Goal: Task Accomplishment & Management: Complete application form

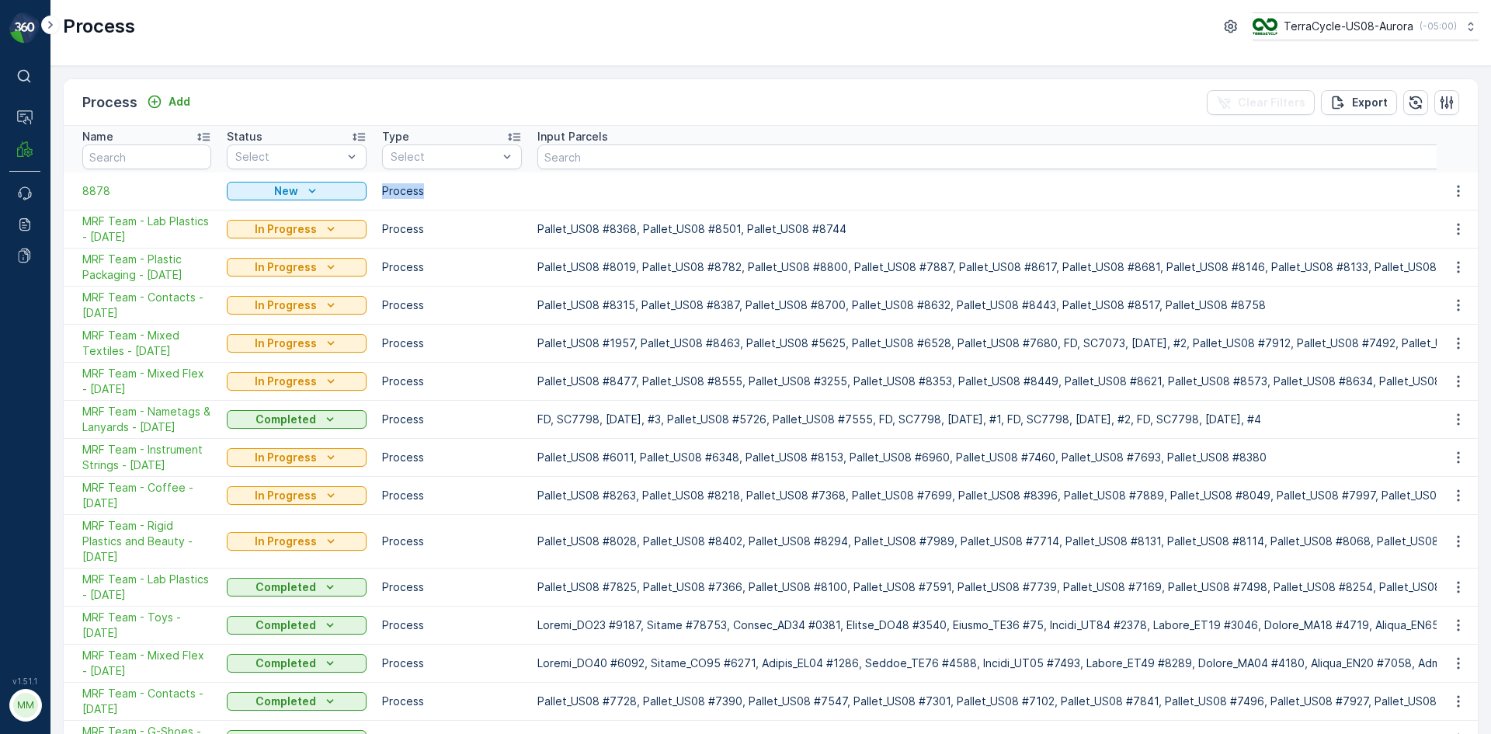
drag, startPoint x: 377, startPoint y: 197, endPoint x: 426, endPoint y: 201, distance: 48.4
click at [426, 201] on td "Process" at bounding box center [451, 190] width 155 height 37
click at [425, 201] on td "Process" at bounding box center [451, 190] width 155 height 37
click at [1451, 192] on icon "button" at bounding box center [1459, 191] width 16 height 16
click at [1445, 287] on span "Delete Process" at bounding box center [1430, 287] width 81 height 16
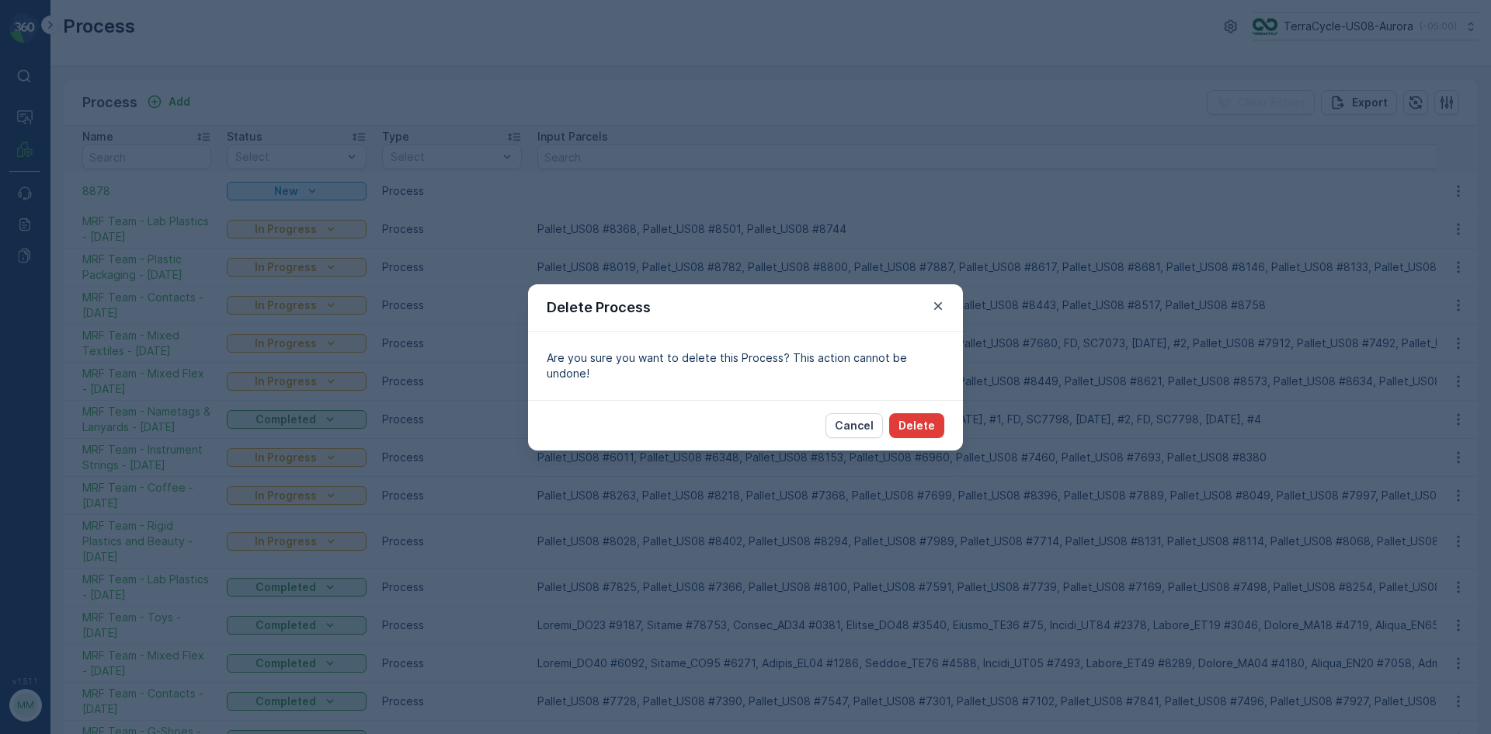
click at [927, 418] on p "Delete" at bounding box center [917, 426] width 37 height 16
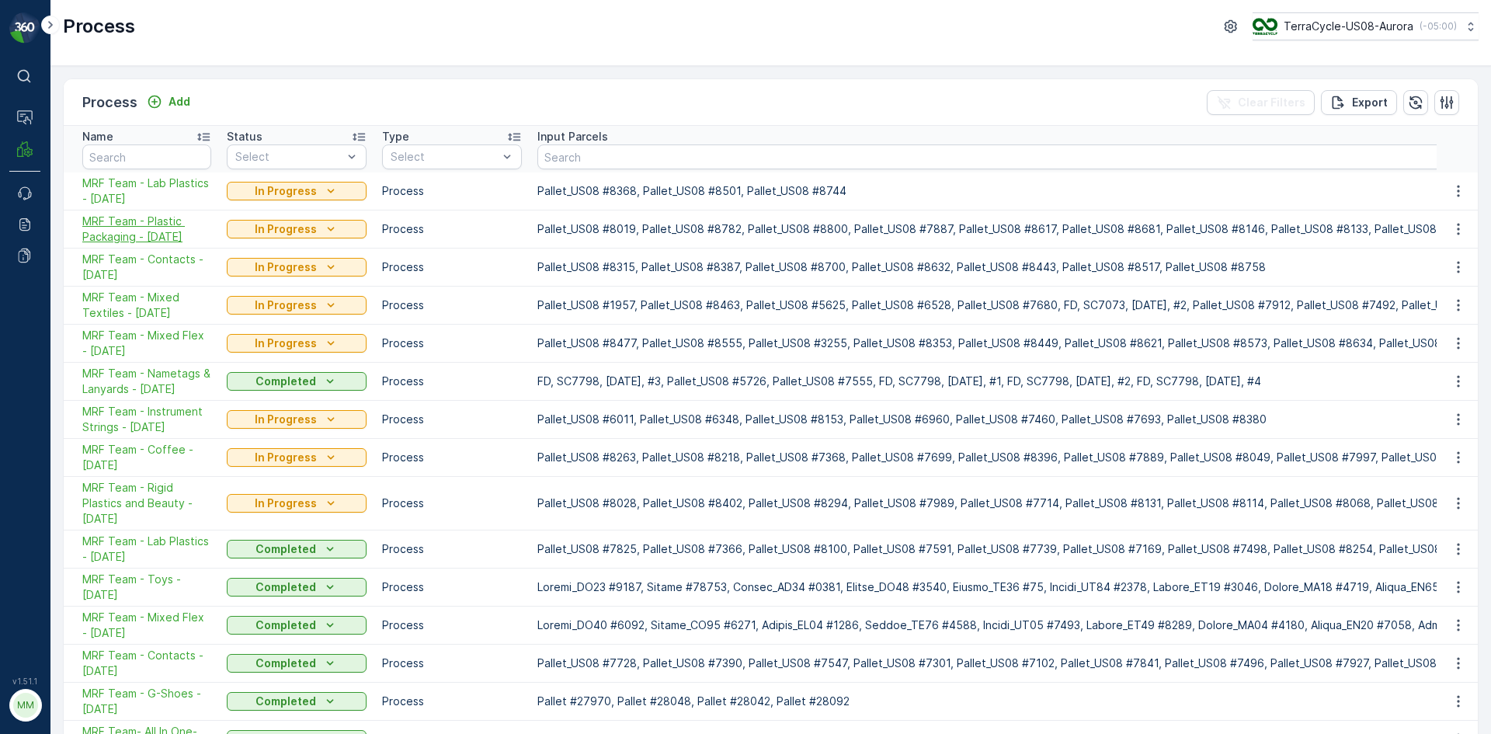
click at [155, 235] on span "MRF Team - Plastic Packaging - 09/25/2025" at bounding box center [146, 229] width 129 height 31
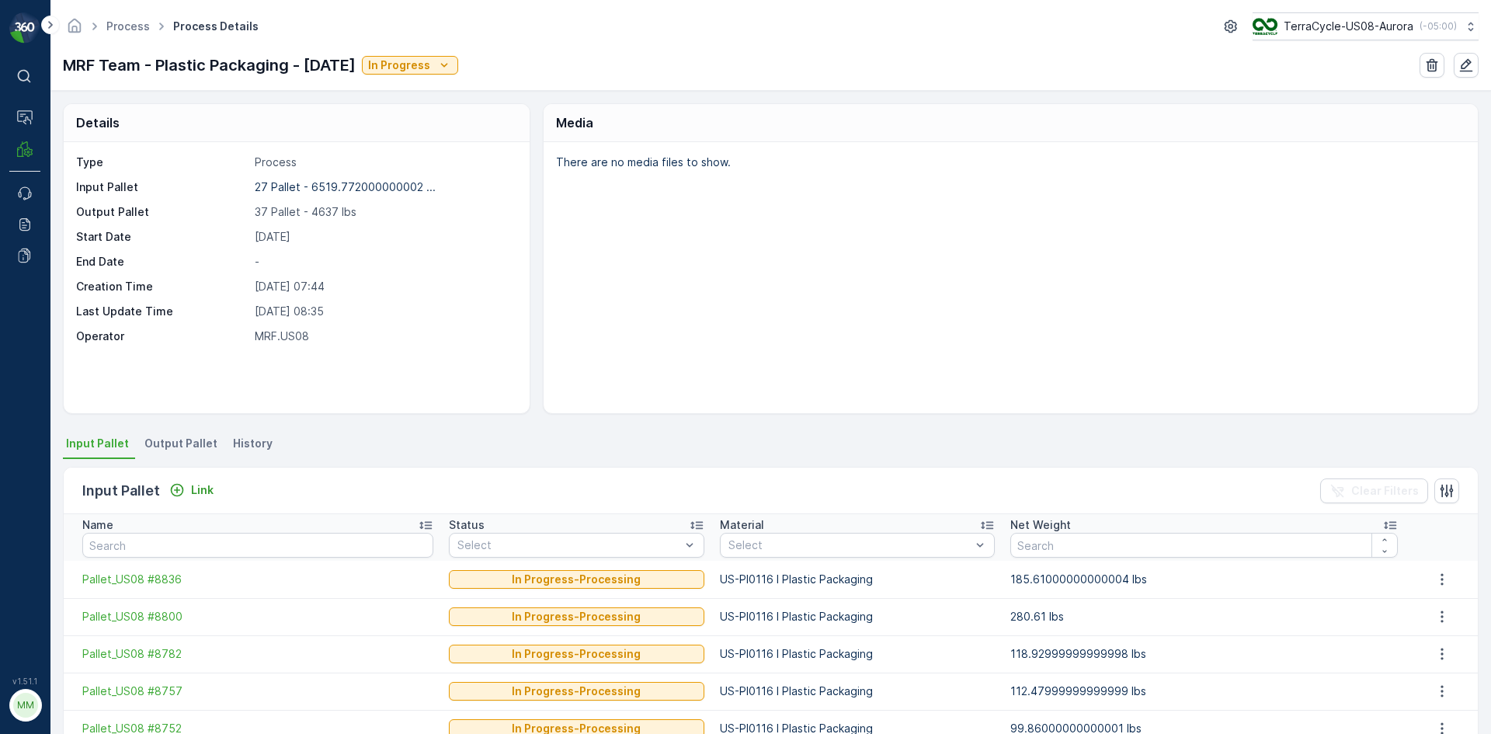
click at [181, 447] on span "Output Pallet" at bounding box center [180, 444] width 73 height 16
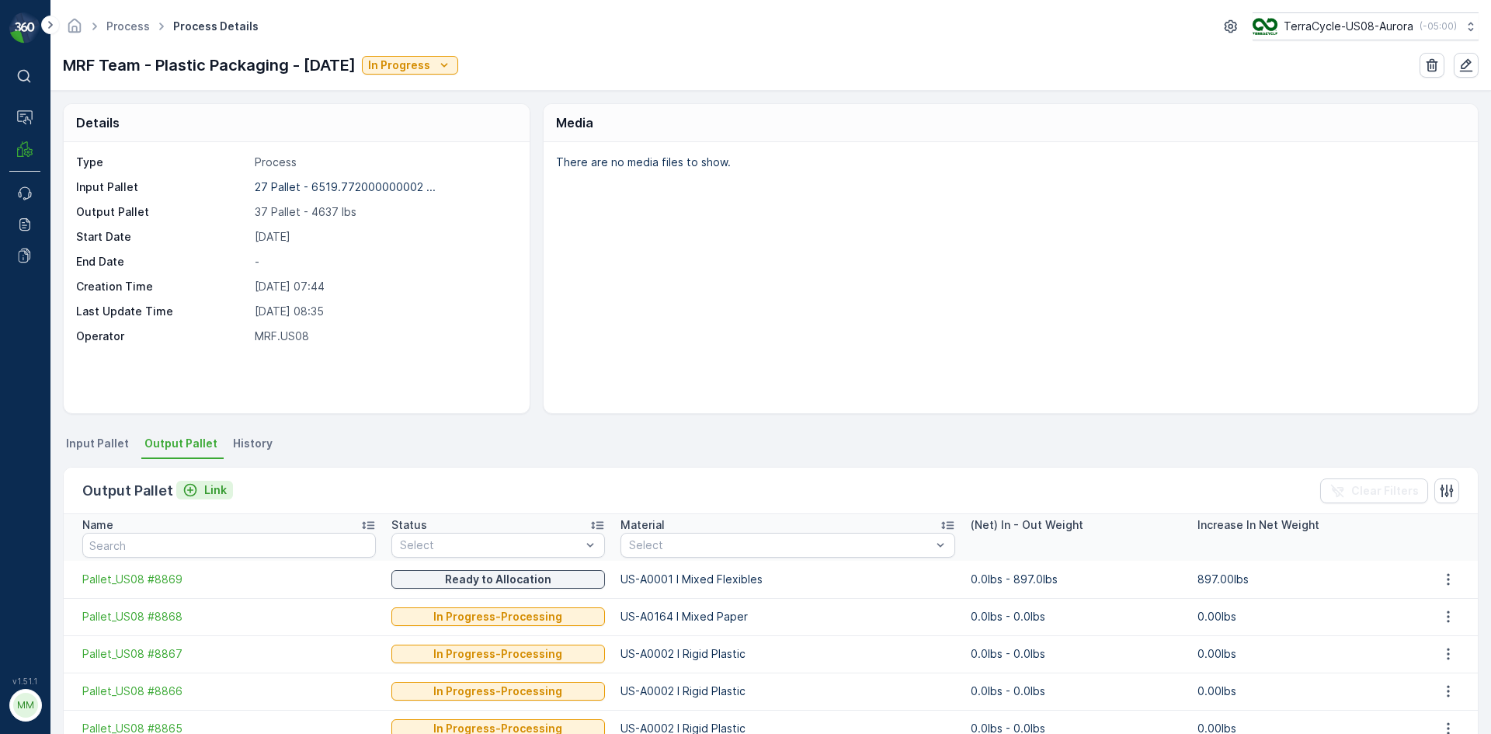
click at [204, 492] on p "Link" at bounding box center [215, 490] width 23 height 16
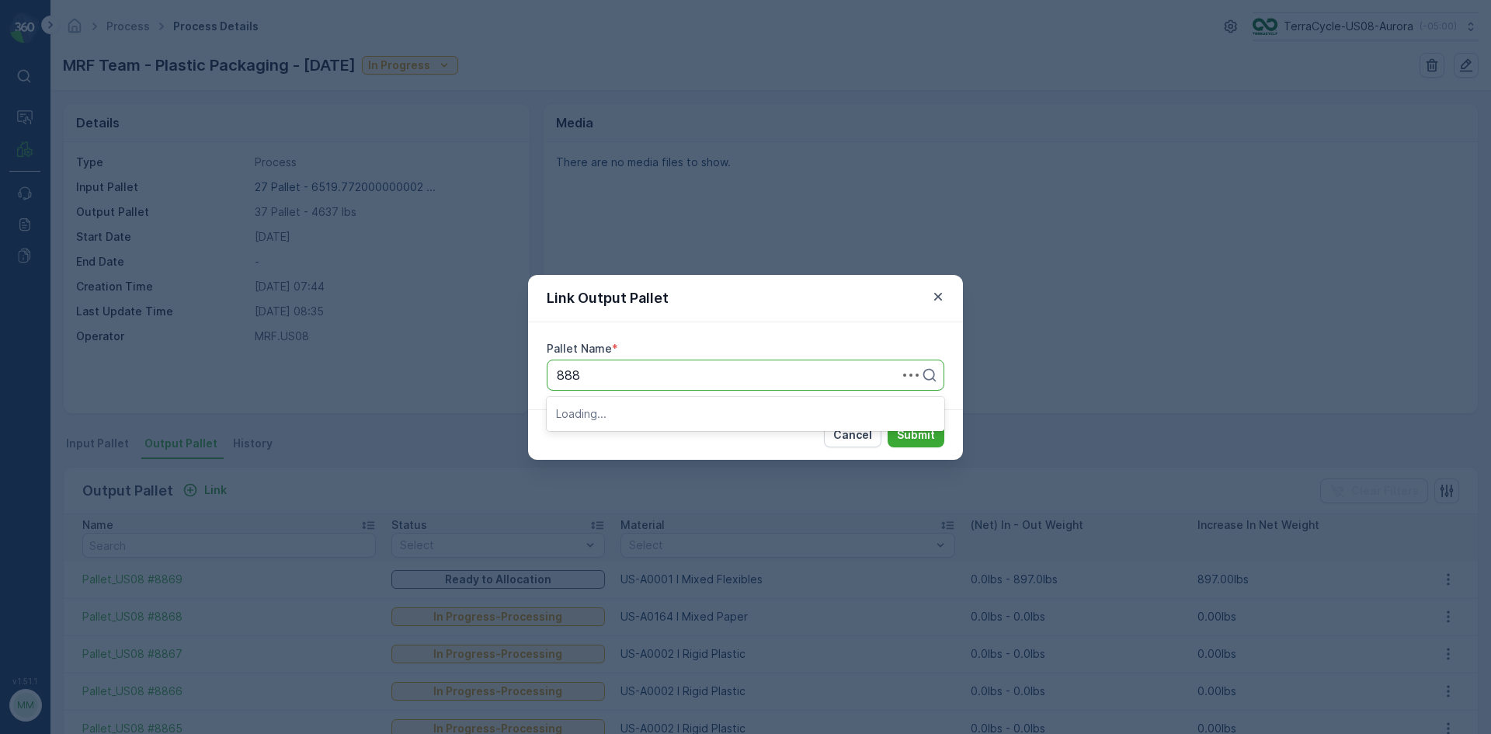
type input "8884"
click at [761, 420] on div "Pallet_US08 #8884" at bounding box center [746, 413] width 398 height 26
click at [910, 438] on p "Submit" at bounding box center [916, 435] width 38 height 16
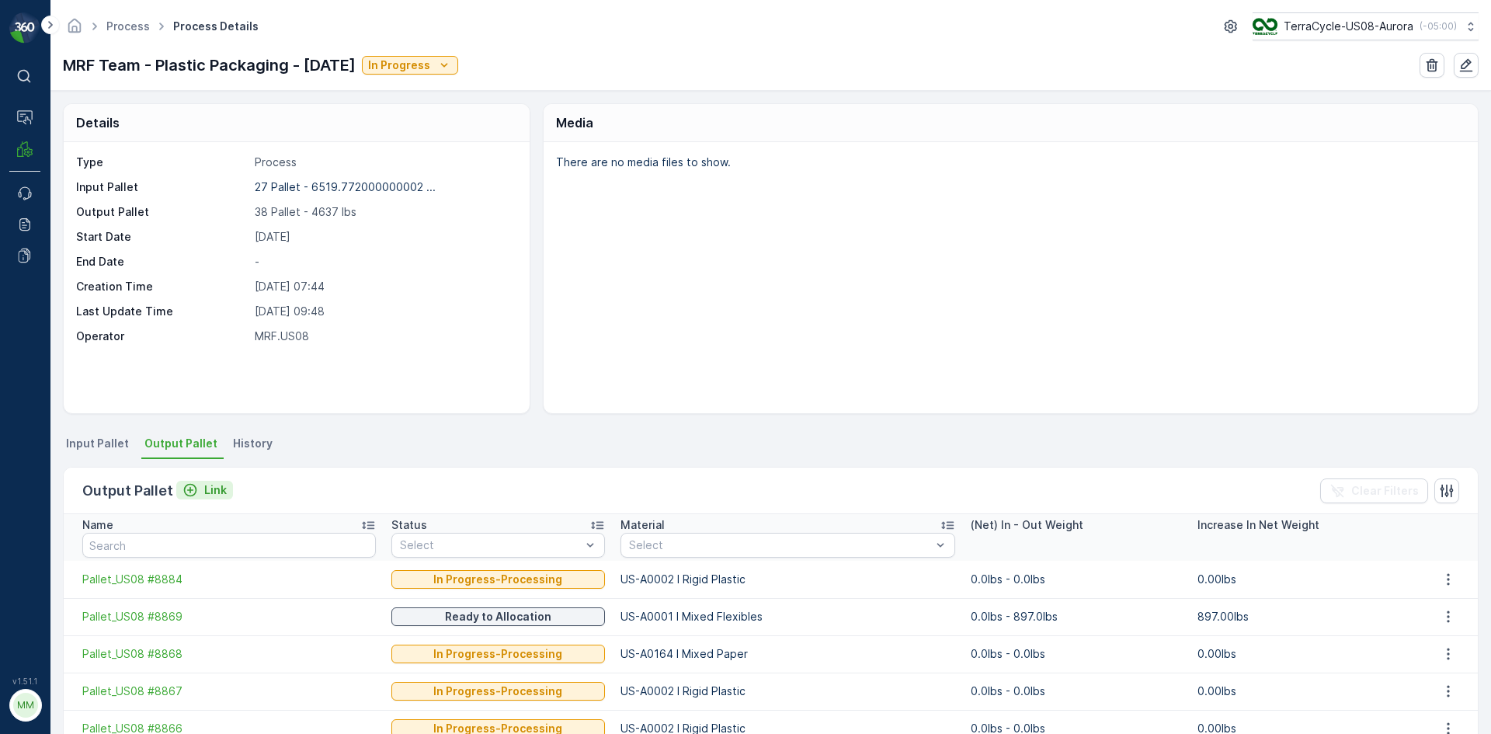
click at [212, 491] on p "Link" at bounding box center [215, 490] width 23 height 16
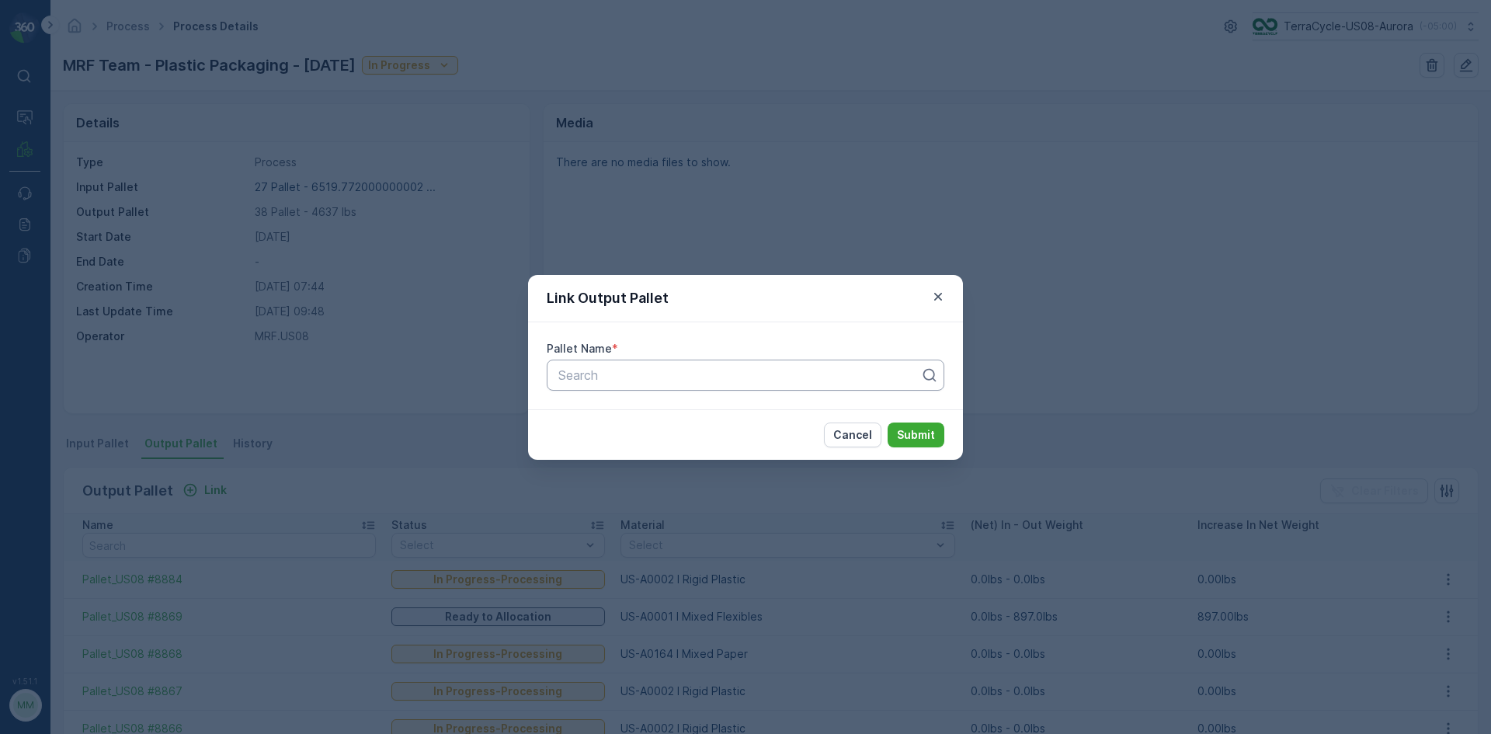
click at [610, 377] on div at bounding box center [739, 375] width 365 height 14
type input "8885"
click at [614, 416] on span "Pallet_US08 #8885" at bounding box center [612, 413] width 113 height 14
click at [906, 436] on p "Submit" at bounding box center [916, 435] width 38 height 16
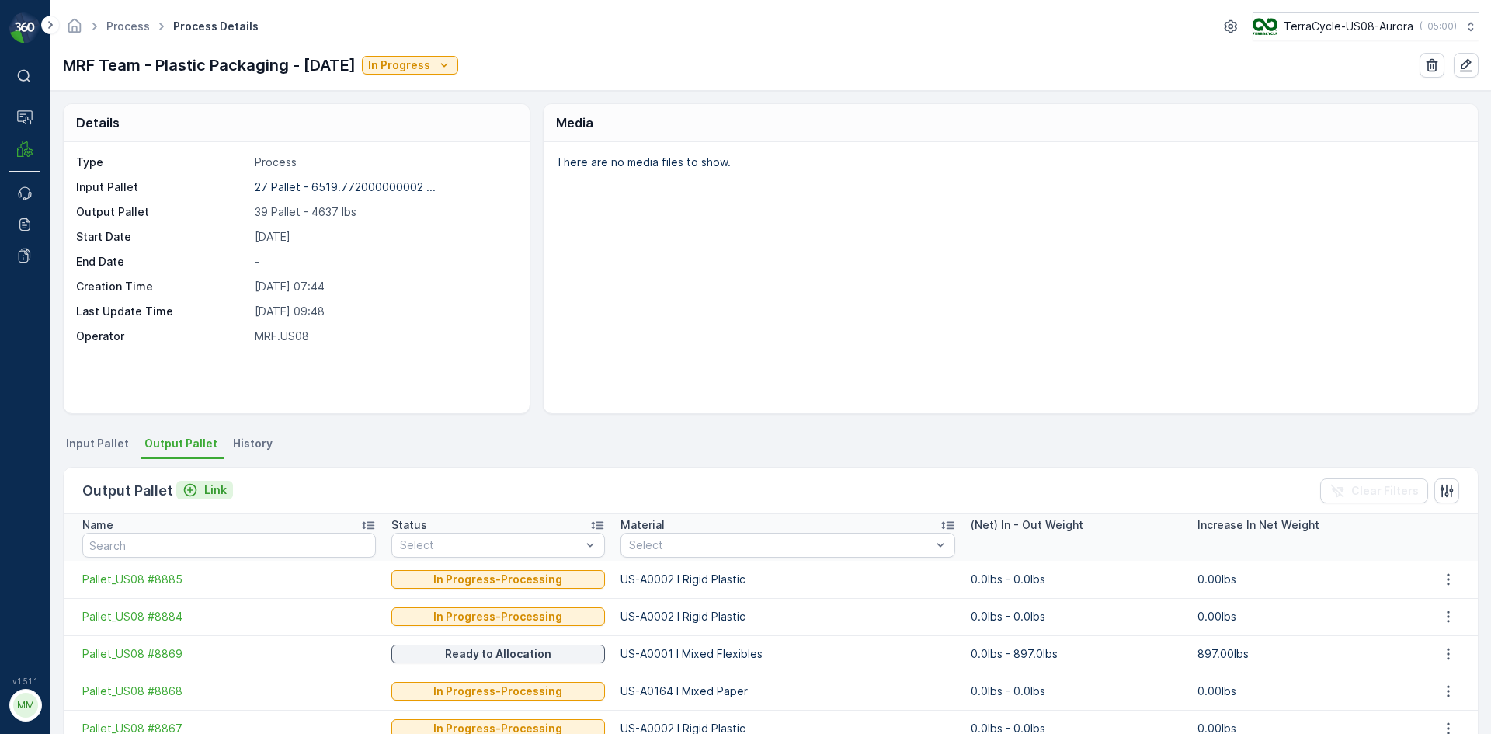
click at [204, 491] on p "Link" at bounding box center [215, 490] width 23 height 16
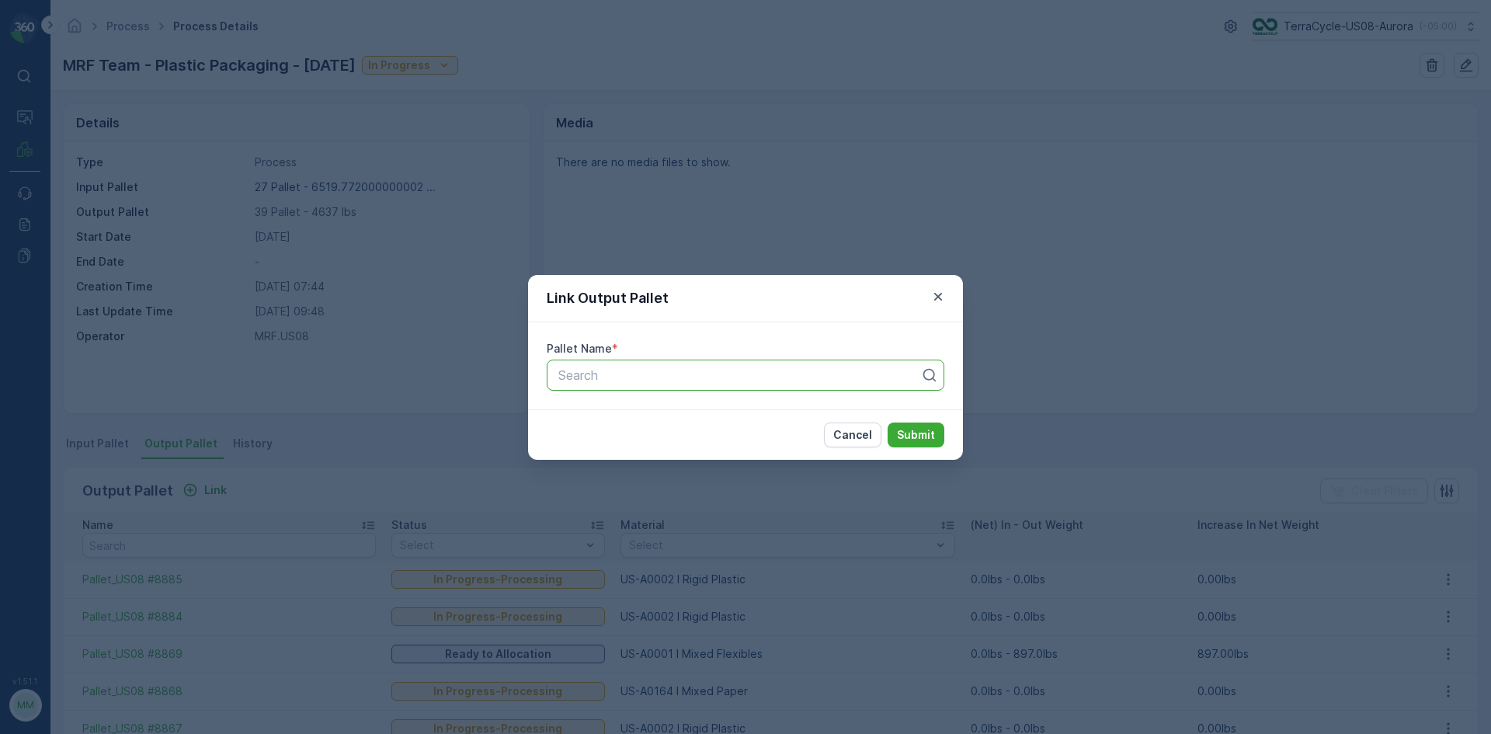
click at [630, 381] on div at bounding box center [739, 375] width 365 height 14
type input "8886"
click at [631, 416] on span "Pallet_US08 #8886" at bounding box center [612, 413] width 113 height 14
click at [910, 430] on p "Submit" at bounding box center [916, 435] width 38 height 16
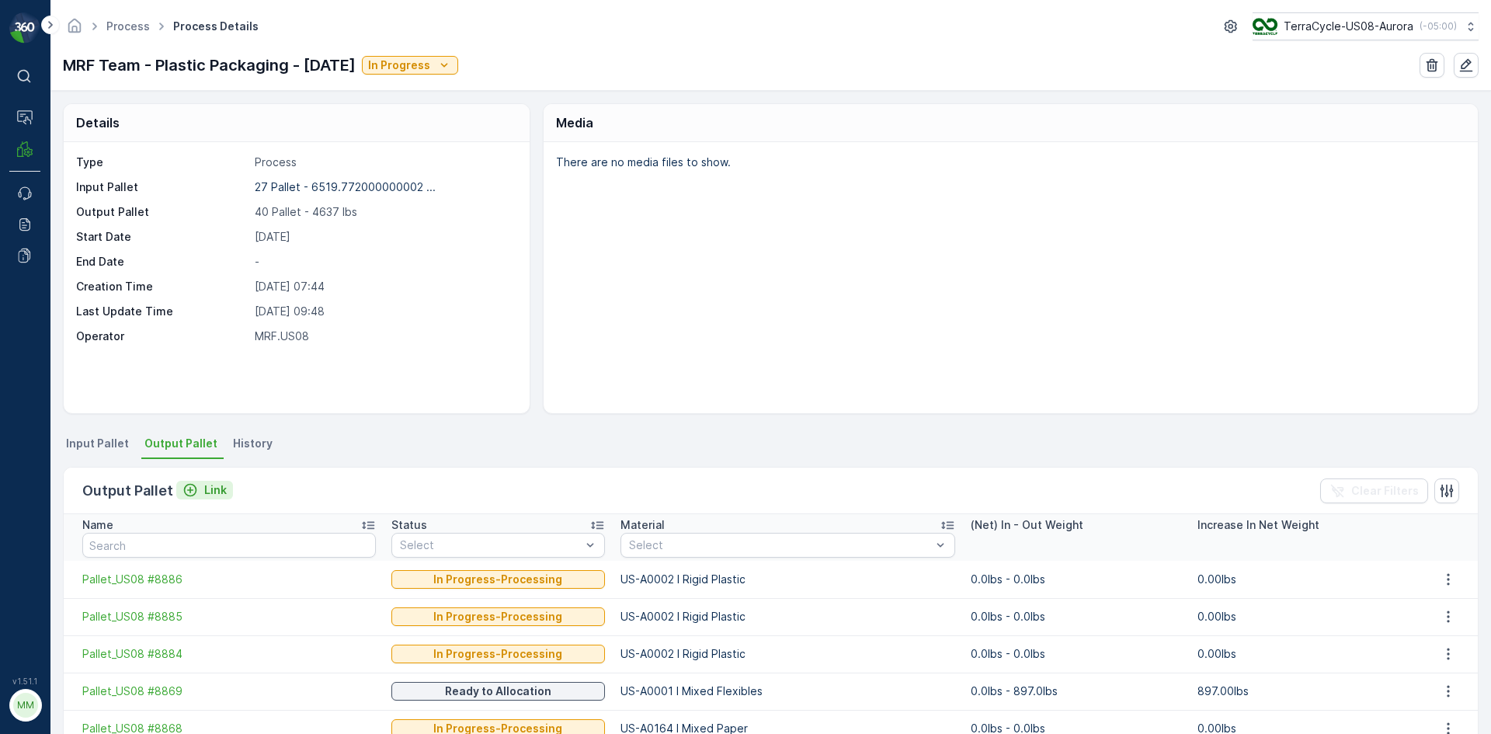
click at [207, 492] on p "Link" at bounding box center [215, 490] width 23 height 16
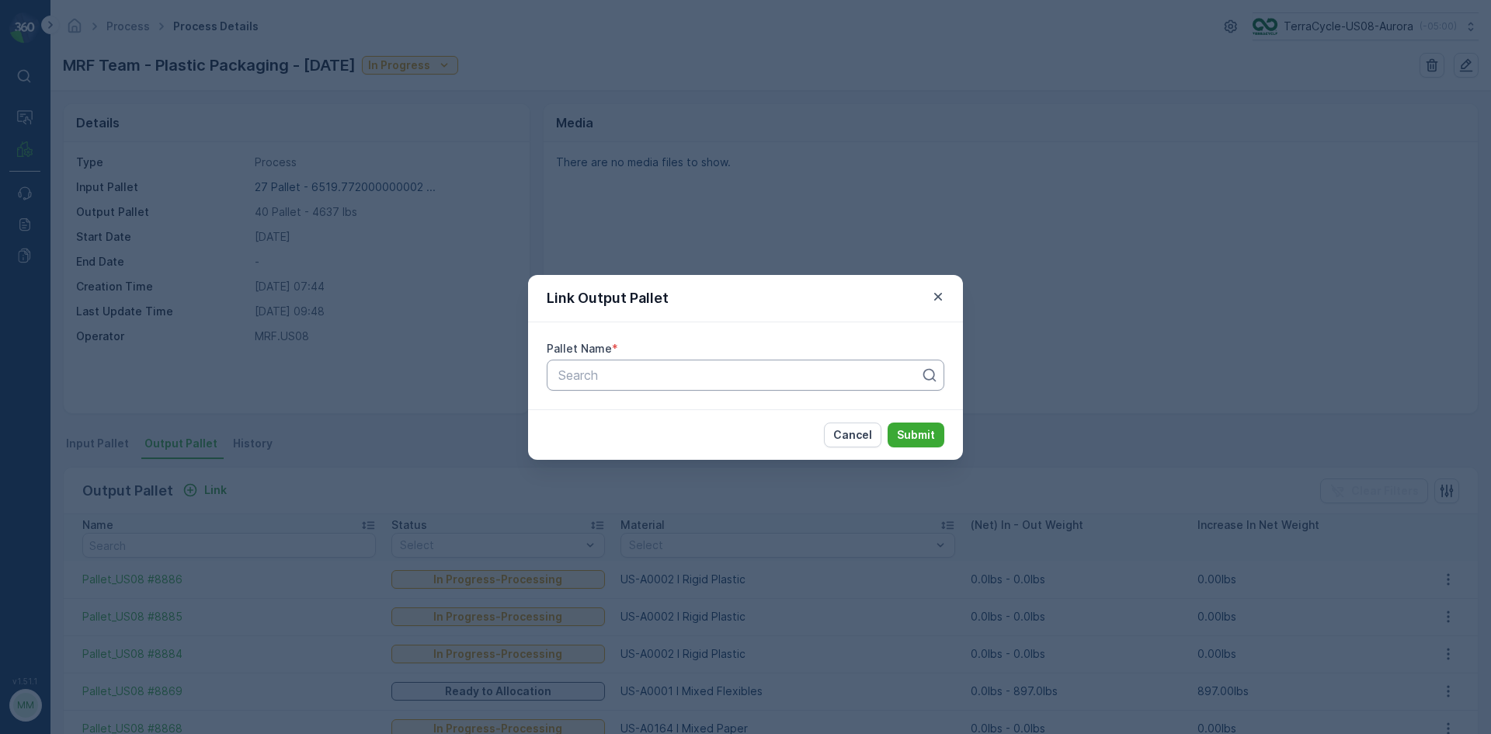
click at [714, 377] on div at bounding box center [739, 375] width 365 height 14
type input "8887"
click at [649, 414] on span "Pallet_US08 #8887" at bounding box center [612, 413] width 112 height 14
click at [924, 443] on button "Submit" at bounding box center [916, 435] width 57 height 25
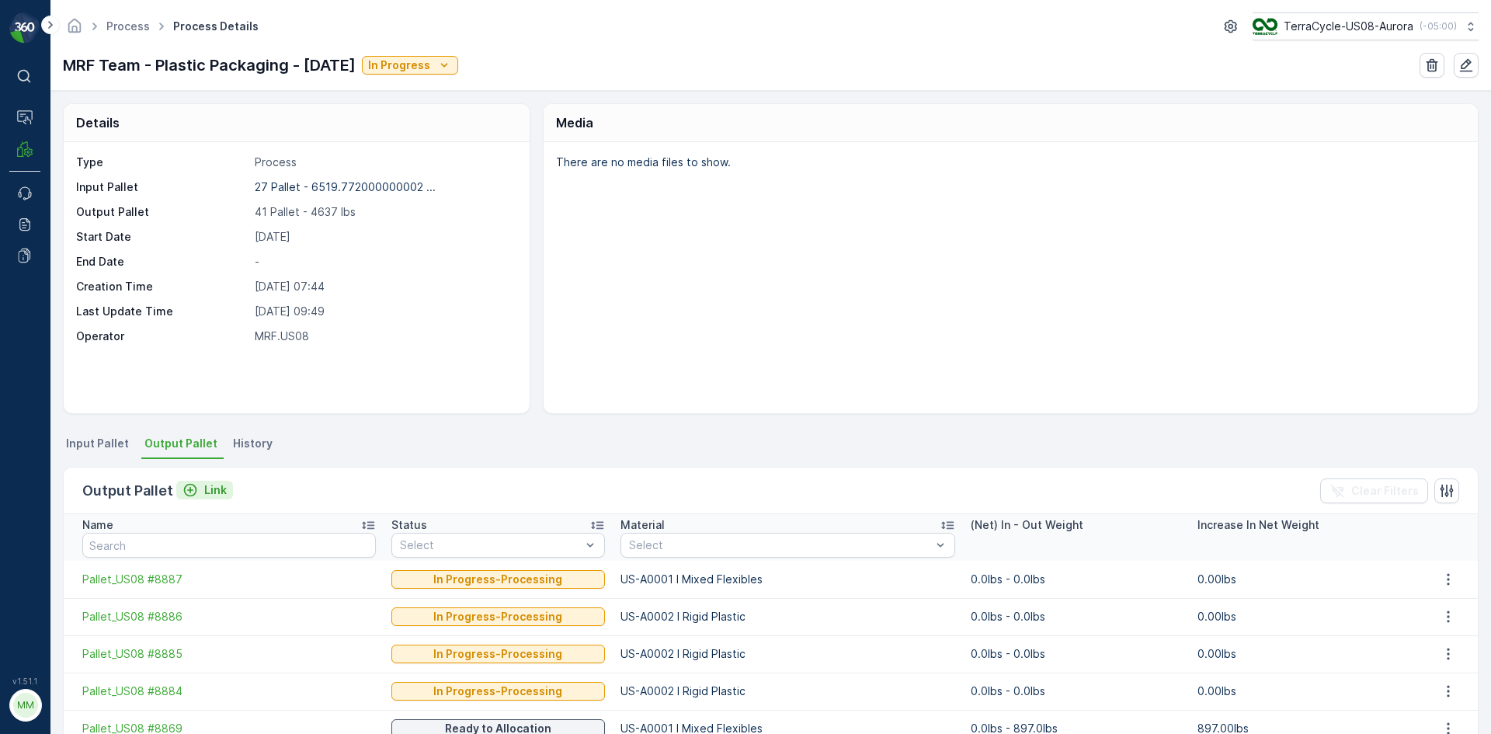
click at [195, 485] on icon "Link" at bounding box center [191, 490] width 16 height 16
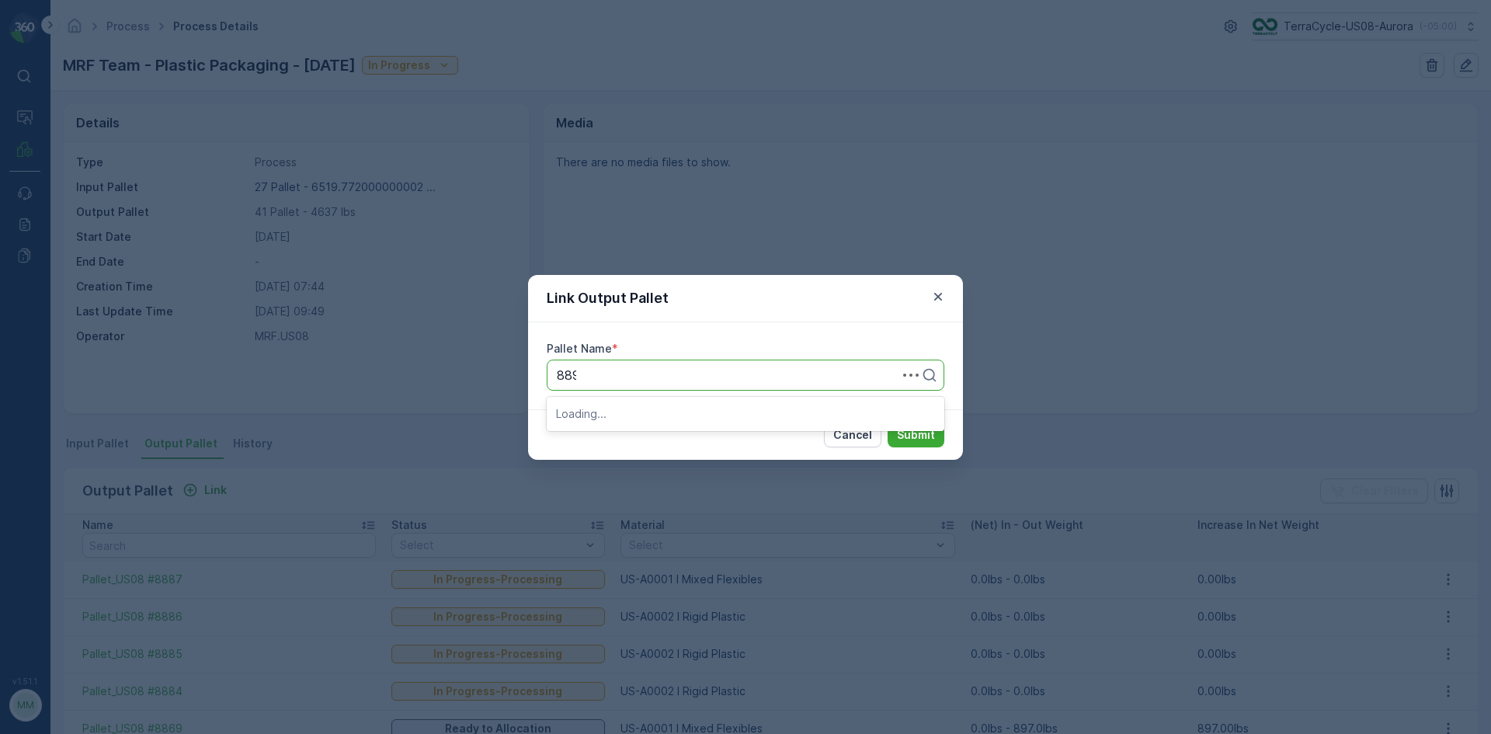
type input "8895"
click at [643, 412] on span "Pallet_US08 #8895" at bounding box center [612, 413] width 113 height 14
click at [918, 431] on p "Submit" at bounding box center [916, 435] width 38 height 16
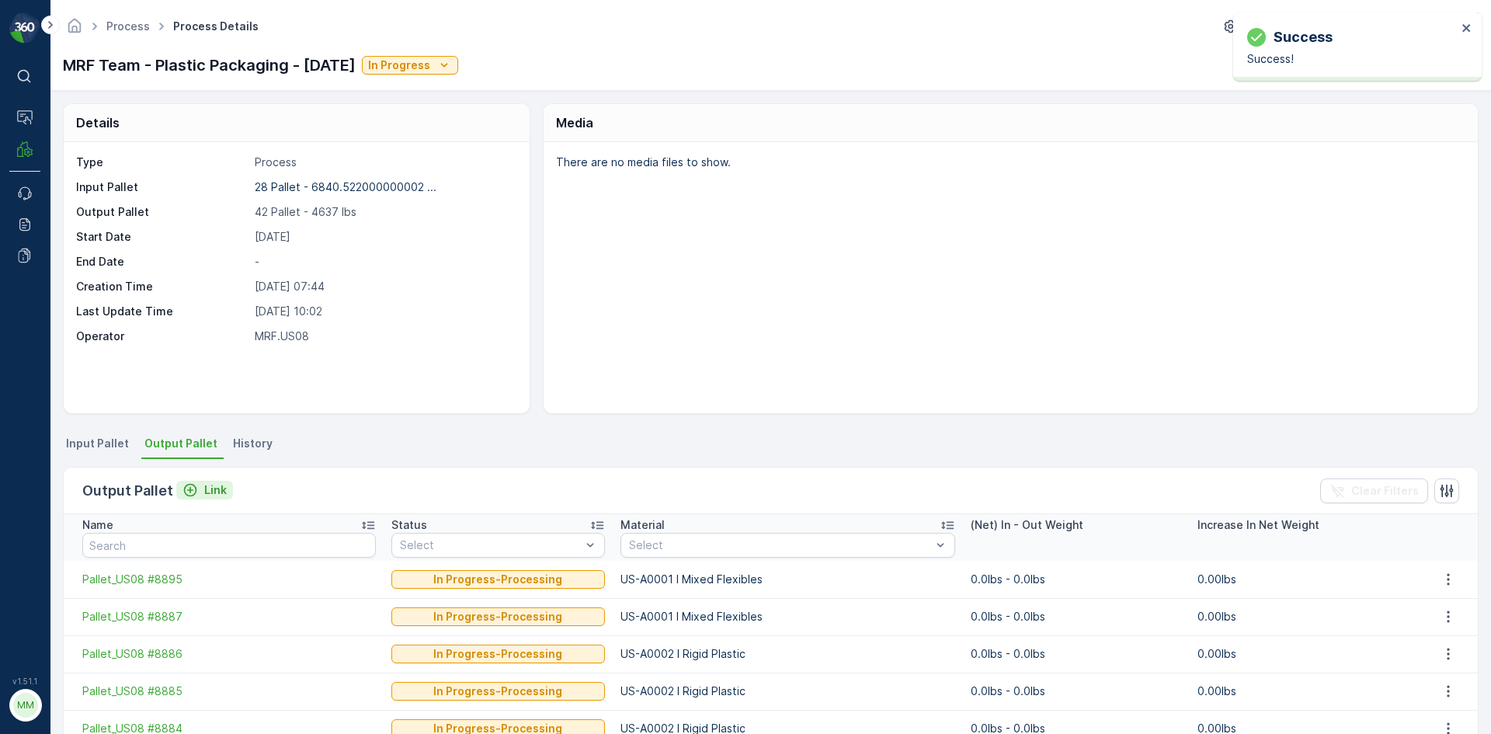
click at [204, 485] on p "Link" at bounding box center [215, 490] width 23 height 16
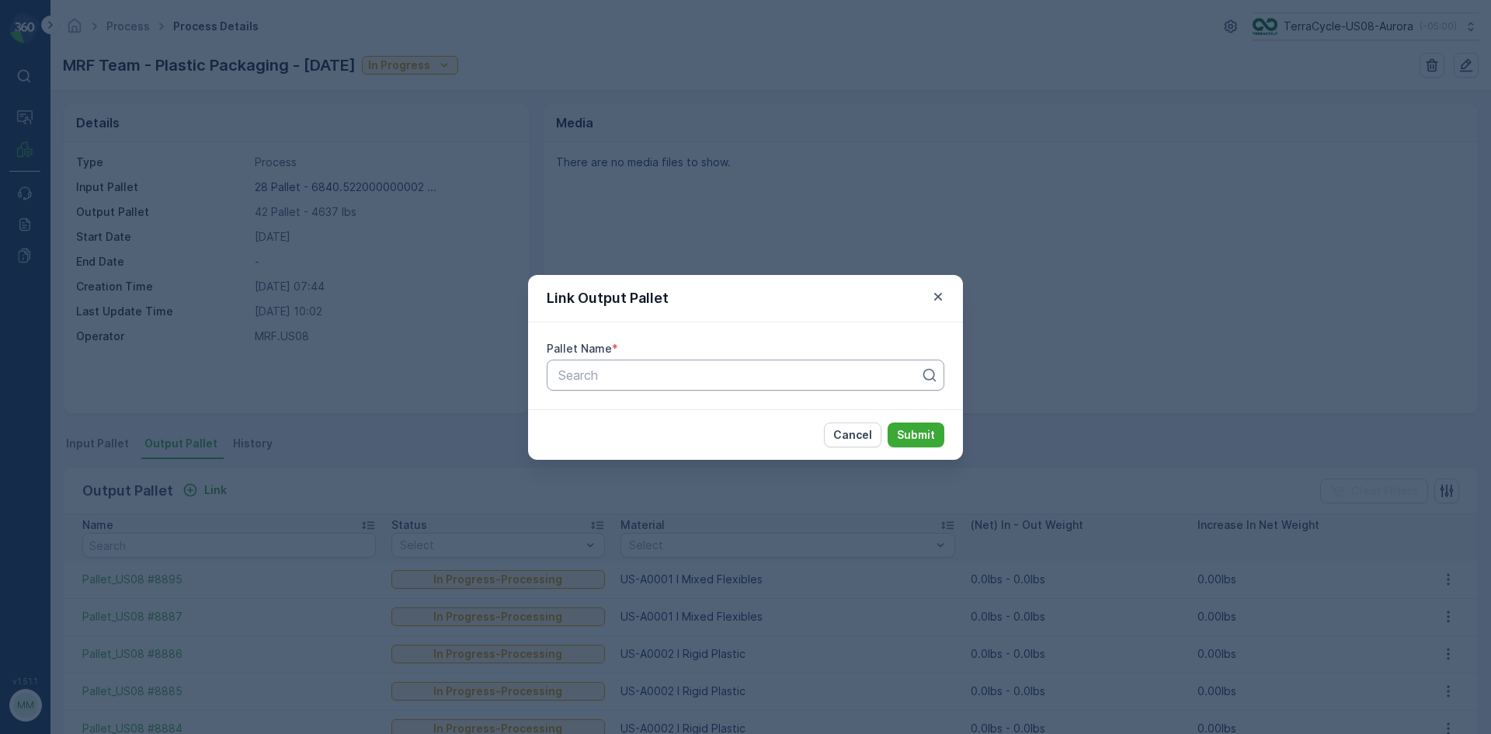
click at [689, 374] on div at bounding box center [739, 375] width 365 height 14
type input "8893"
click at [632, 438] on span "Pallet_US08 #8893" at bounding box center [612, 440] width 113 height 14
click at [903, 438] on p "Submit" at bounding box center [916, 435] width 38 height 16
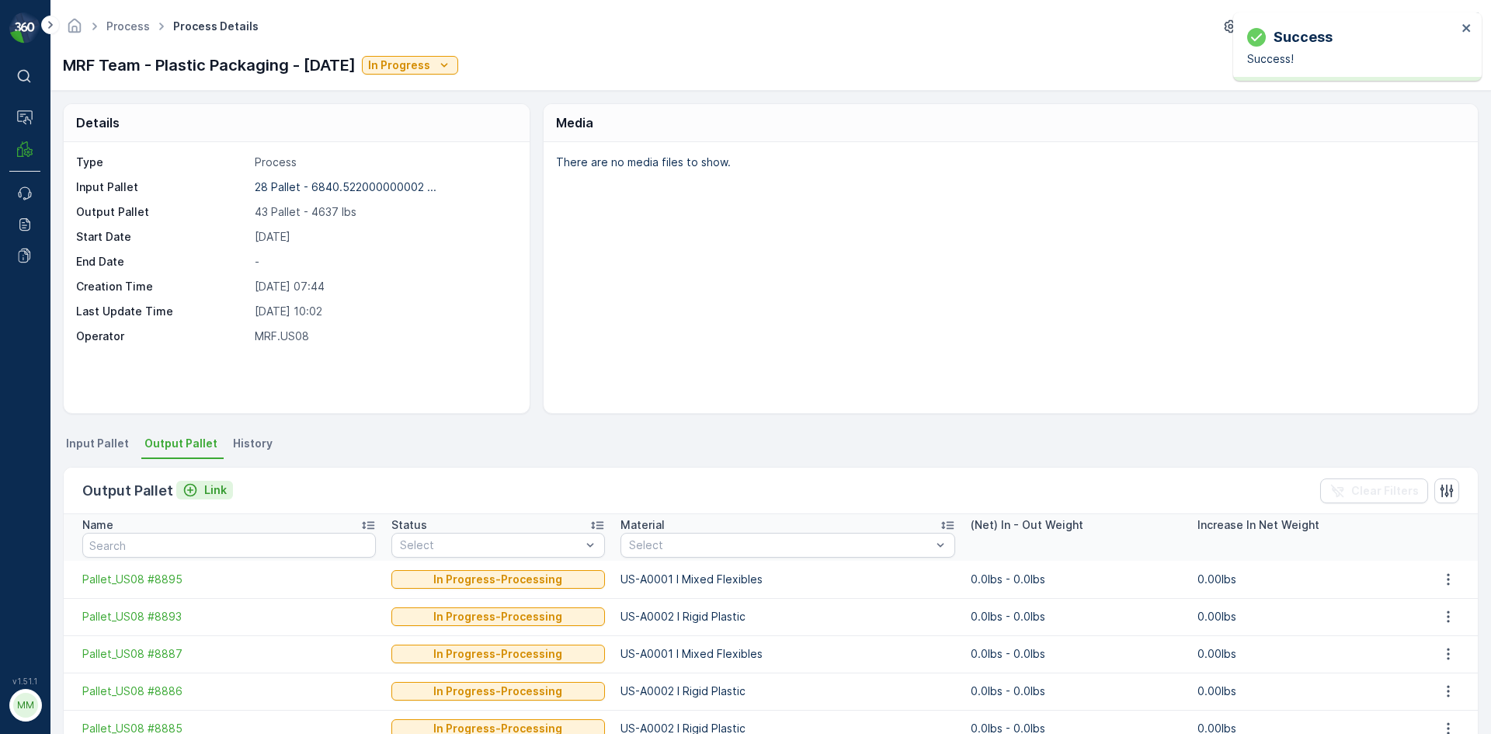
click at [207, 496] on p "Link" at bounding box center [215, 490] width 23 height 16
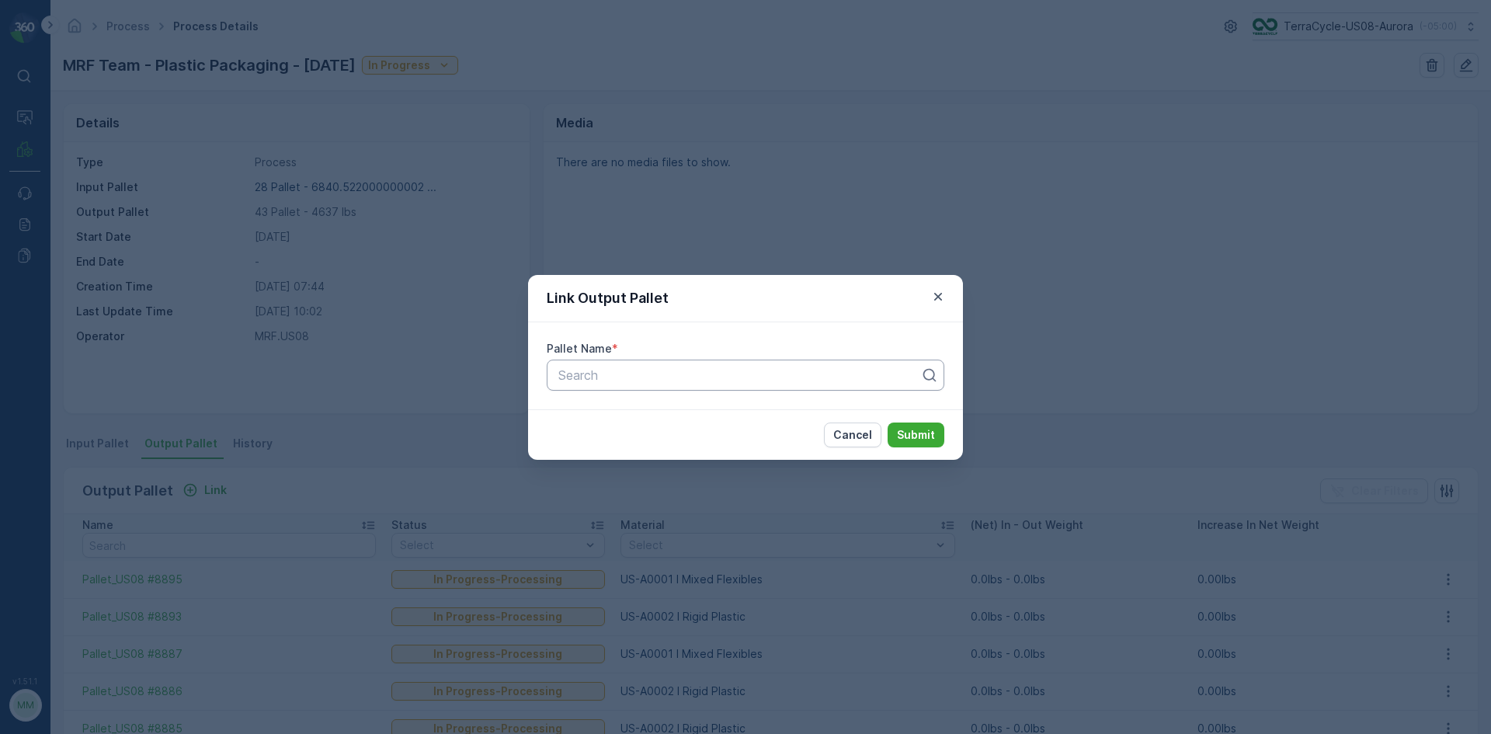
click at [579, 378] on div at bounding box center [739, 375] width 365 height 14
type input "8892"
click at [626, 419] on span "Pallet_US08 #8892" at bounding box center [612, 413] width 112 height 14
click at [934, 437] on p "Submit" at bounding box center [916, 435] width 38 height 16
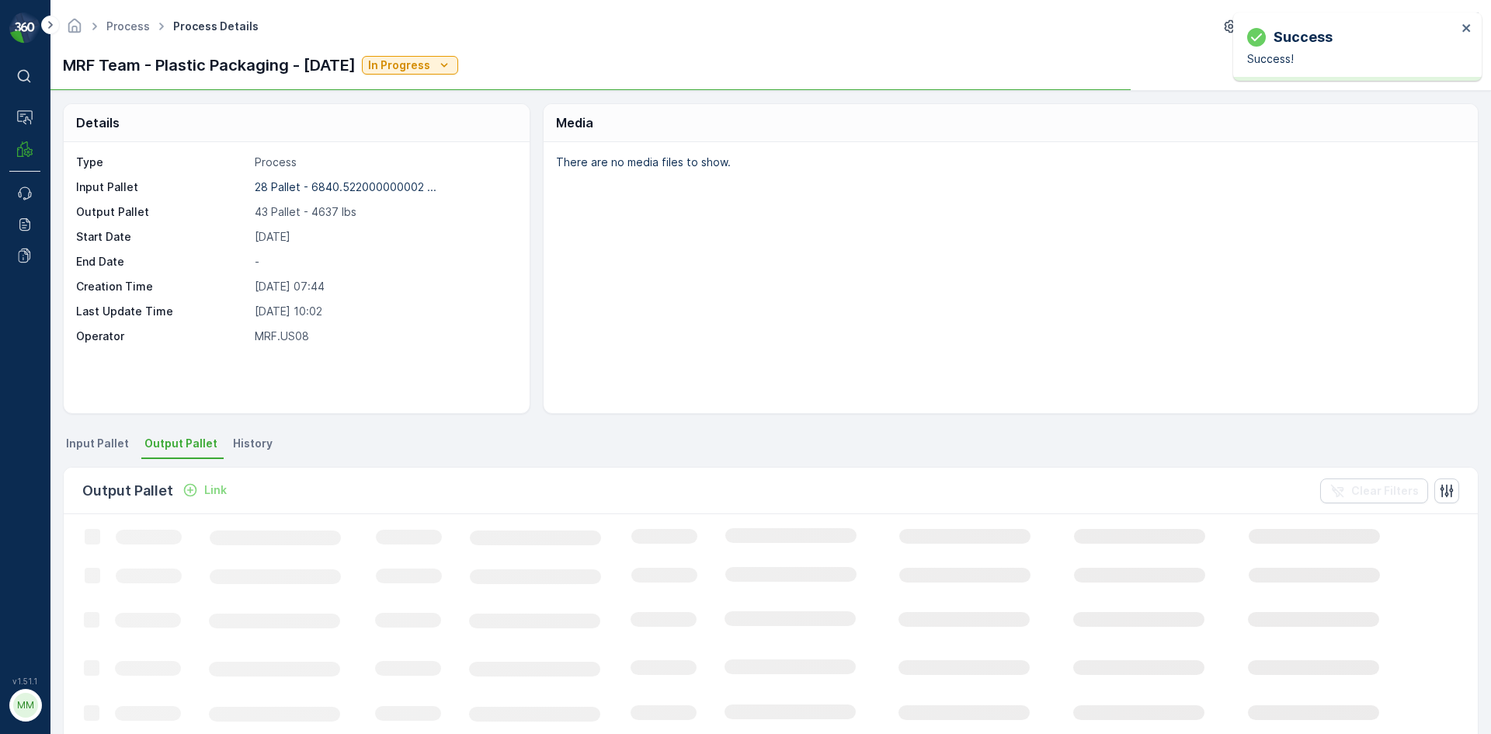
click at [212, 494] on p "Link" at bounding box center [215, 490] width 23 height 16
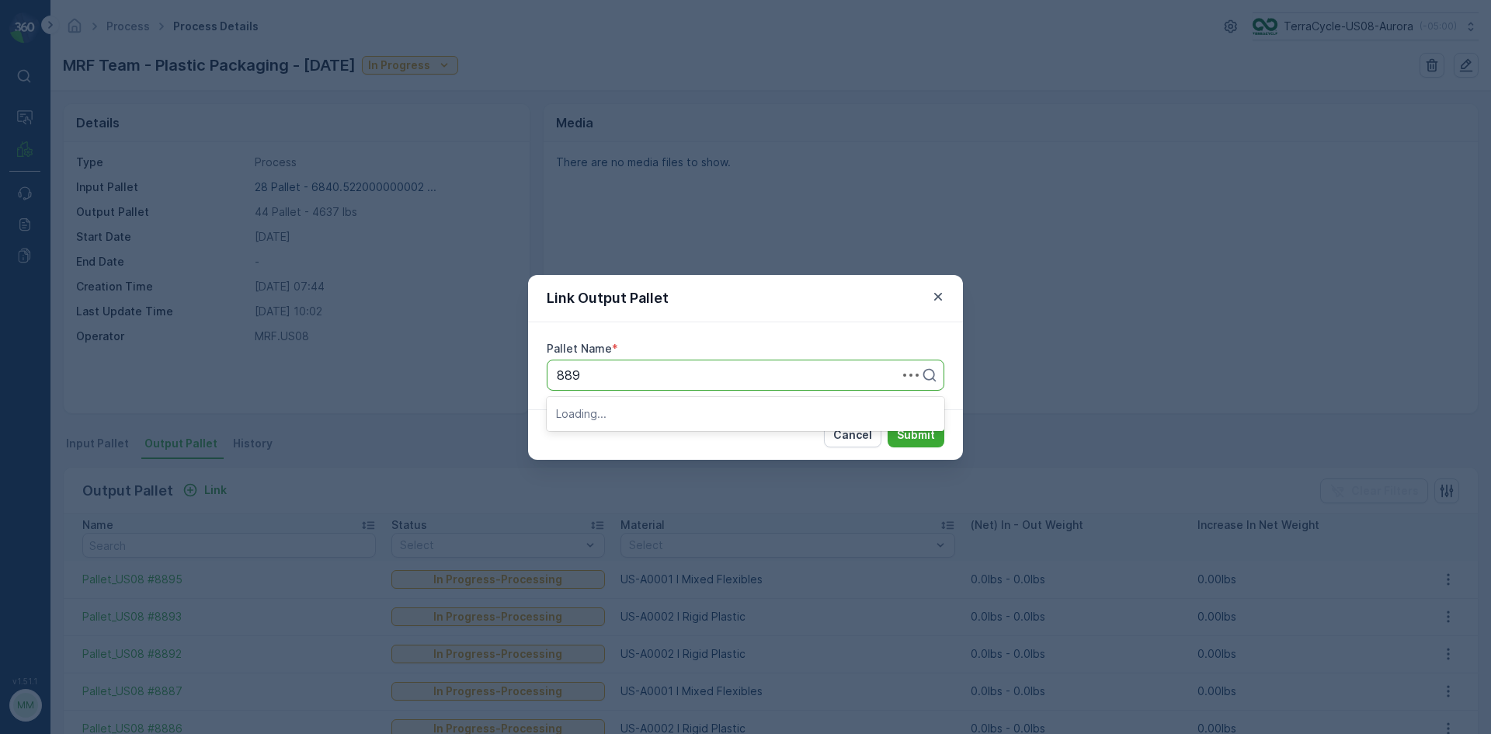
type input "8891"
click at [732, 416] on div "Pallet_US08 #8891" at bounding box center [745, 413] width 379 height 14
click at [927, 428] on p "Submit" at bounding box center [916, 435] width 38 height 16
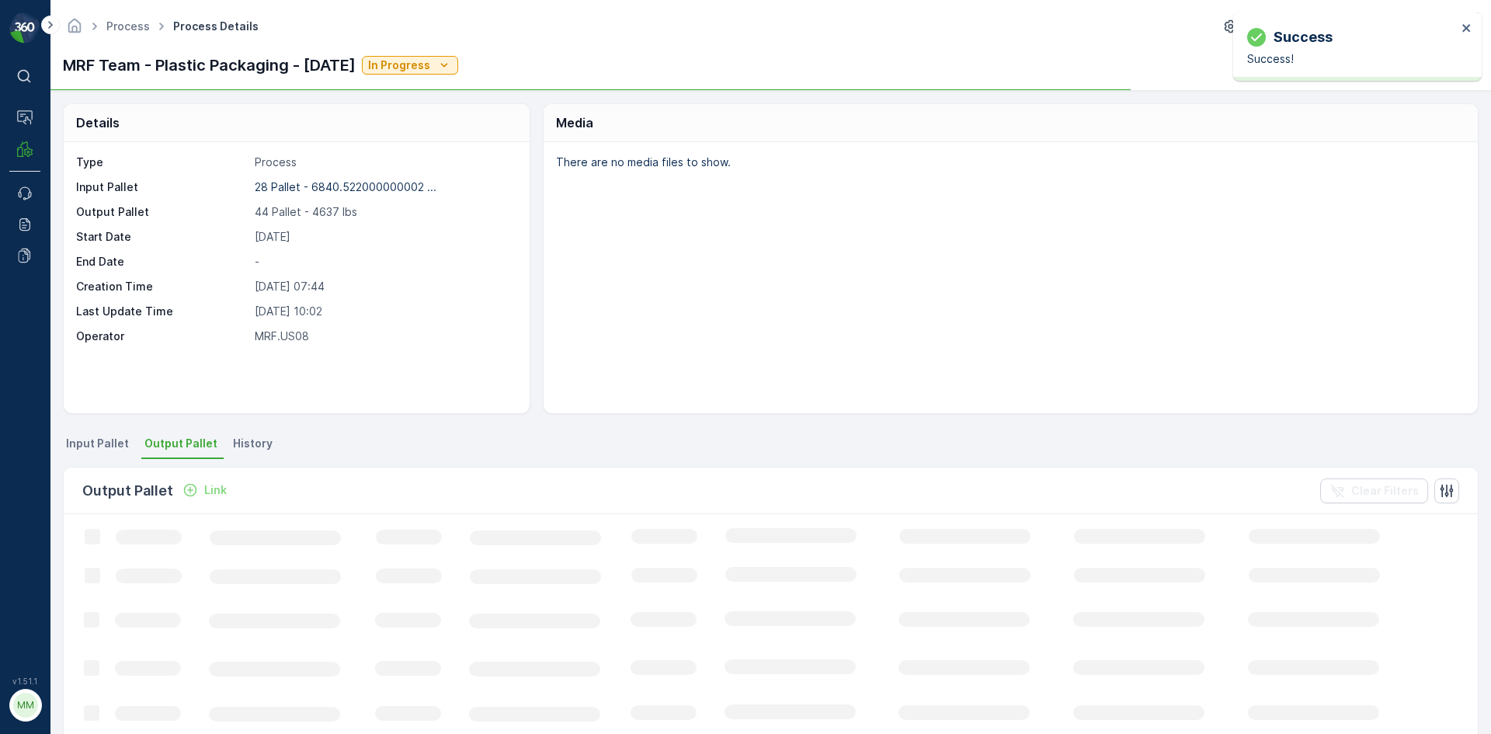
click at [211, 493] on p "Link" at bounding box center [215, 490] width 23 height 16
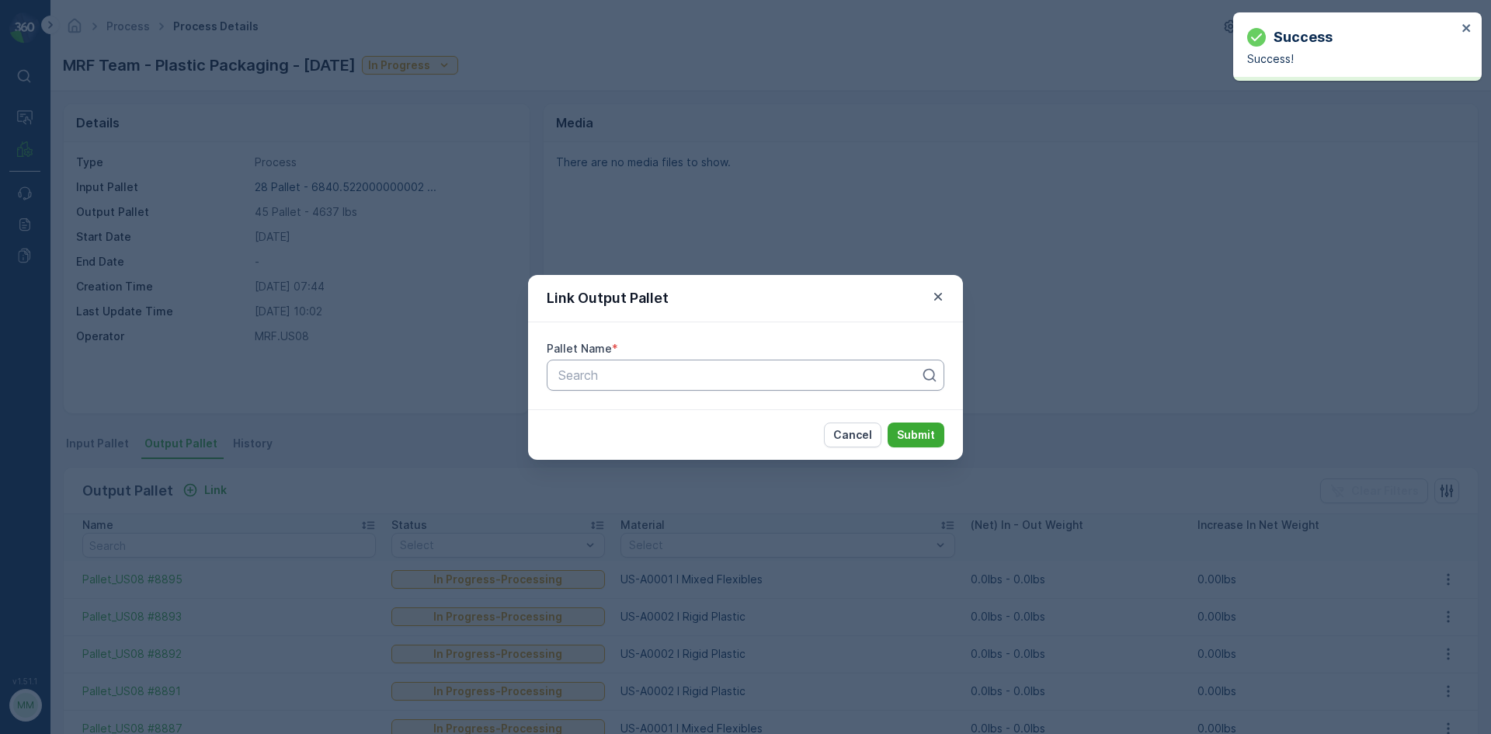
click at [634, 377] on div at bounding box center [739, 375] width 365 height 14
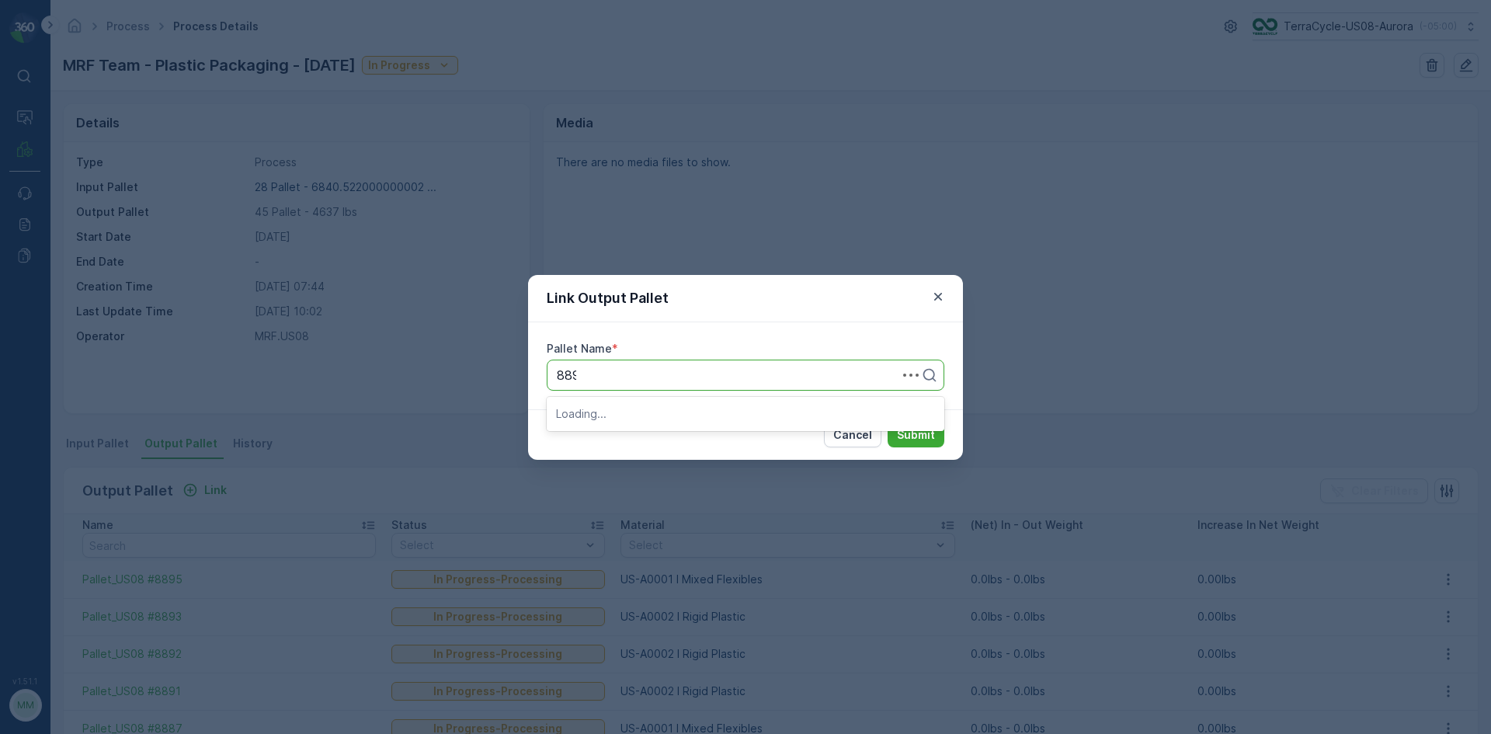
type input "8890"
drag, startPoint x: 592, startPoint y: 417, endPoint x: 607, endPoint y: 470, distance: 55.1
click at [607, 470] on body "⌘B Operations MRF Events Reports Documents v 1.51.1 MM MRF.US08 Process Process…" at bounding box center [745, 367] width 1491 height 734
click at [612, 447] on div "Pallet_US08 #8890" at bounding box center [746, 439] width 398 height 26
click at [925, 433] on p "Submit" at bounding box center [916, 435] width 38 height 16
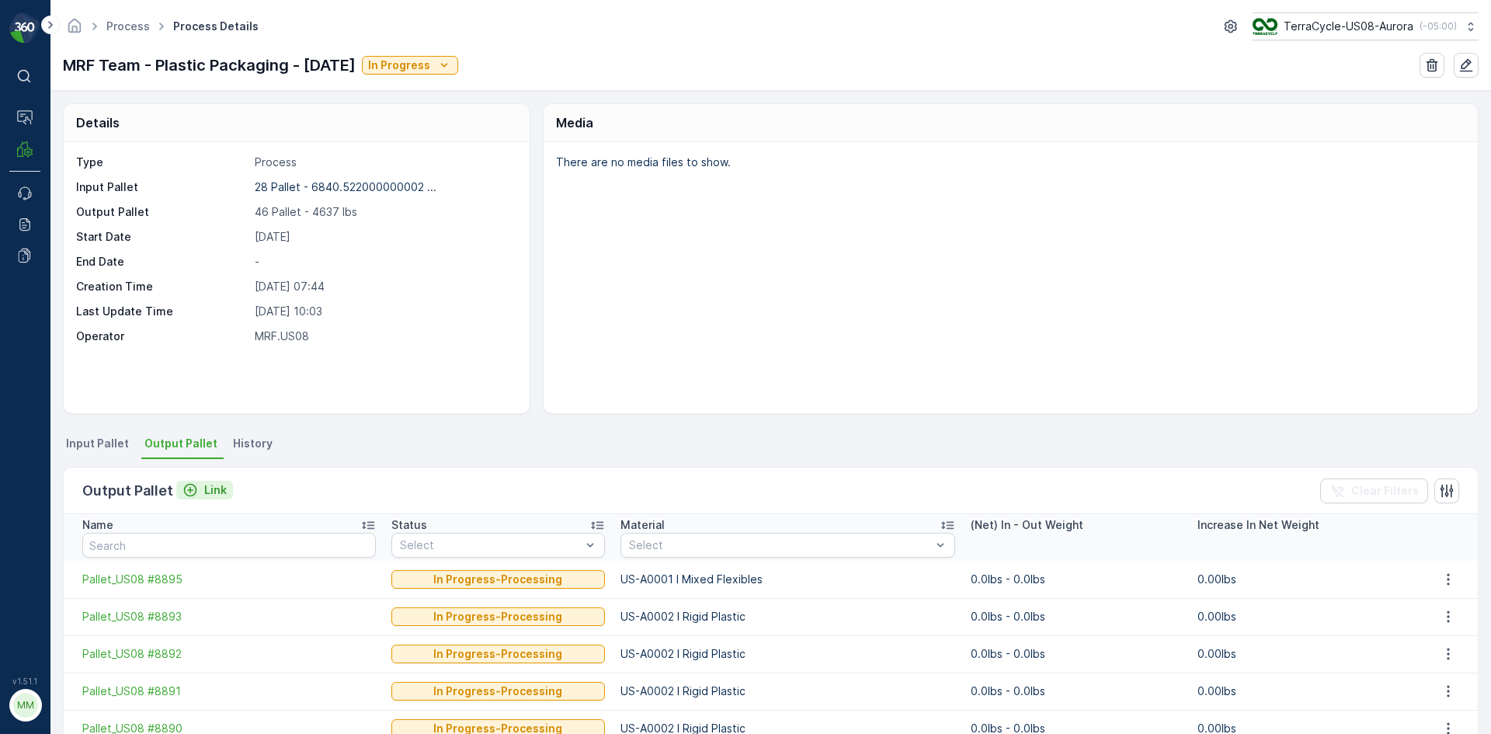
click at [194, 491] on icon "Link" at bounding box center [190, 490] width 13 height 13
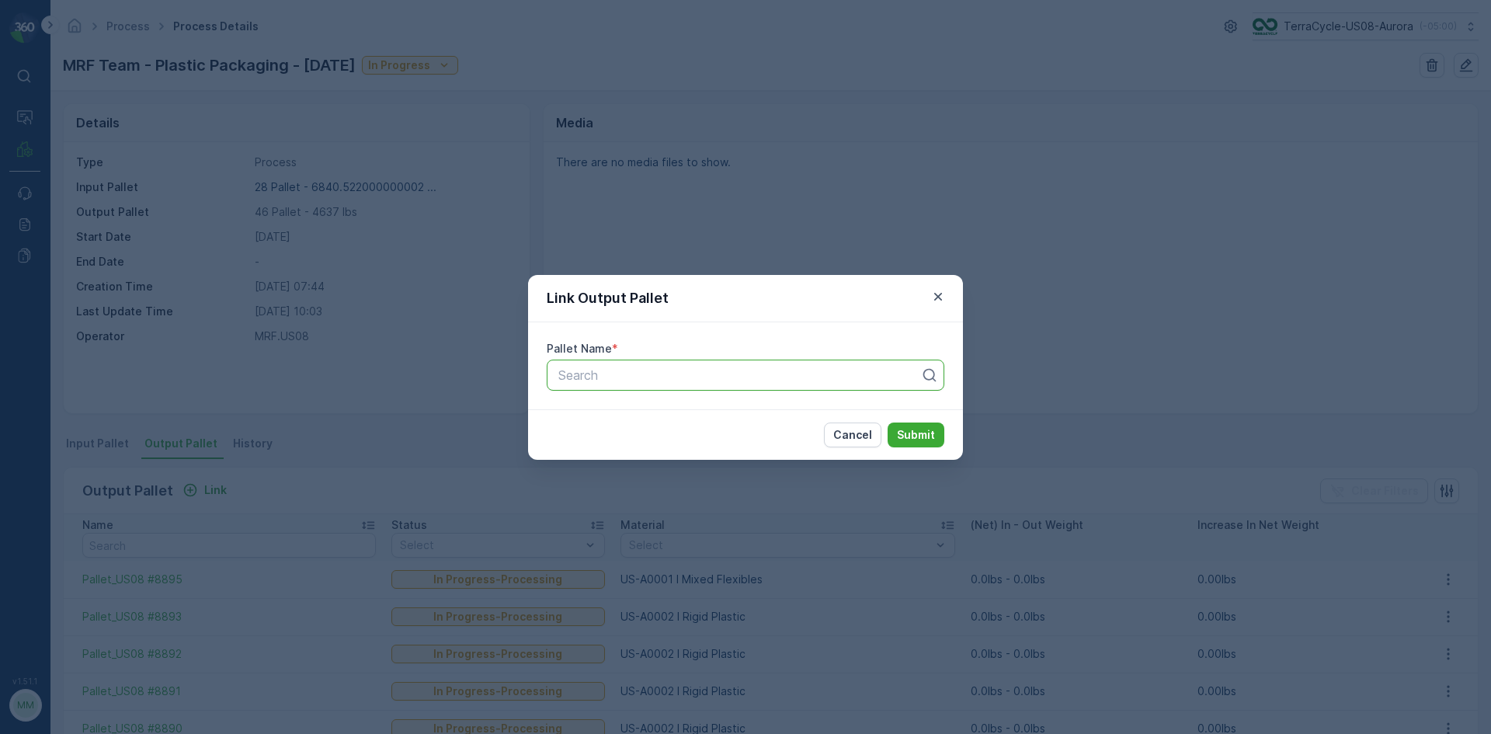
click at [595, 376] on div at bounding box center [739, 375] width 365 height 14
type input "8889"
click at [607, 413] on span "Pallet_US08 #8889" at bounding box center [612, 413] width 113 height 14
click at [908, 438] on p "Submit" at bounding box center [916, 435] width 38 height 16
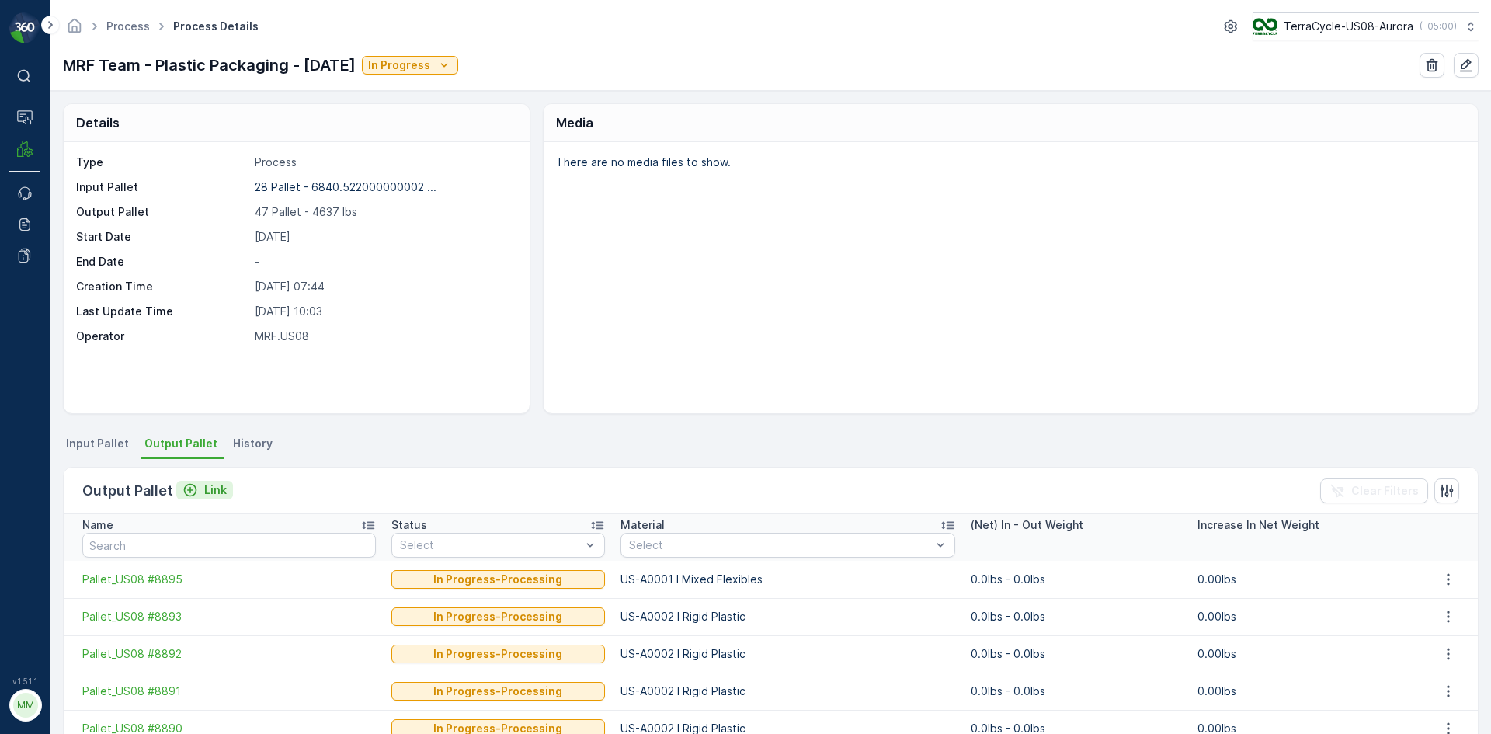
click at [211, 487] on p "Link" at bounding box center [215, 490] width 23 height 16
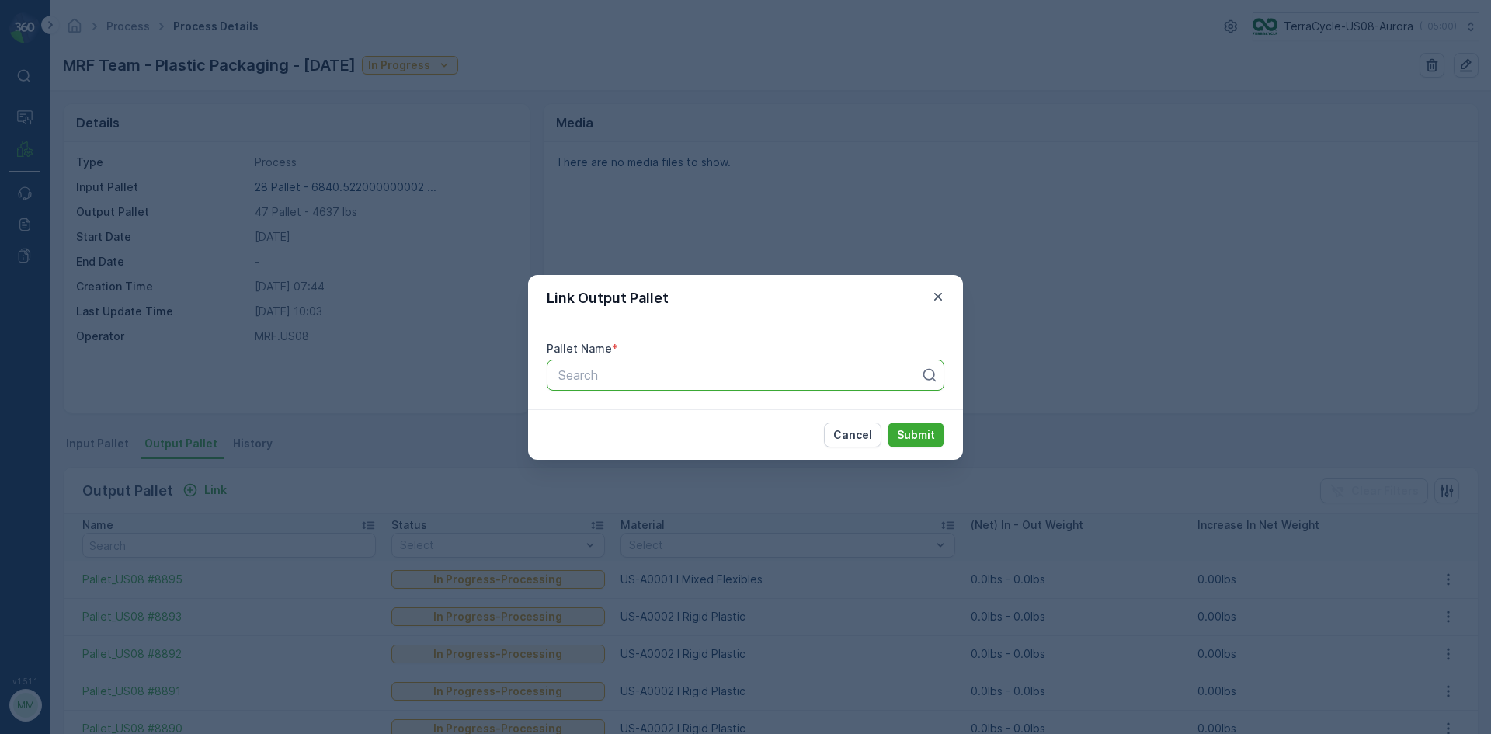
click at [651, 378] on div at bounding box center [739, 375] width 365 height 14
type input "8888"
click at [746, 409] on div "Pallet_US08 #8888" at bounding box center [745, 413] width 379 height 14
click at [905, 428] on p "Submit" at bounding box center [916, 435] width 38 height 16
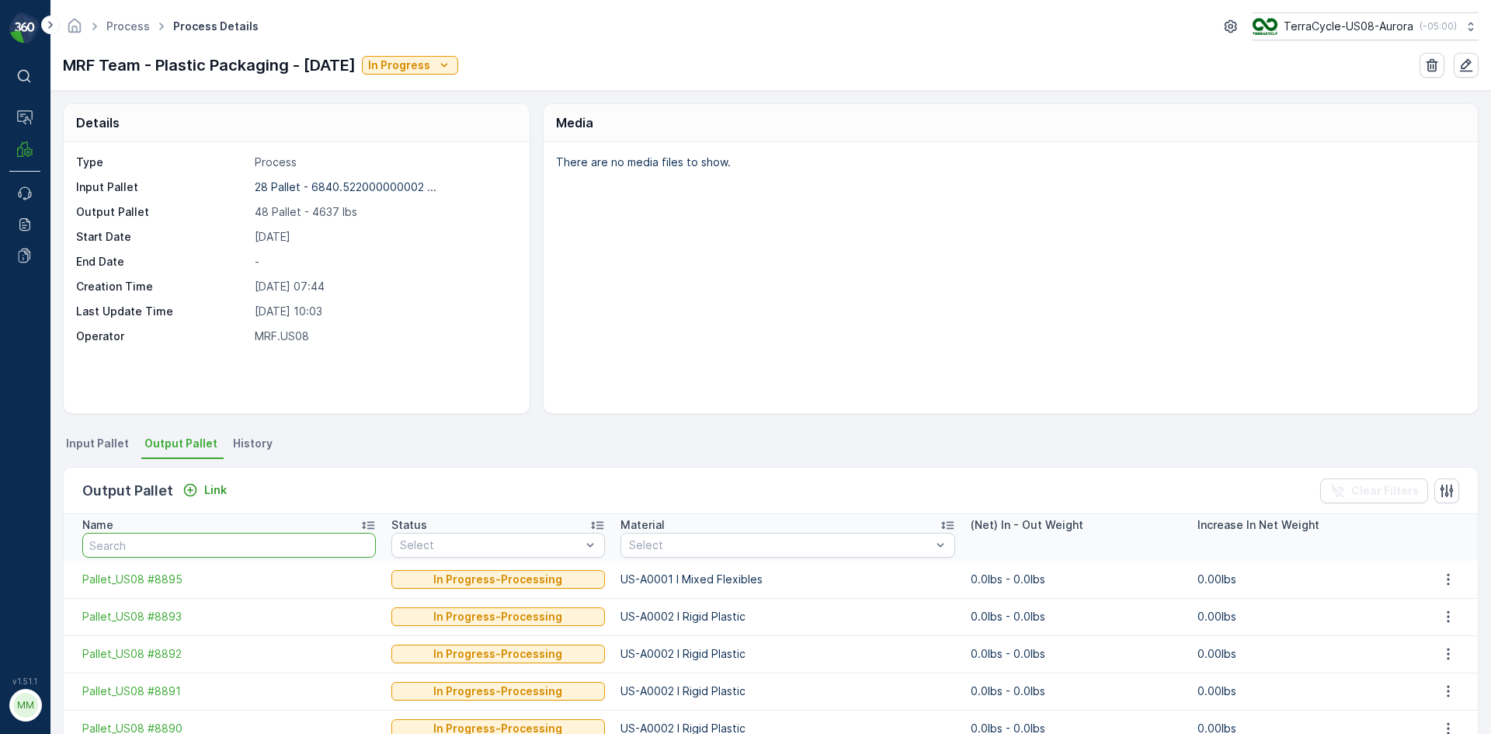
click at [129, 536] on input "text" at bounding box center [229, 545] width 294 height 25
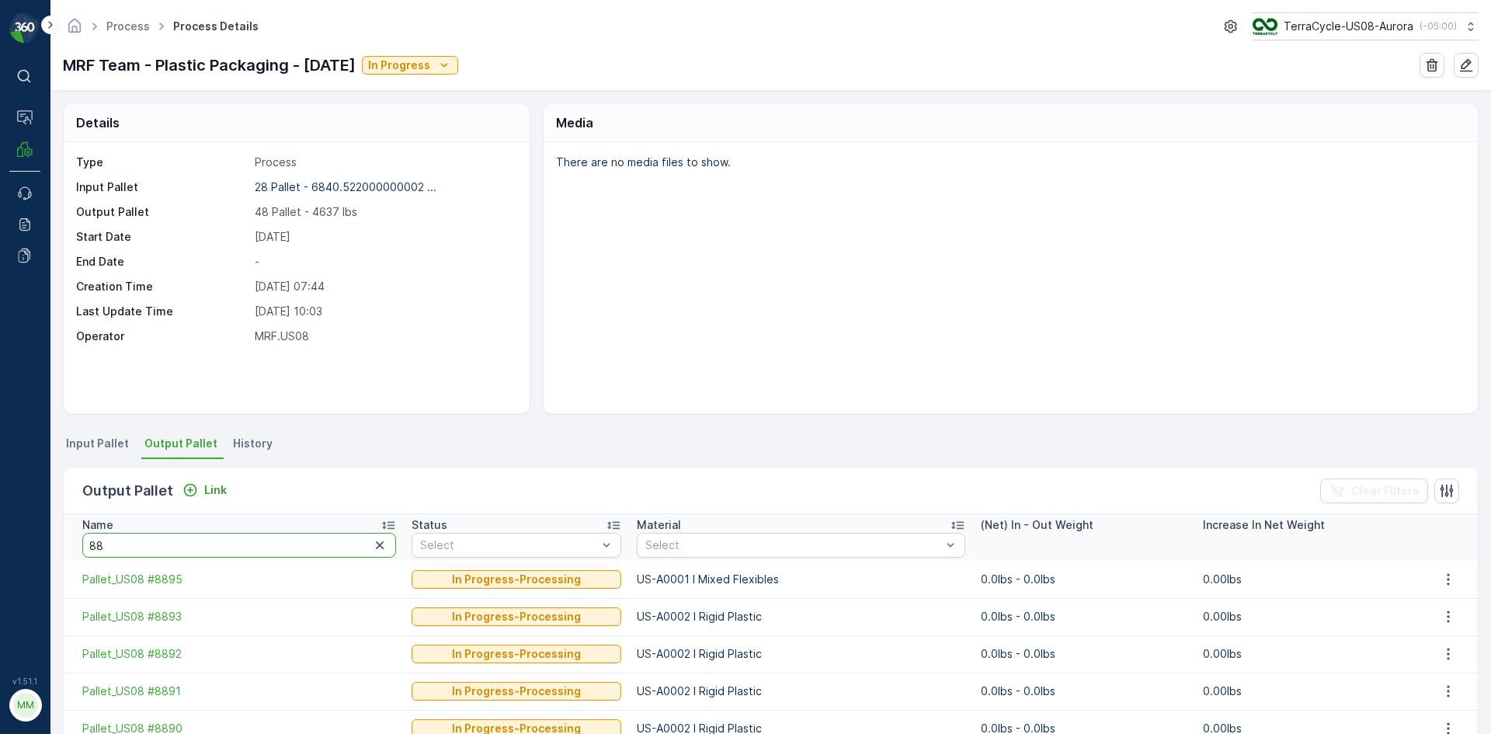
type input "888"
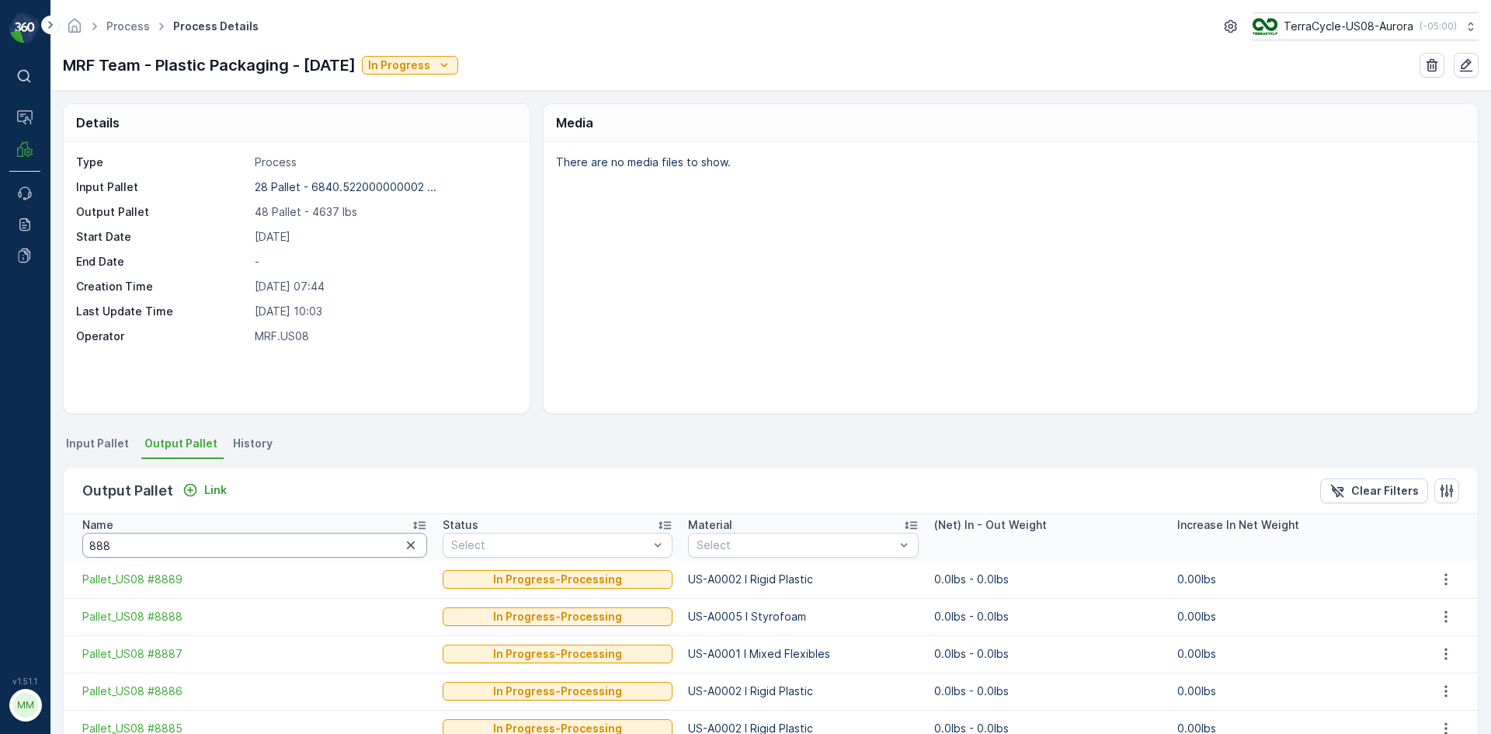
click at [145, 545] on input "888" at bounding box center [254, 545] width 345 height 25
type input "8889"
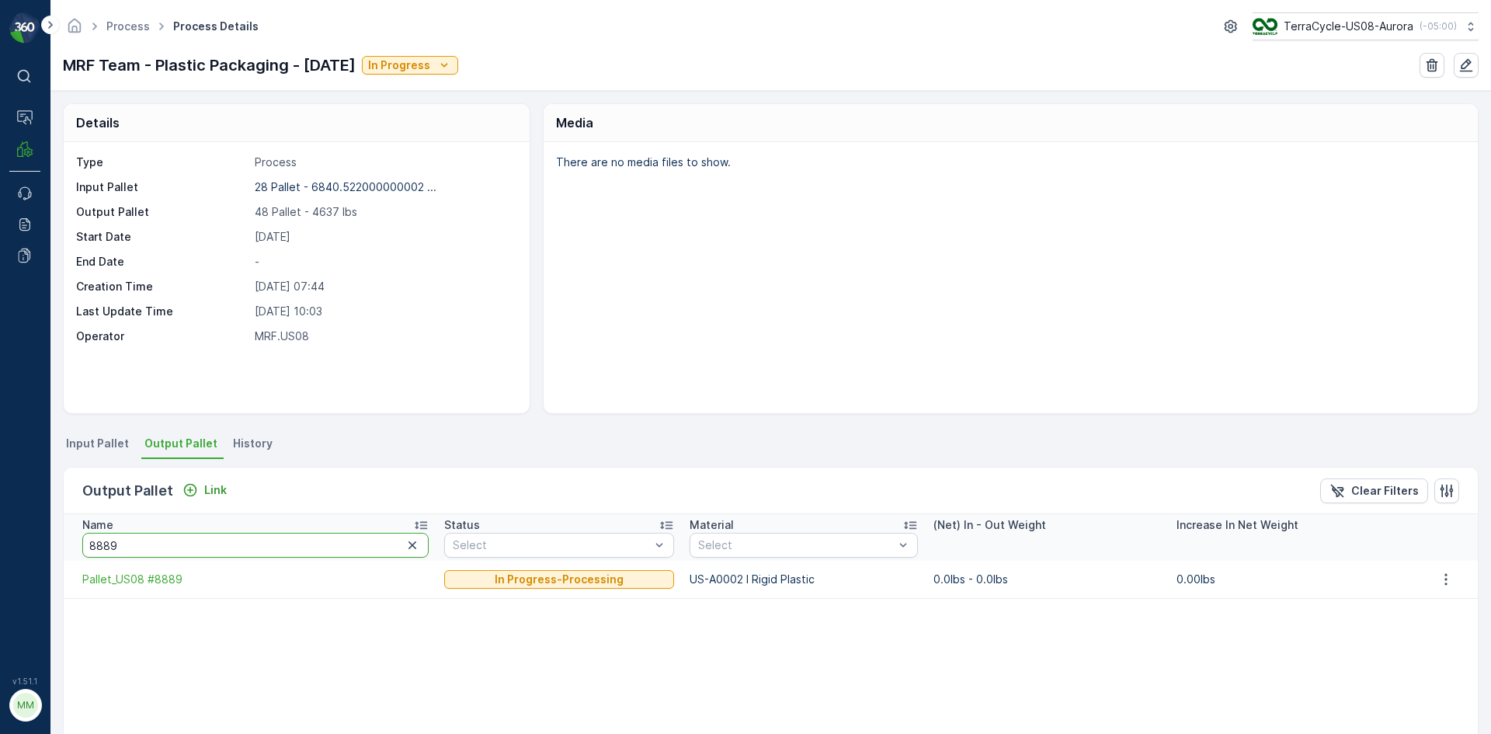
drag, startPoint x: 134, startPoint y: 548, endPoint x: 102, endPoint y: 540, distance: 33.0
click at [102, 540] on input "8889" at bounding box center [255, 545] width 346 height 25
type input "8868"
click at [428, 647] on div "Name 8868 Status Select Material Select (Net) In - Out Weight Increase In Net W…" at bounding box center [771, 625] width 1414 height 222
click at [97, 445] on span "Input Pallet" at bounding box center [97, 444] width 63 height 16
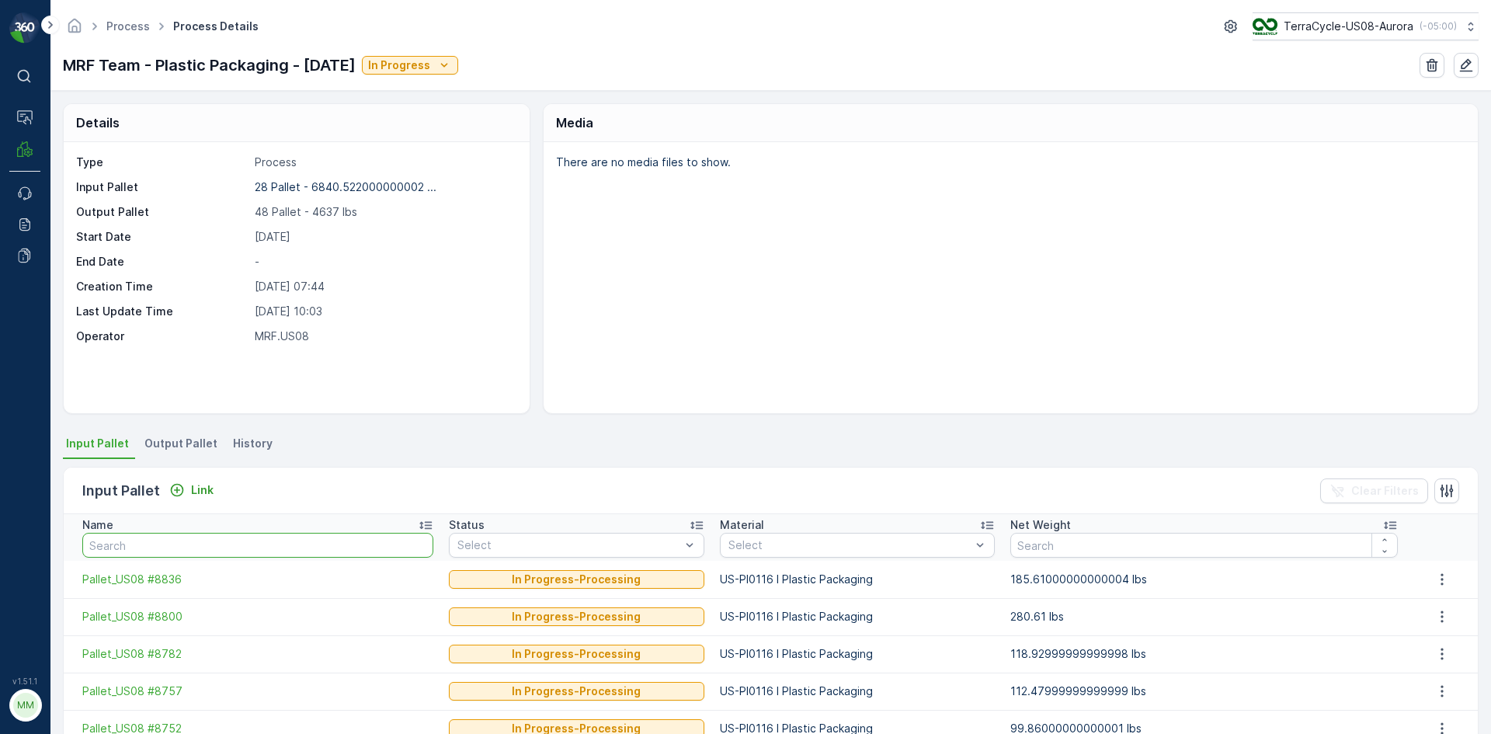
click at [217, 548] on input "text" at bounding box center [257, 545] width 351 height 25
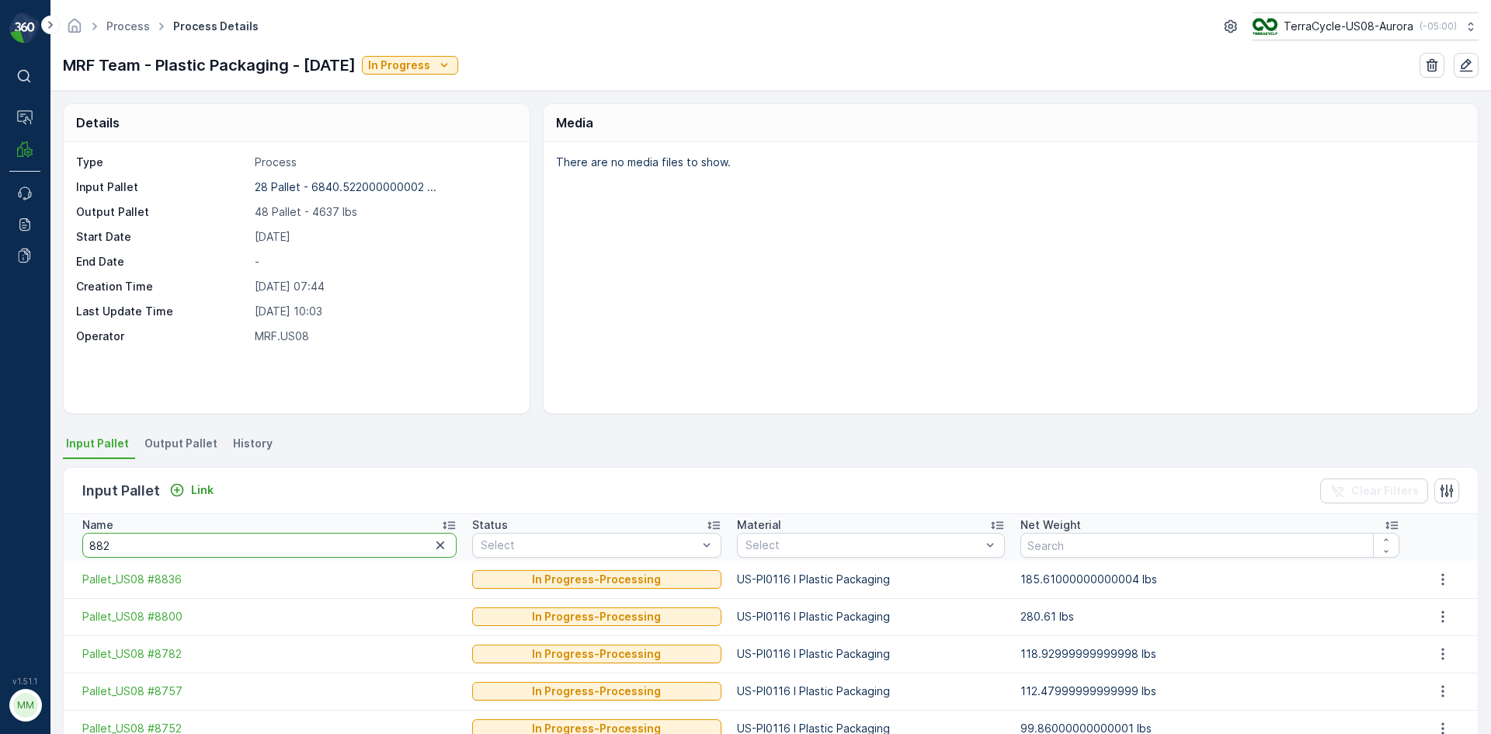
type input "8828"
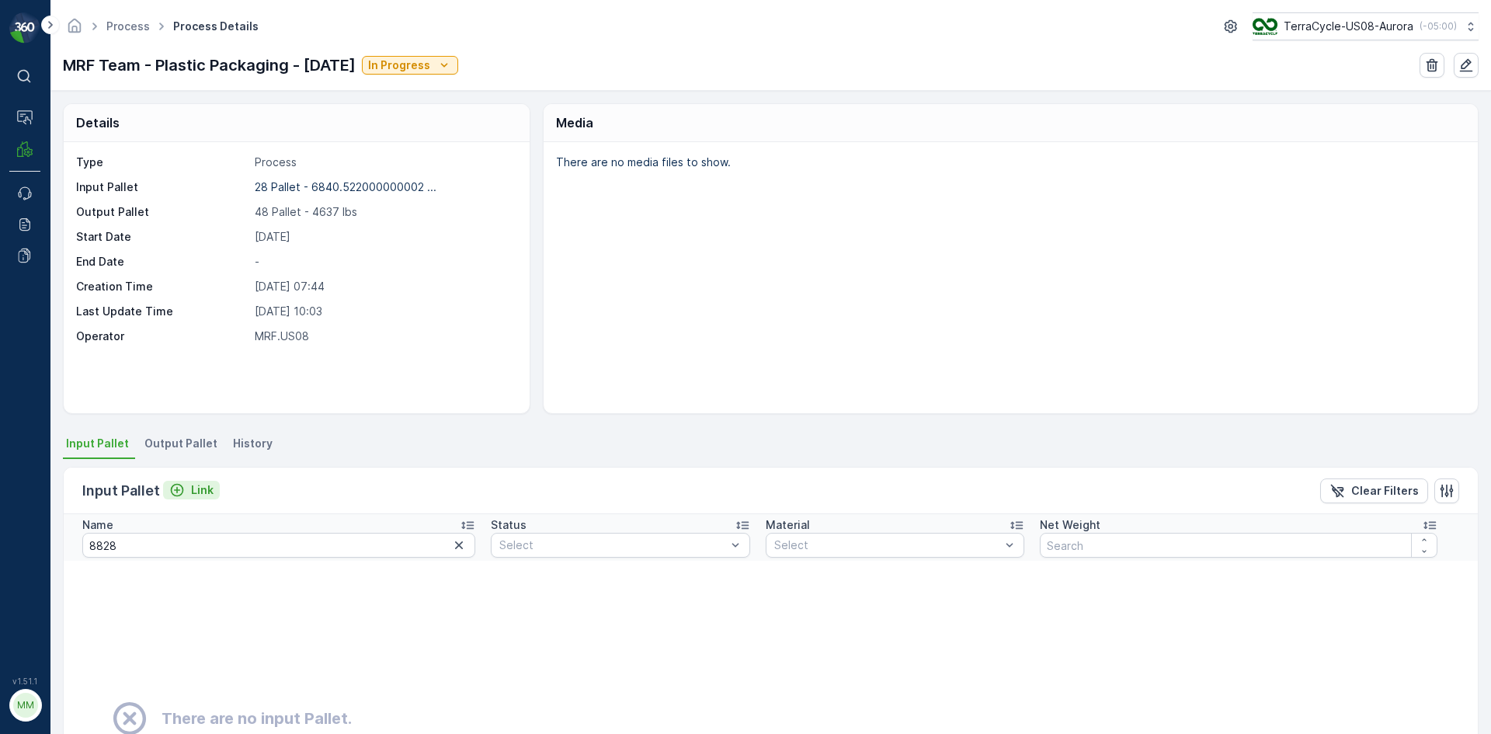
click at [183, 491] on icon "Link" at bounding box center [177, 490] width 16 height 16
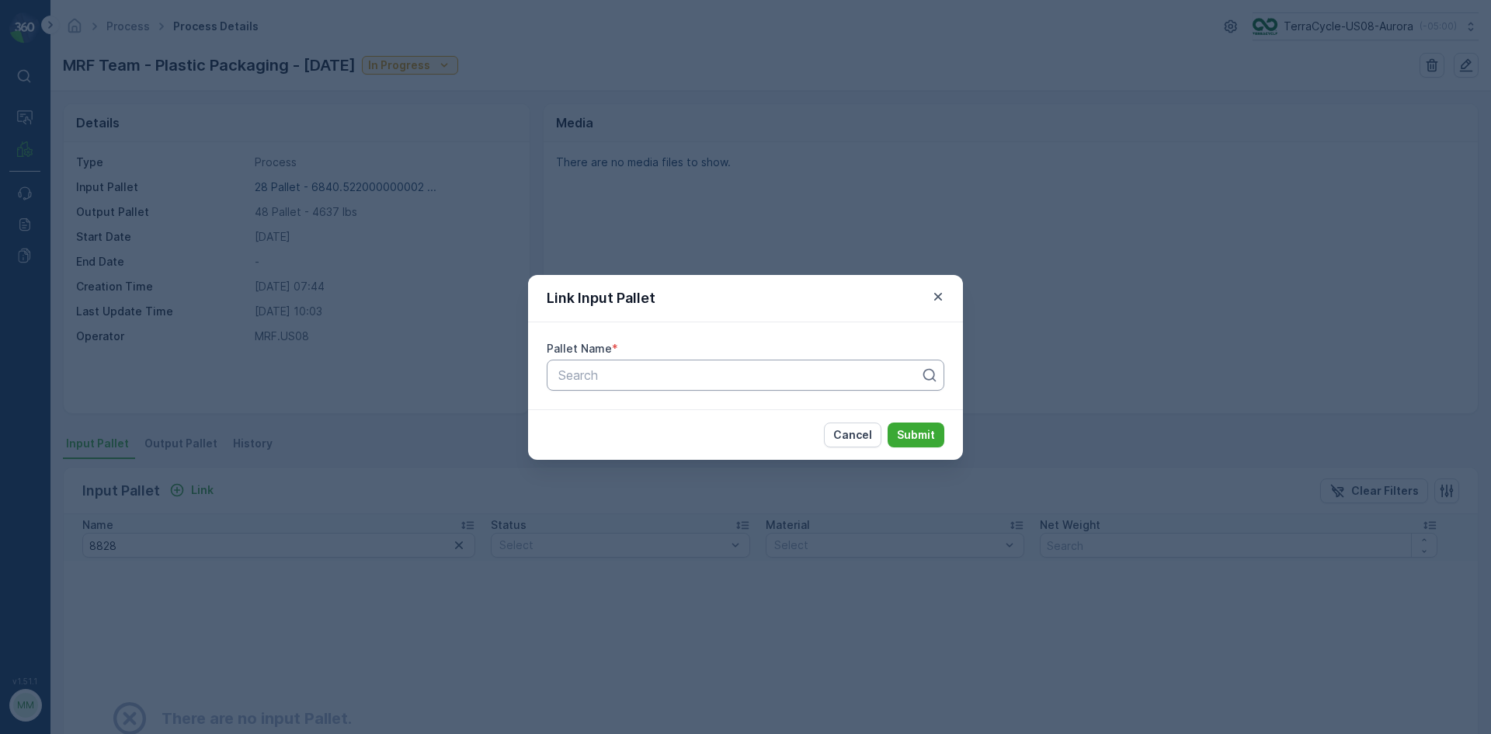
click at [579, 377] on div at bounding box center [739, 375] width 365 height 14
type input "8828"
click at [621, 415] on span "Pallet_US08 #8828" at bounding box center [612, 413] width 112 height 14
click at [920, 430] on p "Submit" at bounding box center [916, 435] width 38 height 16
drag, startPoint x: 688, startPoint y: 377, endPoint x: 652, endPoint y: 373, distance: 36.7
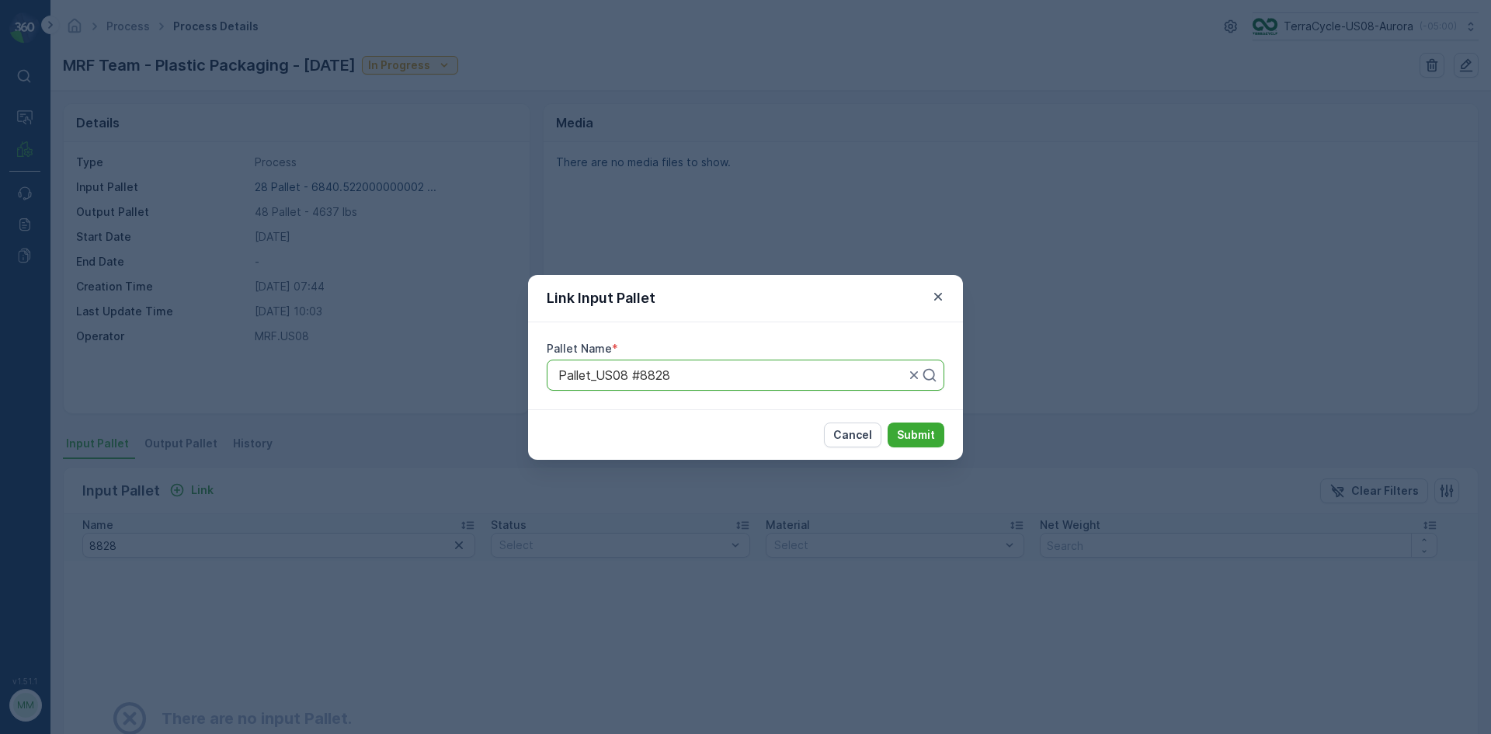
click at [652, 373] on div at bounding box center [732, 375] width 350 height 14
click at [855, 428] on p "Cancel" at bounding box center [852, 435] width 39 height 16
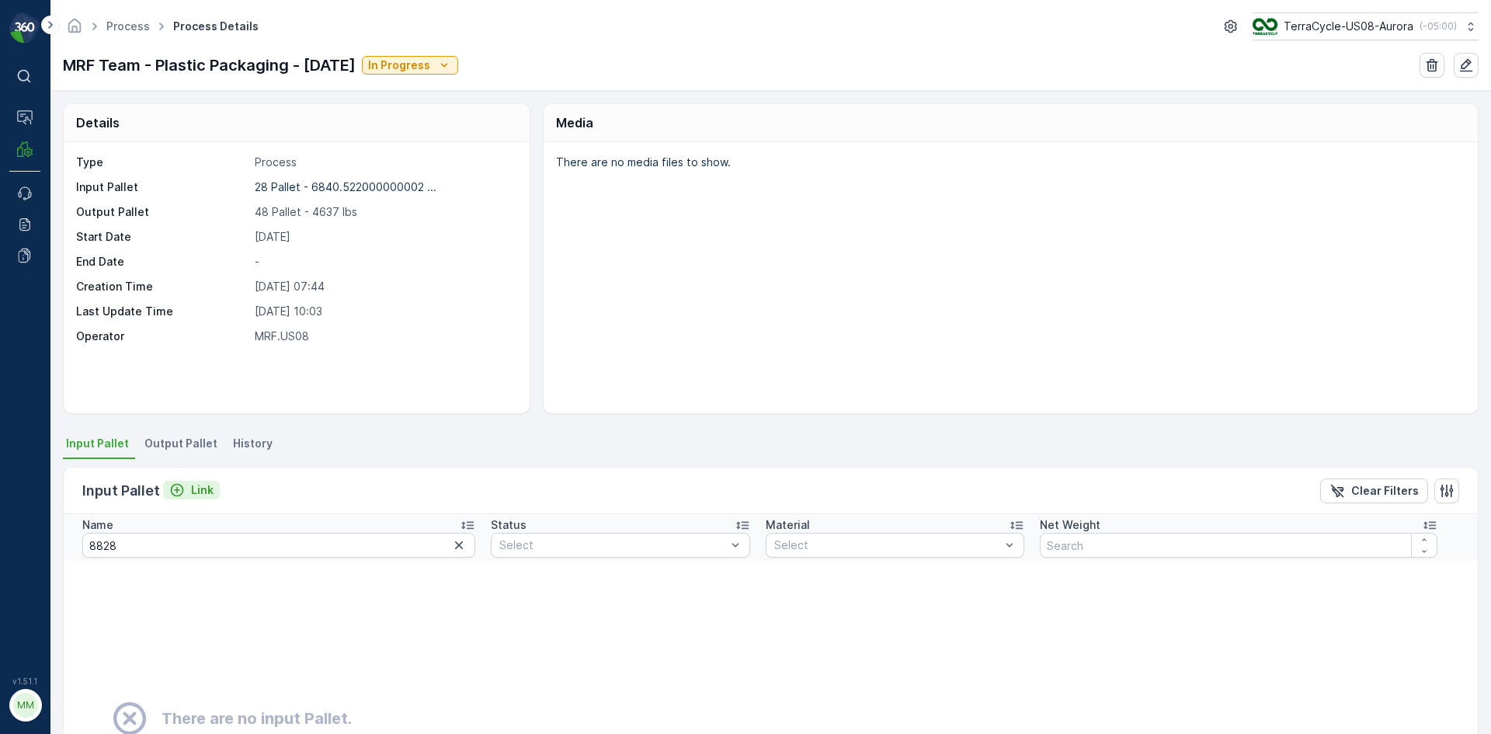
click at [207, 485] on p "Link" at bounding box center [202, 490] width 23 height 16
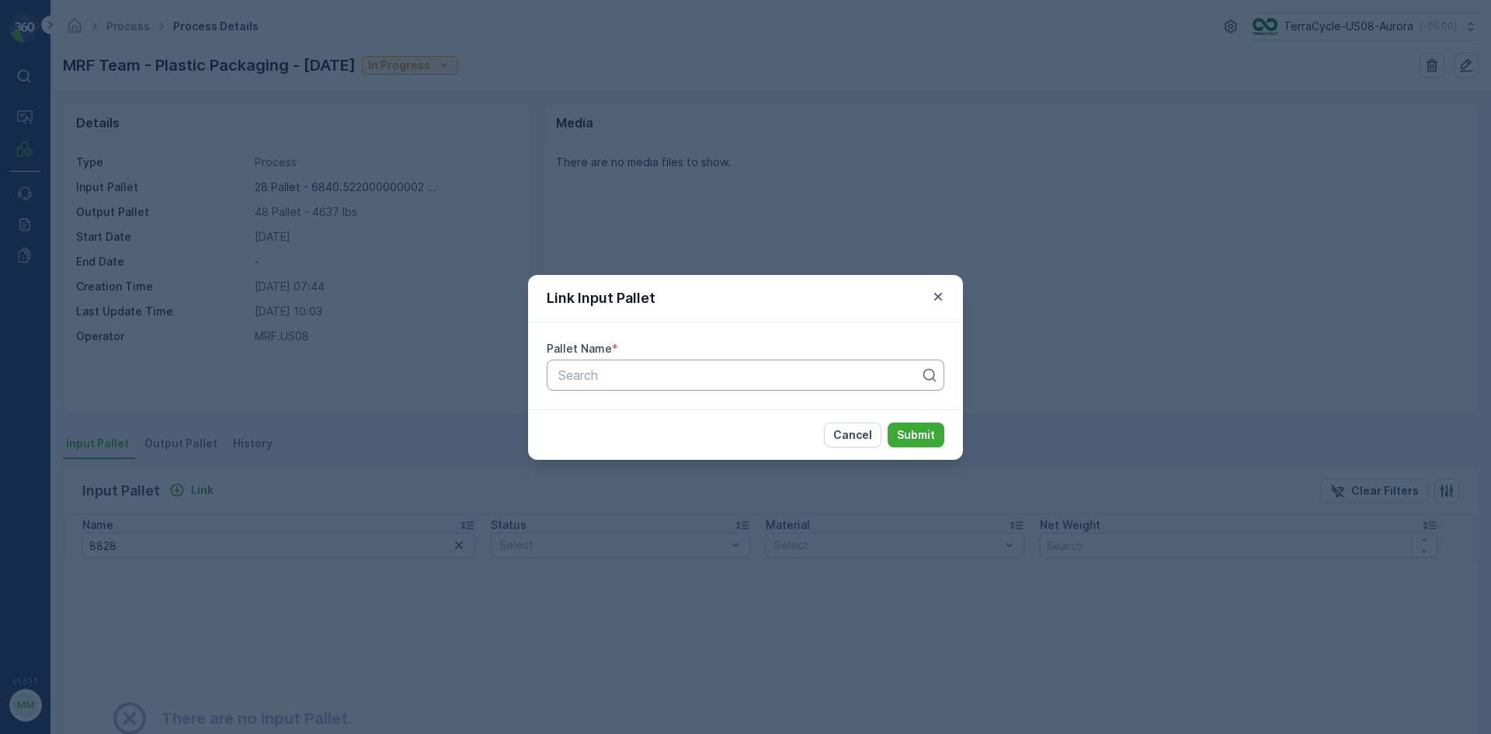
click at [590, 377] on div at bounding box center [739, 375] width 365 height 14
type input "8228"
click at [661, 420] on span "Pallet_US08 #8228" at bounding box center [611, 413] width 111 height 14
click at [904, 436] on p "Submit" at bounding box center [916, 435] width 38 height 16
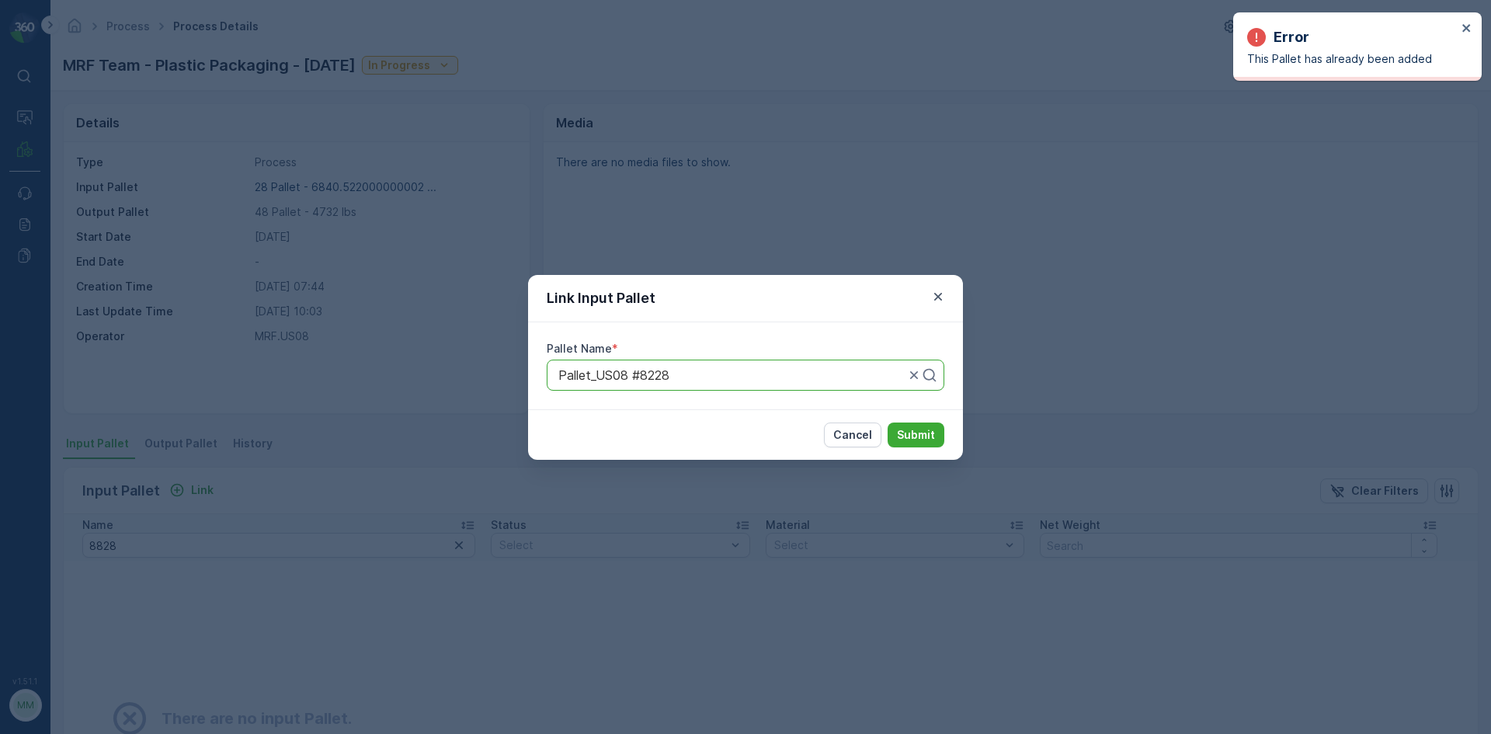
click at [738, 376] on div at bounding box center [732, 375] width 350 height 14
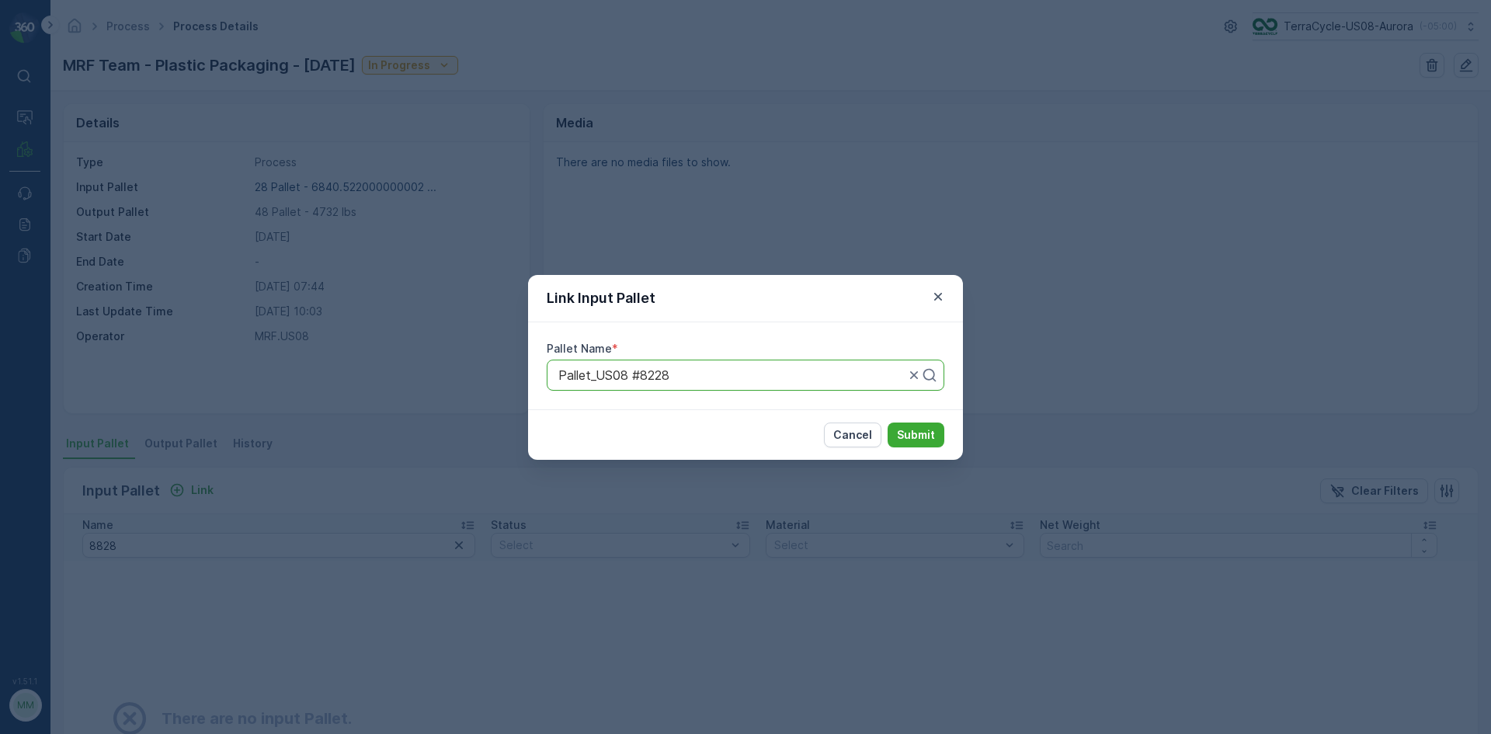
drag, startPoint x: 631, startPoint y: 376, endPoint x: 495, endPoint y: 385, distance: 136.2
click at [495, 385] on div "Link Input Pallet Pallet Name * Pallet_US08 #8228 Cancel Submit" at bounding box center [745, 367] width 1491 height 734
type input "7963"
click at [622, 406] on span "Pallet_US08 #7963" at bounding box center [612, 413] width 112 height 14
click at [915, 431] on p "Submit" at bounding box center [916, 435] width 38 height 16
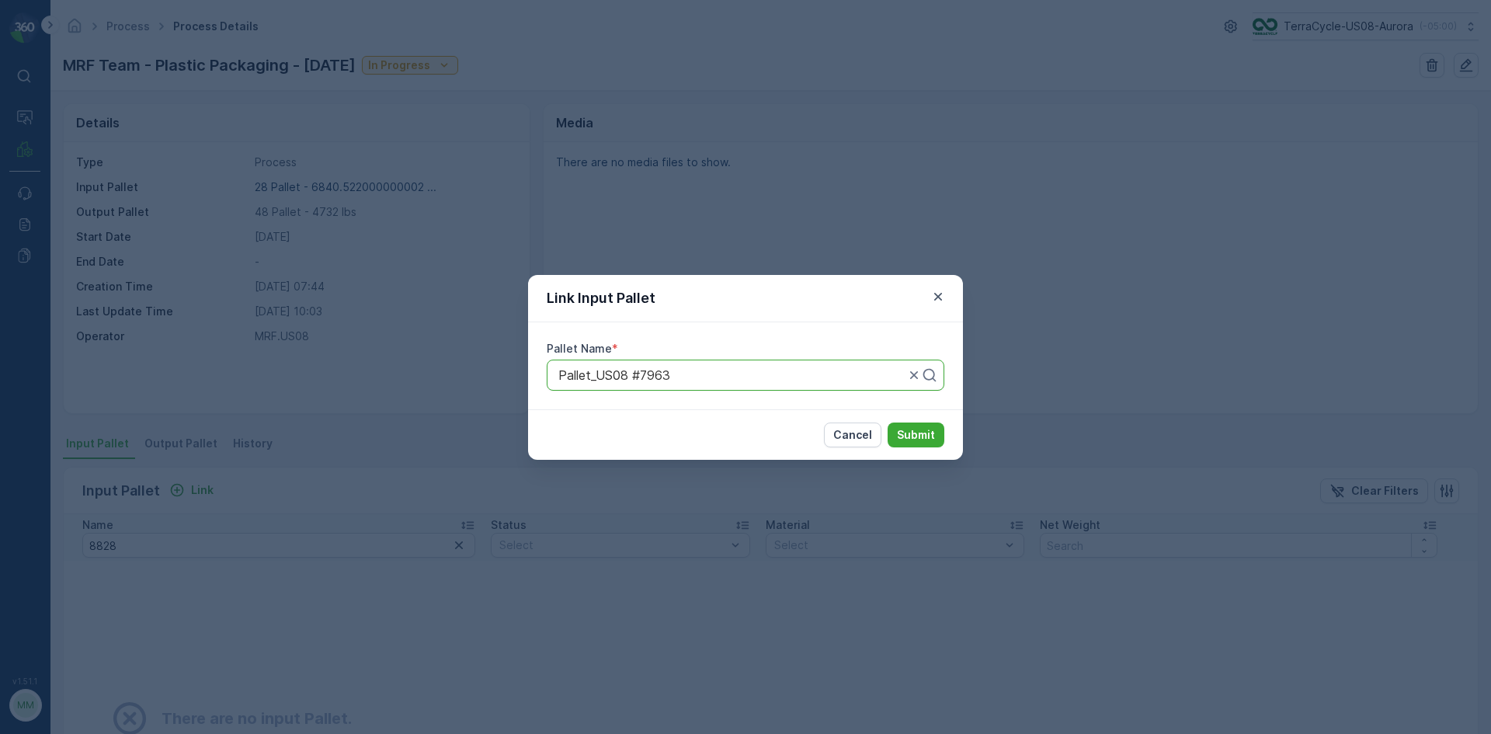
click at [558, 367] on div "Pallet_US08 #7963" at bounding box center [746, 375] width 398 height 31
drag, startPoint x: 558, startPoint y: 370, endPoint x: 748, endPoint y: 383, distance: 190.7
click at [748, 383] on div "Pallet_US08 #7963" at bounding box center [746, 375] width 398 height 31
type input "8439"
click at [718, 412] on div "Pallet_US08 #8439" at bounding box center [745, 413] width 379 height 14
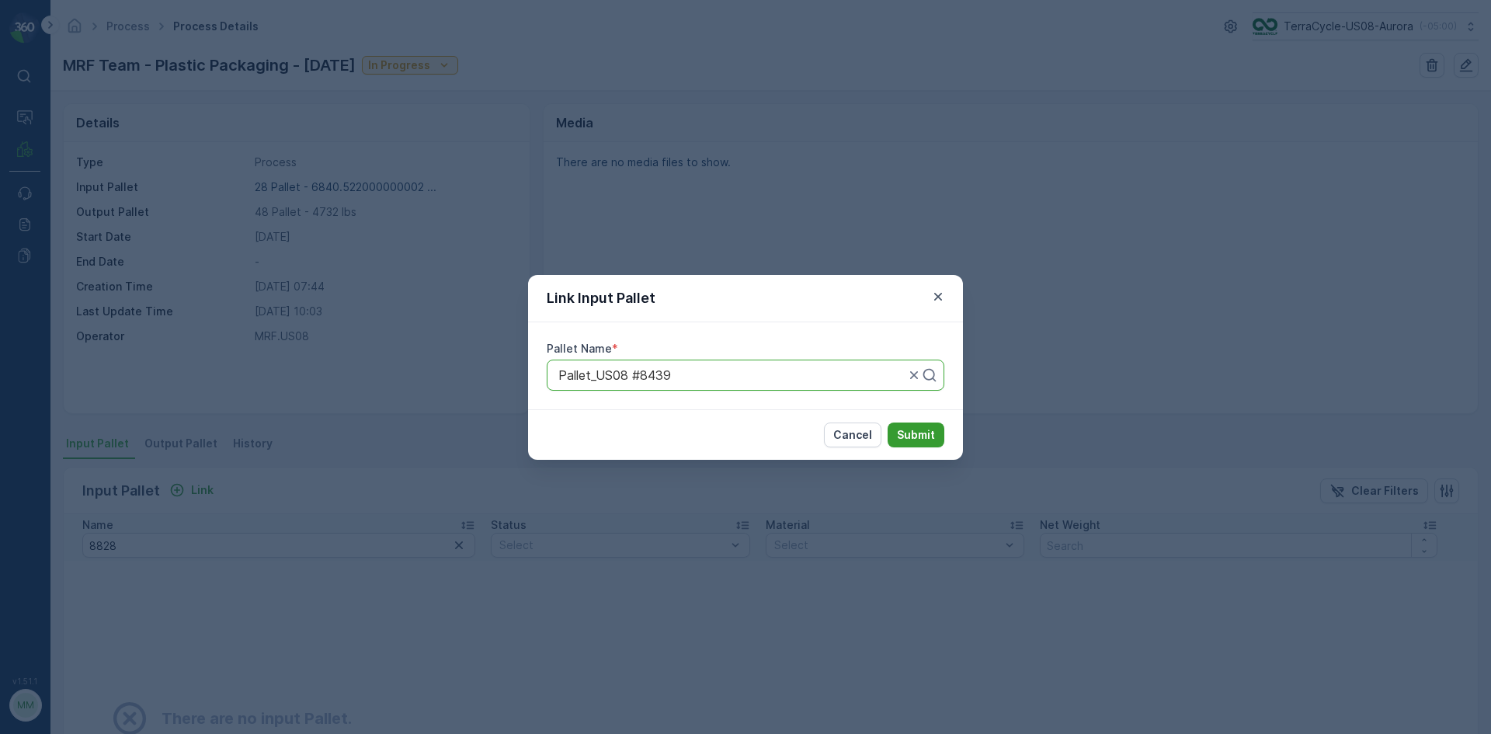
click at [898, 437] on p "Submit" at bounding box center [916, 435] width 38 height 16
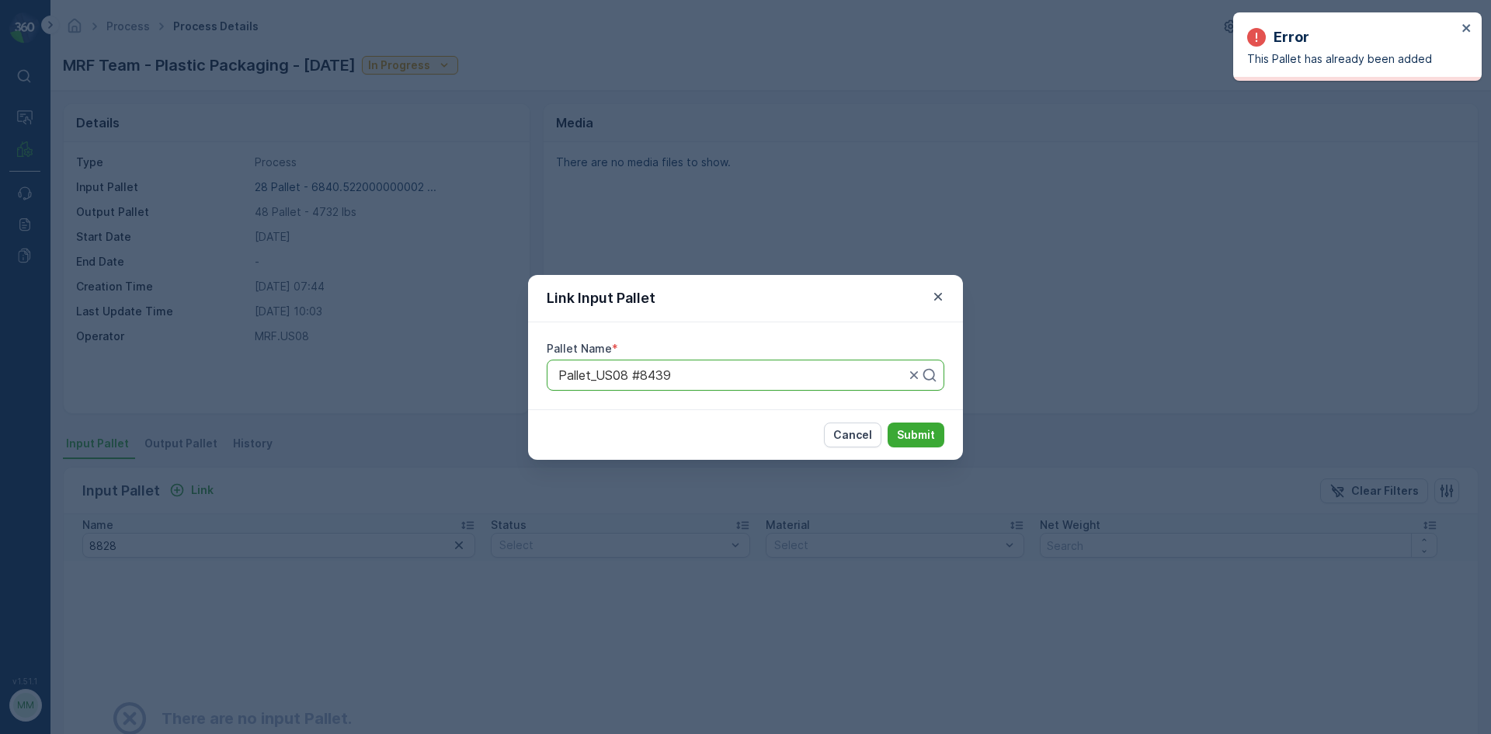
click at [557, 371] on input "text" at bounding box center [559, 375] width 4 height 14
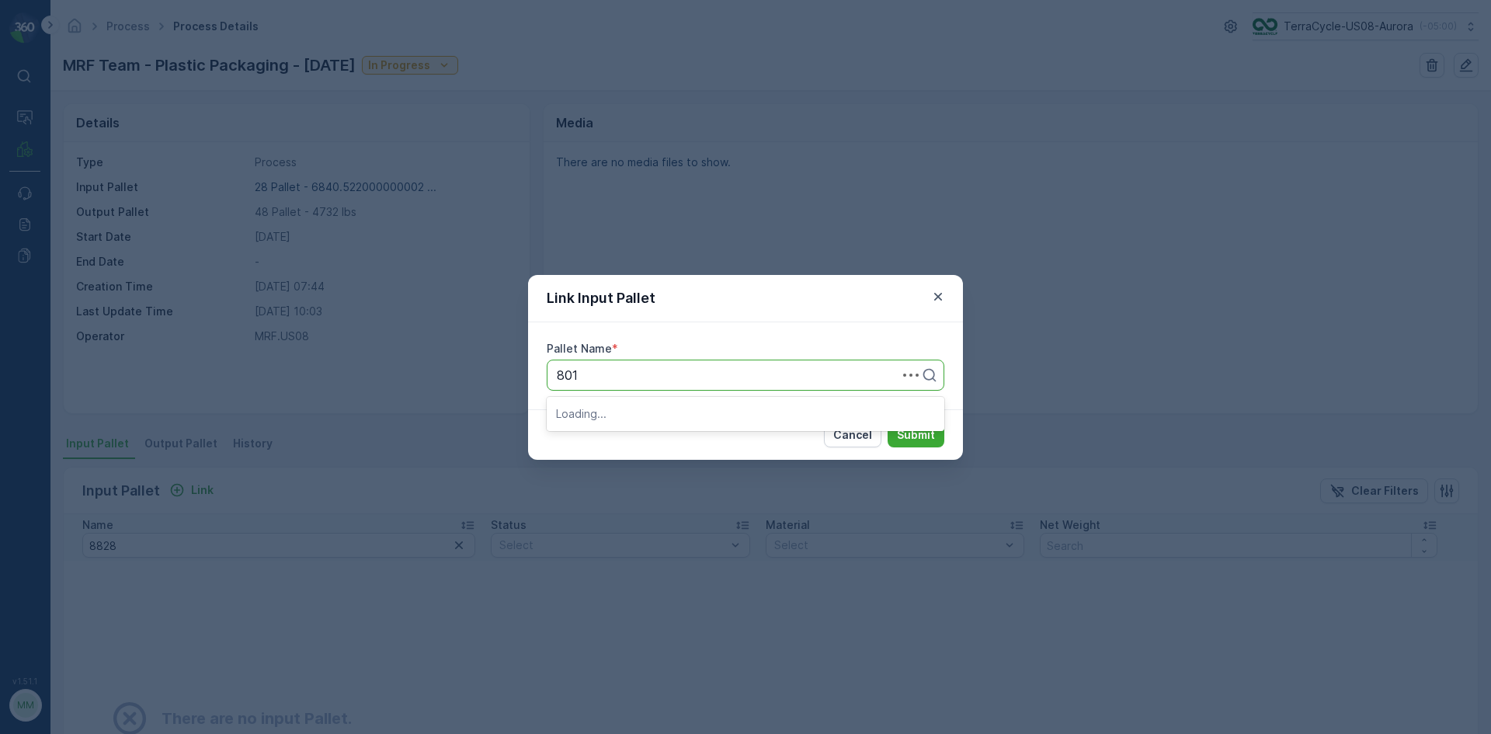
type input "8019"
click at [634, 420] on span "Pallet_US08 #8019" at bounding box center [611, 413] width 110 height 14
click at [889, 442] on button "Submit" at bounding box center [916, 435] width 57 height 25
click at [863, 440] on p "Cancel" at bounding box center [852, 435] width 39 height 16
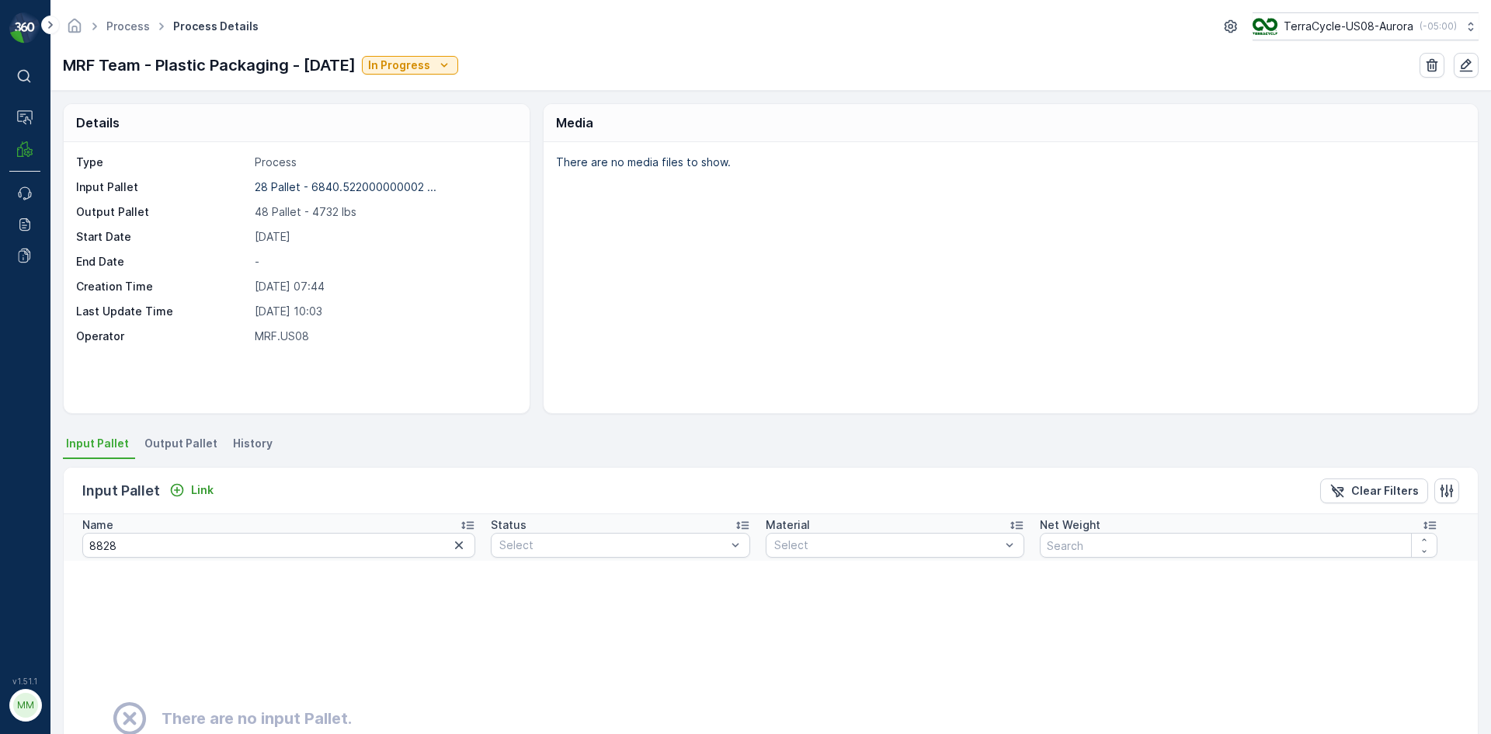
click at [177, 448] on span "Output Pallet" at bounding box center [180, 444] width 73 height 16
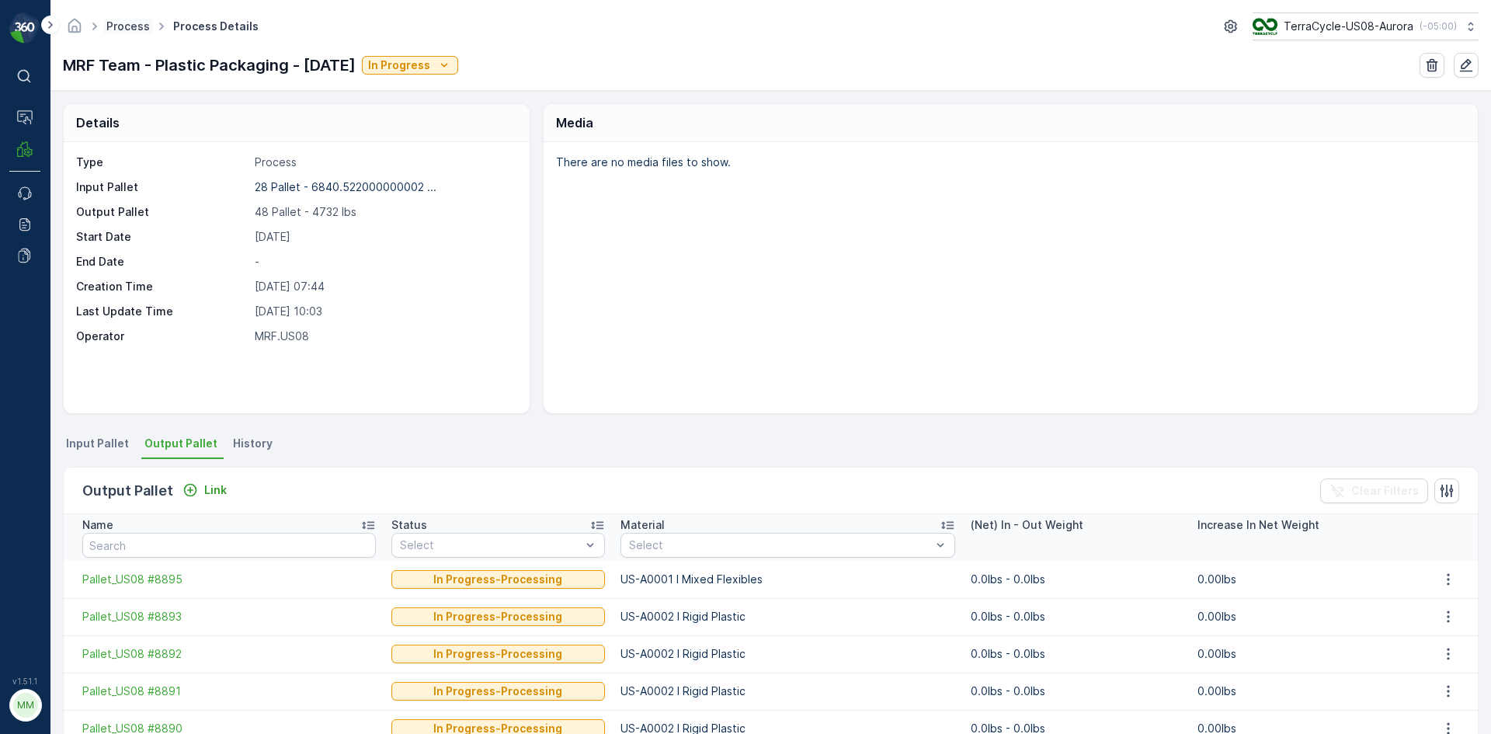
click at [144, 23] on link "Process" at bounding box center [127, 25] width 43 height 13
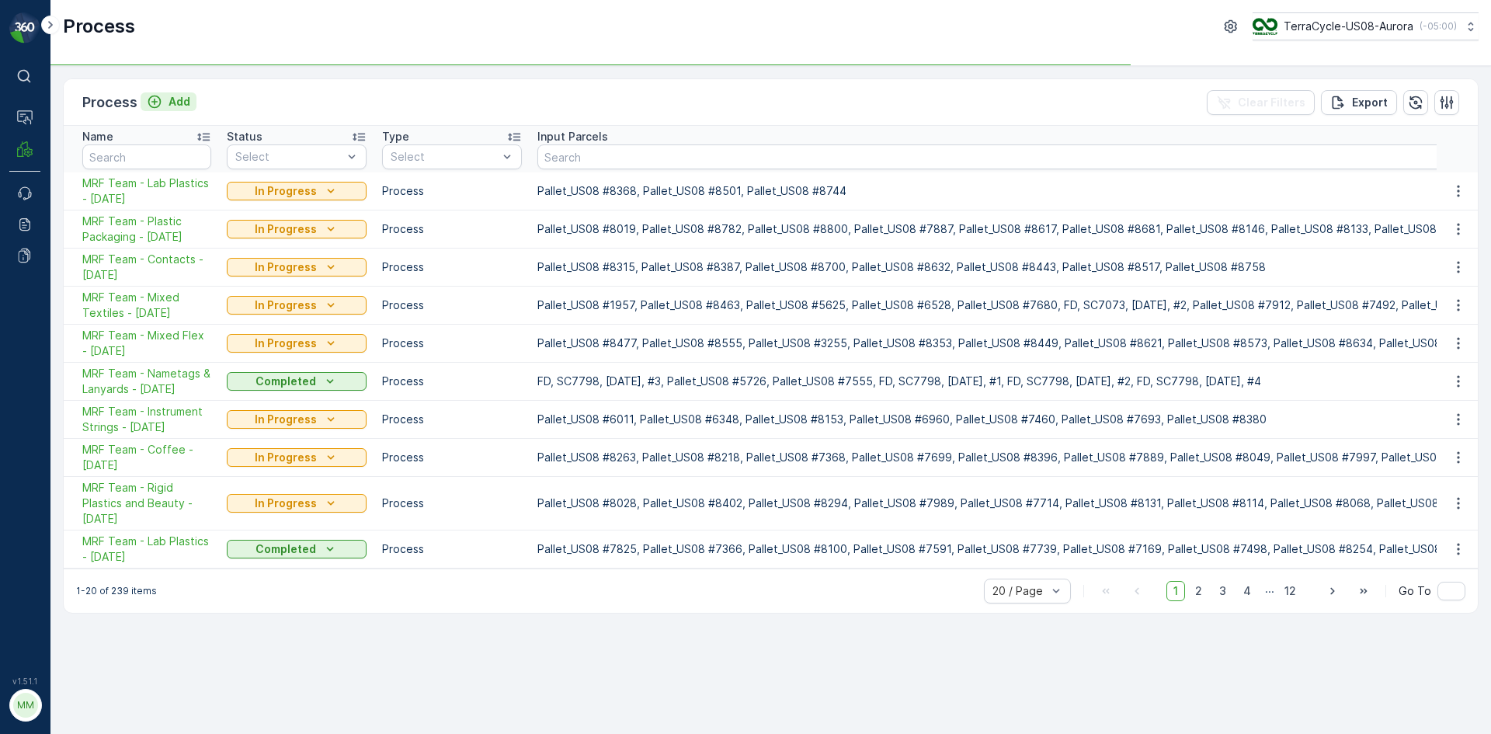
click at [180, 102] on p "Add" at bounding box center [180, 102] width 22 height 16
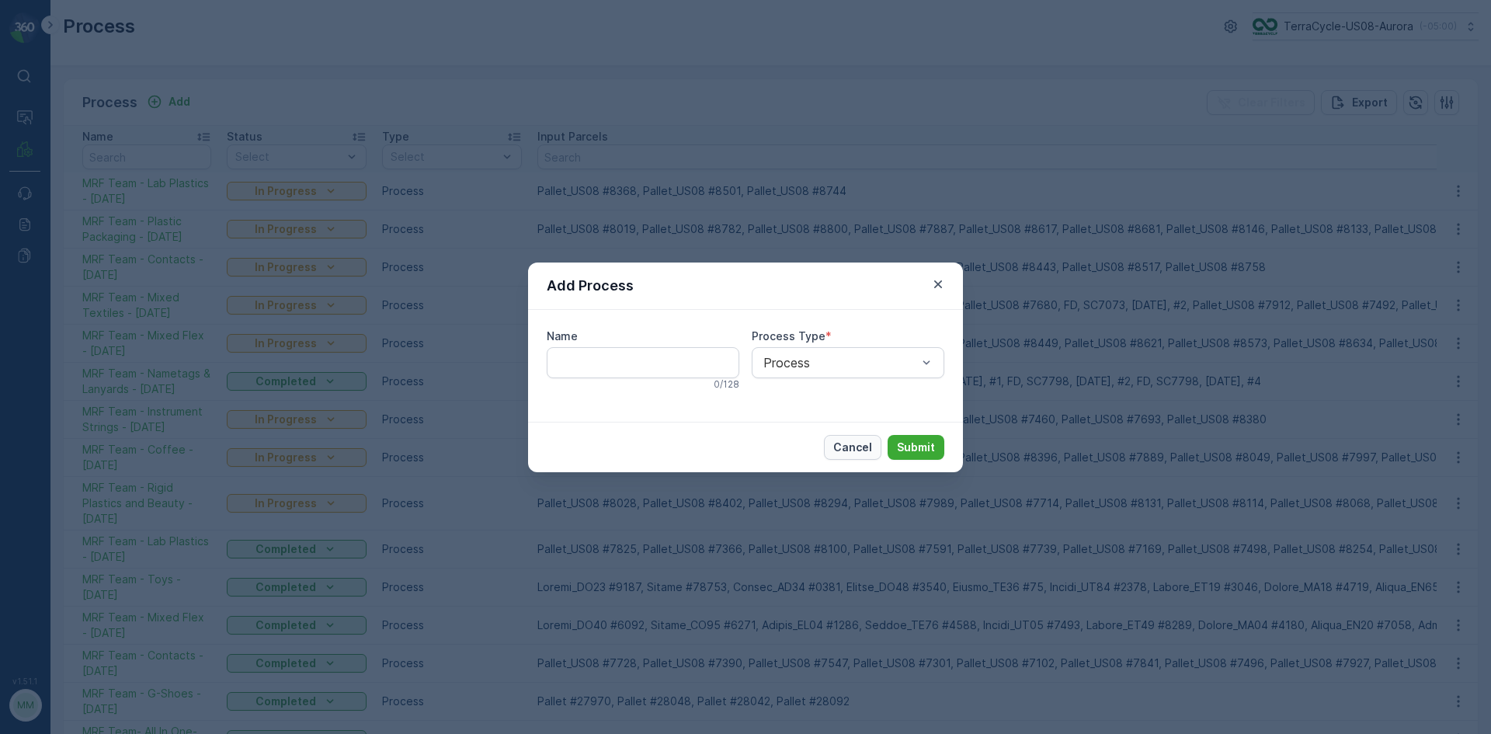
click at [863, 449] on p "Cancel" at bounding box center [852, 448] width 39 height 16
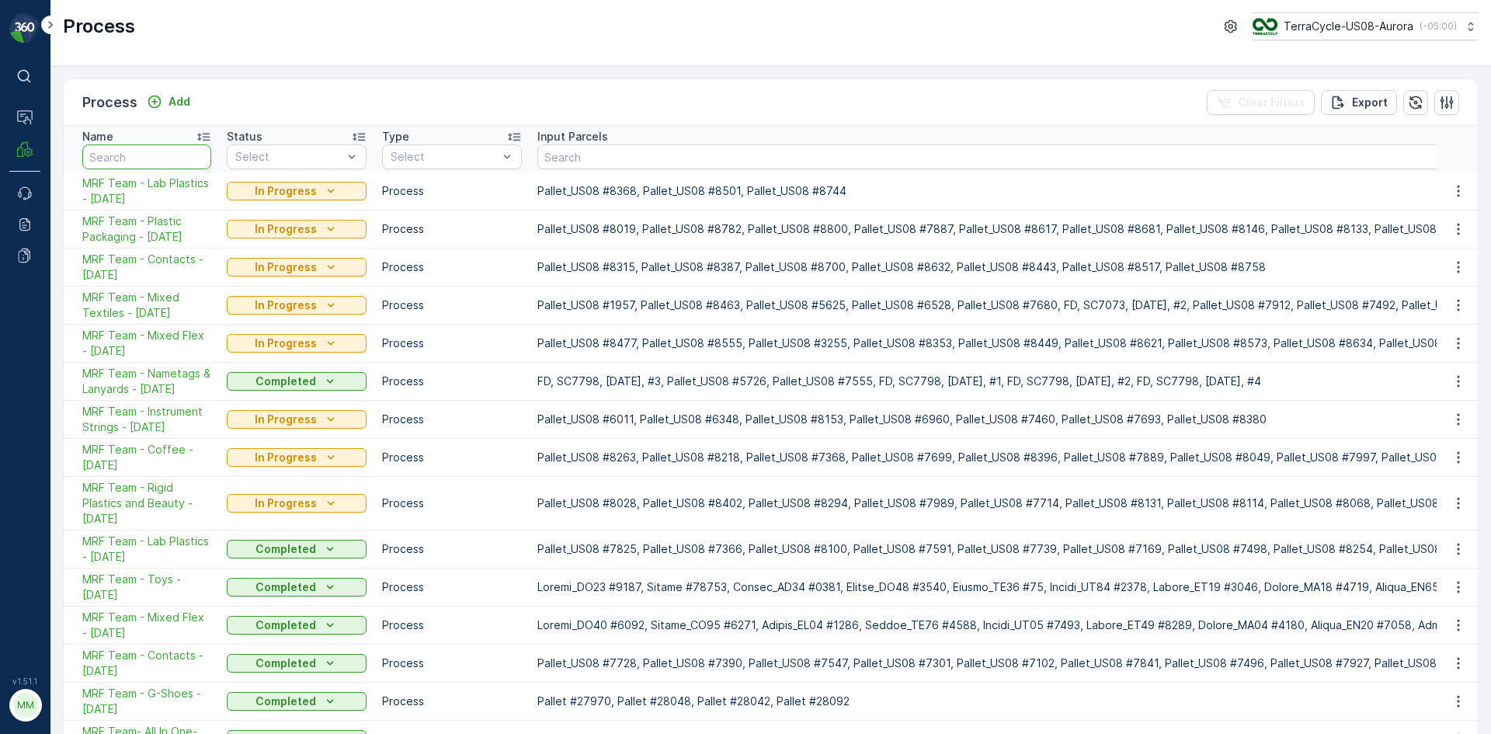
click at [159, 165] on input "text" at bounding box center [146, 156] width 129 height 25
click at [159, 186] on span "MRF Team - Lab Plastics - 09/25/2025" at bounding box center [146, 191] width 129 height 31
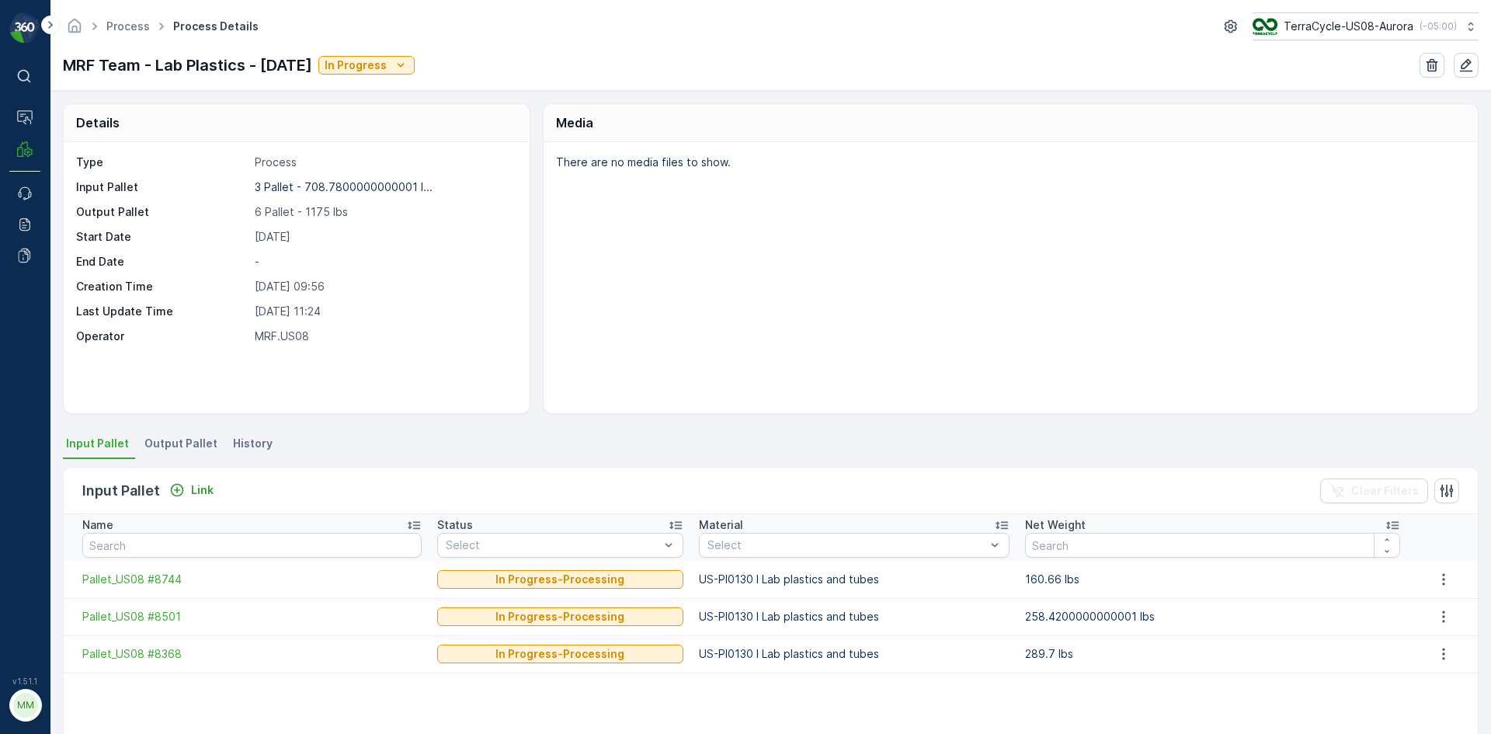
click at [172, 440] on span "Output Pallet" at bounding box center [180, 444] width 73 height 16
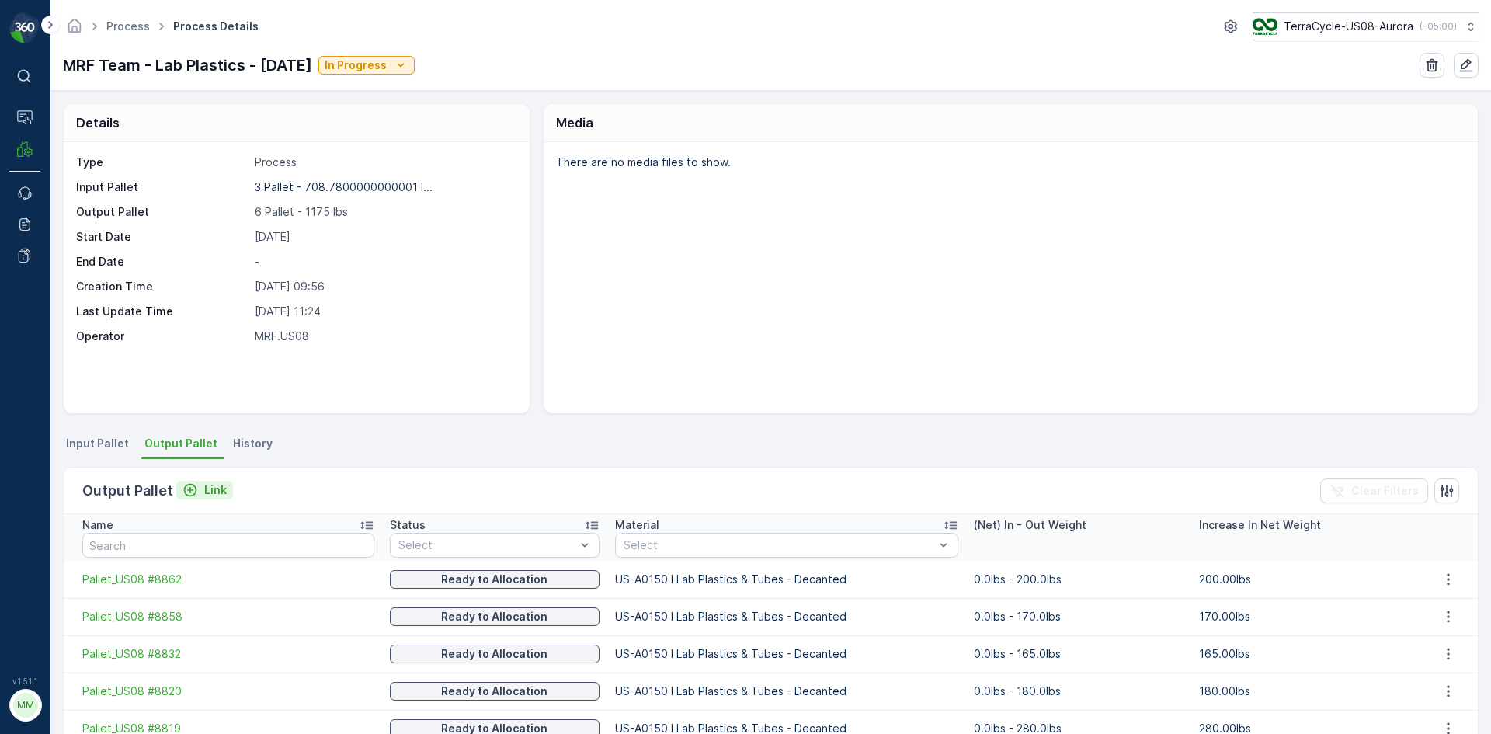
click at [211, 485] on p "Link" at bounding box center [215, 490] width 23 height 16
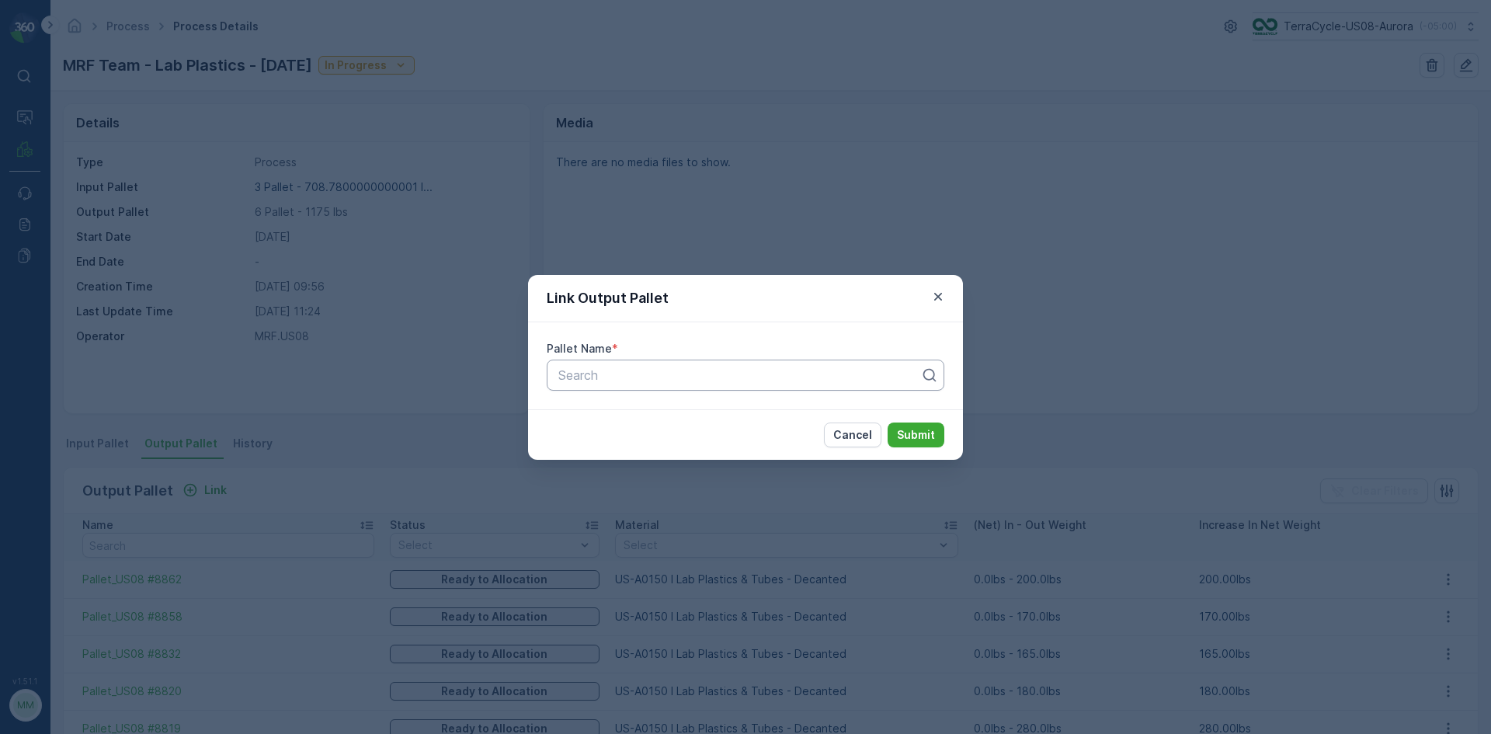
click at [656, 377] on div at bounding box center [739, 375] width 365 height 14
type input "8897"
click at [658, 440] on span "Pallet_US08 #8897" at bounding box center [612, 440] width 112 height 14
click at [913, 431] on p "Submit" at bounding box center [916, 435] width 38 height 16
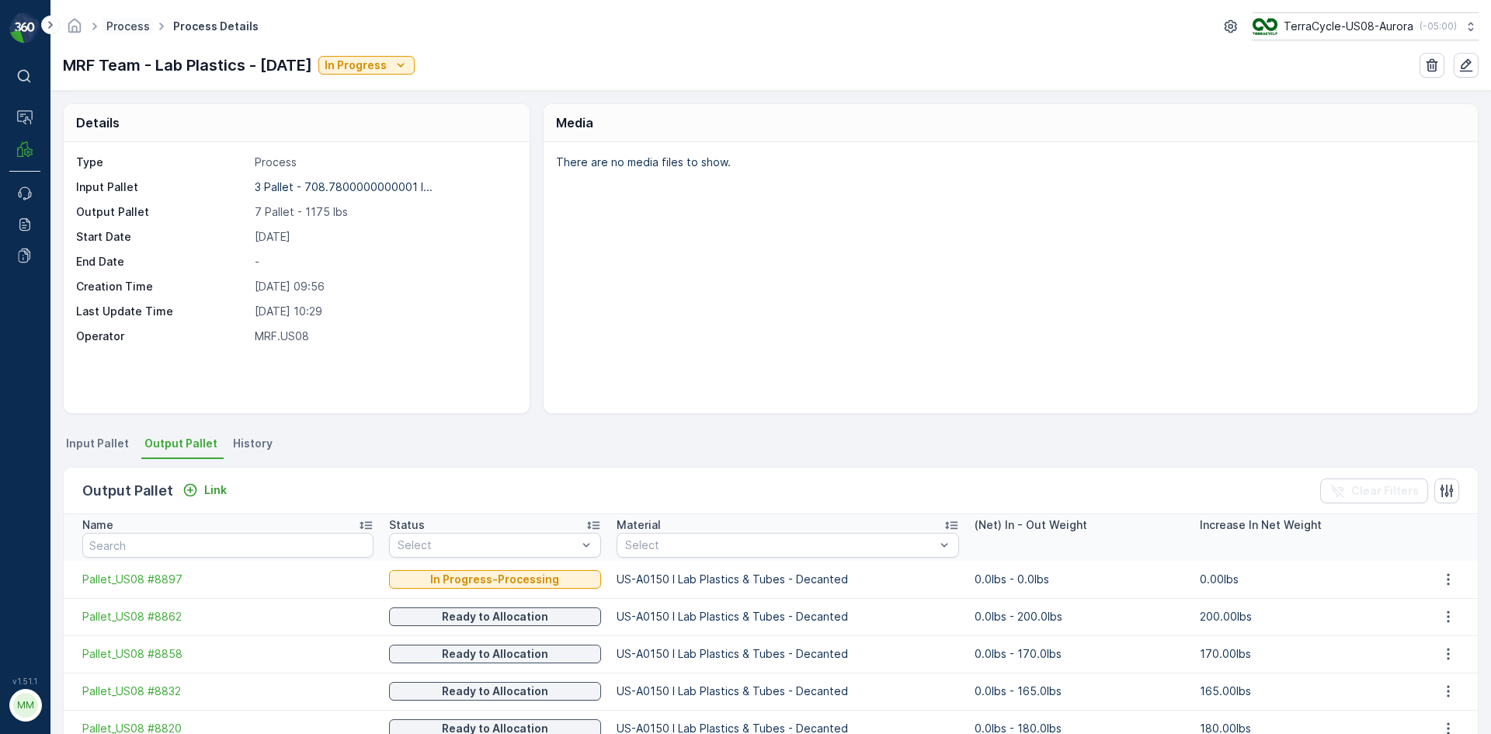
click at [118, 26] on link "Process" at bounding box center [127, 25] width 43 height 13
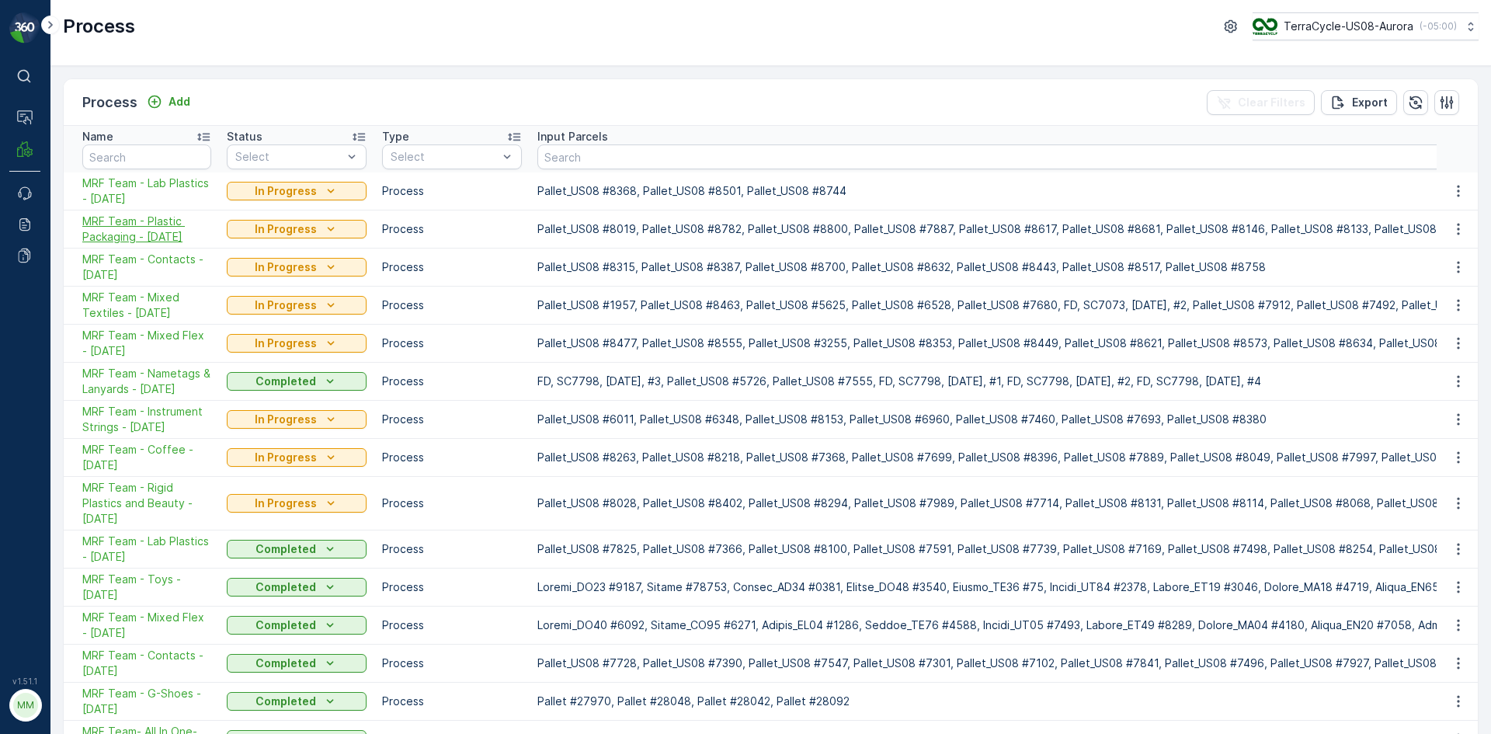
click at [144, 238] on span "MRF Team - Plastic Packaging - 09/25/2025" at bounding box center [146, 229] width 129 height 31
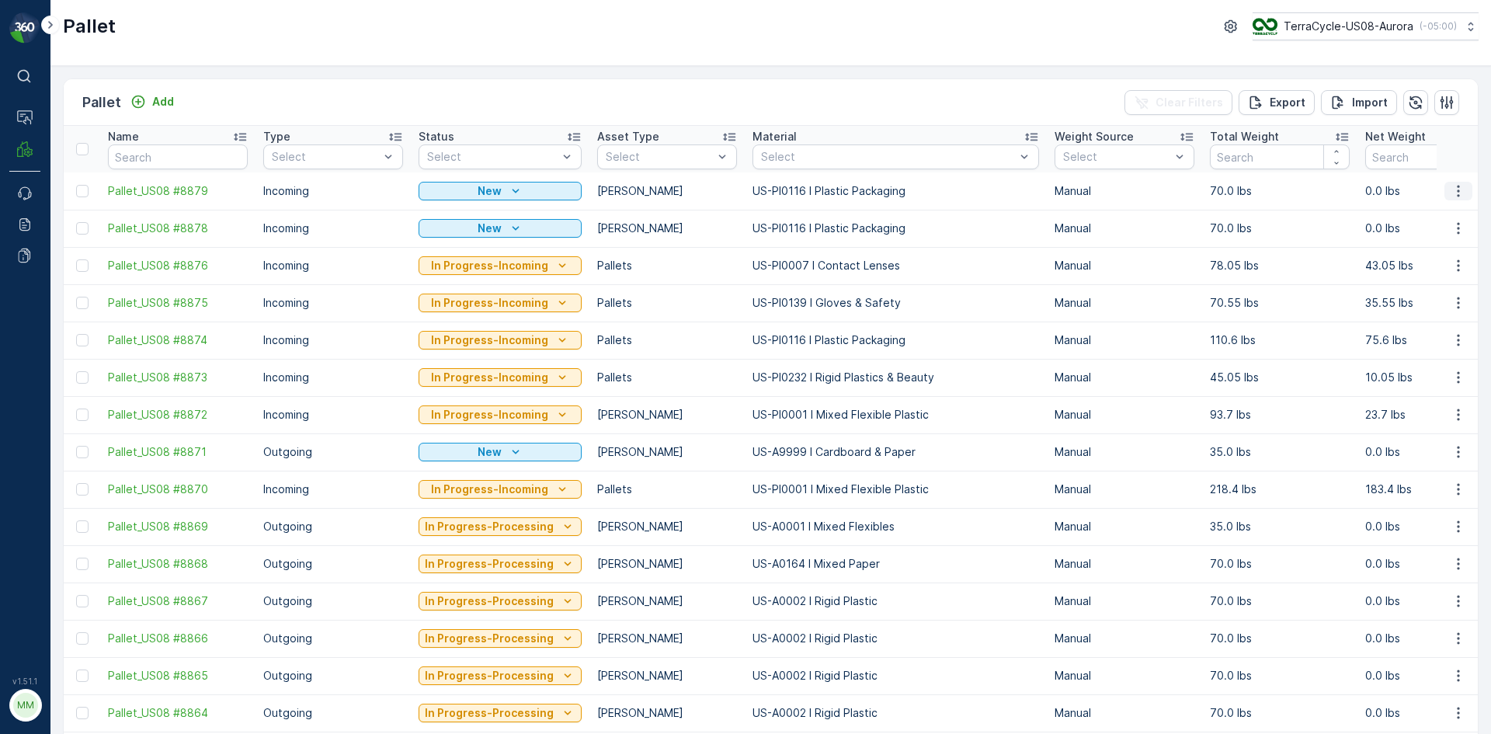
click at [1452, 197] on icon "button" at bounding box center [1459, 191] width 16 height 16
click at [1420, 335] on span "Delete Pallet" at bounding box center [1429, 330] width 68 height 16
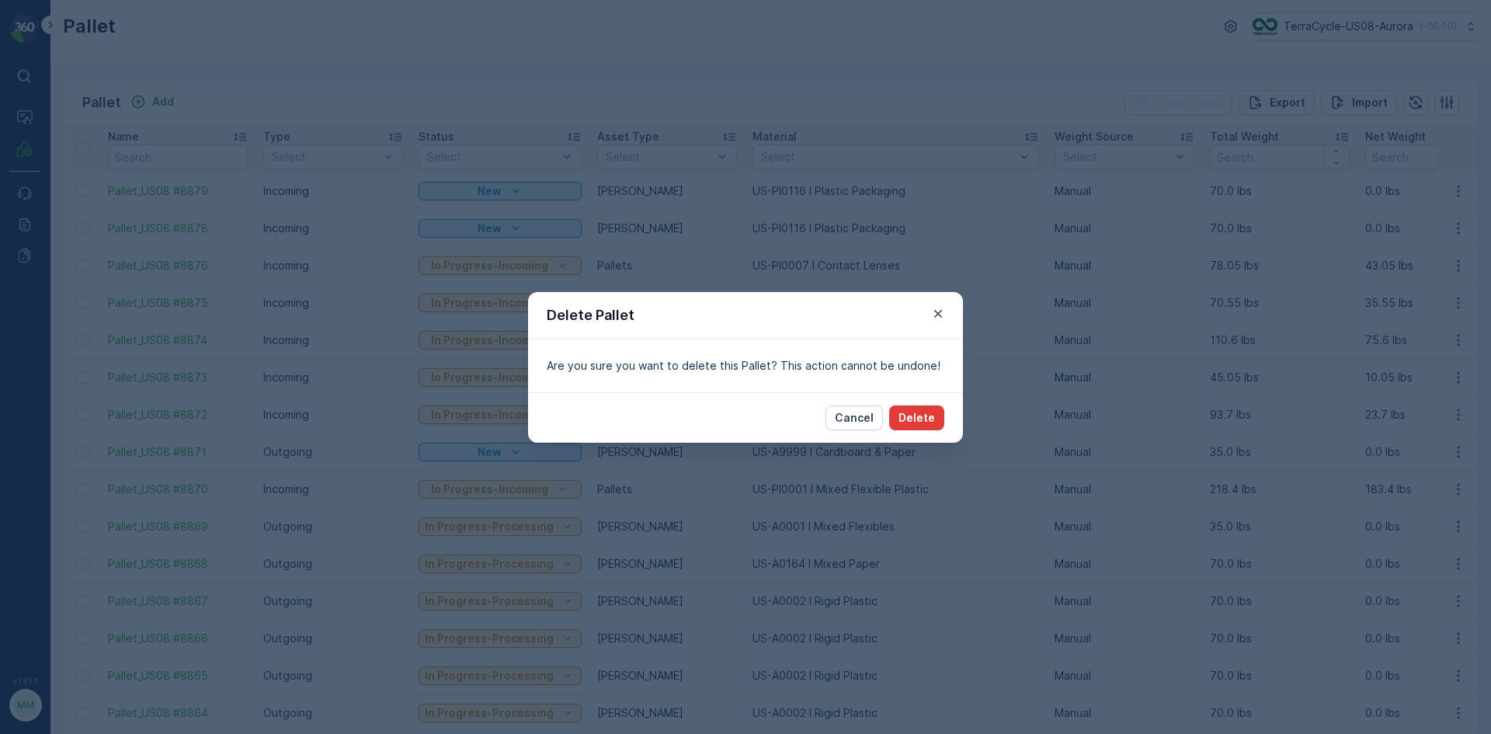
click at [934, 414] on p "Delete" at bounding box center [917, 418] width 37 height 16
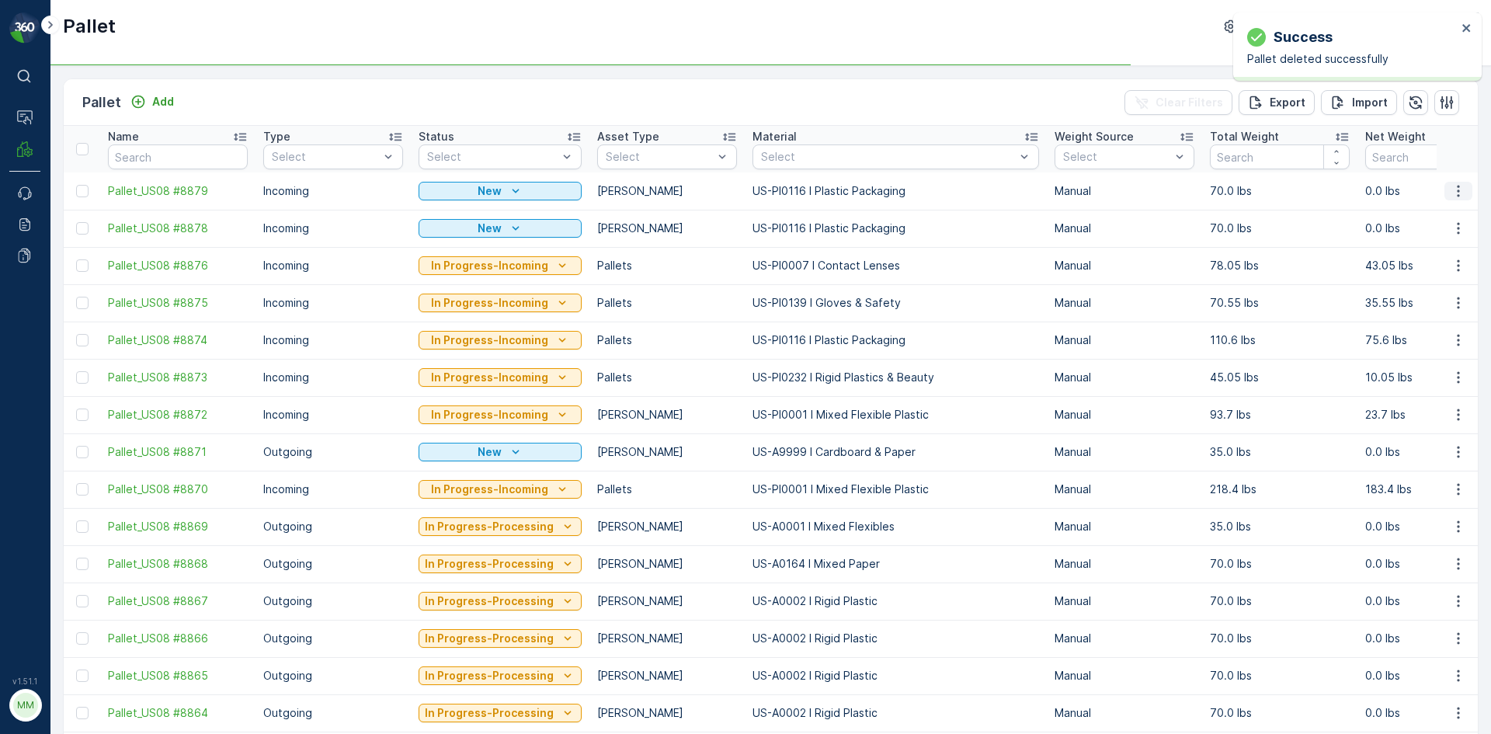
click at [1459, 188] on icon "button" at bounding box center [1459, 191] width 16 height 16
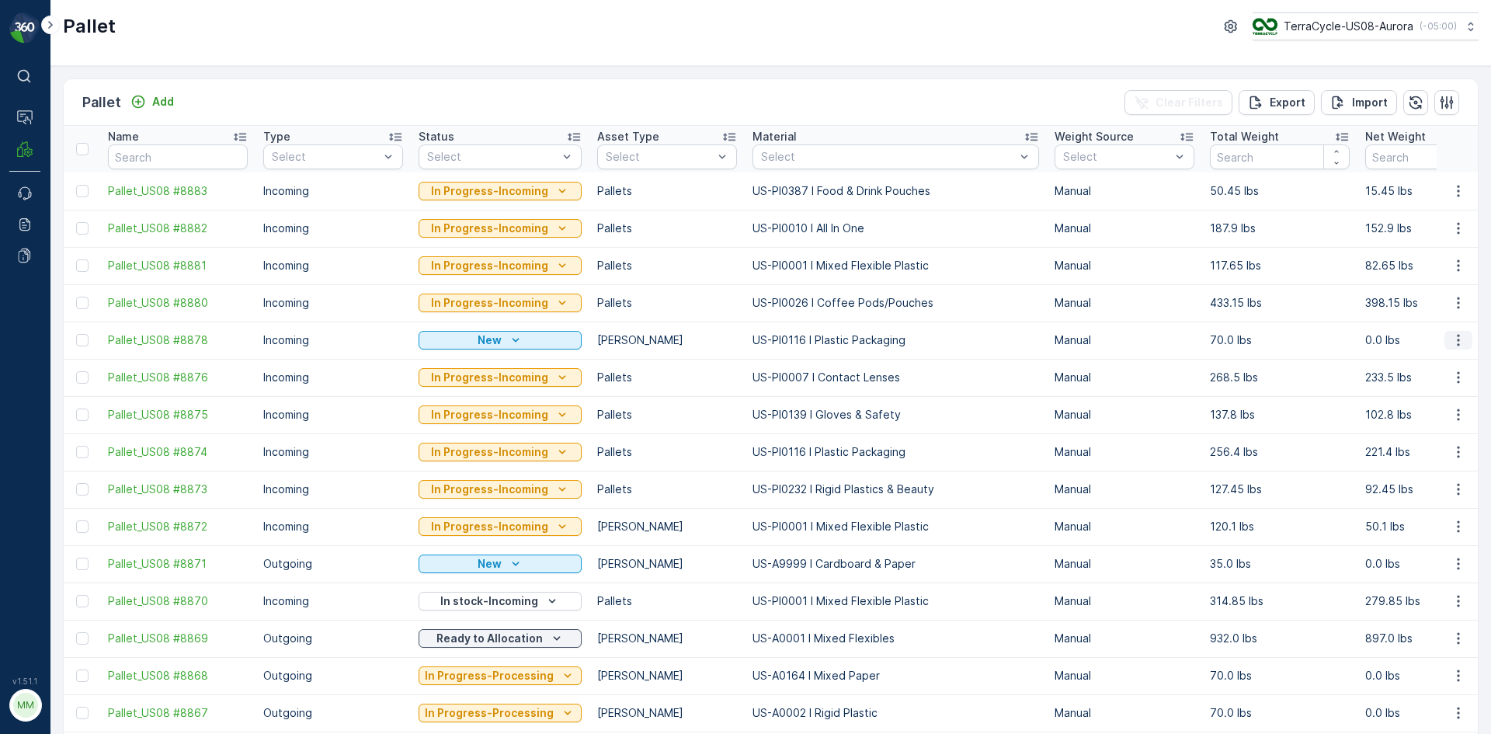
click at [1459, 343] on icon "button" at bounding box center [1459, 340] width 16 height 16
click at [1435, 478] on span "Delete Pallet" at bounding box center [1429, 479] width 68 height 16
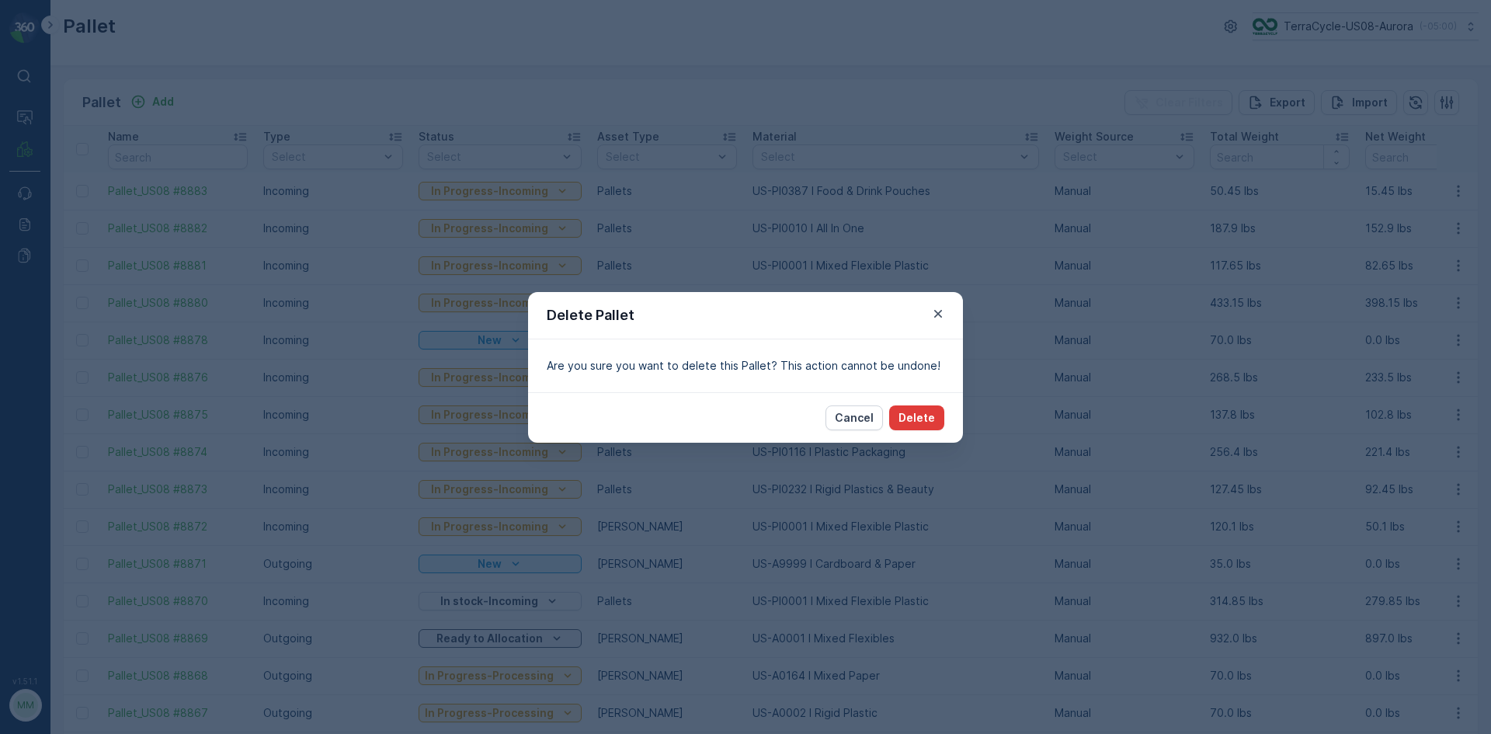
click at [924, 419] on p "Delete" at bounding box center [917, 418] width 37 height 16
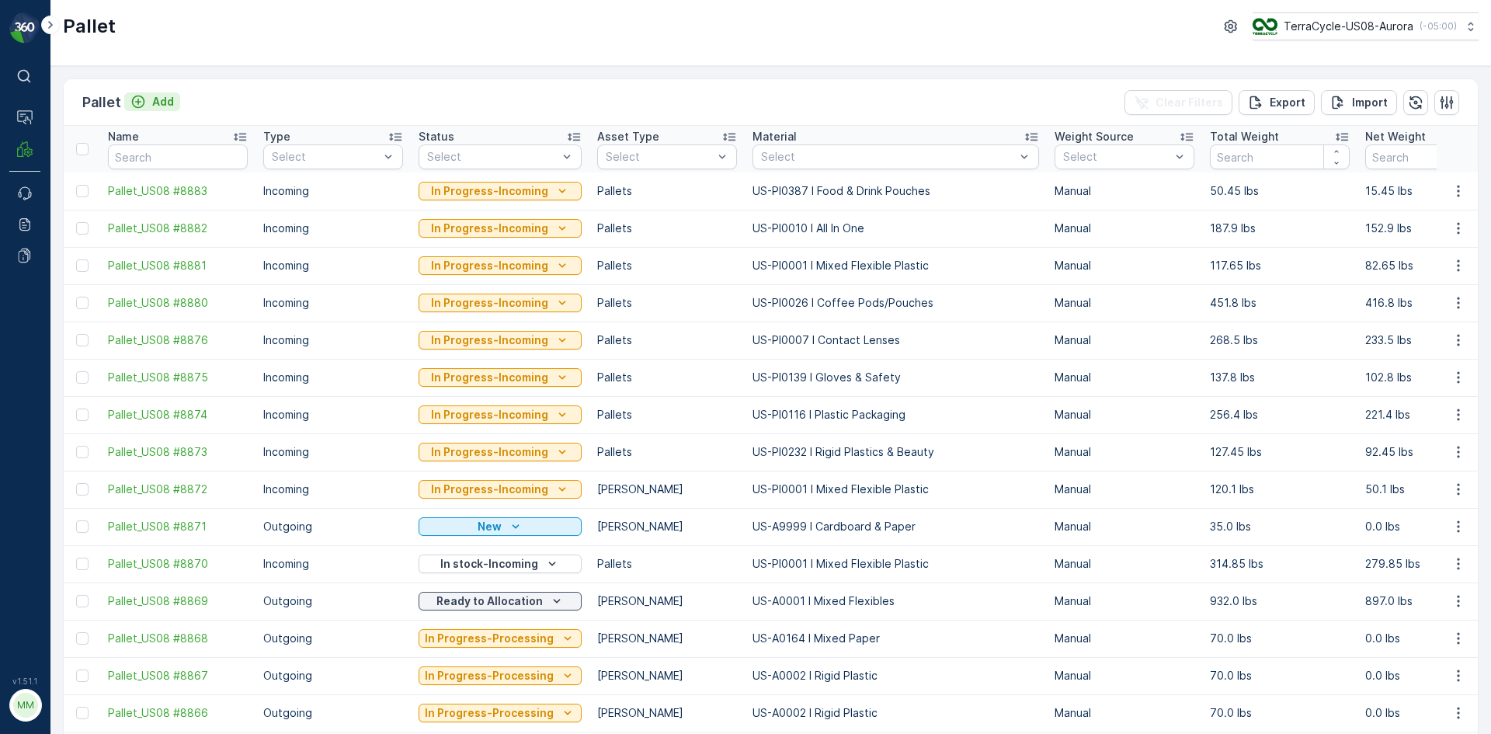
click at [164, 106] on p "Add" at bounding box center [163, 102] width 22 height 16
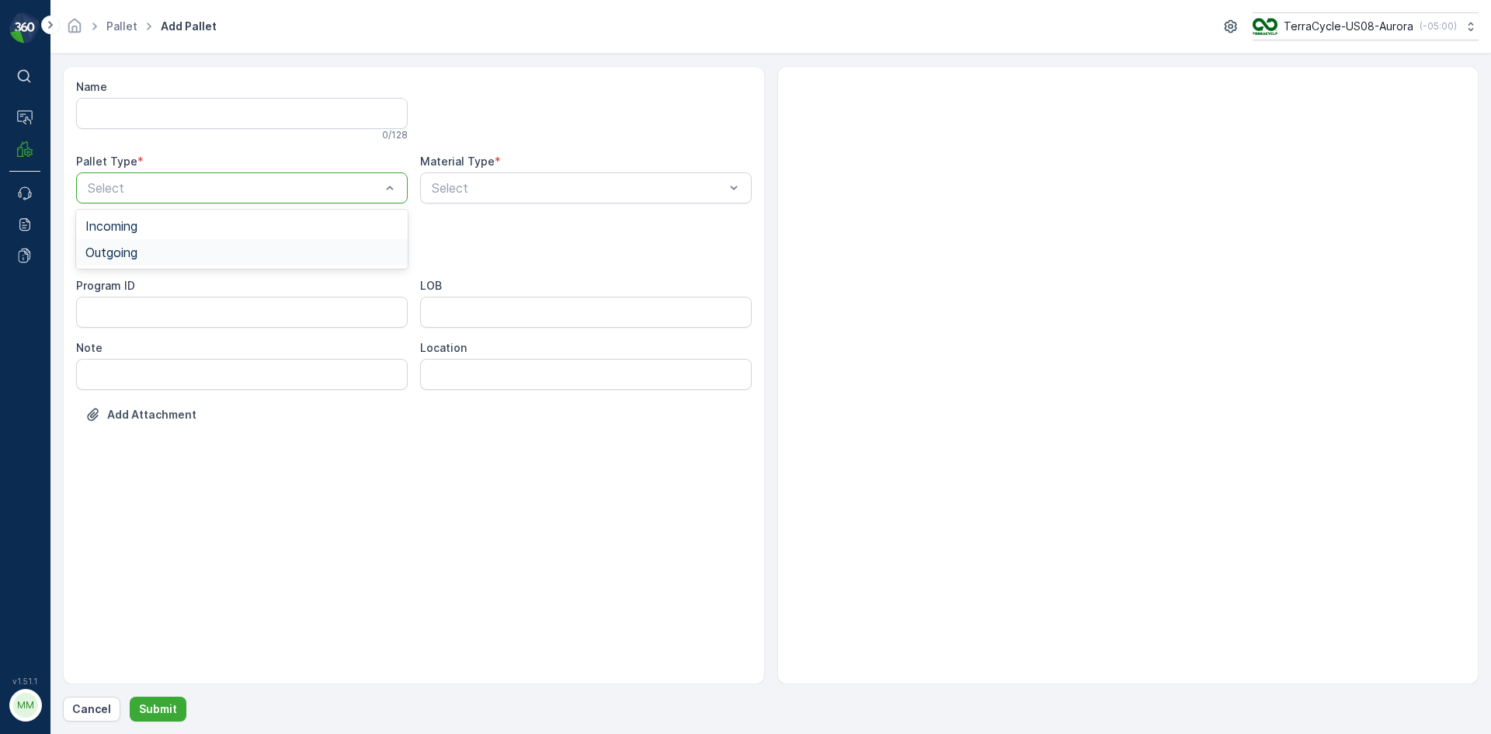
click at [141, 254] on div "Outgoing" at bounding box center [241, 252] width 313 height 14
click at [134, 295] on div "[PERSON_NAME]" at bounding box center [242, 288] width 332 height 26
click at [454, 197] on div "Select" at bounding box center [586, 187] width 332 height 31
type input "116"
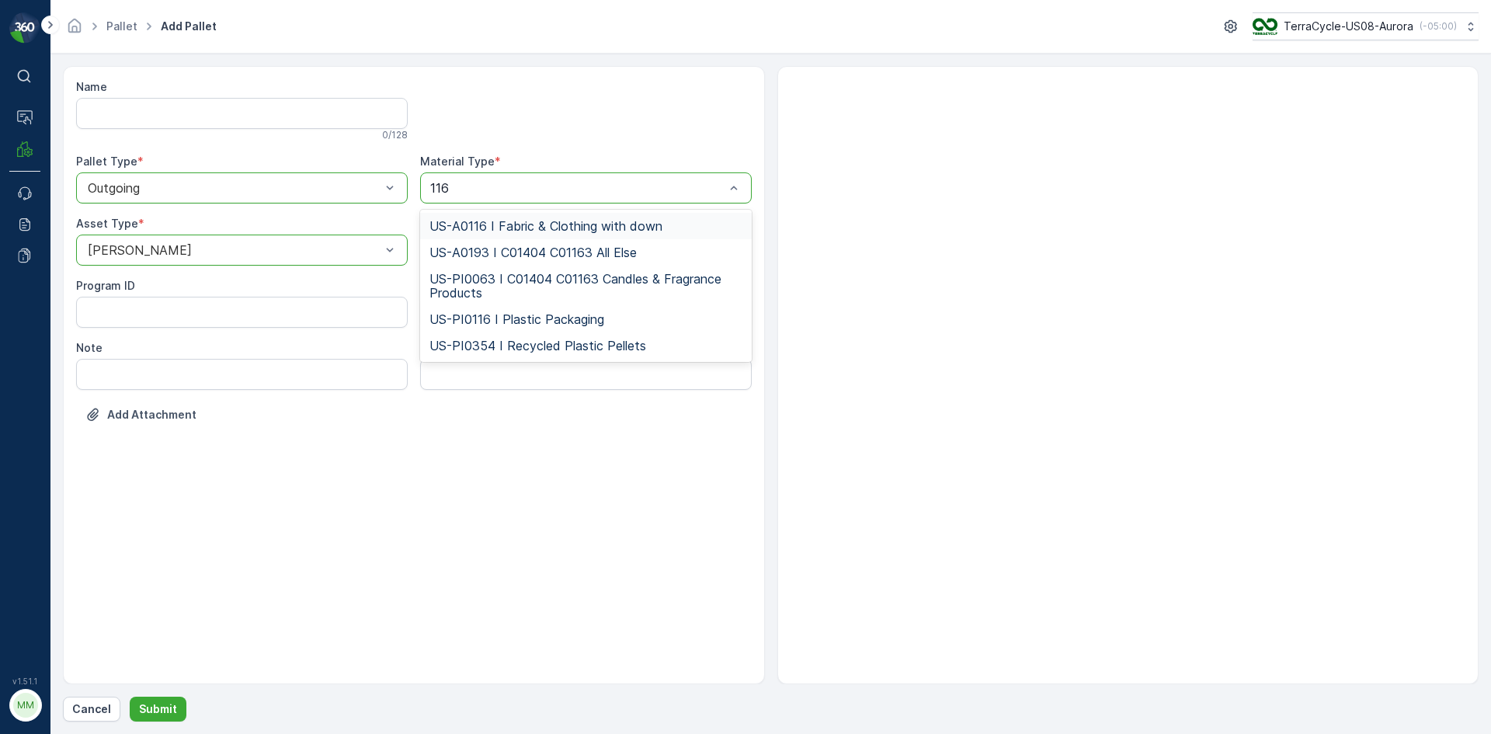
click at [451, 190] on input "116" at bounding box center [441, 188] width 23 height 14
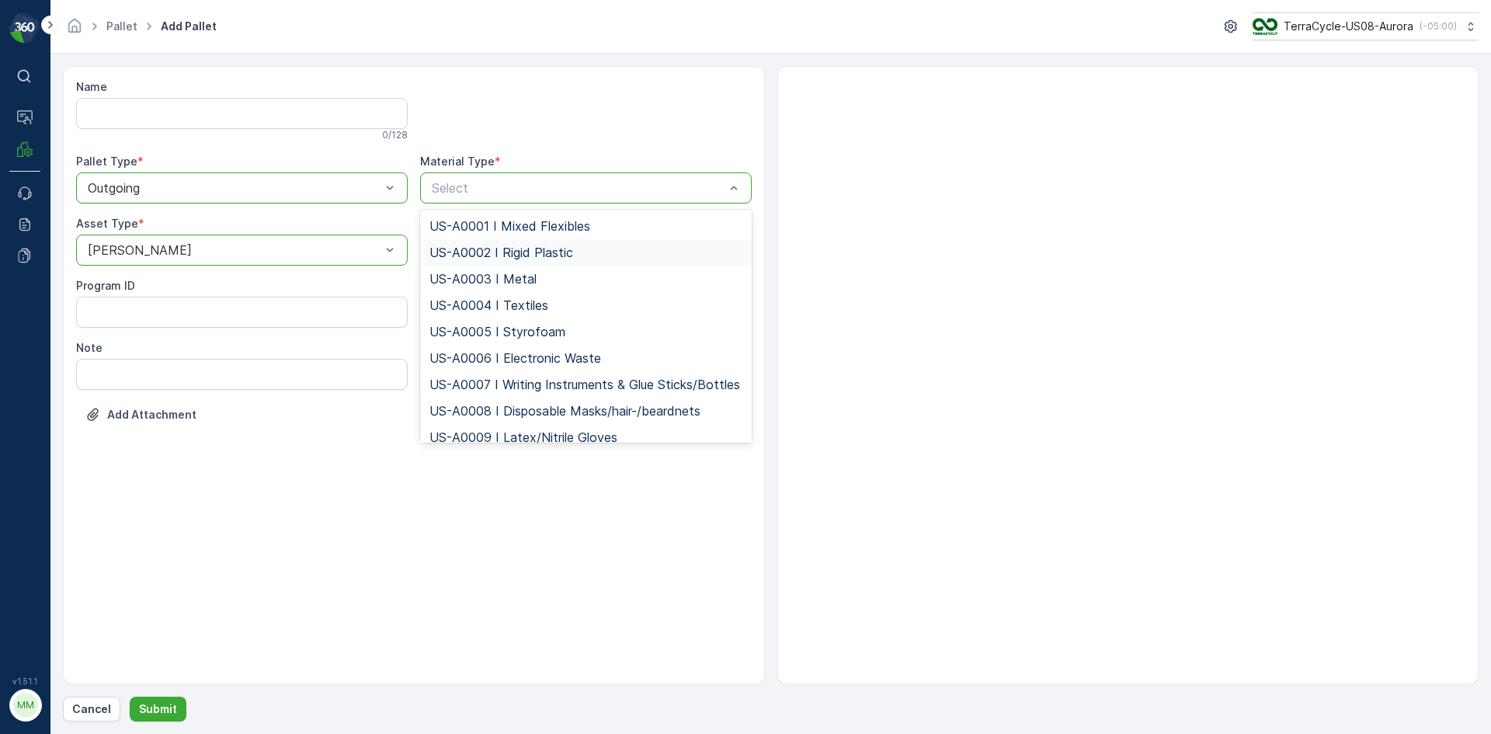
click at [523, 254] on span "US-A0002 I Rigid Plastic" at bounding box center [502, 252] width 144 height 14
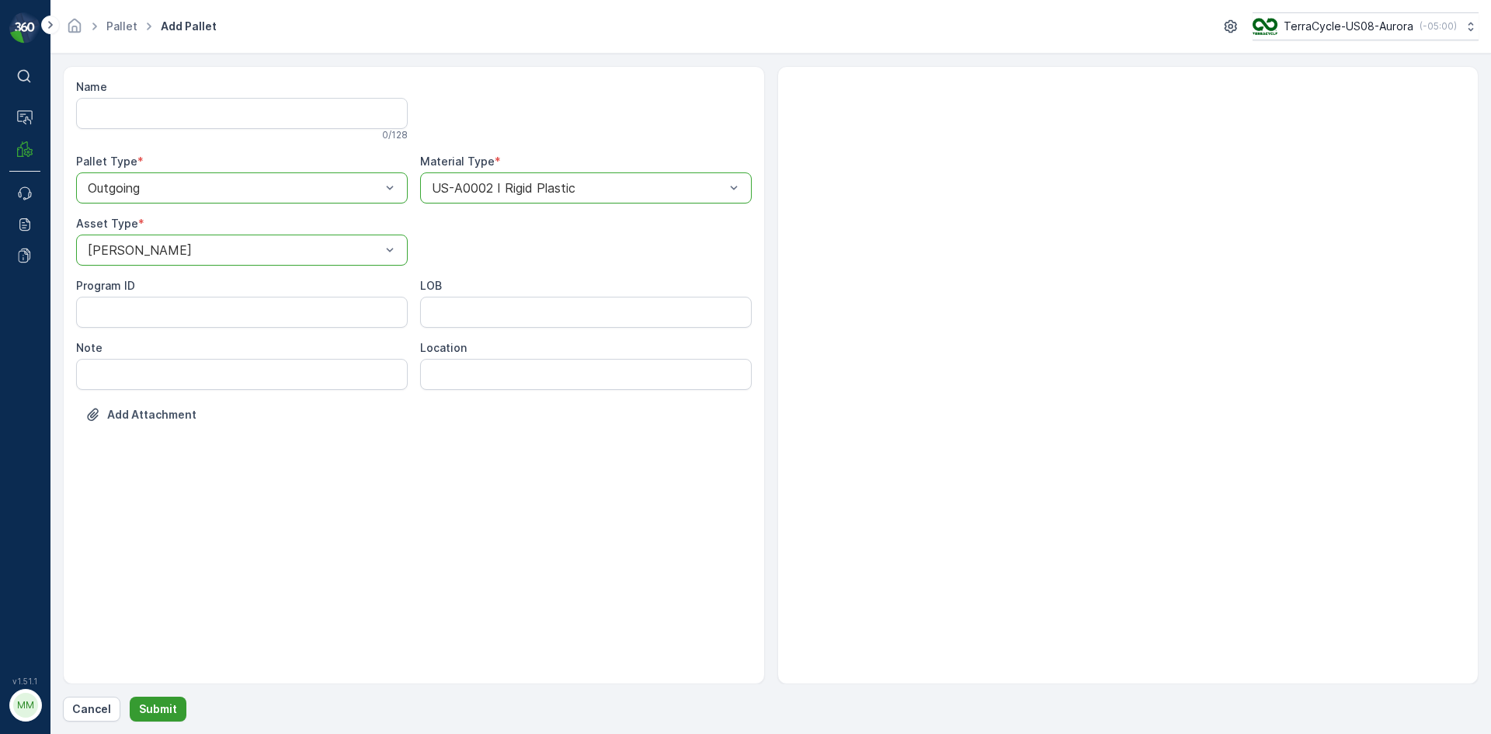
click at [160, 708] on p "Submit" at bounding box center [158, 709] width 38 height 16
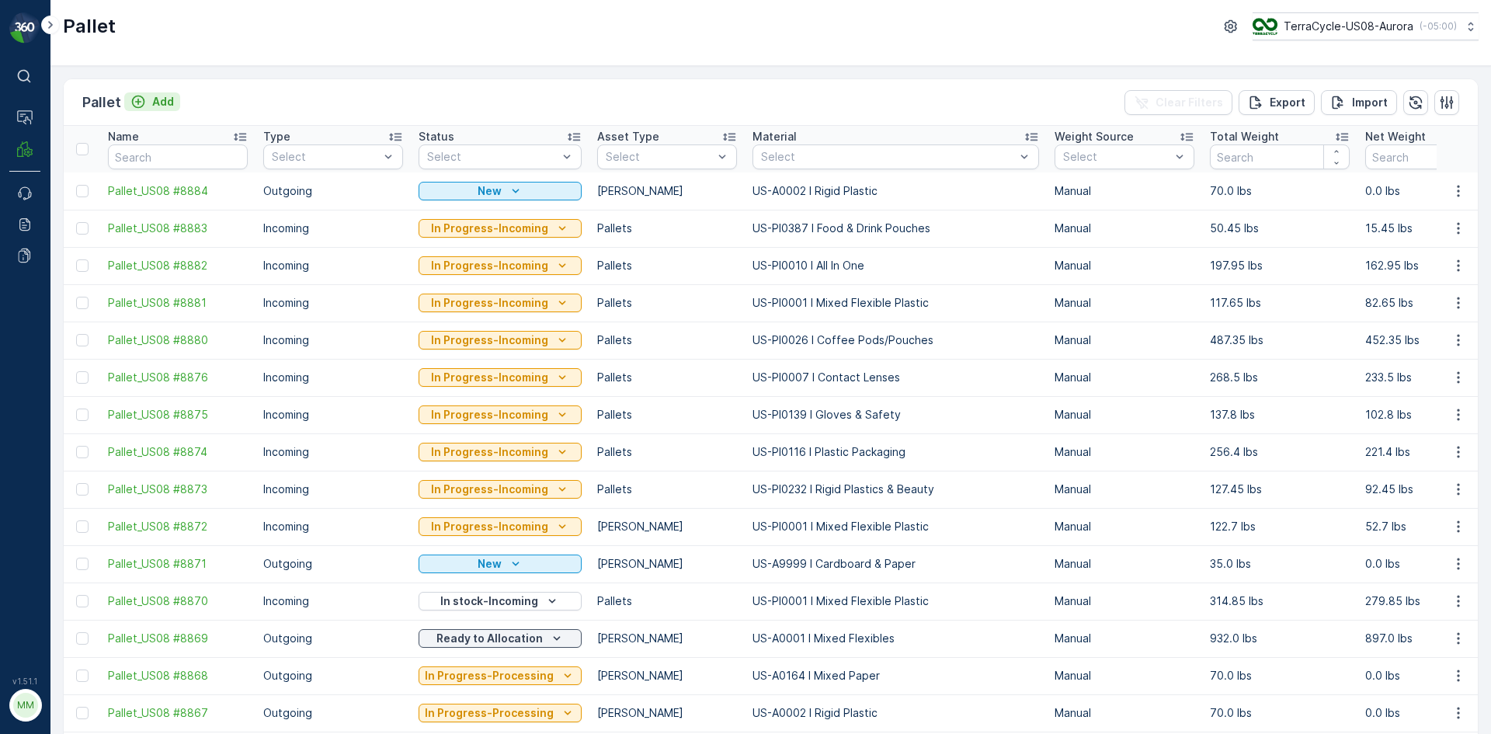
click at [152, 100] on p "Add" at bounding box center [163, 102] width 22 height 16
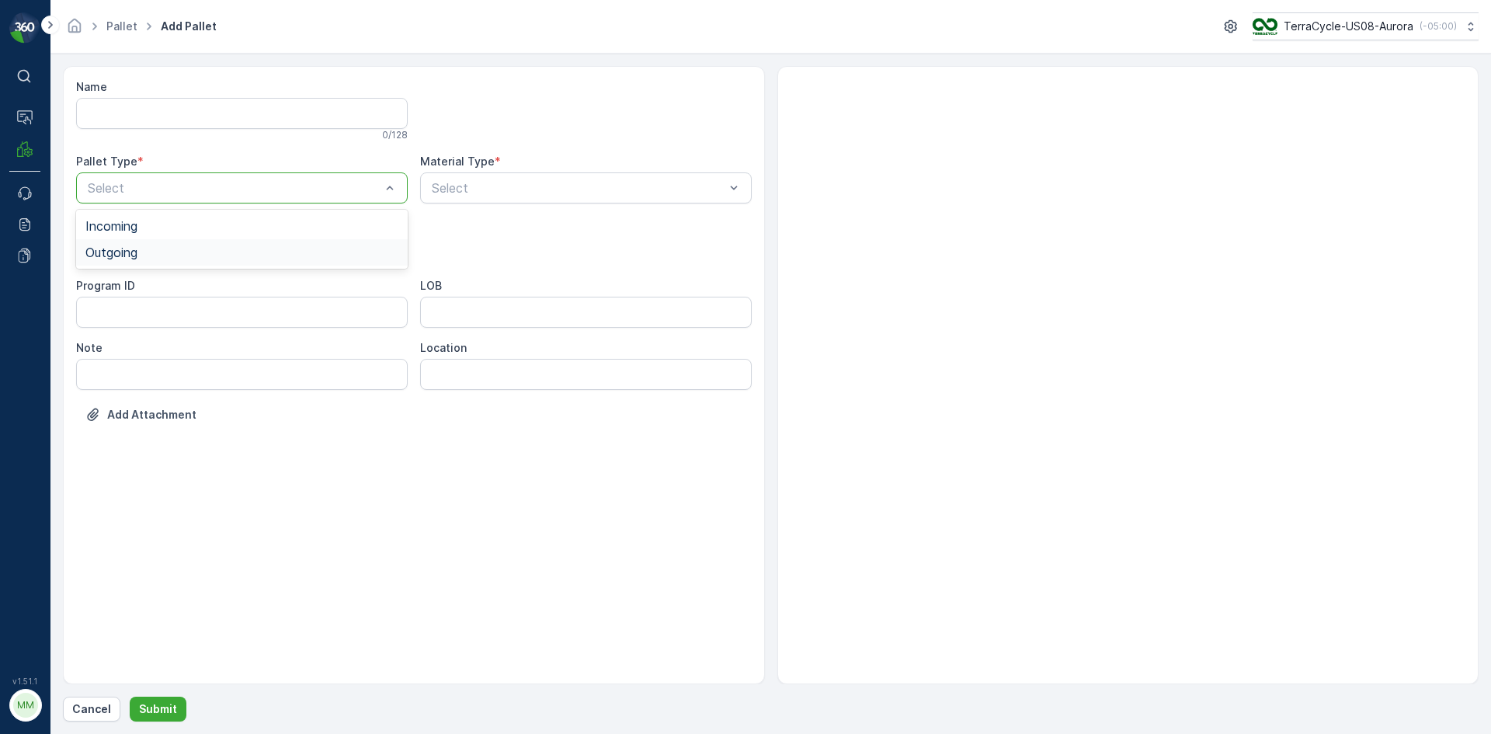
click at [134, 251] on span "Outgoing" at bounding box center [111, 252] width 52 height 14
click at [165, 260] on div "Select" at bounding box center [242, 250] width 332 height 31
click at [145, 286] on div "[PERSON_NAME]" at bounding box center [241, 288] width 313 height 14
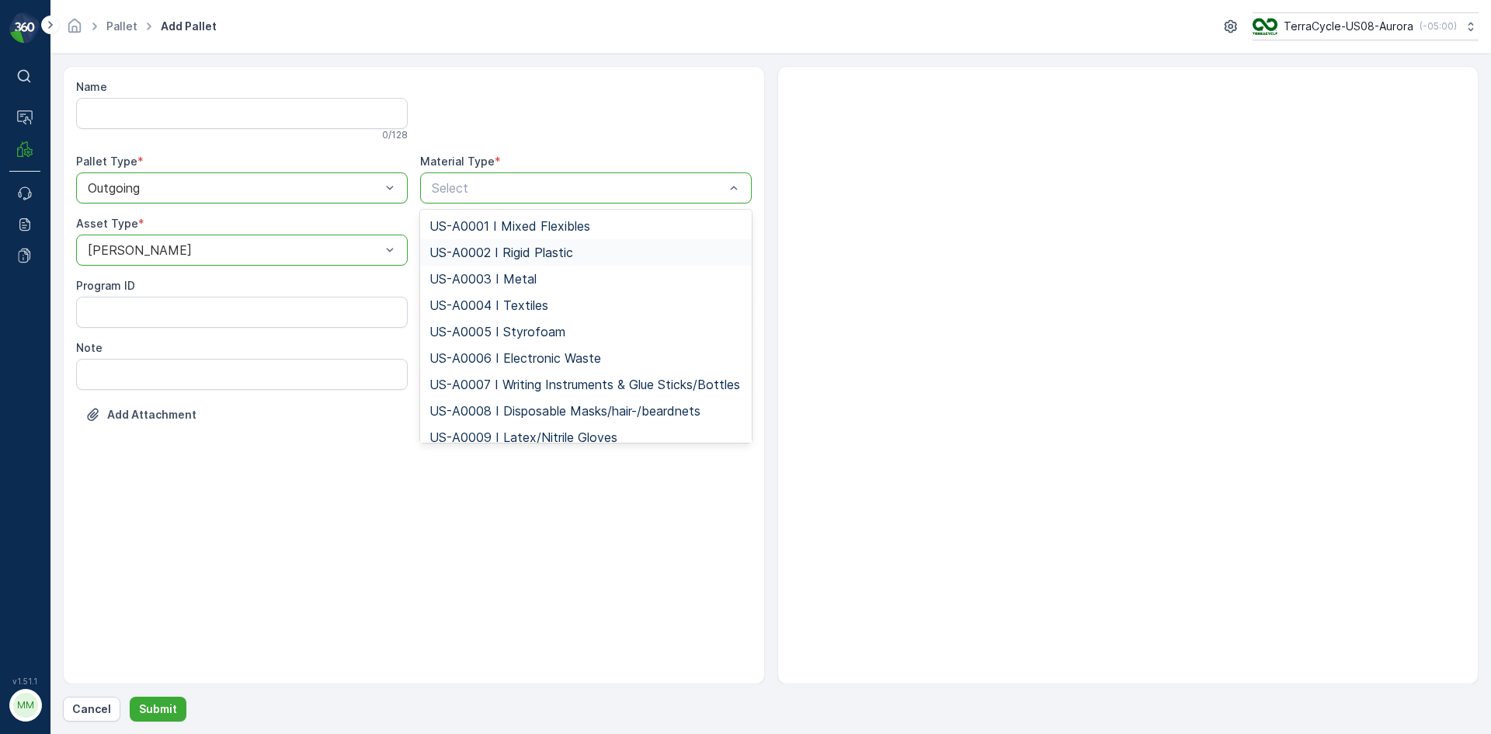
click at [489, 245] on span "US-A0002 I Rigid Plastic" at bounding box center [502, 252] width 144 height 14
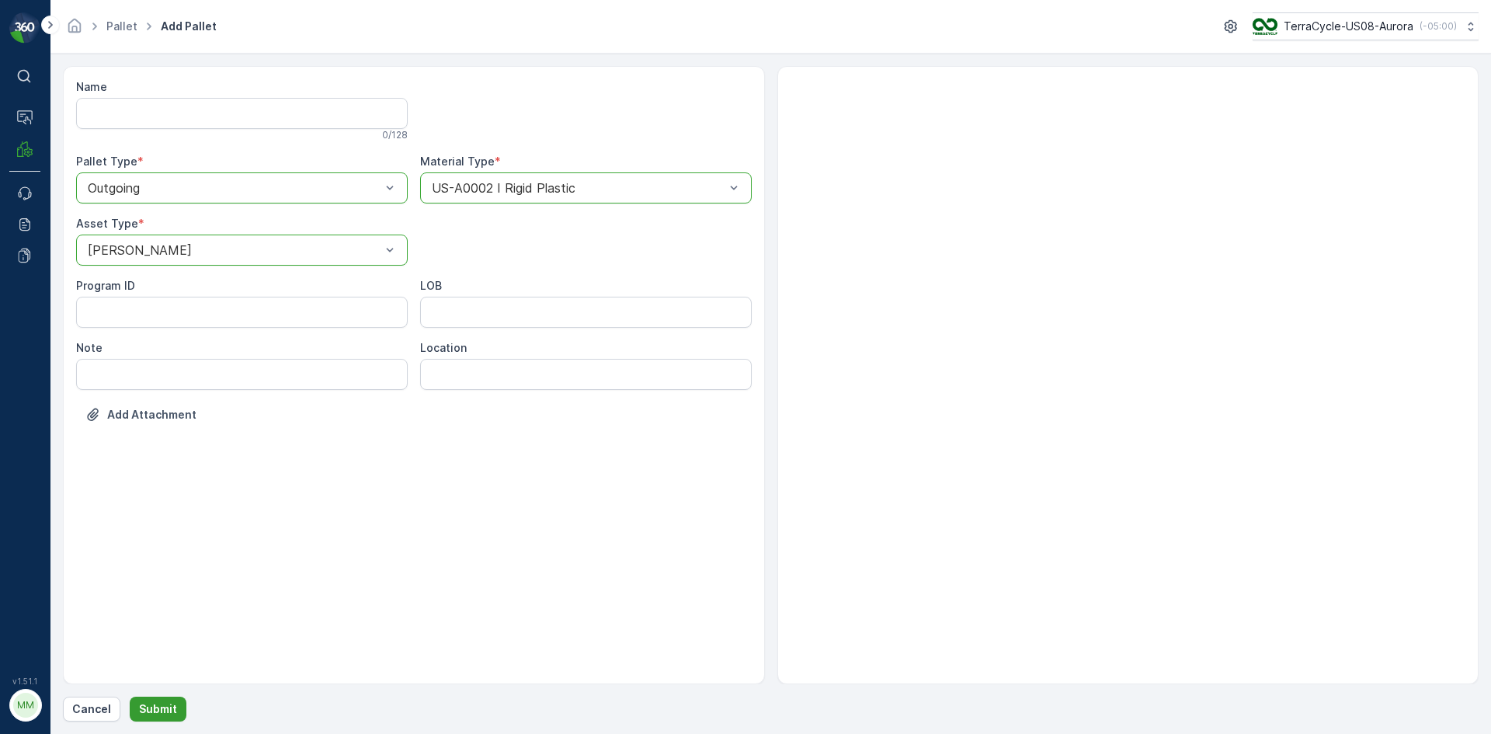
click at [167, 708] on p "Submit" at bounding box center [158, 709] width 38 height 16
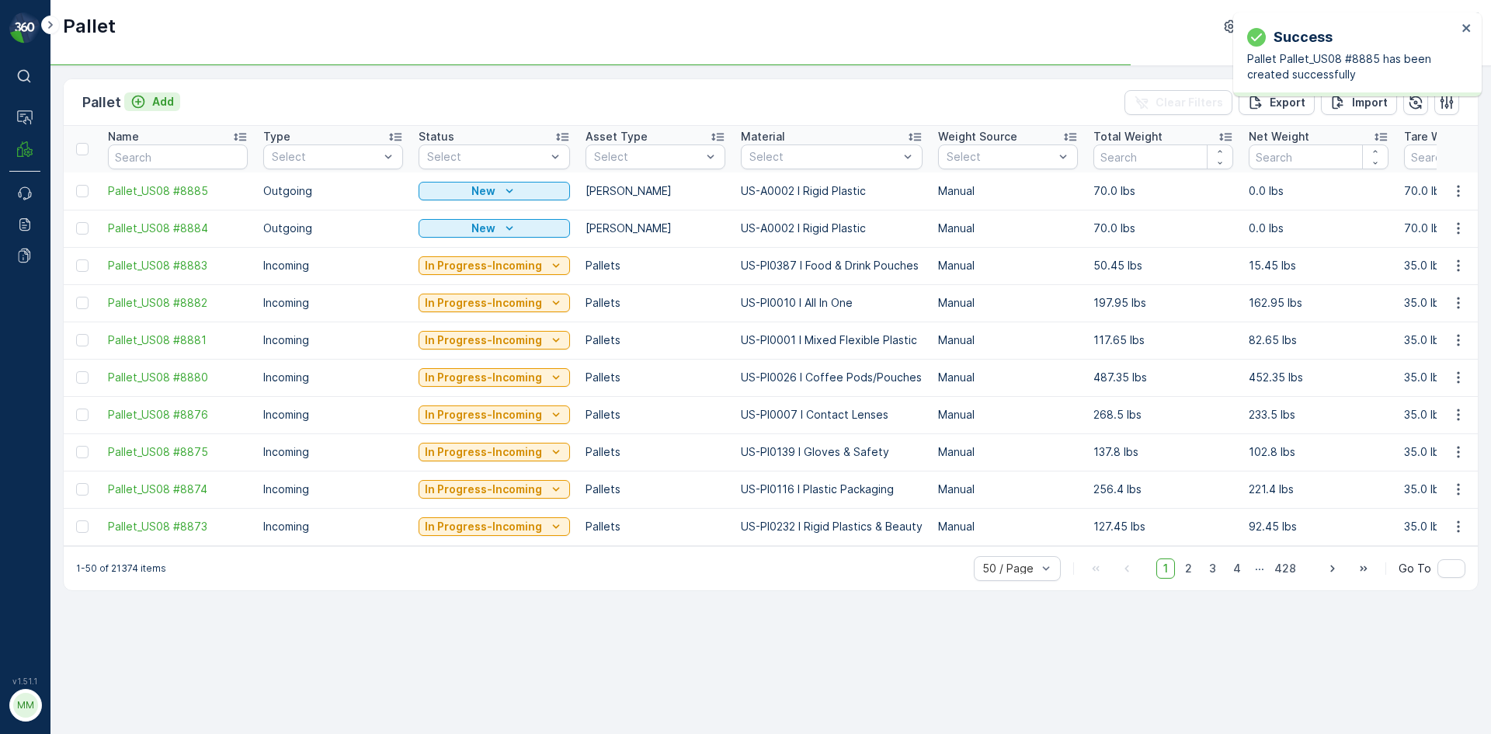
click at [147, 99] on div "Add" at bounding box center [151, 102] width 43 height 16
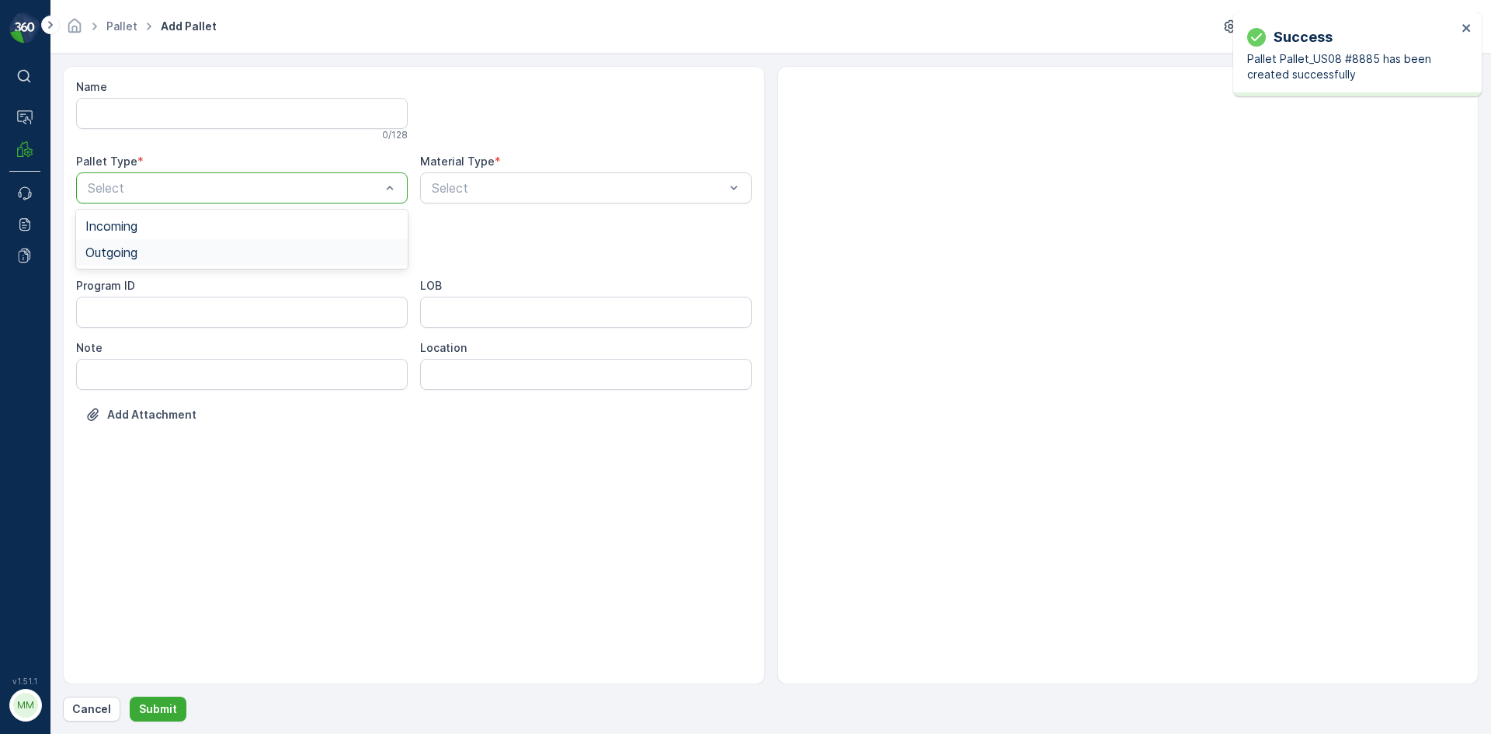
click at [161, 266] on div "Incoming Outgoing" at bounding box center [242, 239] width 332 height 59
click at [159, 259] on div "Outgoing" at bounding box center [241, 252] width 313 height 14
click at [163, 258] on p "Select" at bounding box center [234, 250] width 293 height 19
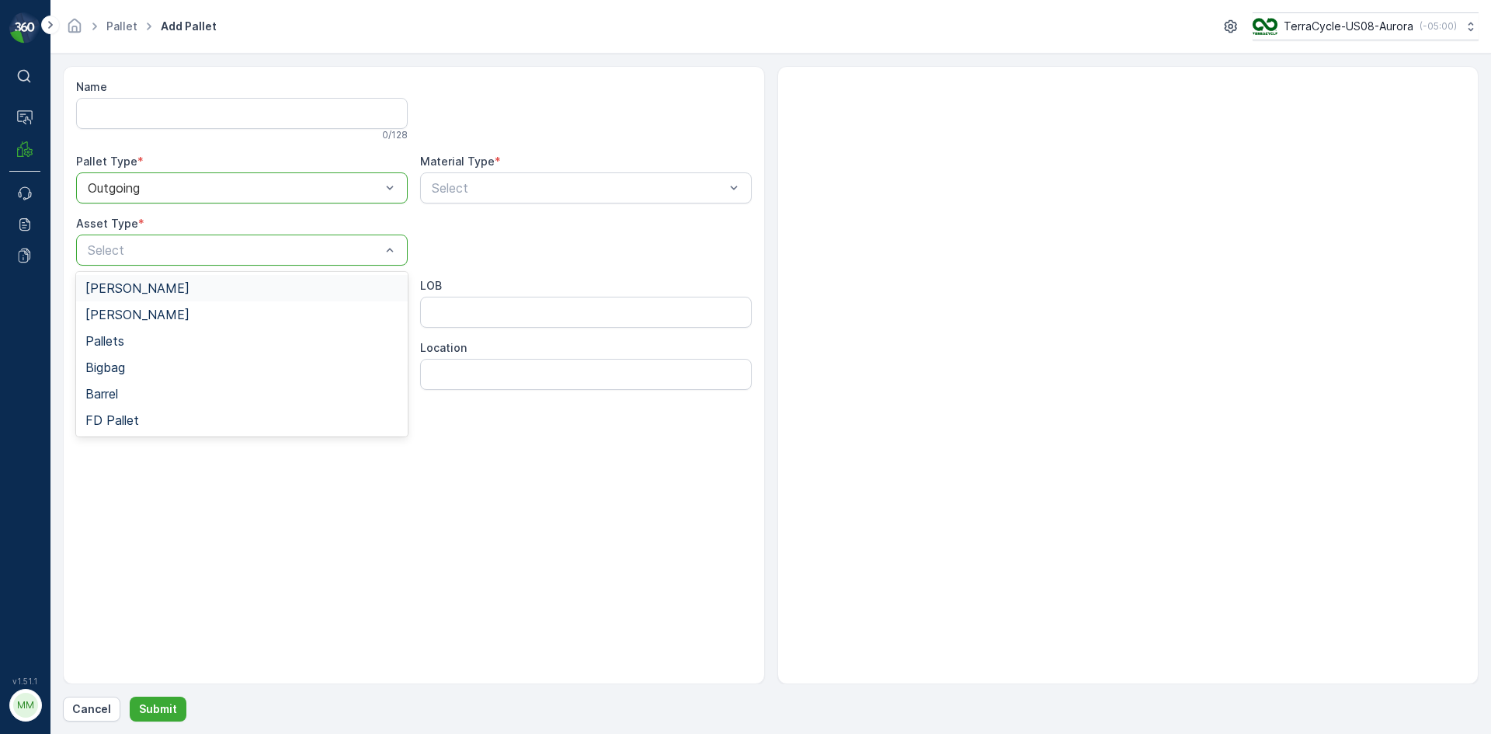
click at [155, 290] on div "[PERSON_NAME]" at bounding box center [241, 288] width 313 height 14
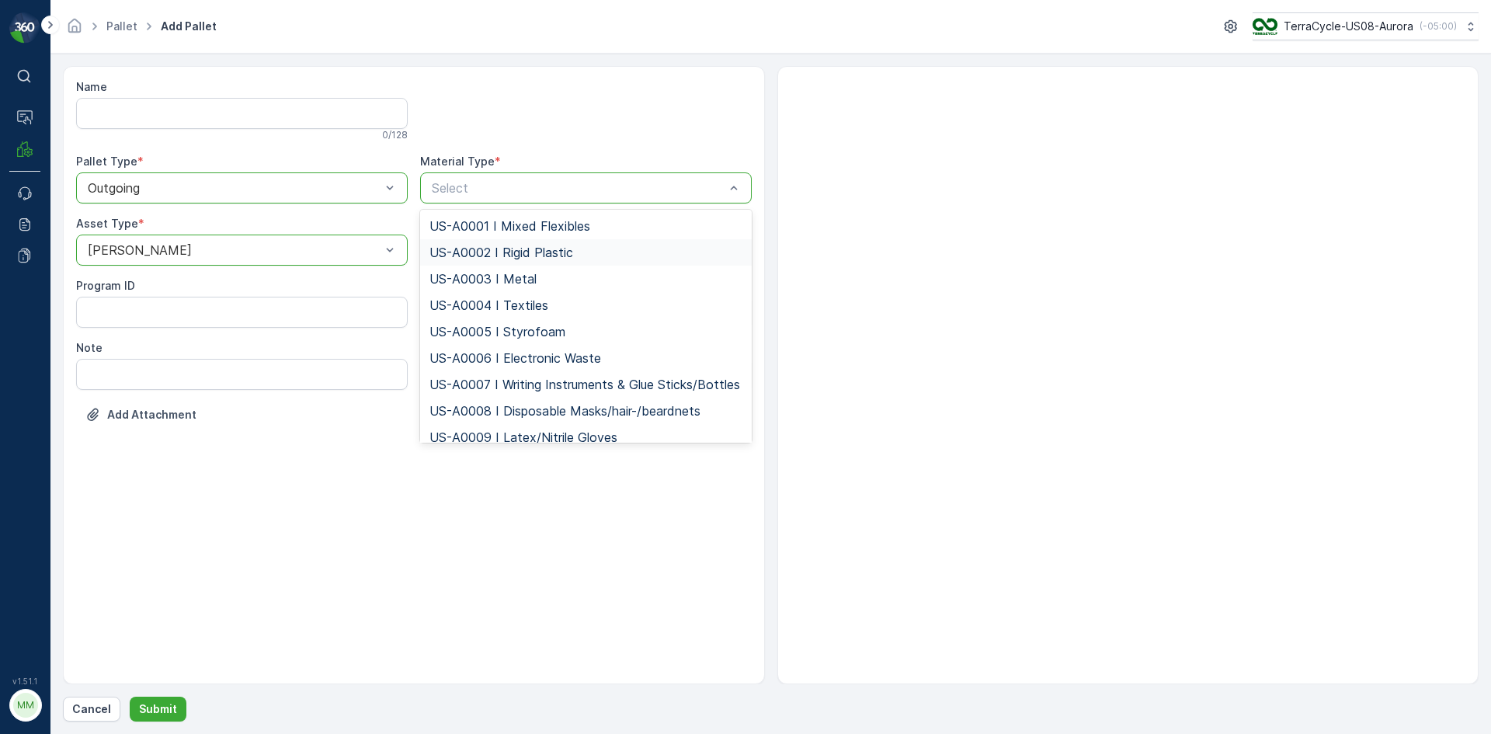
click at [480, 245] on span "US-A0002 I Rigid Plastic" at bounding box center [502, 252] width 144 height 14
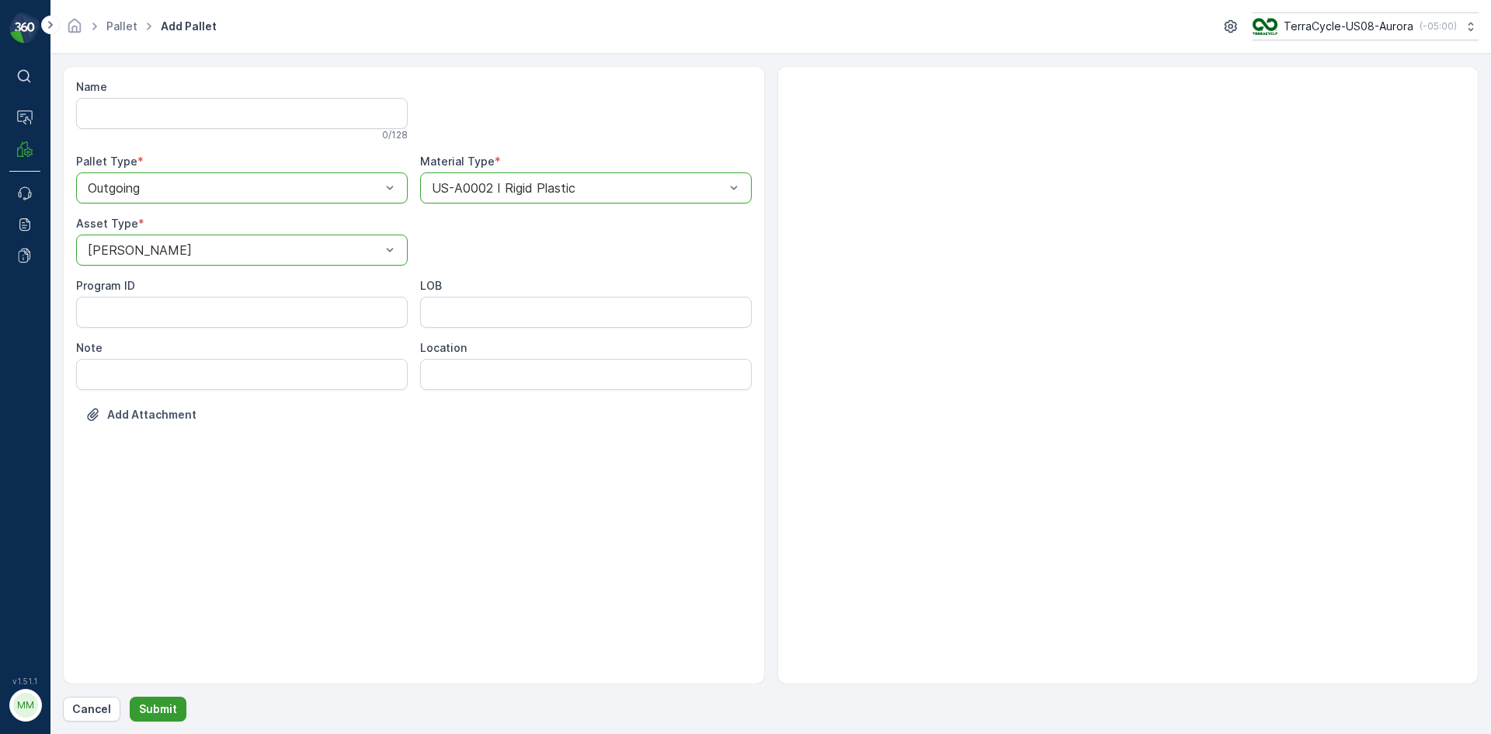
click at [173, 702] on p "Submit" at bounding box center [158, 709] width 38 height 16
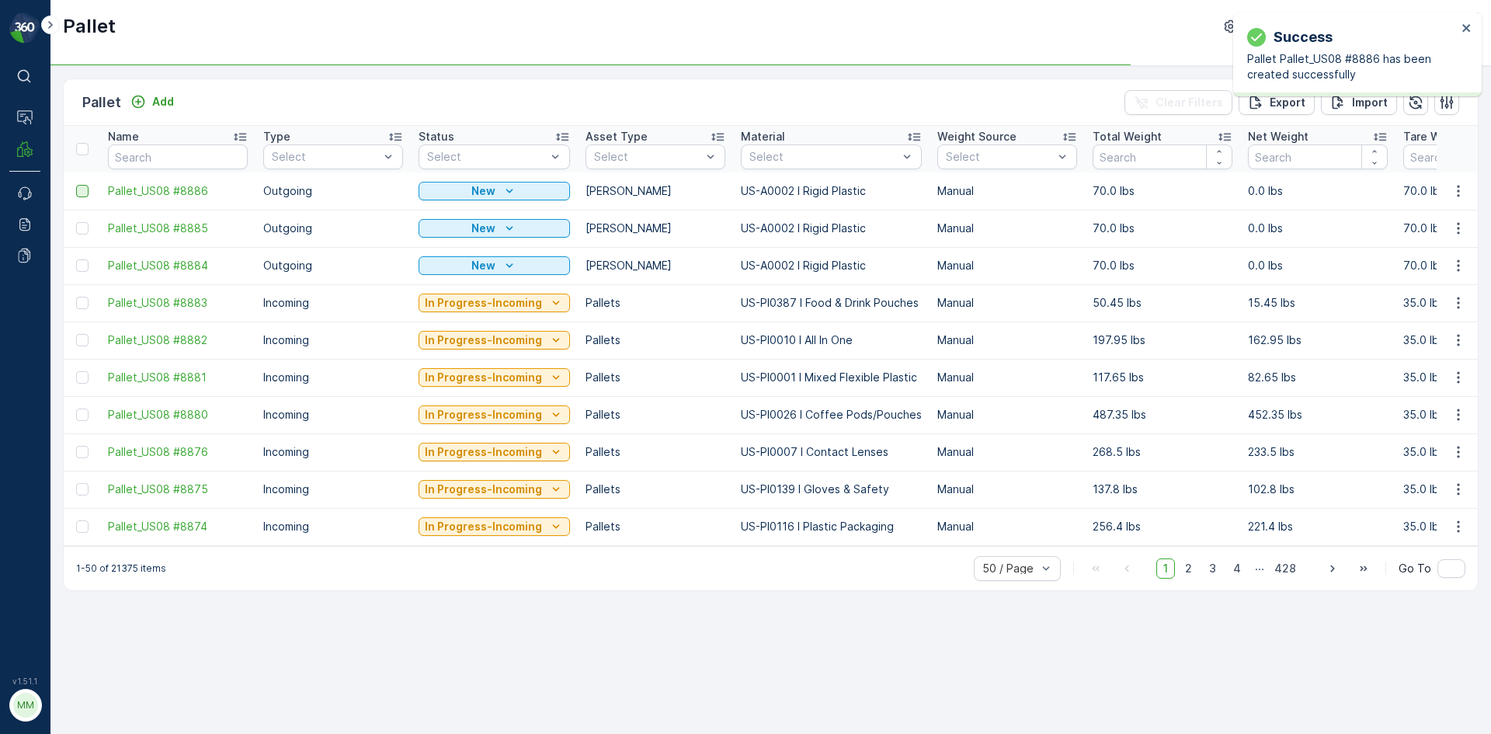
click at [85, 188] on div at bounding box center [82, 191] width 12 height 12
click at [76, 185] on input "checkbox" at bounding box center [76, 185] width 0 height 0
drag, startPoint x: 80, startPoint y: 231, endPoint x: 83, endPoint y: 248, distance: 17.4
click at [81, 231] on div at bounding box center [82, 228] width 12 height 12
click at [76, 222] on input "checkbox" at bounding box center [76, 222] width 0 height 0
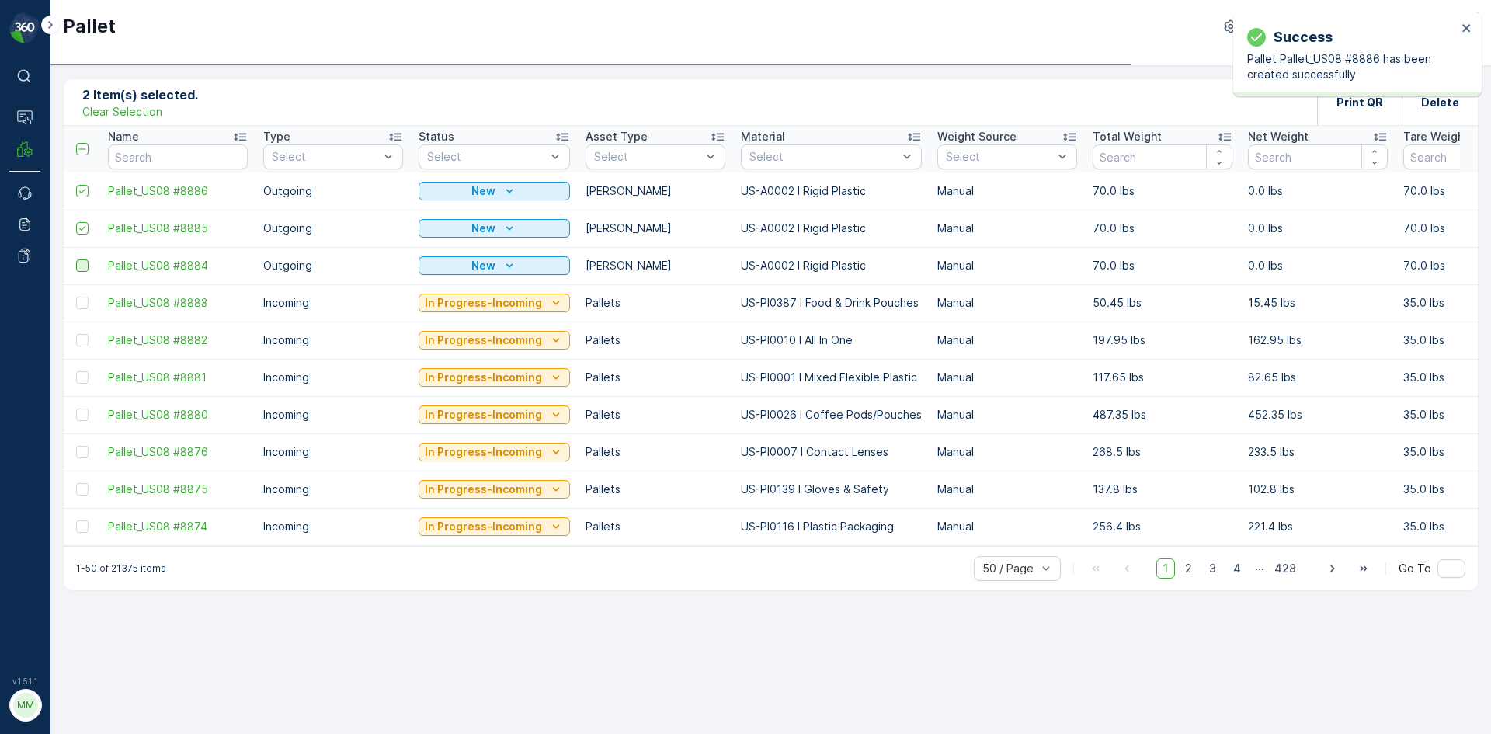
click at [83, 266] on div at bounding box center [82, 265] width 12 height 12
click at [76, 259] on input "checkbox" at bounding box center [76, 259] width 0 height 0
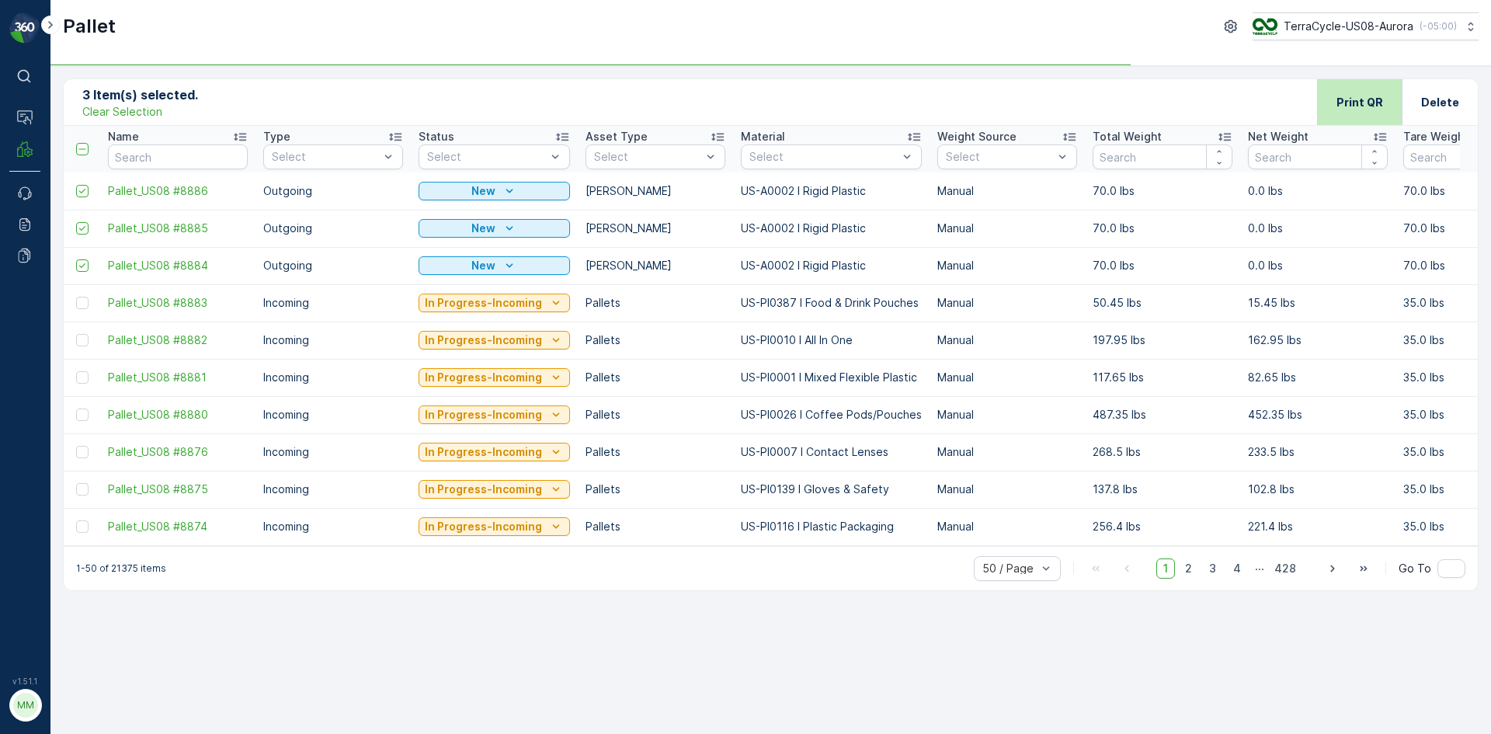
click at [1352, 109] on p "Print QR" at bounding box center [1360, 103] width 47 height 16
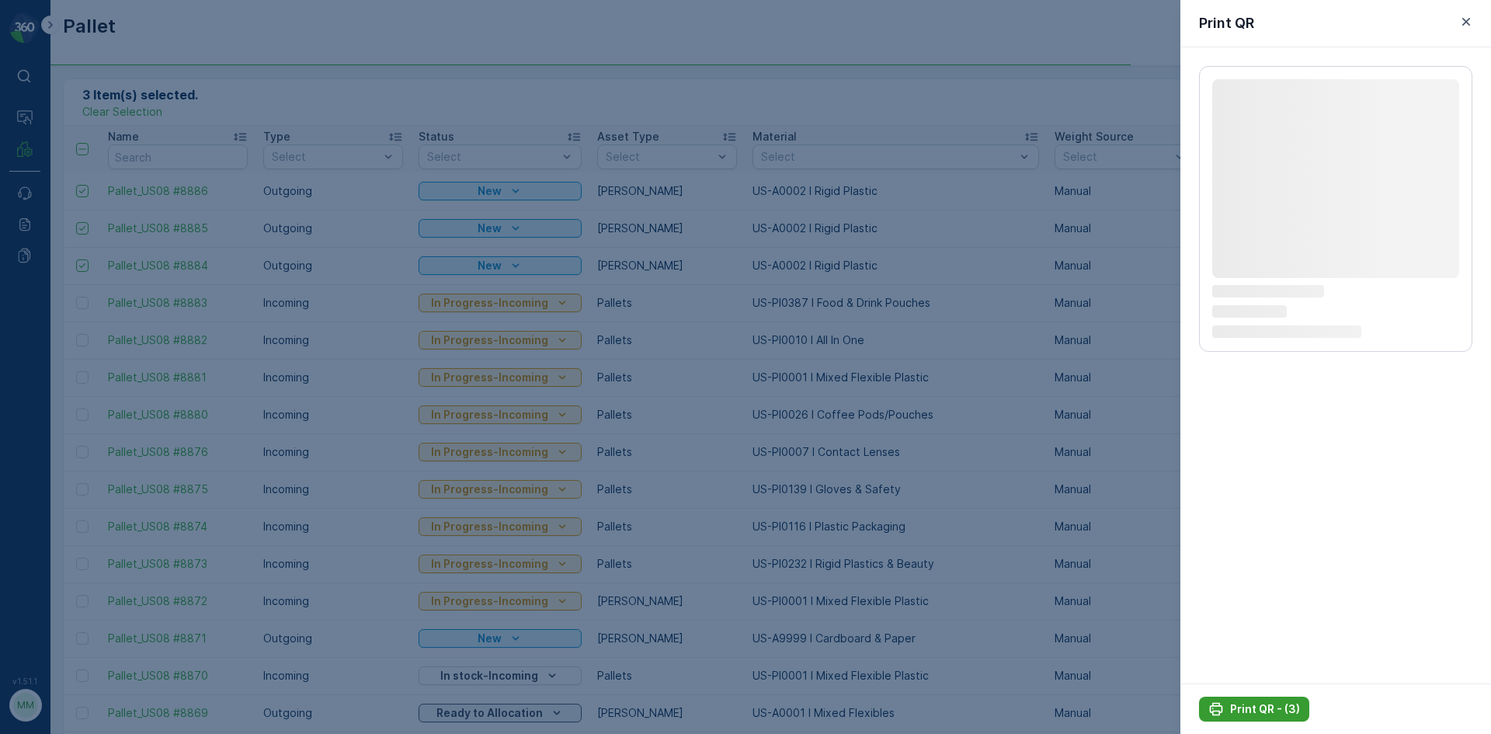
click at [1252, 718] on button "Print QR - (3)" at bounding box center [1254, 709] width 110 height 25
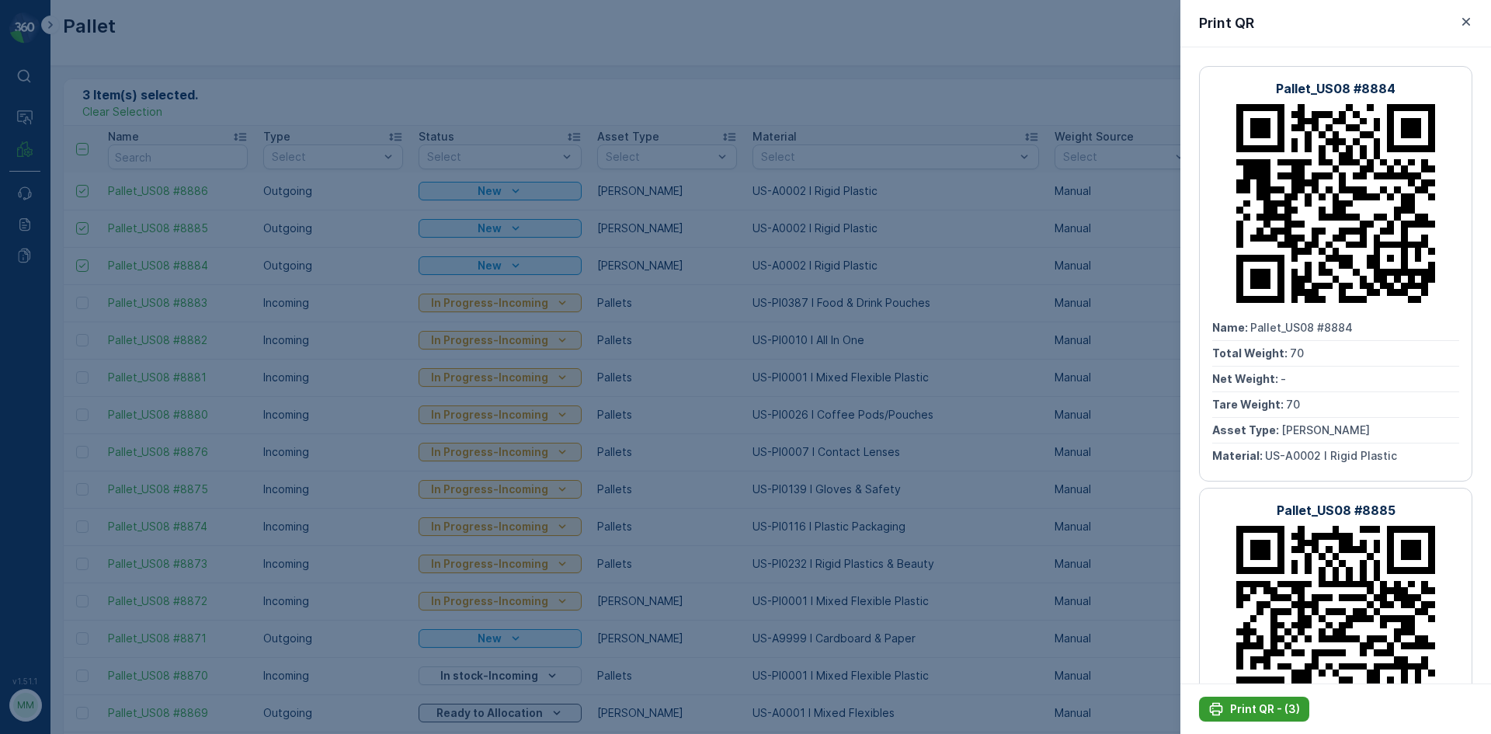
click at [1259, 708] on p "Print QR - (3)" at bounding box center [1265, 709] width 70 height 16
click at [1467, 20] on icon "button" at bounding box center [1467, 22] width 8 height 8
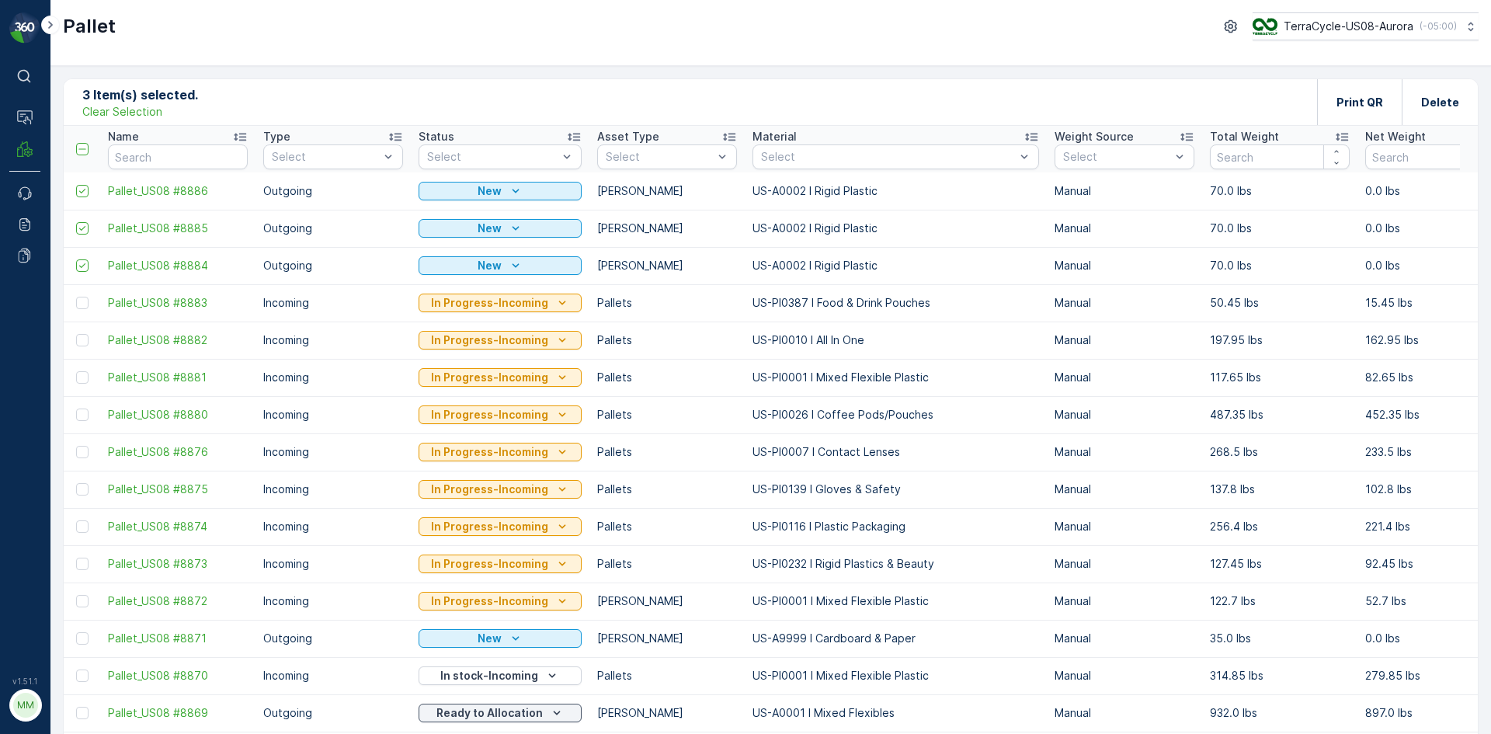
click at [139, 113] on p "Clear Selection" at bounding box center [122, 112] width 80 height 16
click at [170, 104] on p "Add" at bounding box center [163, 102] width 22 height 16
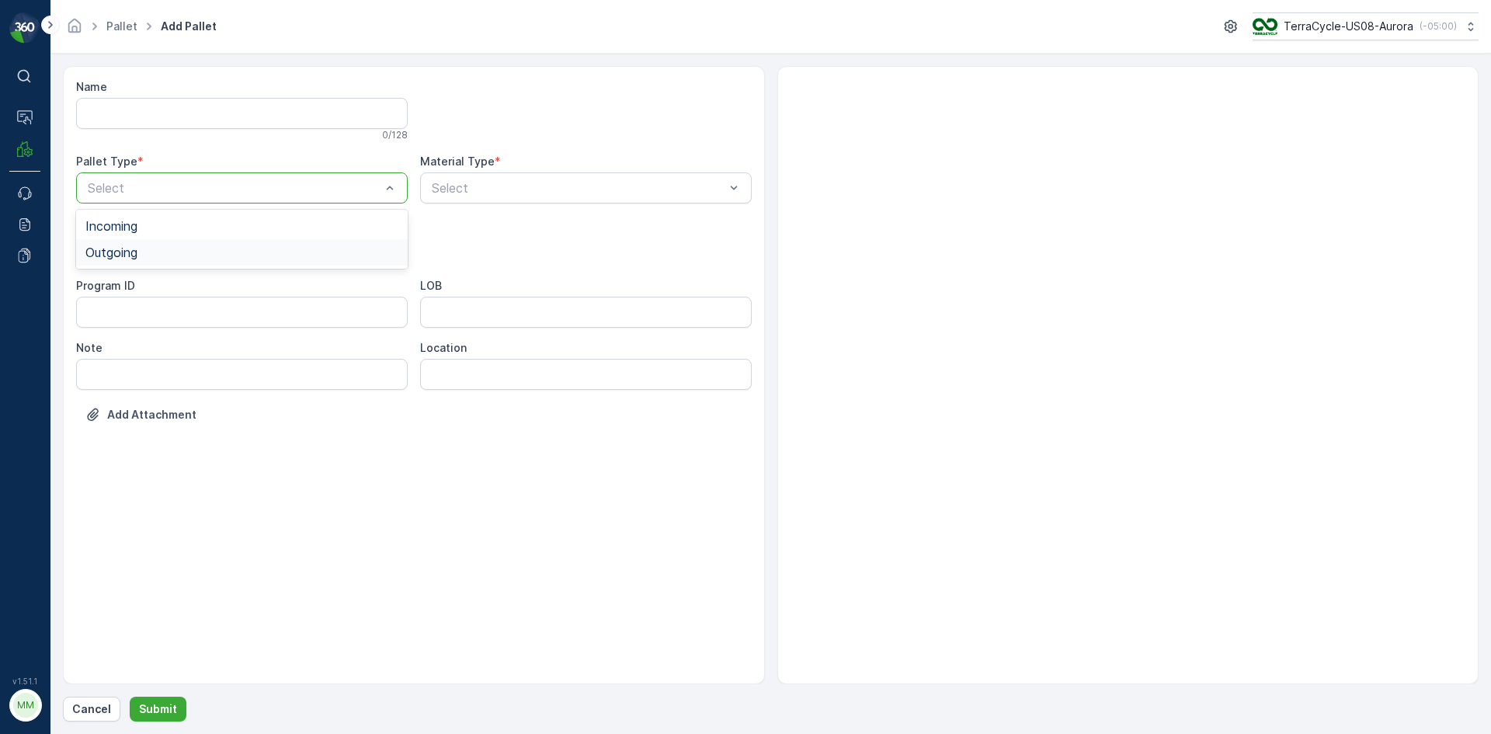
click at [156, 251] on div "Outgoing" at bounding box center [241, 252] width 313 height 14
click at [123, 312] on div "[PERSON_NAME]" at bounding box center [241, 315] width 313 height 14
type input "001"
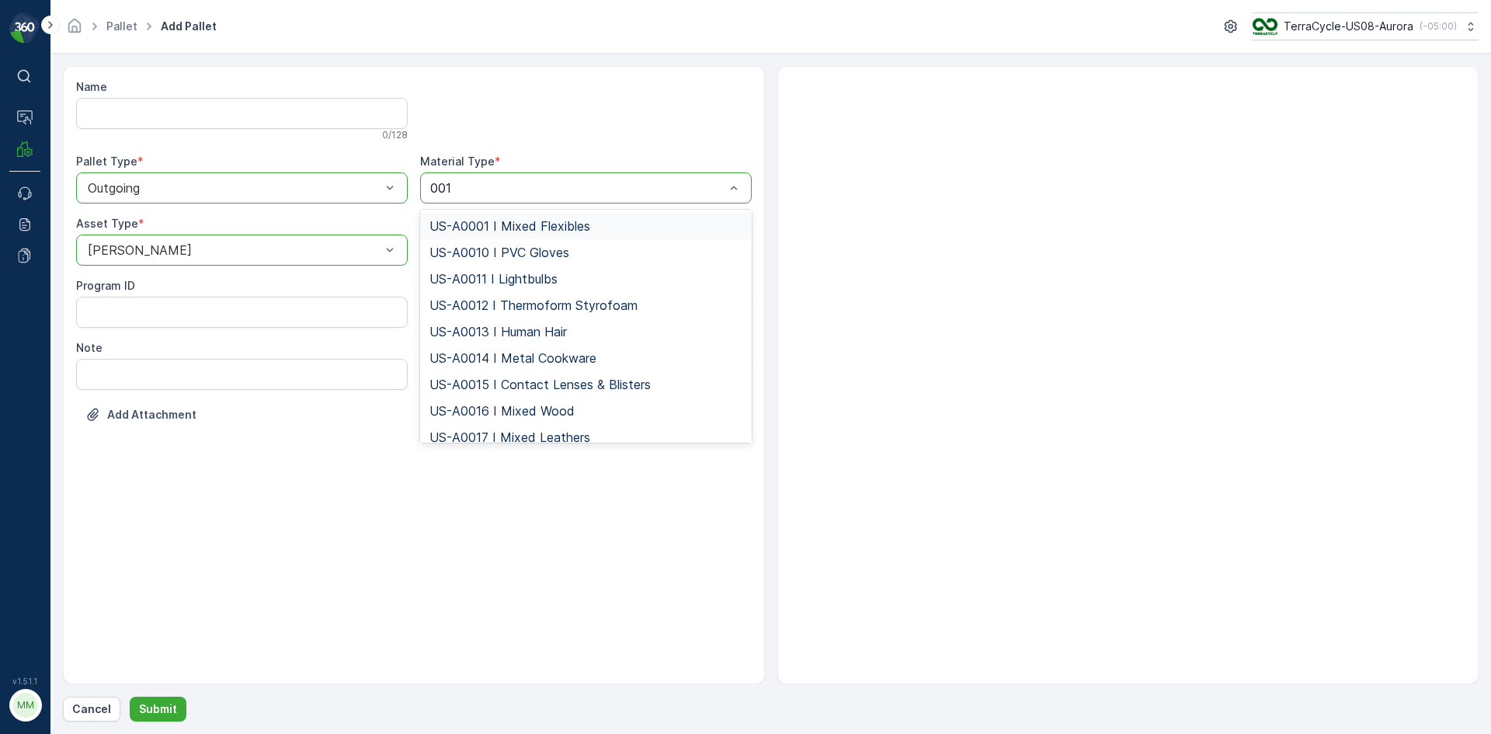
click at [548, 223] on span "US-A0001 I Mixed Flexibles" at bounding box center [510, 226] width 161 height 14
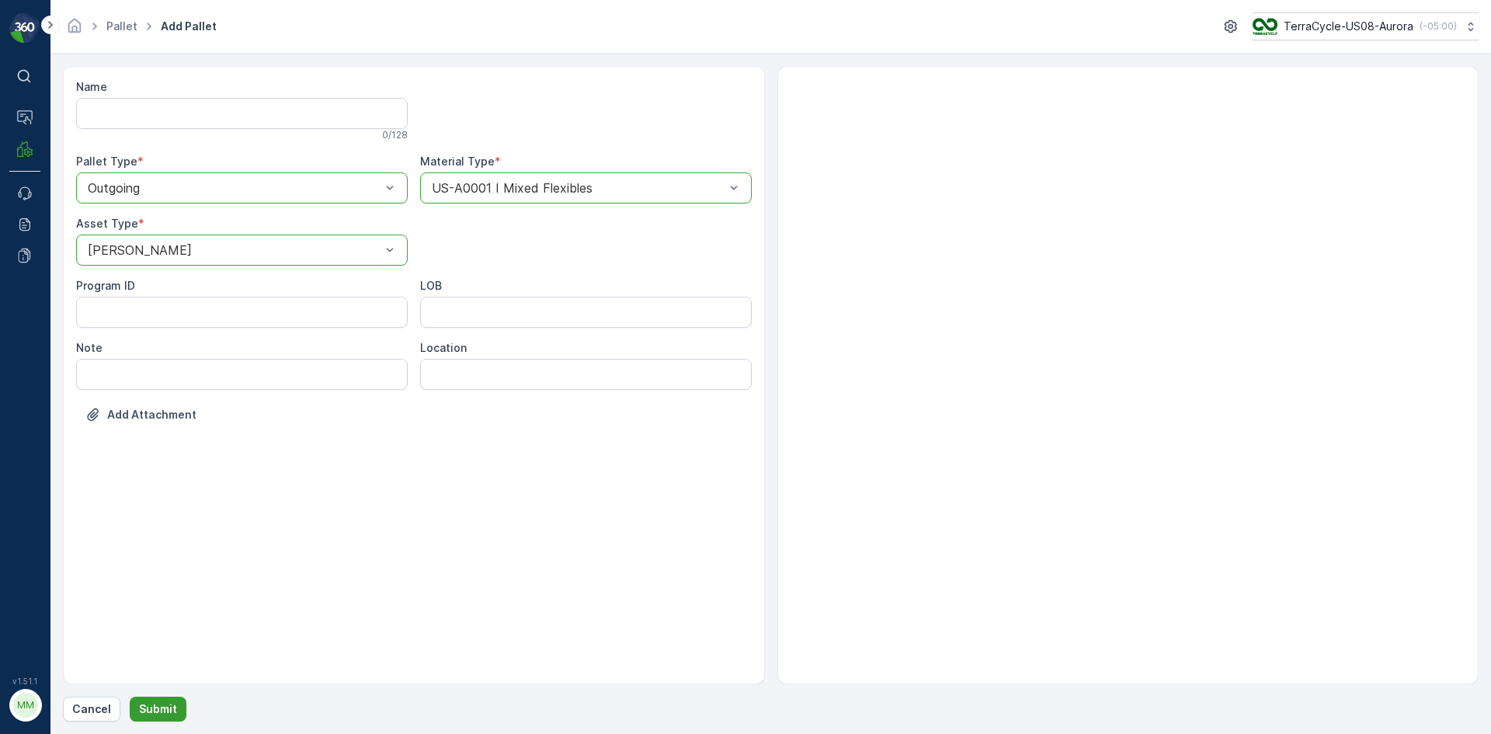
click at [154, 701] on button "Submit" at bounding box center [158, 709] width 57 height 25
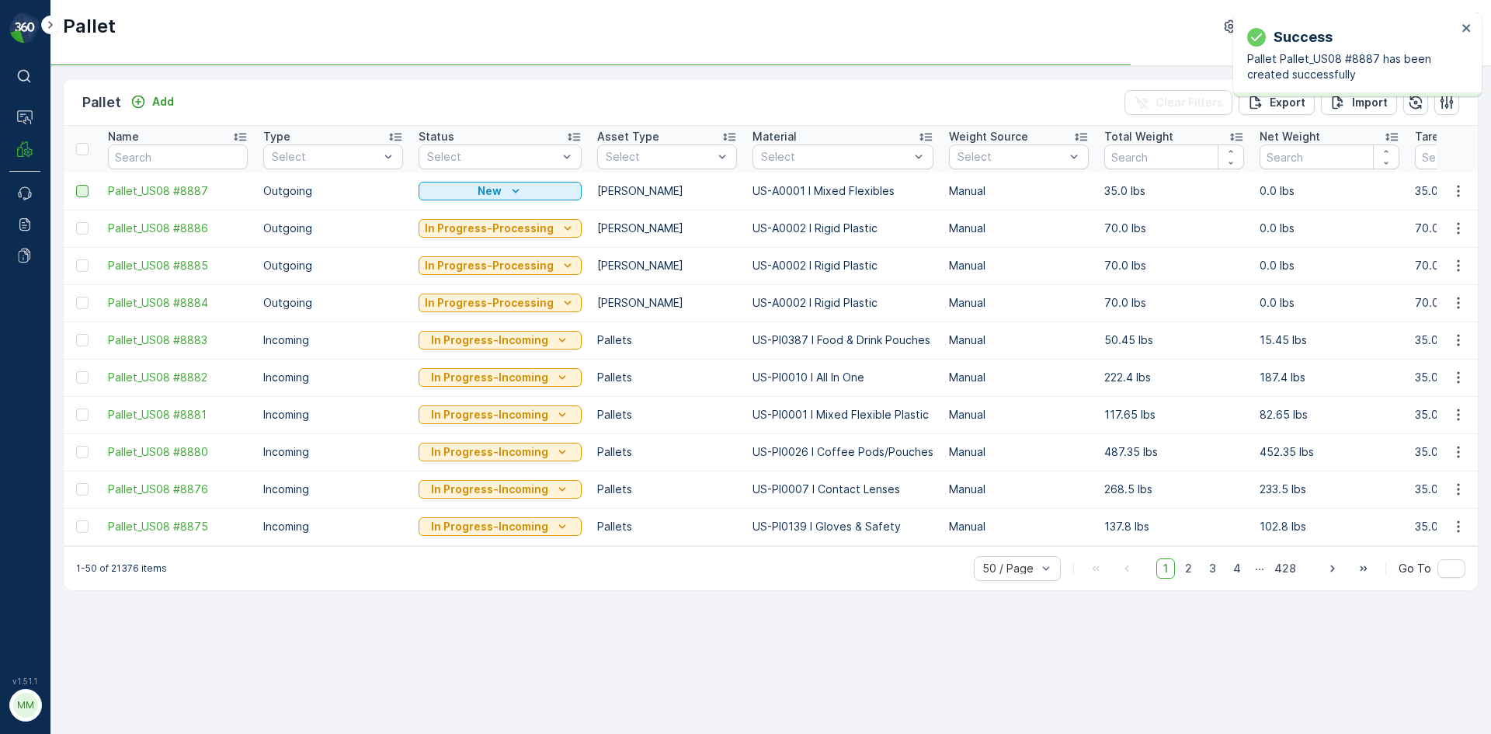
click at [78, 192] on div at bounding box center [82, 191] width 12 height 12
click at [76, 185] on input "checkbox" at bounding box center [76, 185] width 0 height 0
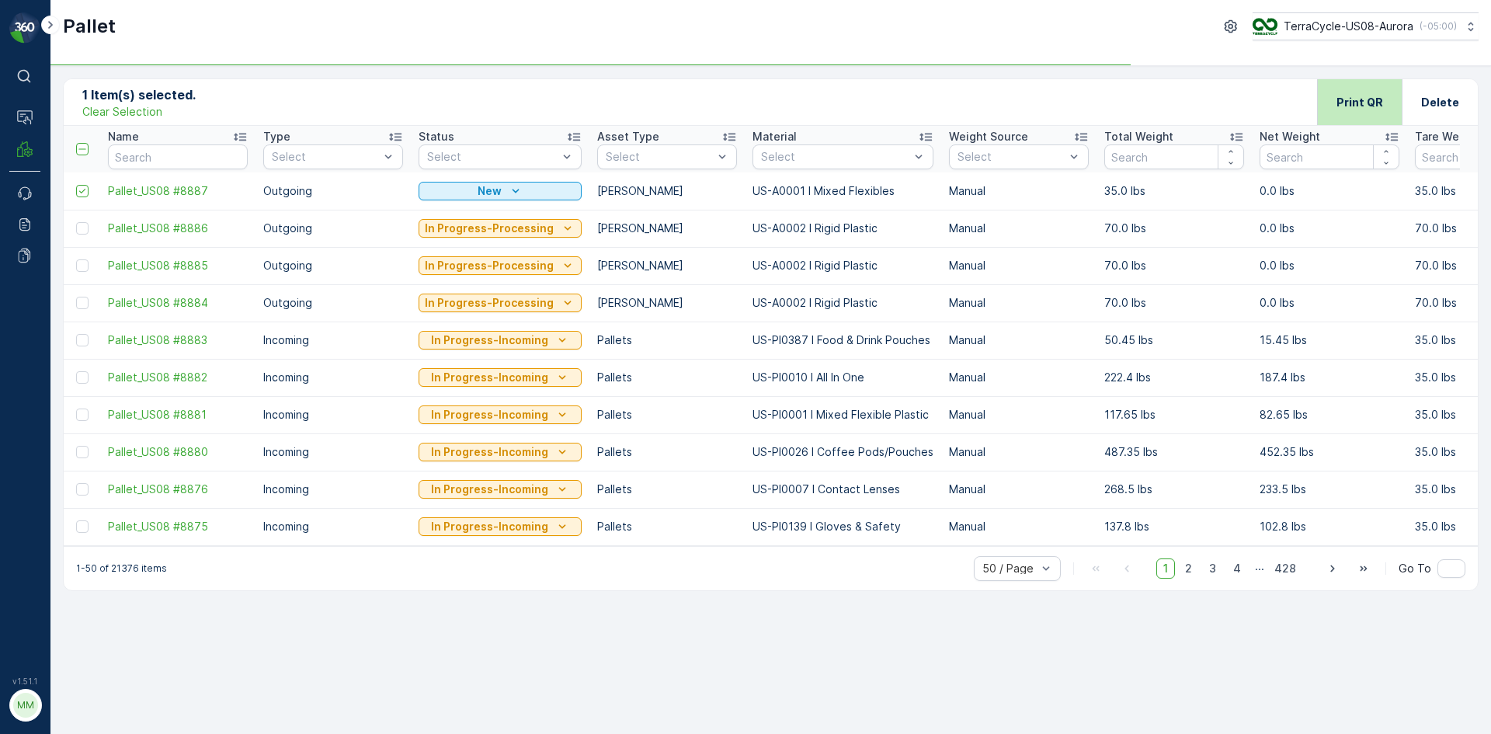
click at [1365, 116] on div "Print QR" at bounding box center [1360, 102] width 47 height 46
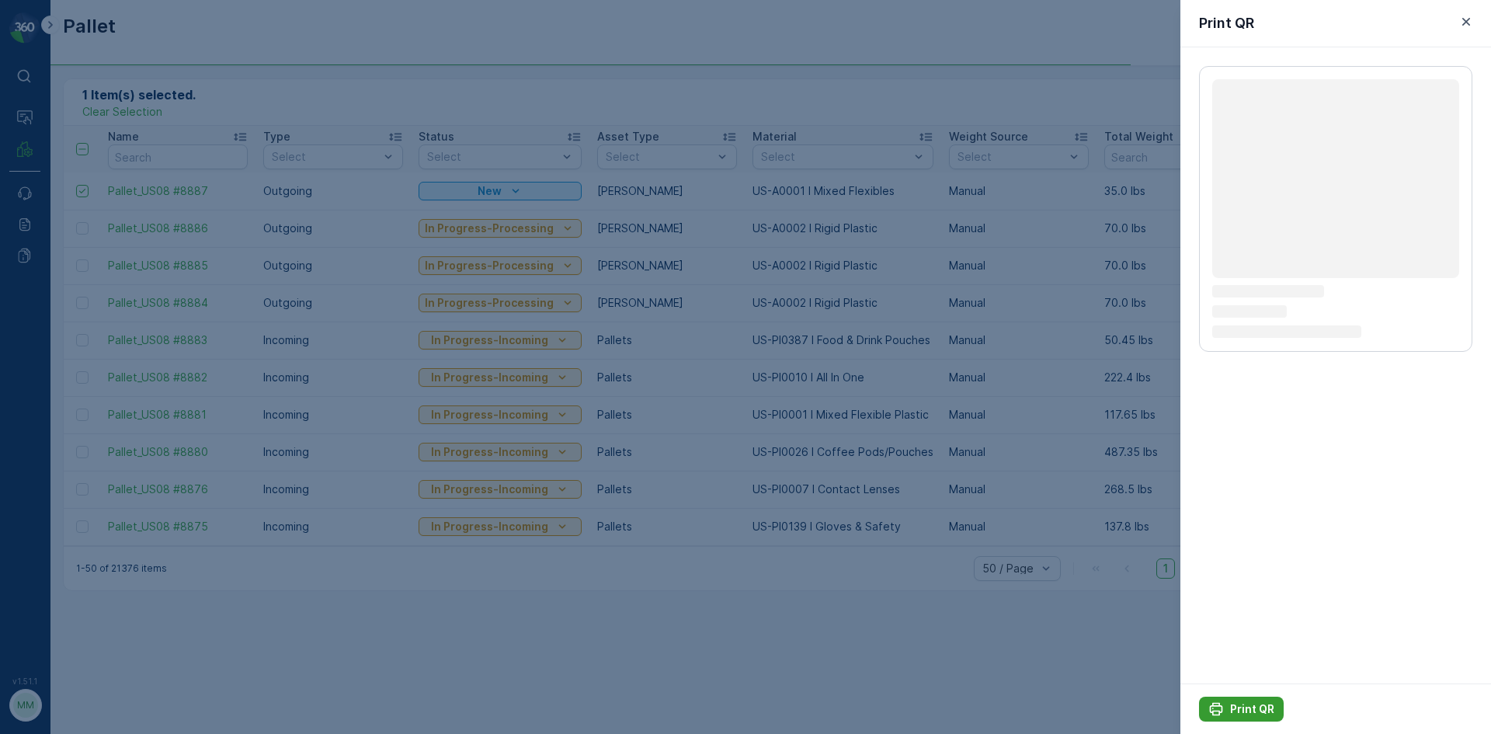
click at [1268, 708] on p "Print QR" at bounding box center [1252, 709] width 44 height 16
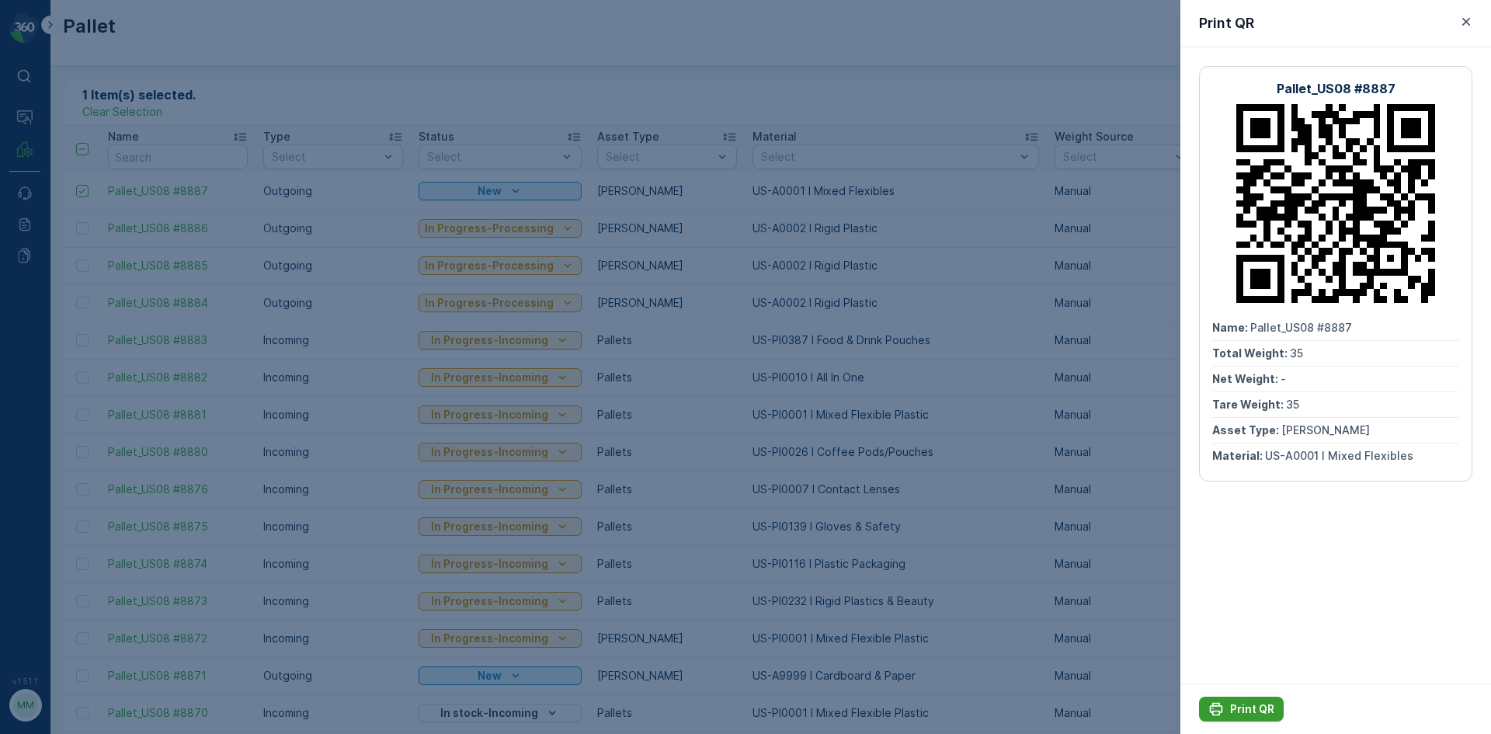
click at [1250, 712] on p "Print QR" at bounding box center [1252, 709] width 44 height 16
click at [1470, 21] on icon "button" at bounding box center [1467, 22] width 16 height 16
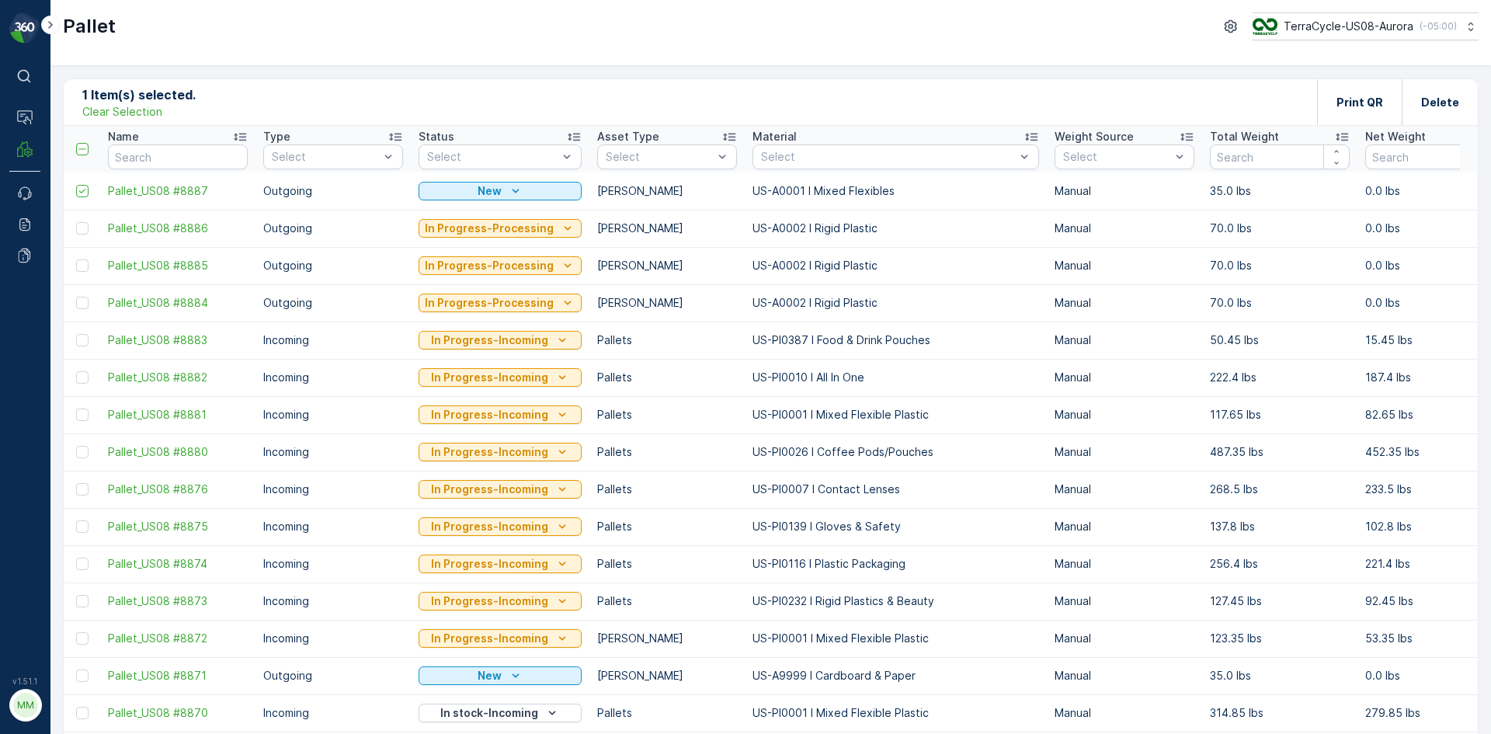
click at [144, 117] on p "Clear Selection" at bounding box center [122, 112] width 80 height 16
click at [163, 104] on p "Add" at bounding box center [163, 102] width 22 height 16
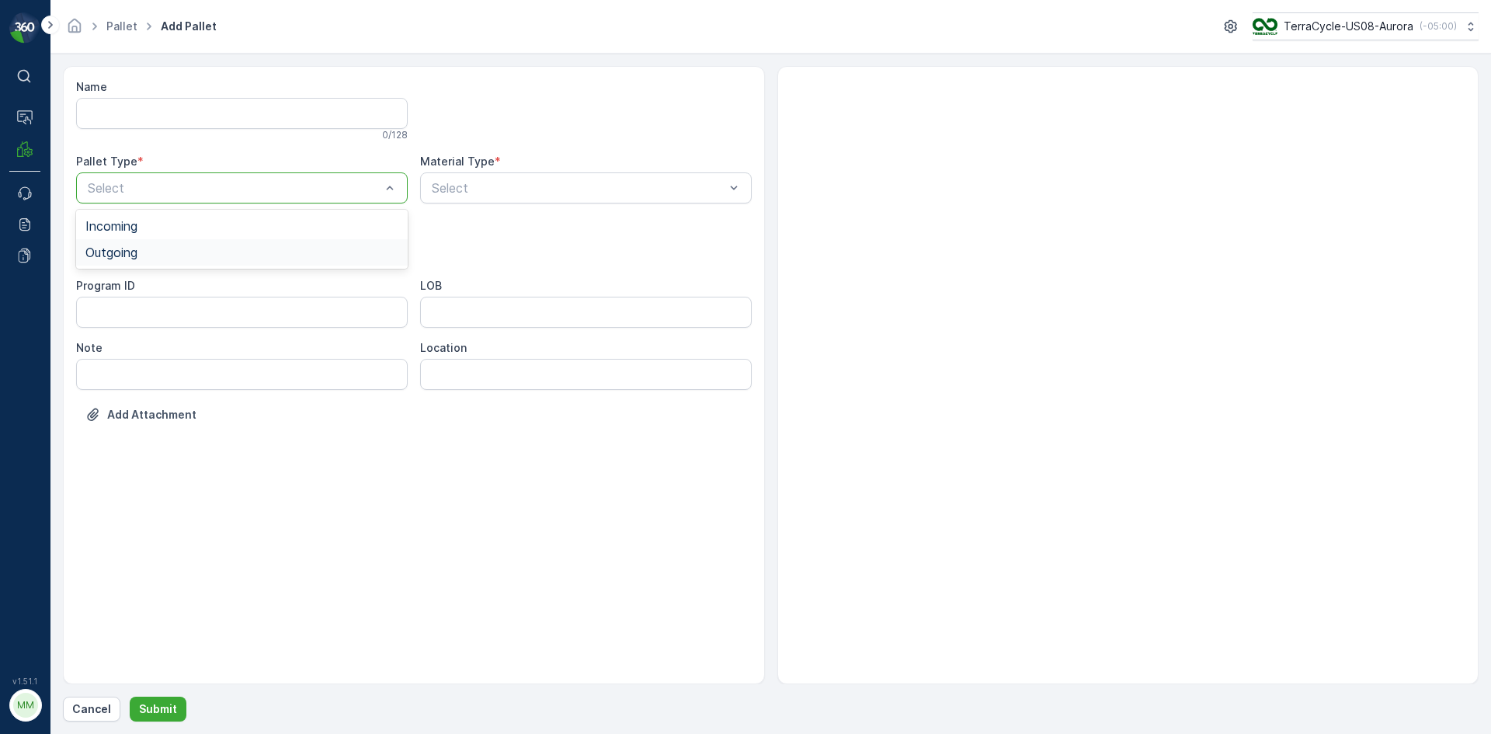
click at [158, 252] on div "Outgoing" at bounding box center [241, 252] width 313 height 14
click at [137, 290] on div "[PERSON_NAME]" at bounding box center [241, 288] width 313 height 14
click at [470, 197] on div "Select" at bounding box center [586, 187] width 332 height 31
type input "005"
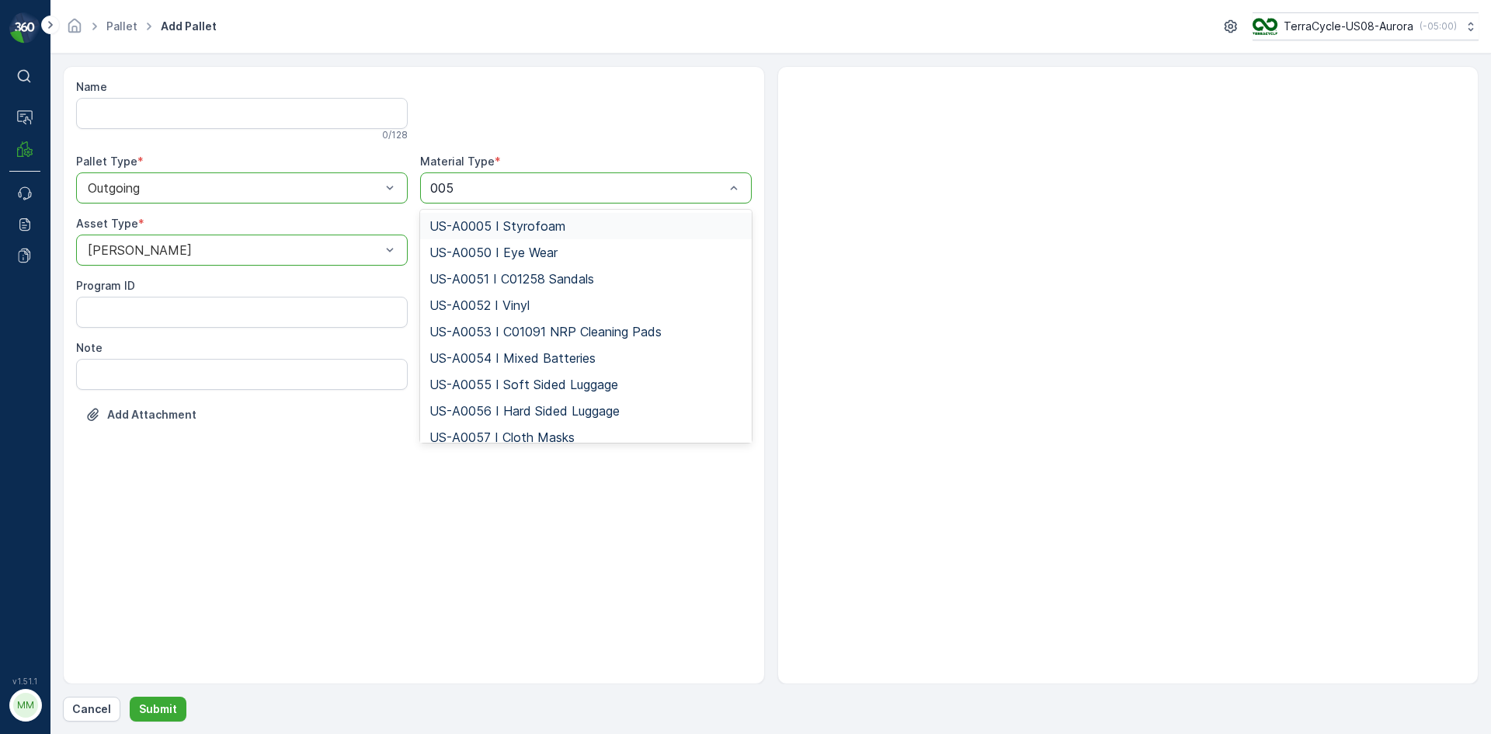
click at [520, 224] on span "US-A0005 I Styrofoam" at bounding box center [498, 226] width 136 height 14
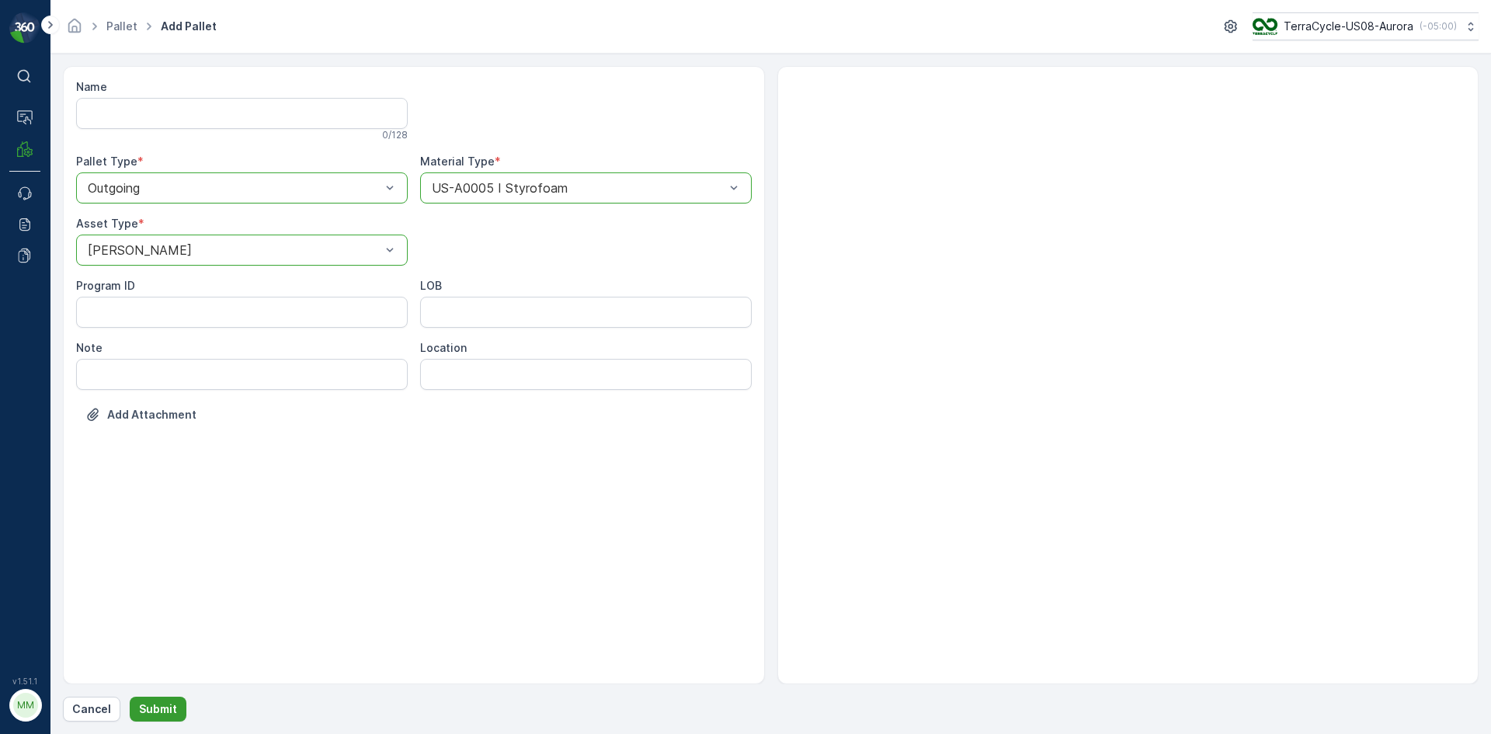
click at [175, 701] on button "Submit" at bounding box center [158, 709] width 57 height 25
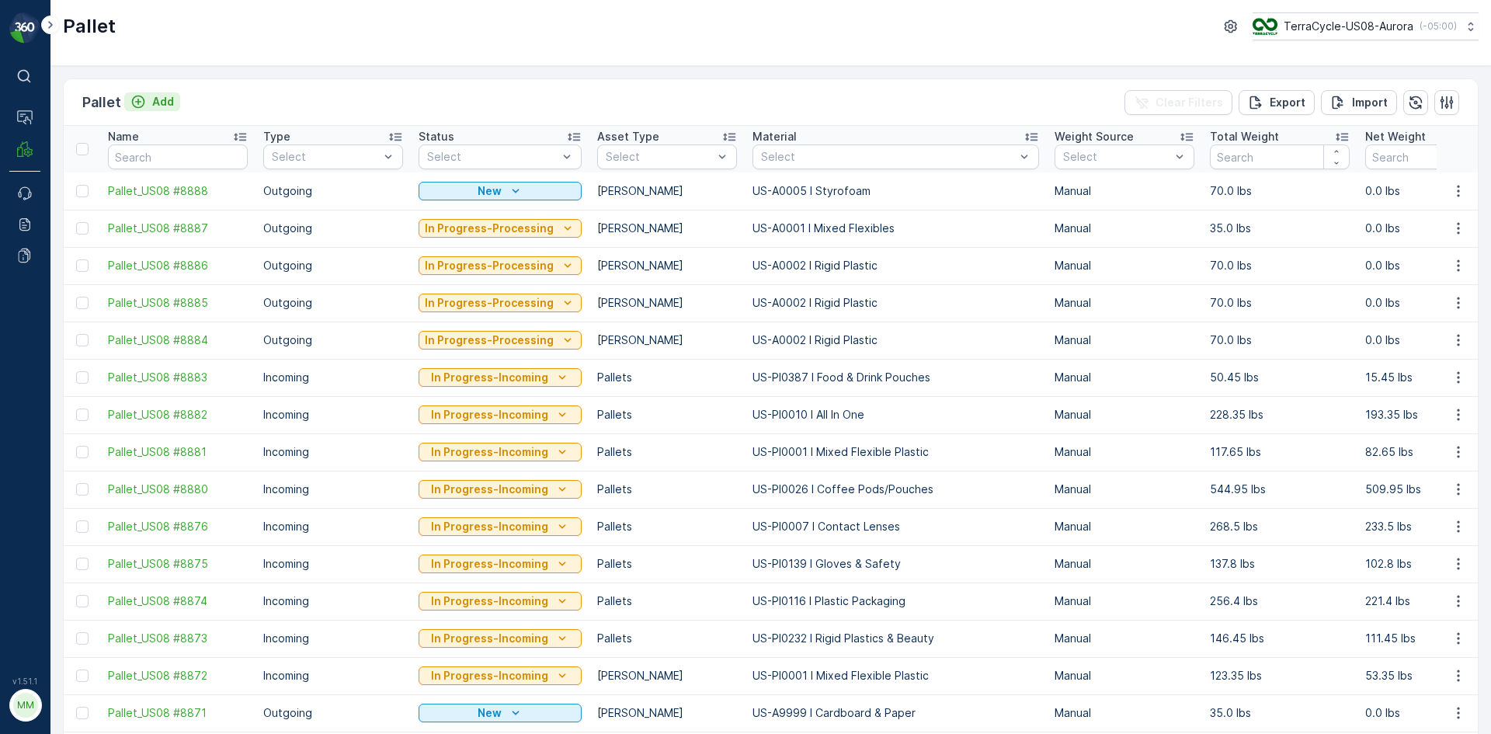
click at [159, 102] on p "Add" at bounding box center [163, 102] width 22 height 16
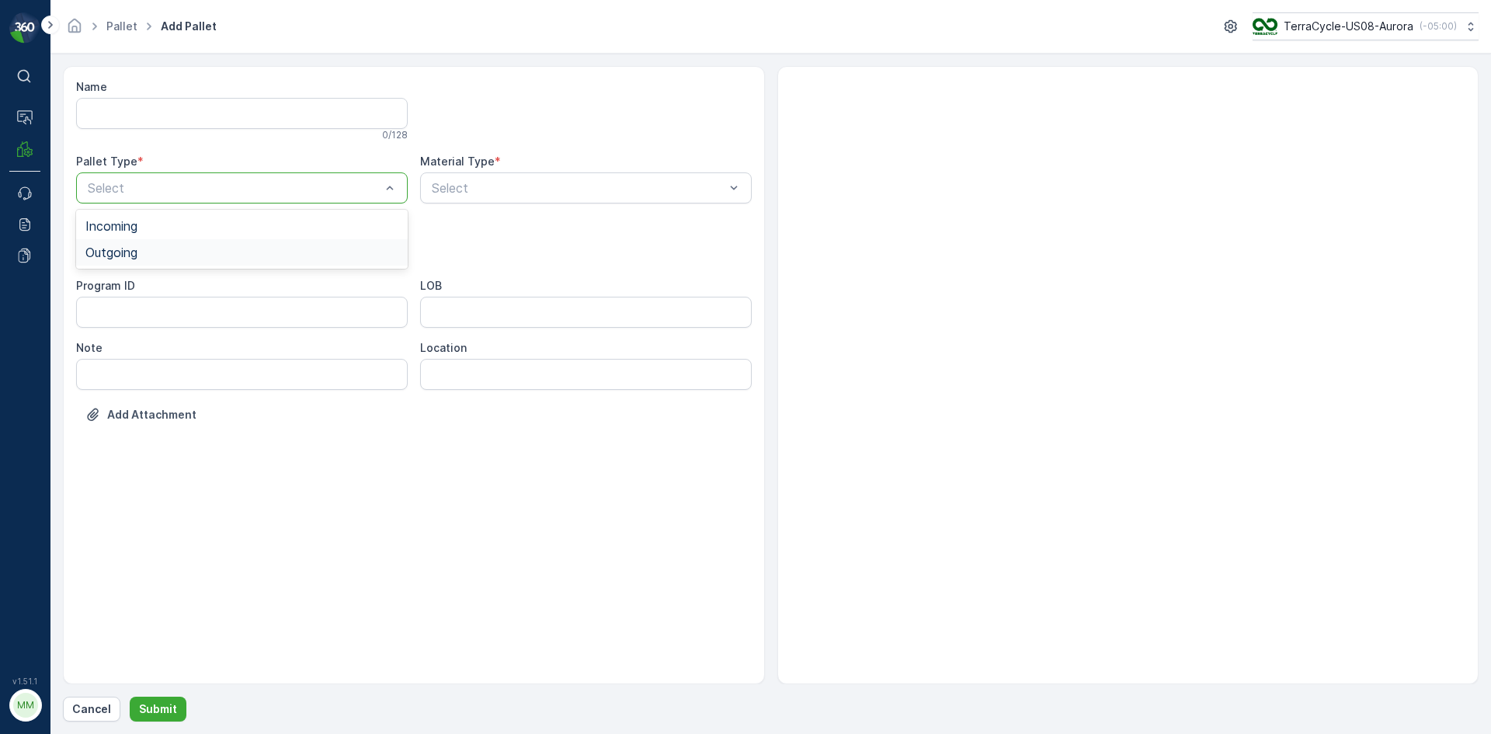
click at [144, 255] on div "Outgoing" at bounding box center [241, 252] width 313 height 14
click at [144, 288] on div "[PERSON_NAME]" at bounding box center [241, 288] width 313 height 14
click at [452, 197] on div "Select" at bounding box center [586, 187] width 332 height 31
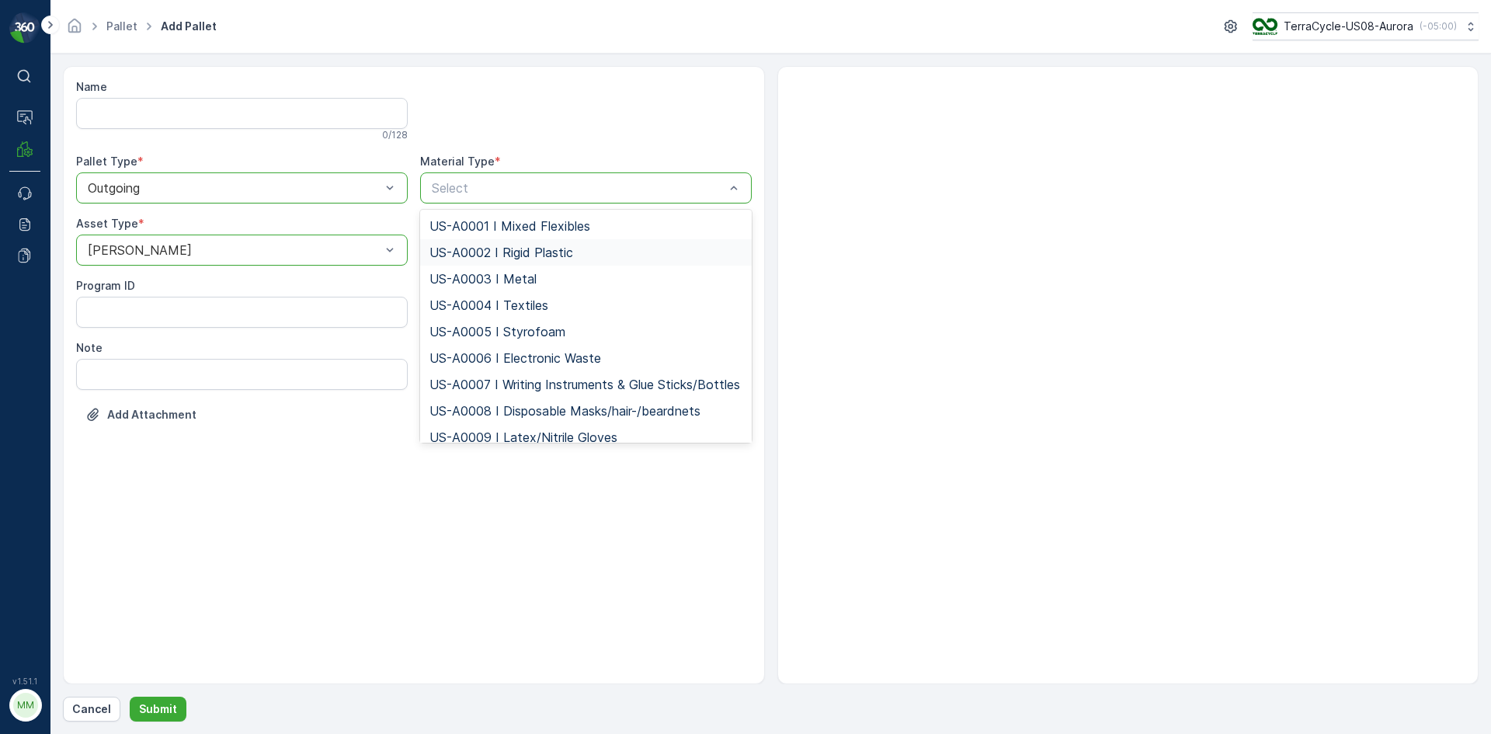
click at [497, 248] on span "US-A0002 I Rigid Plastic" at bounding box center [502, 252] width 144 height 14
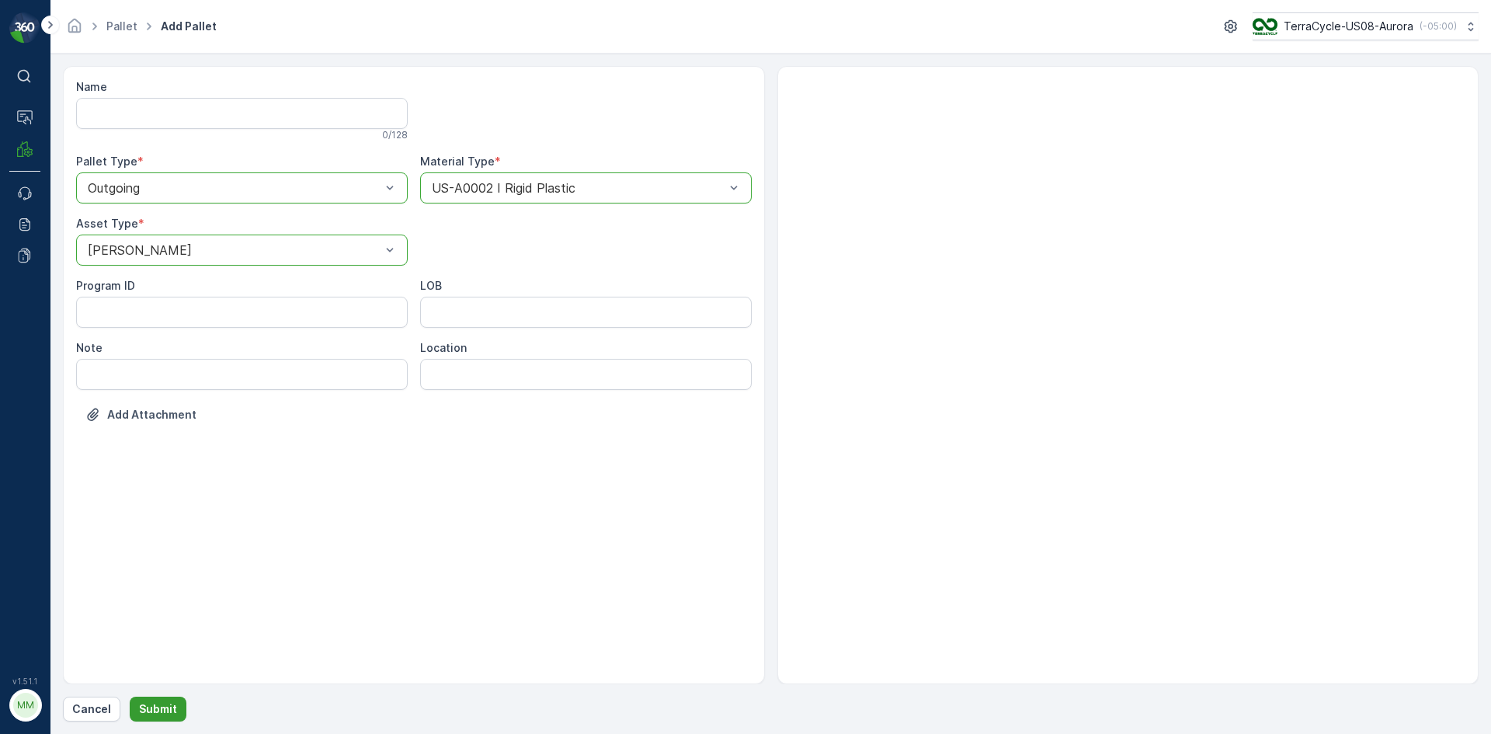
click at [169, 715] on p "Submit" at bounding box center [158, 709] width 38 height 16
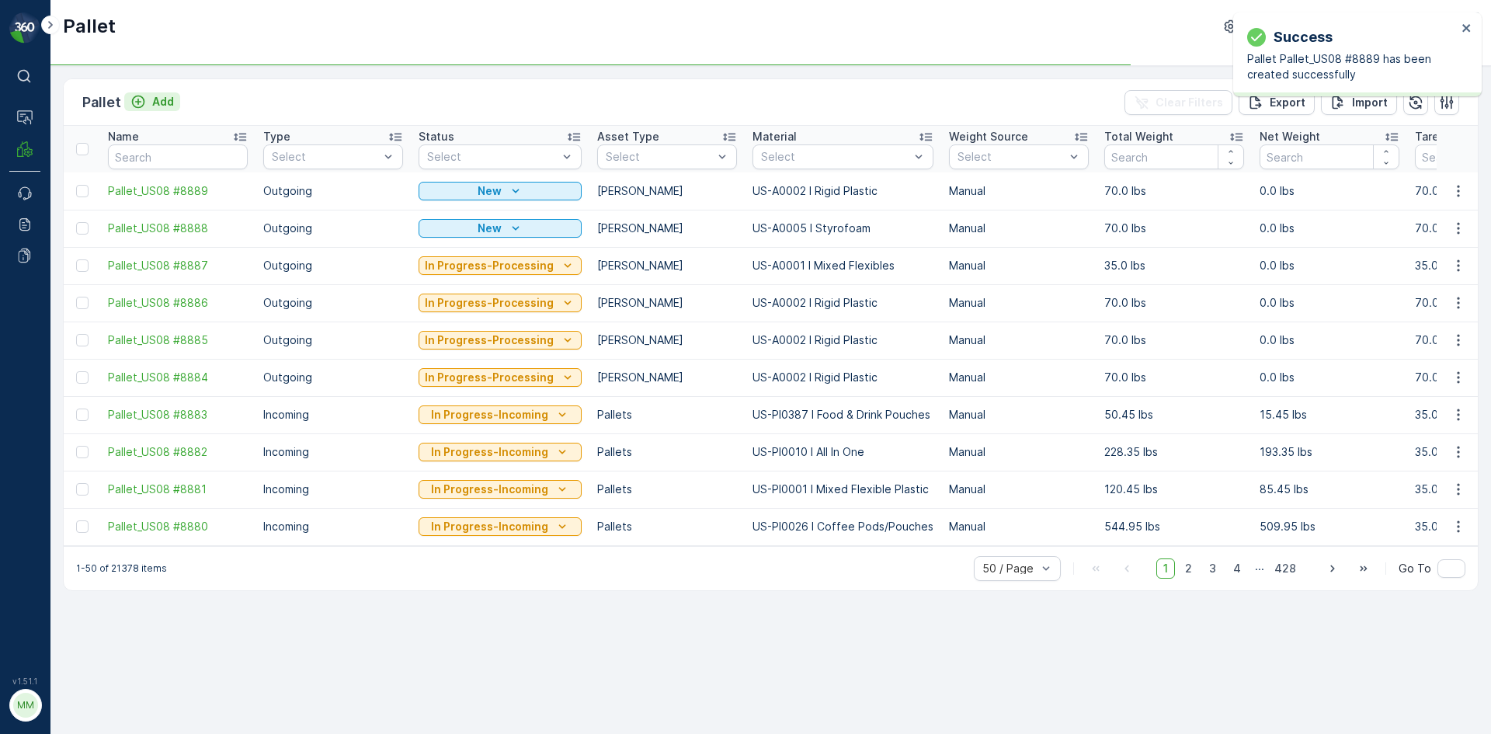
click at [158, 96] on p "Add" at bounding box center [163, 102] width 22 height 16
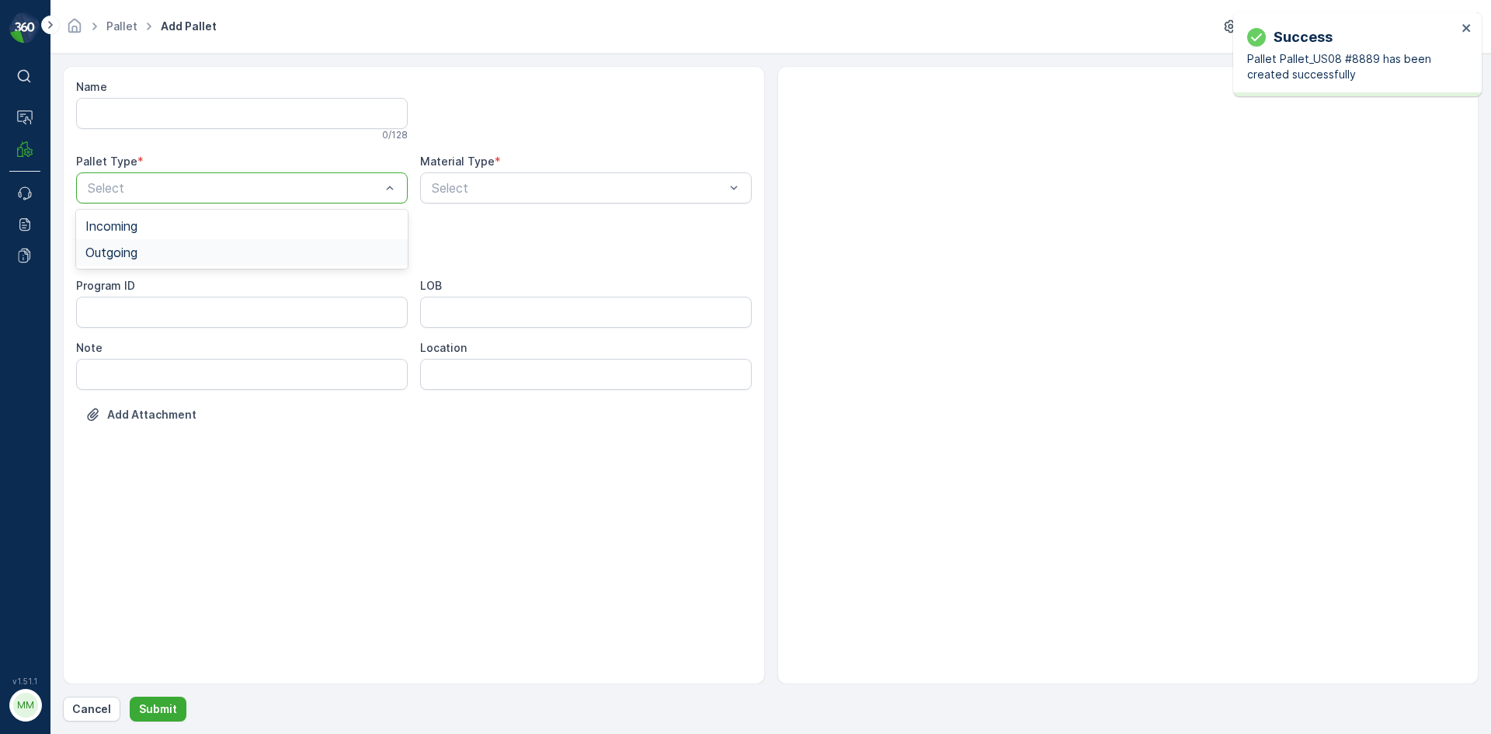
click at [145, 251] on div "Outgoing" at bounding box center [241, 252] width 313 height 14
click at [160, 260] on div "Select" at bounding box center [242, 250] width 332 height 31
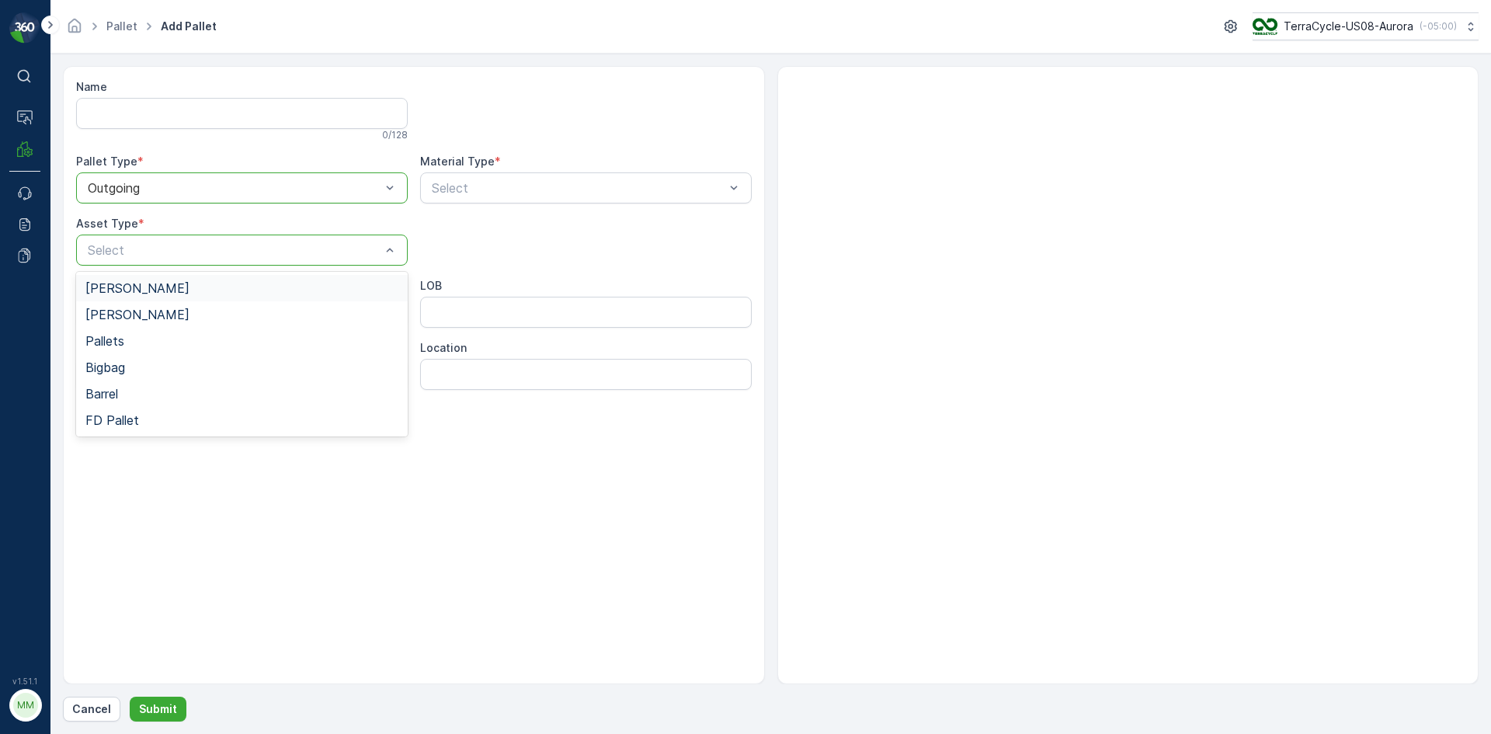
click at [133, 290] on div "[PERSON_NAME]" at bounding box center [241, 288] width 313 height 14
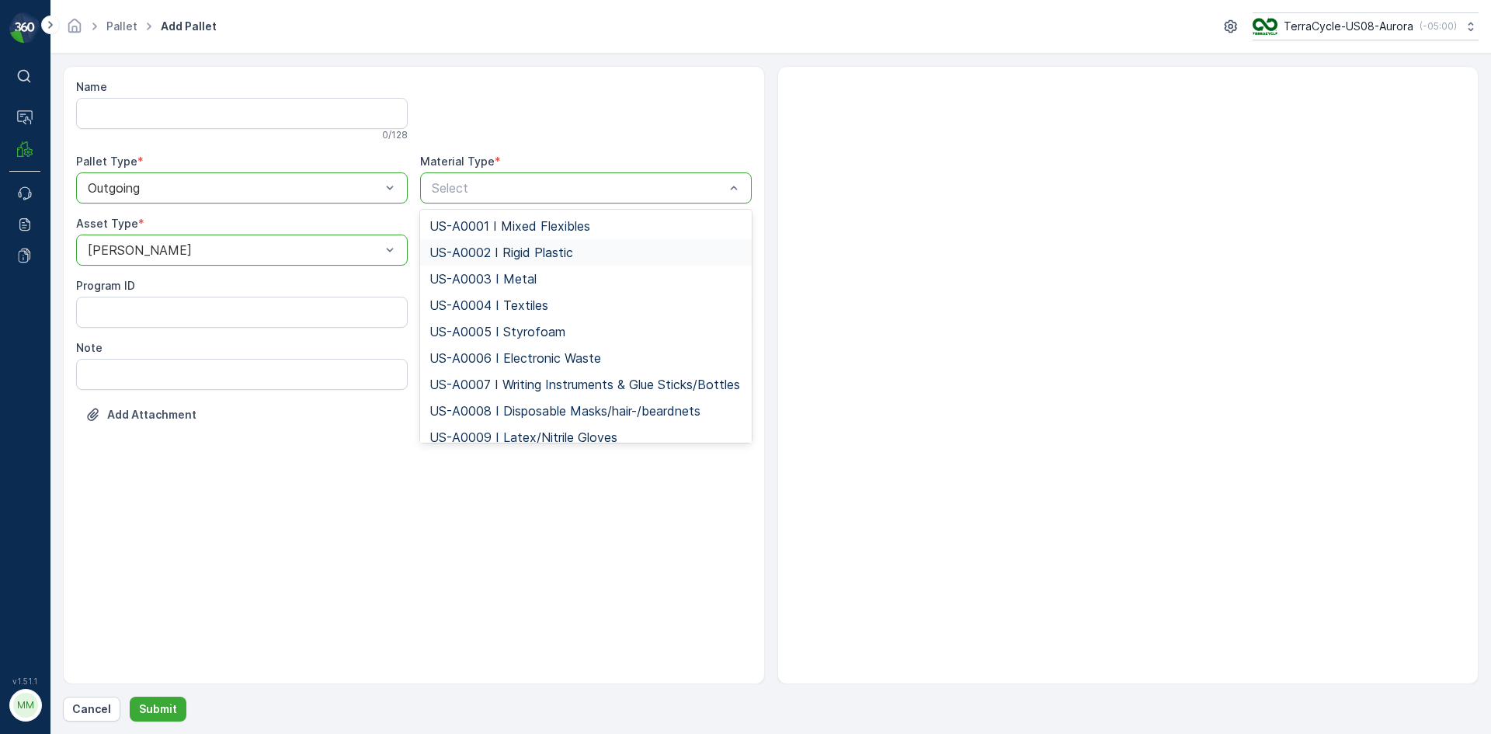
click at [508, 254] on span "US-A0002 I Rigid Plastic" at bounding box center [502, 252] width 144 height 14
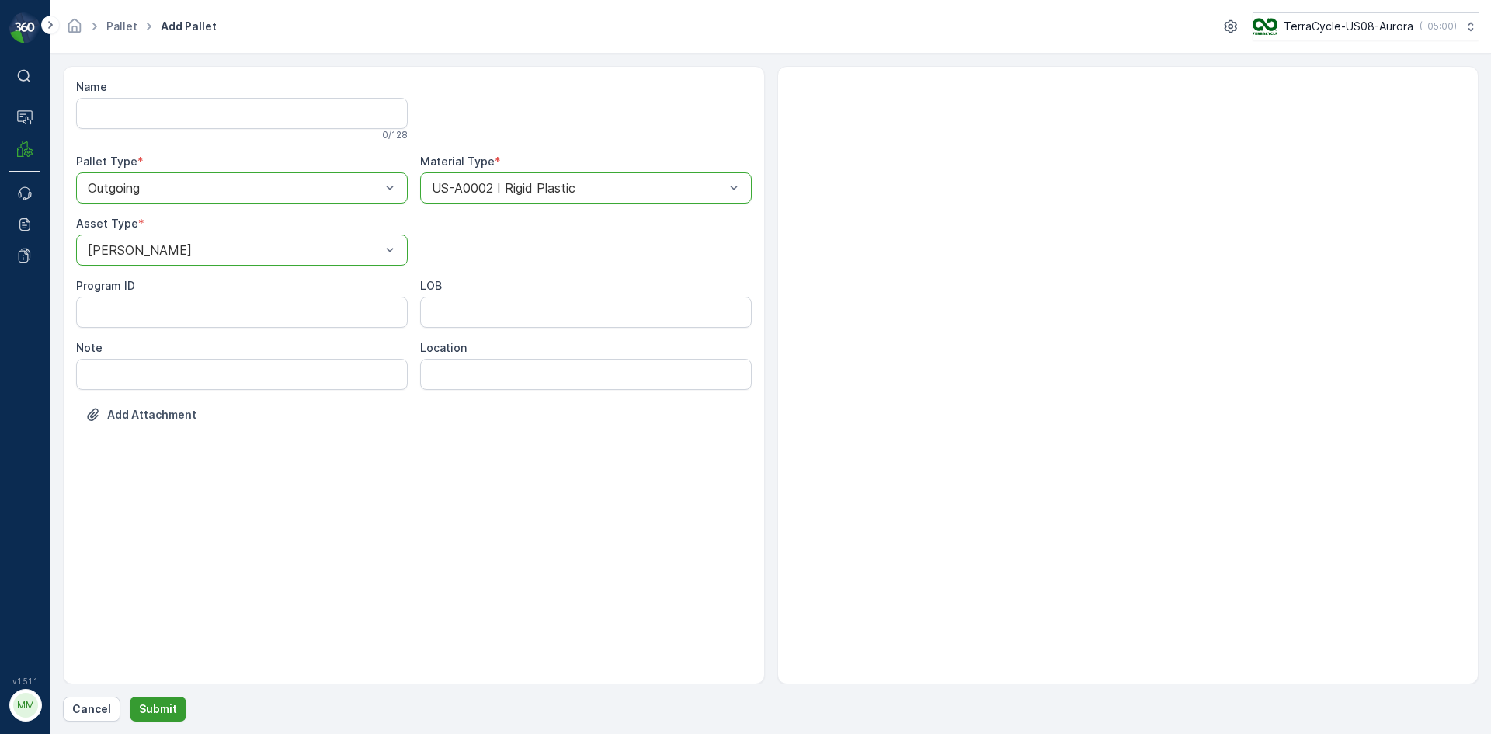
click at [151, 715] on p "Submit" at bounding box center [158, 709] width 38 height 16
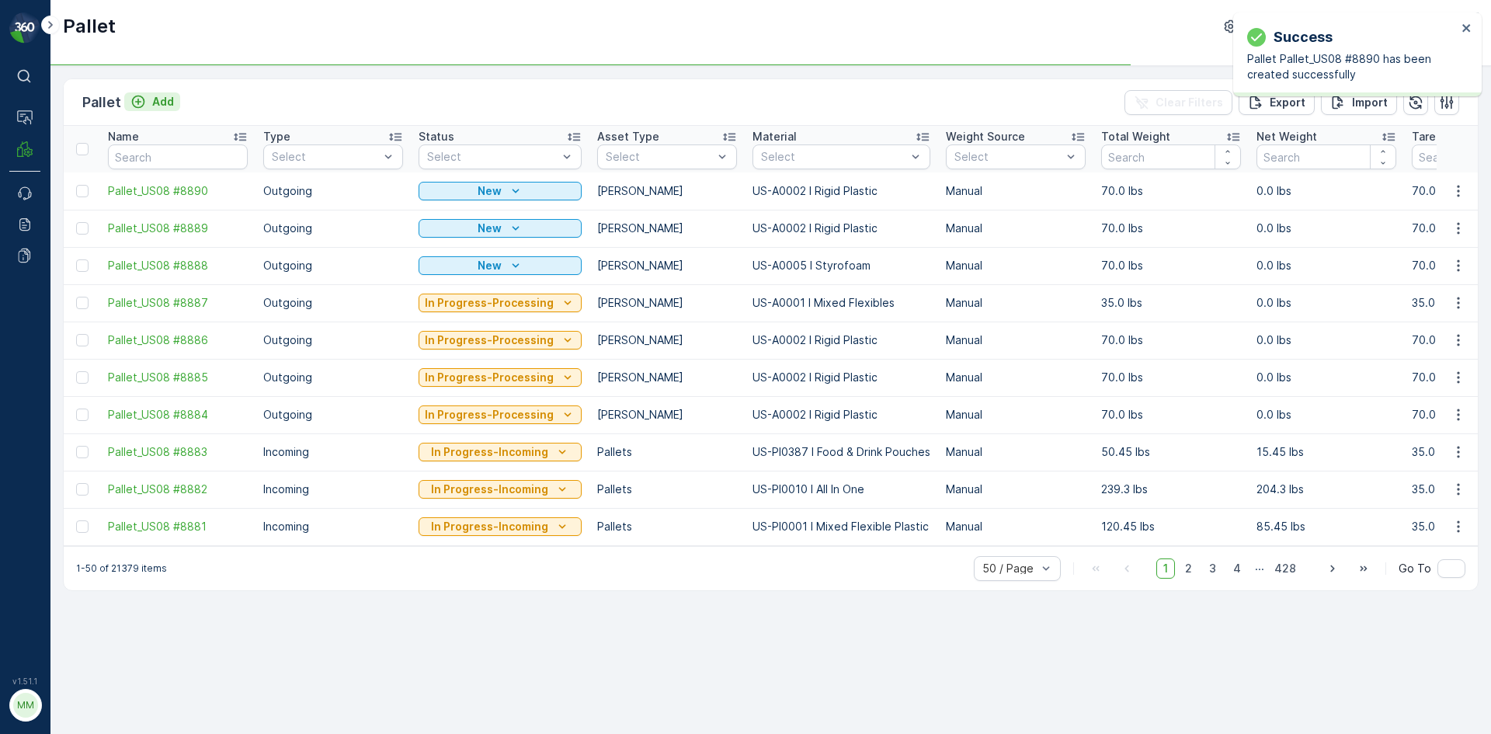
click at [160, 98] on p "Add" at bounding box center [163, 102] width 22 height 16
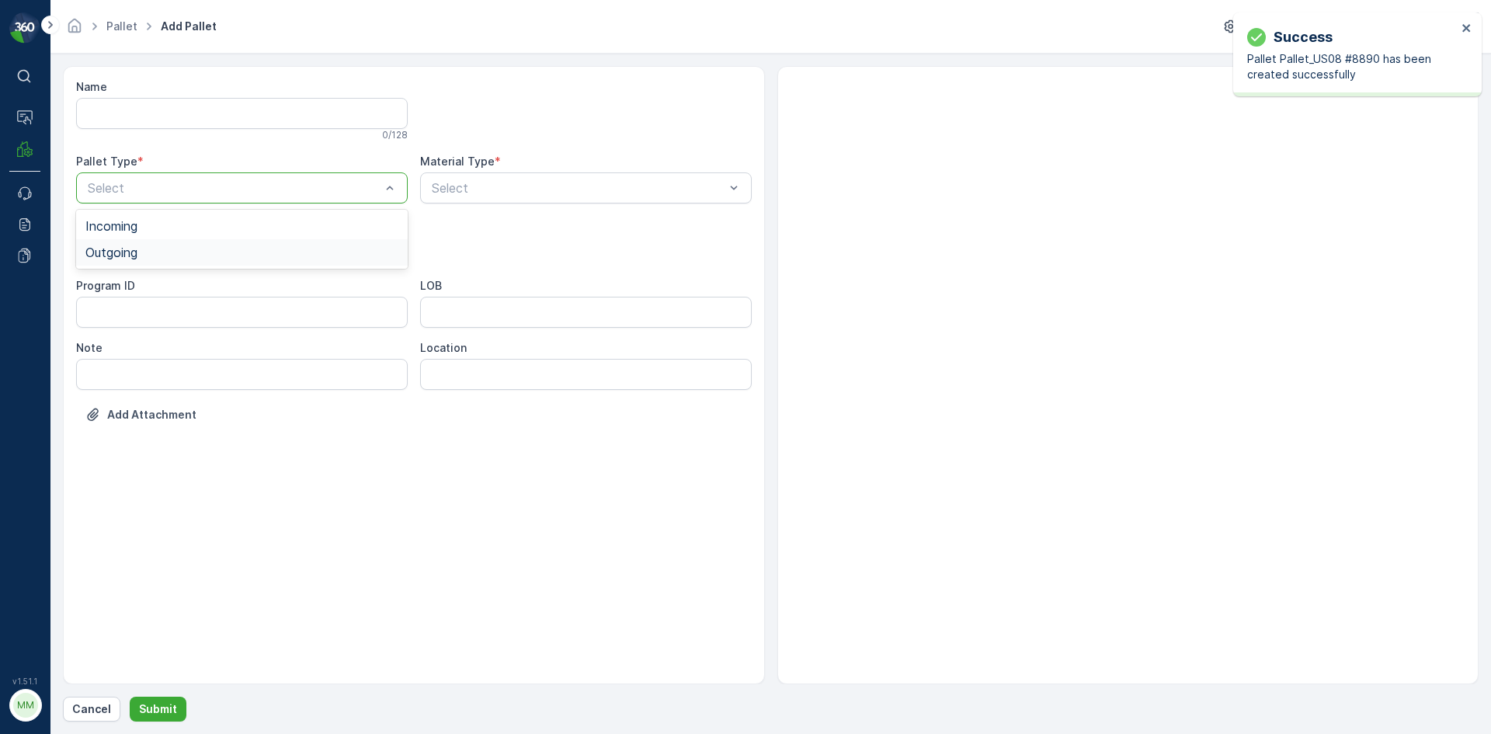
click at [142, 256] on div "Outgoing" at bounding box center [241, 252] width 313 height 14
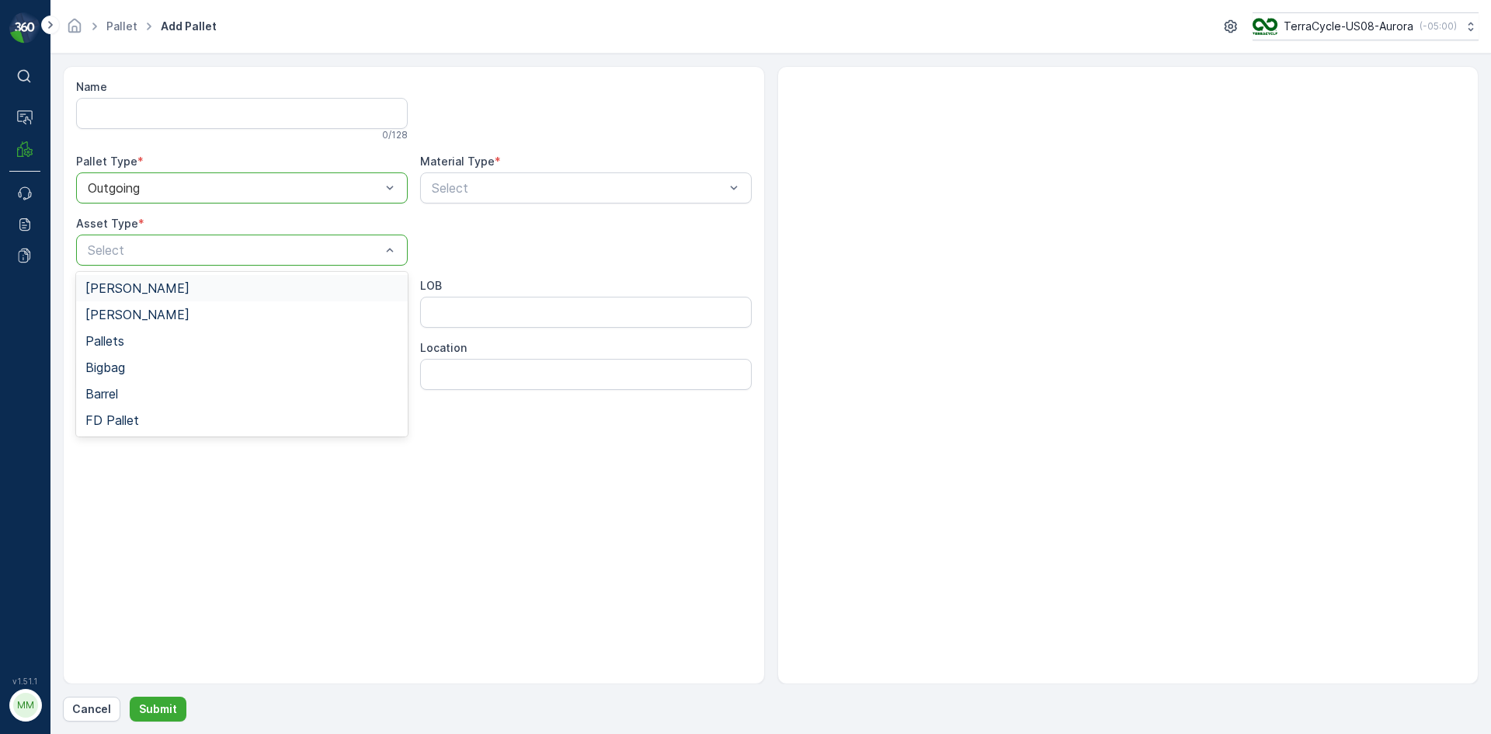
click at [137, 292] on div "[PERSON_NAME]" at bounding box center [241, 288] width 313 height 14
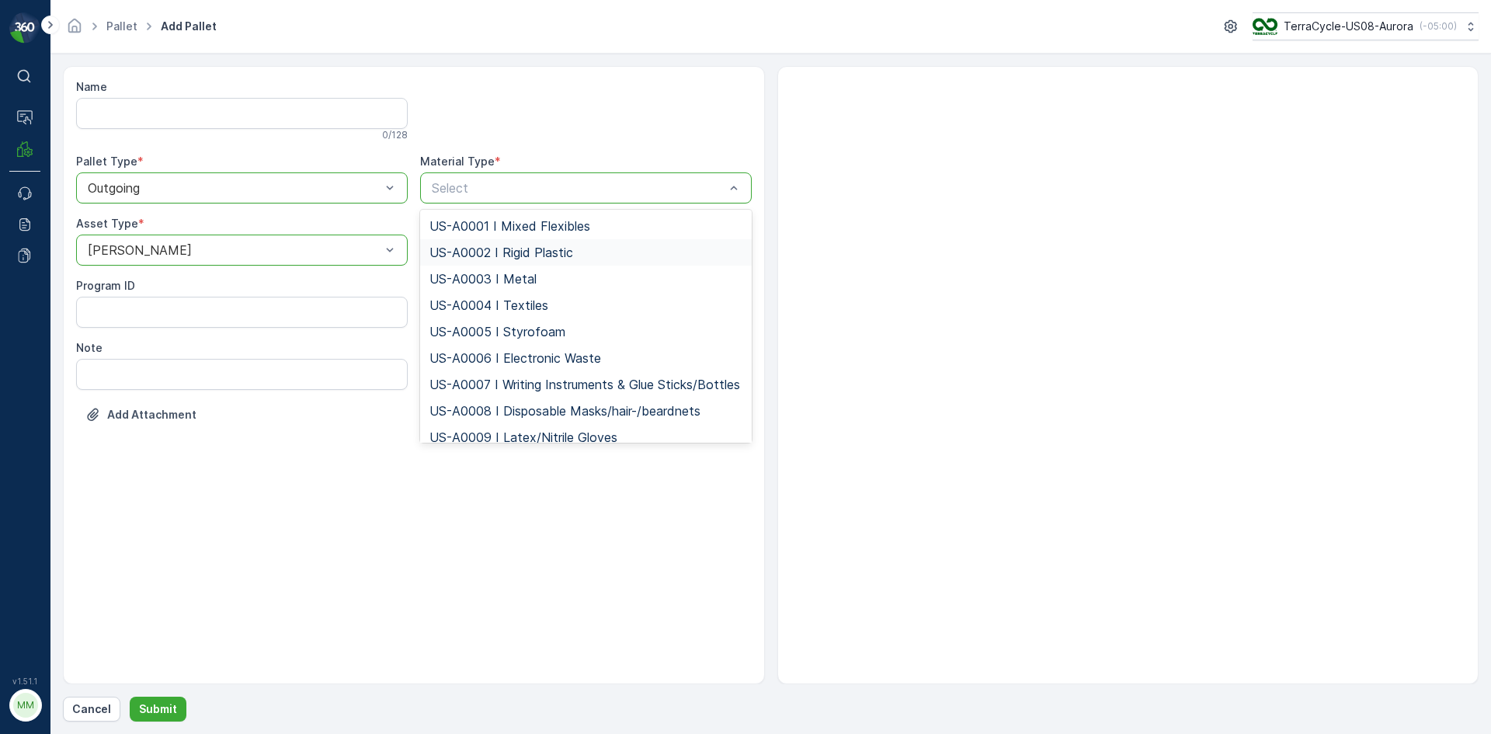
click at [515, 247] on span "US-A0002 I Rigid Plastic" at bounding box center [502, 252] width 144 height 14
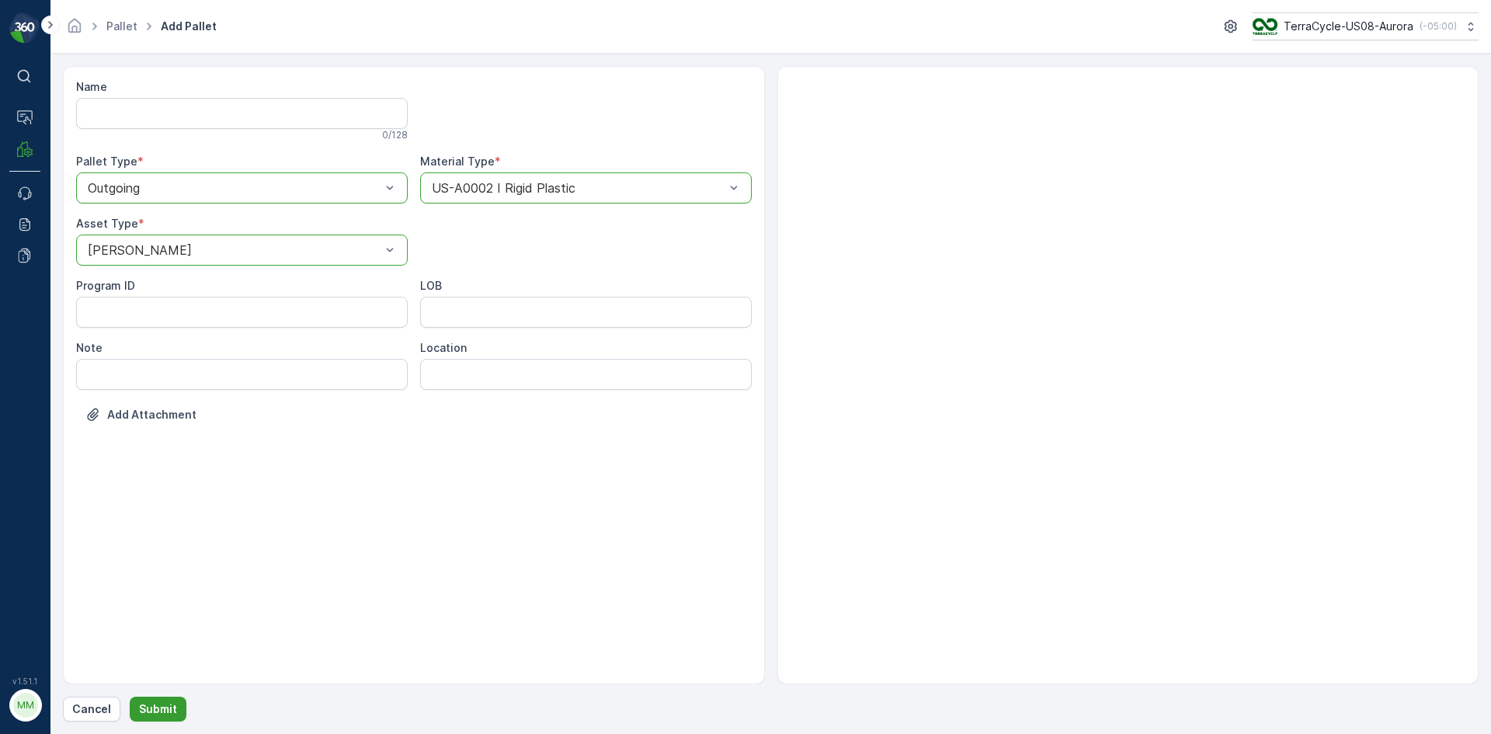
click at [162, 711] on p "Submit" at bounding box center [158, 709] width 38 height 16
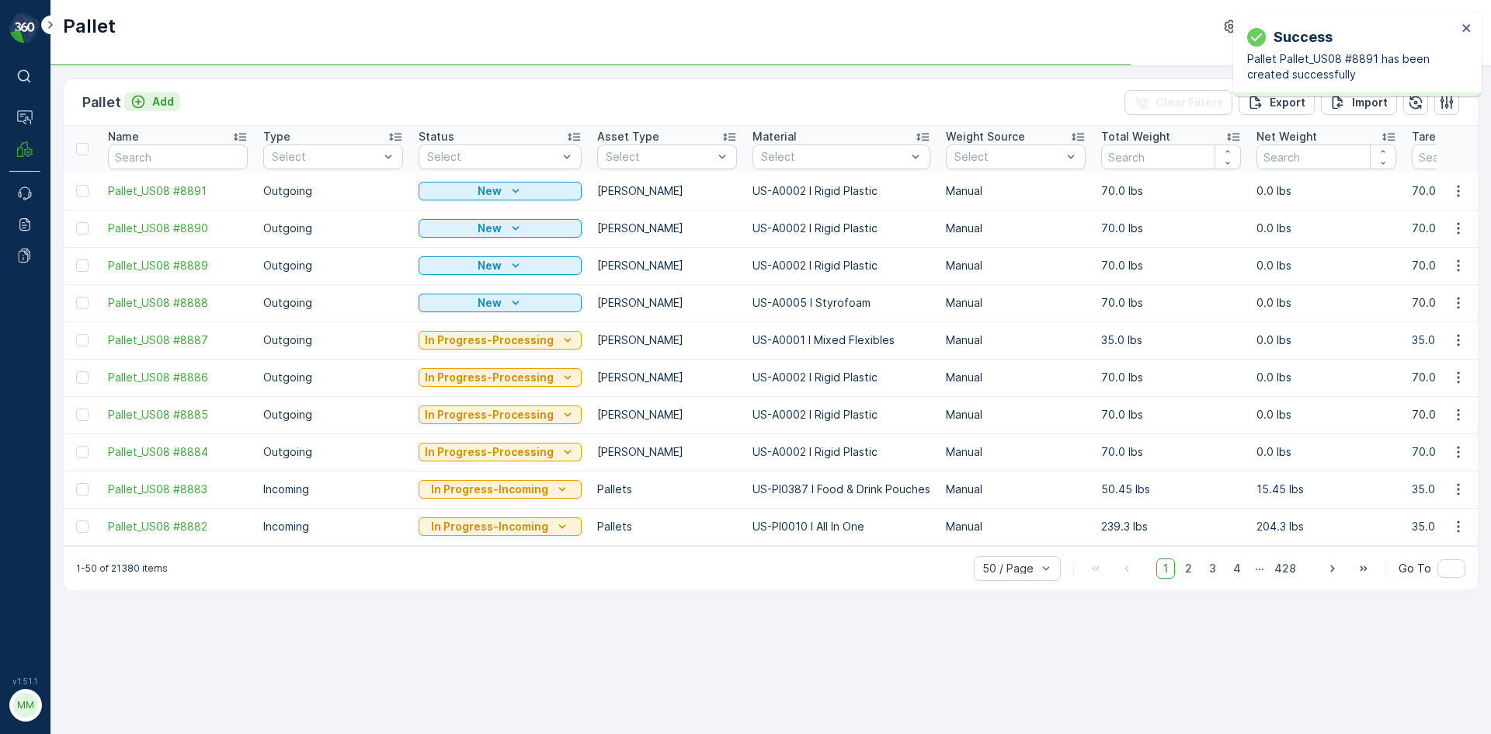
click at [155, 99] on p "Add" at bounding box center [163, 102] width 22 height 16
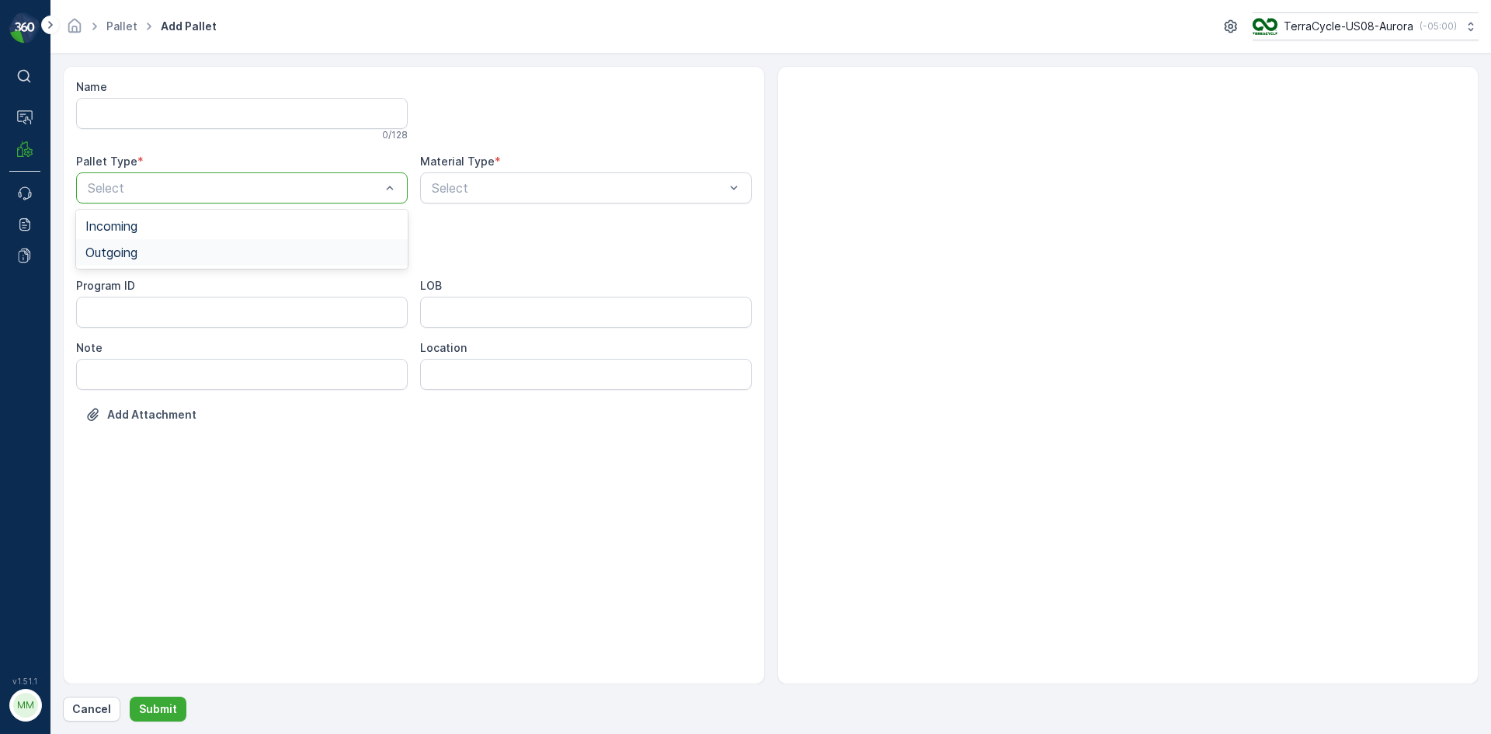
click at [157, 252] on div "Outgoing" at bounding box center [241, 252] width 313 height 14
click at [147, 292] on div "[PERSON_NAME]" at bounding box center [241, 288] width 313 height 14
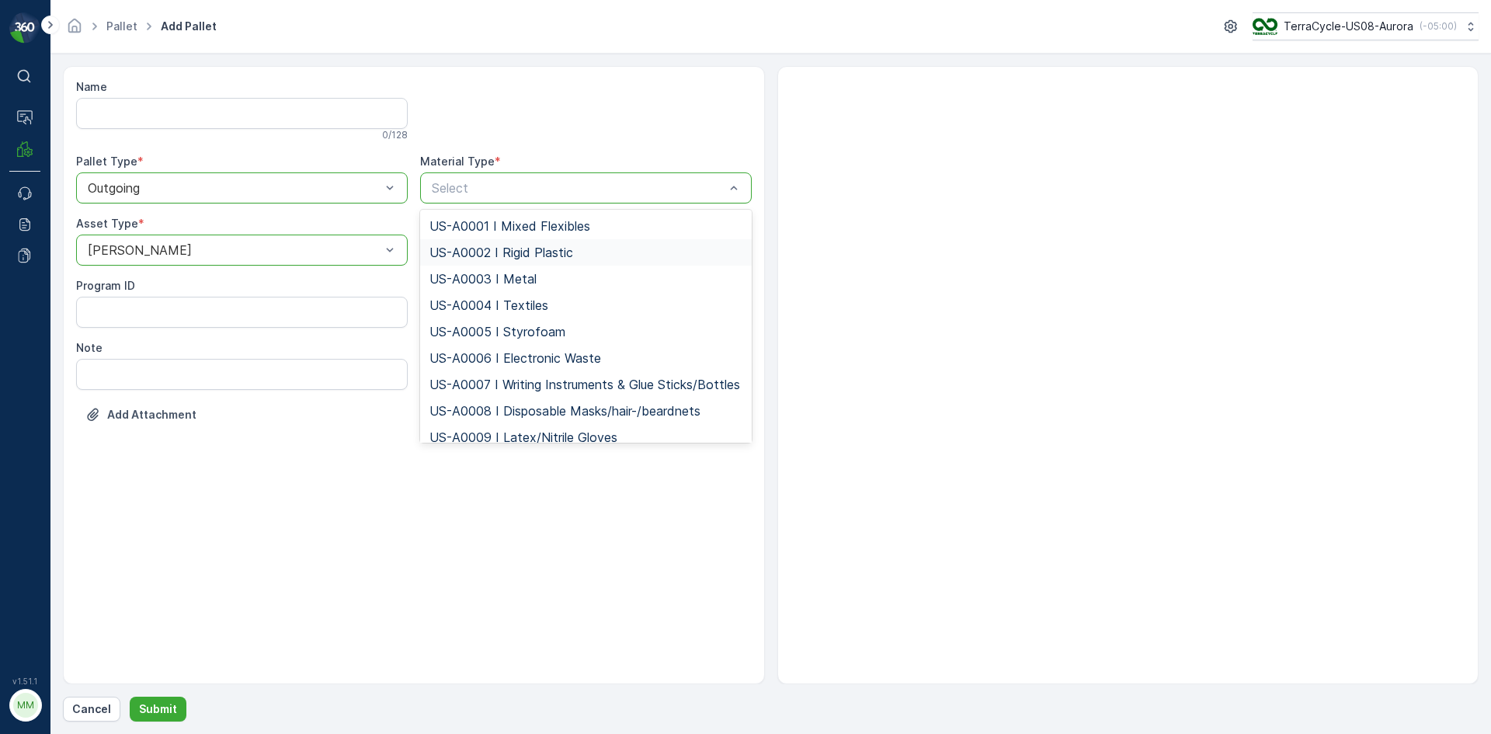
click at [527, 250] on span "US-A0002 I Rigid Plastic" at bounding box center [502, 252] width 144 height 14
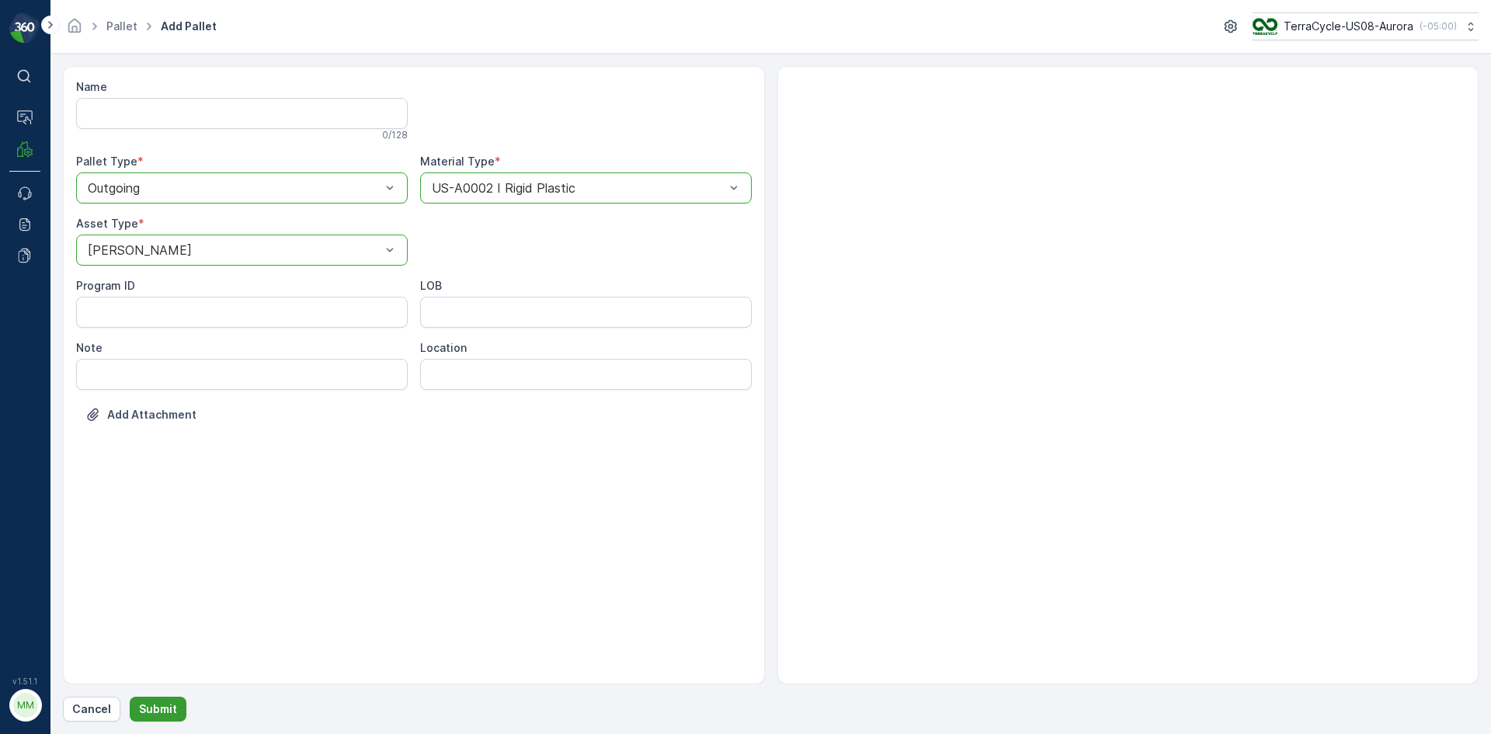
click at [165, 711] on p "Submit" at bounding box center [158, 709] width 38 height 16
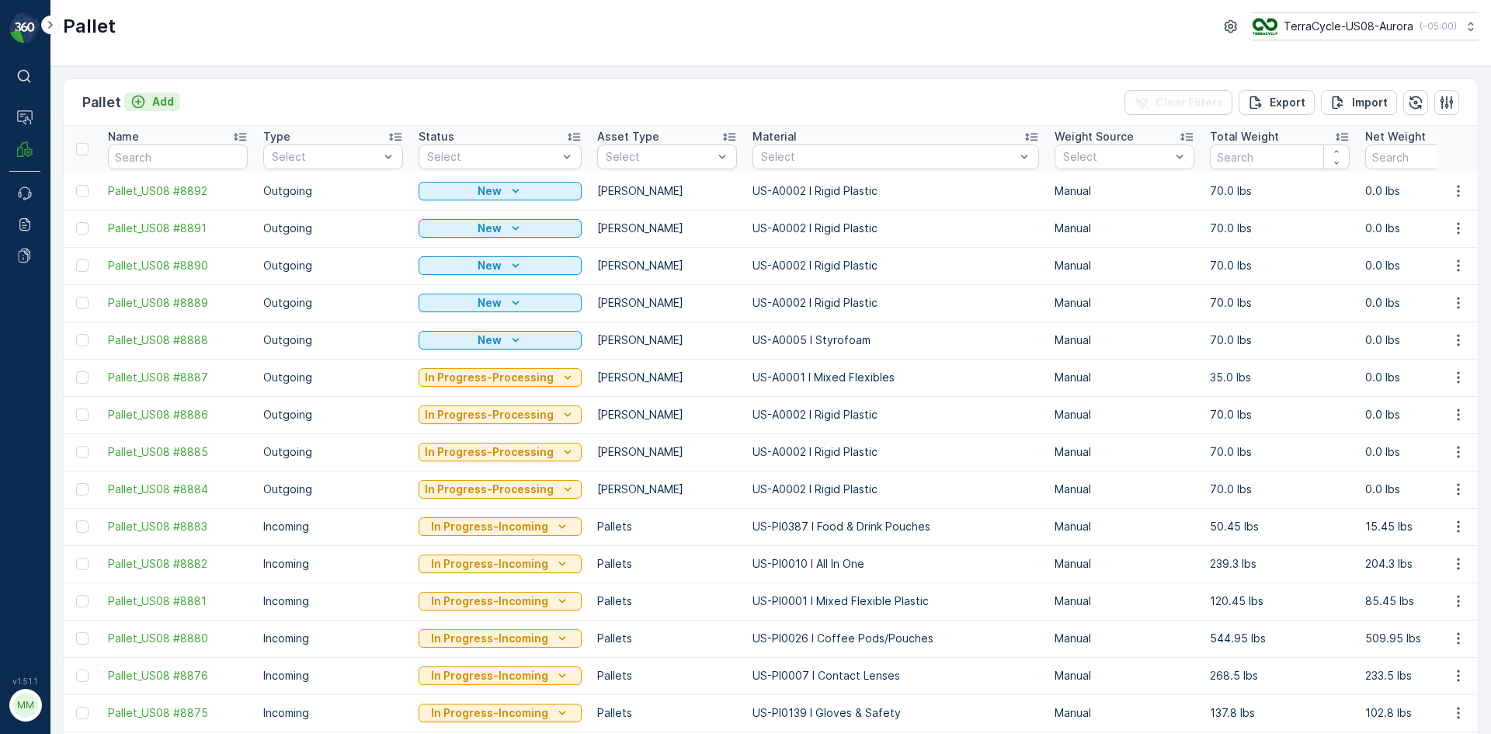
click at [170, 96] on p "Add" at bounding box center [163, 102] width 22 height 16
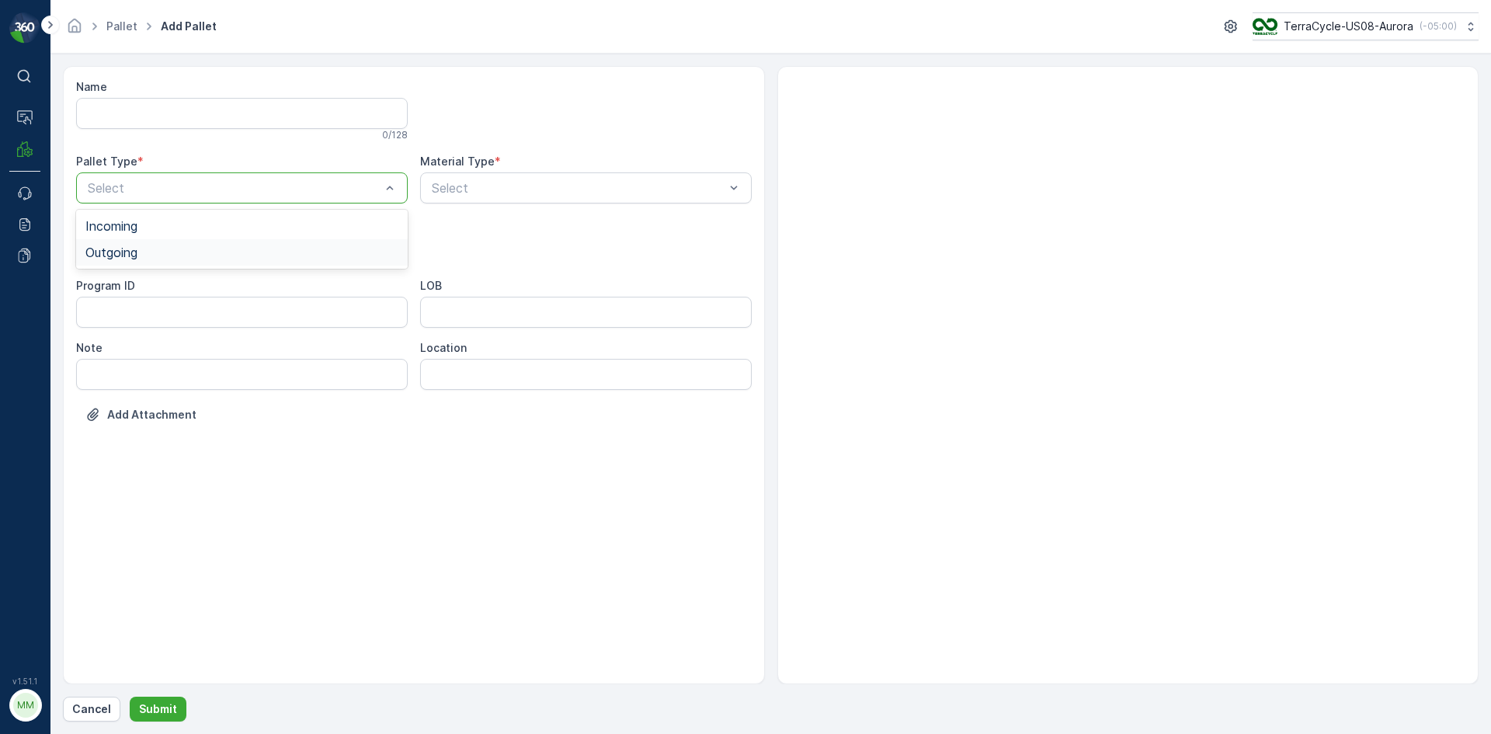
click at [162, 249] on div "Outgoing" at bounding box center [241, 252] width 313 height 14
click at [152, 292] on div "[PERSON_NAME]" at bounding box center [241, 288] width 313 height 14
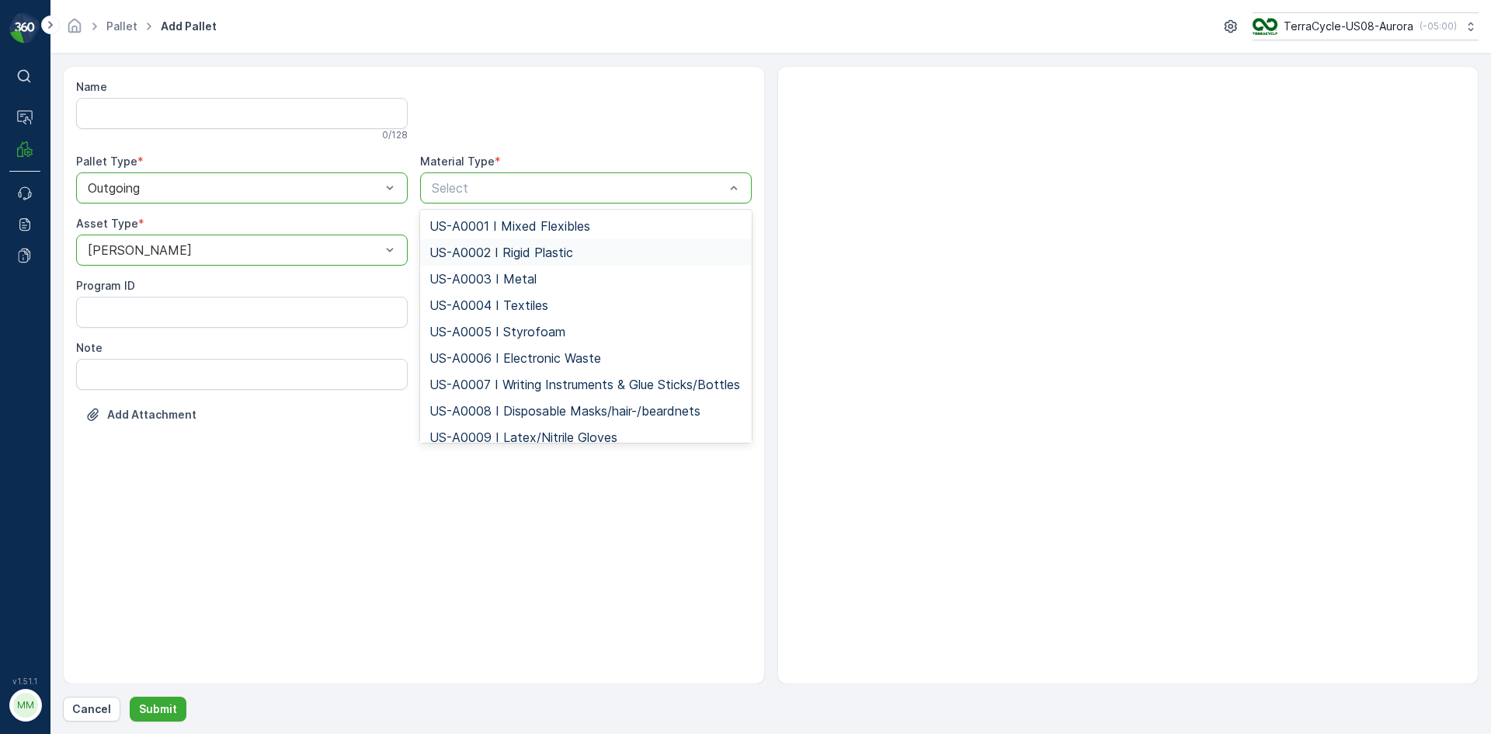
click at [513, 252] on span "US-A0002 I Rigid Plastic" at bounding box center [502, 252] width 144 height 14
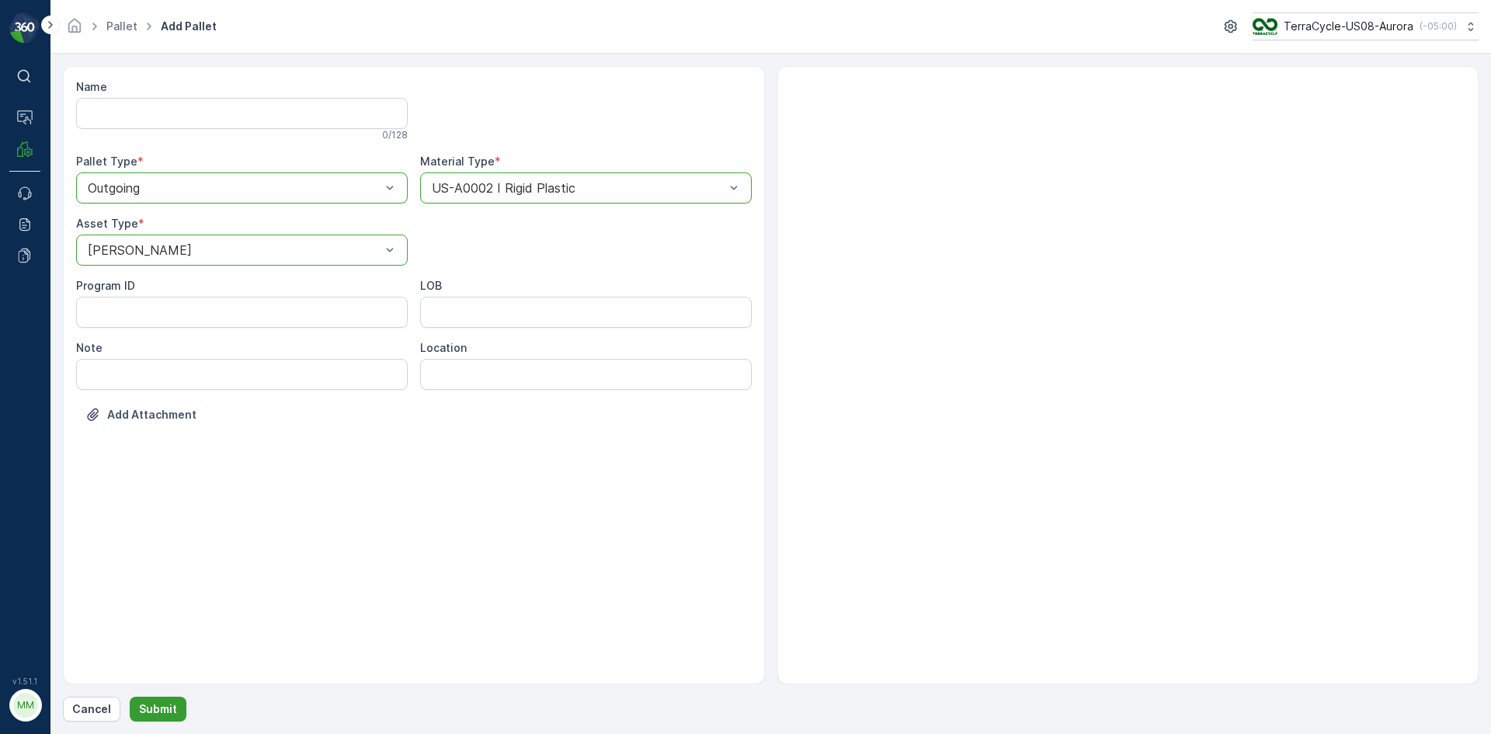
click at [161, 700] on button "Submit" at bounding box center [158, 709] width 57 height 25
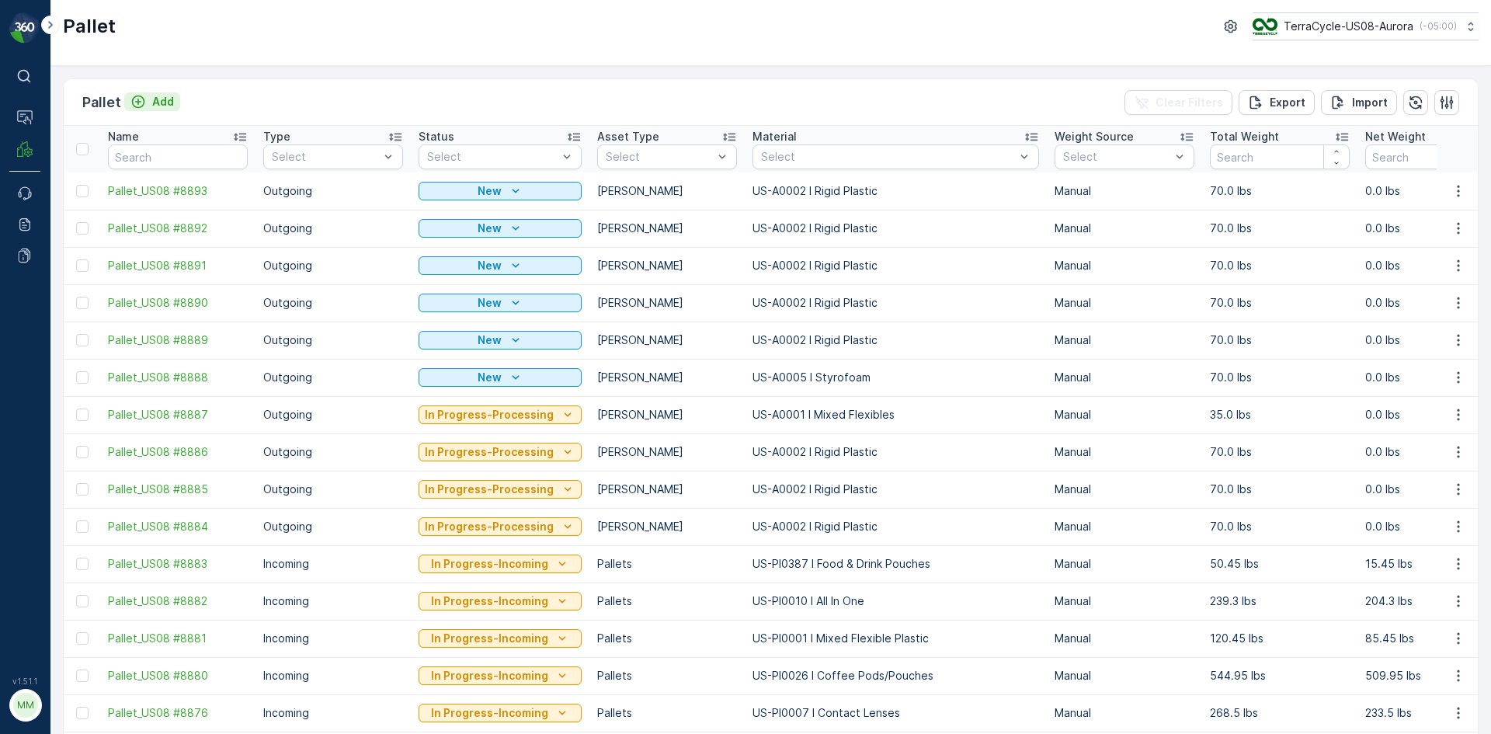
click at [162, 105] on p "Add" at bounding box center [163, 102] width 22 height 16
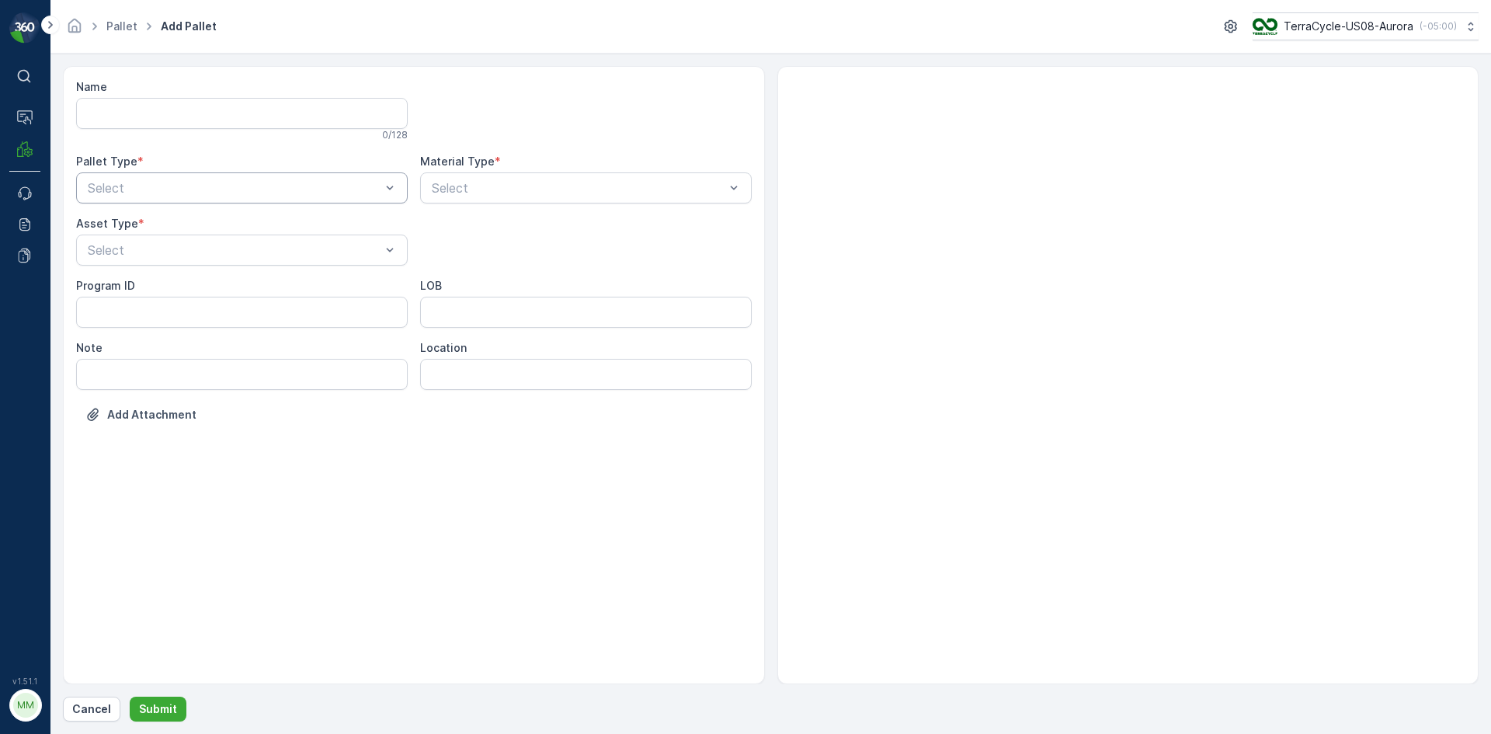
click at [314, 200] on div "Select" at bounding box center [242, 187] width 332 height 31
click at [223, 256] on div "Outgoing" at bounding box center [241, 252] width 313 height 14
click at [122, 320] on div "[PERSON_NAME]" at bounding box center [241, 315] width 313 height 14
click at [536, 207] on div "Name 0 / 128 Pallet Type * option Outgoing, selected. Outgoing Material Type * …" at bounding box center [414, 262] width 676 height 367
click at [541, 197] on div "Select" at bounding box center [586, 187] width 332 height 31
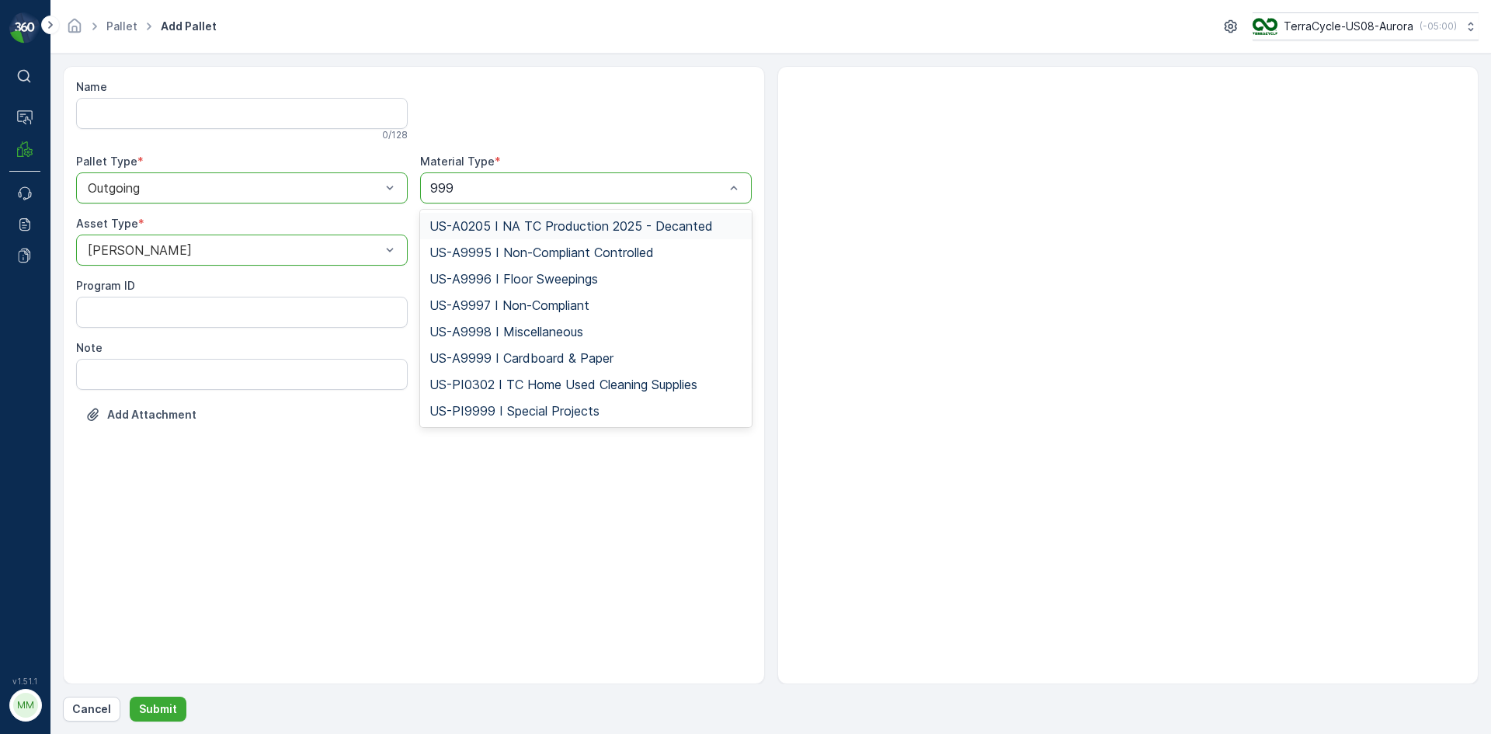
type input "9999"
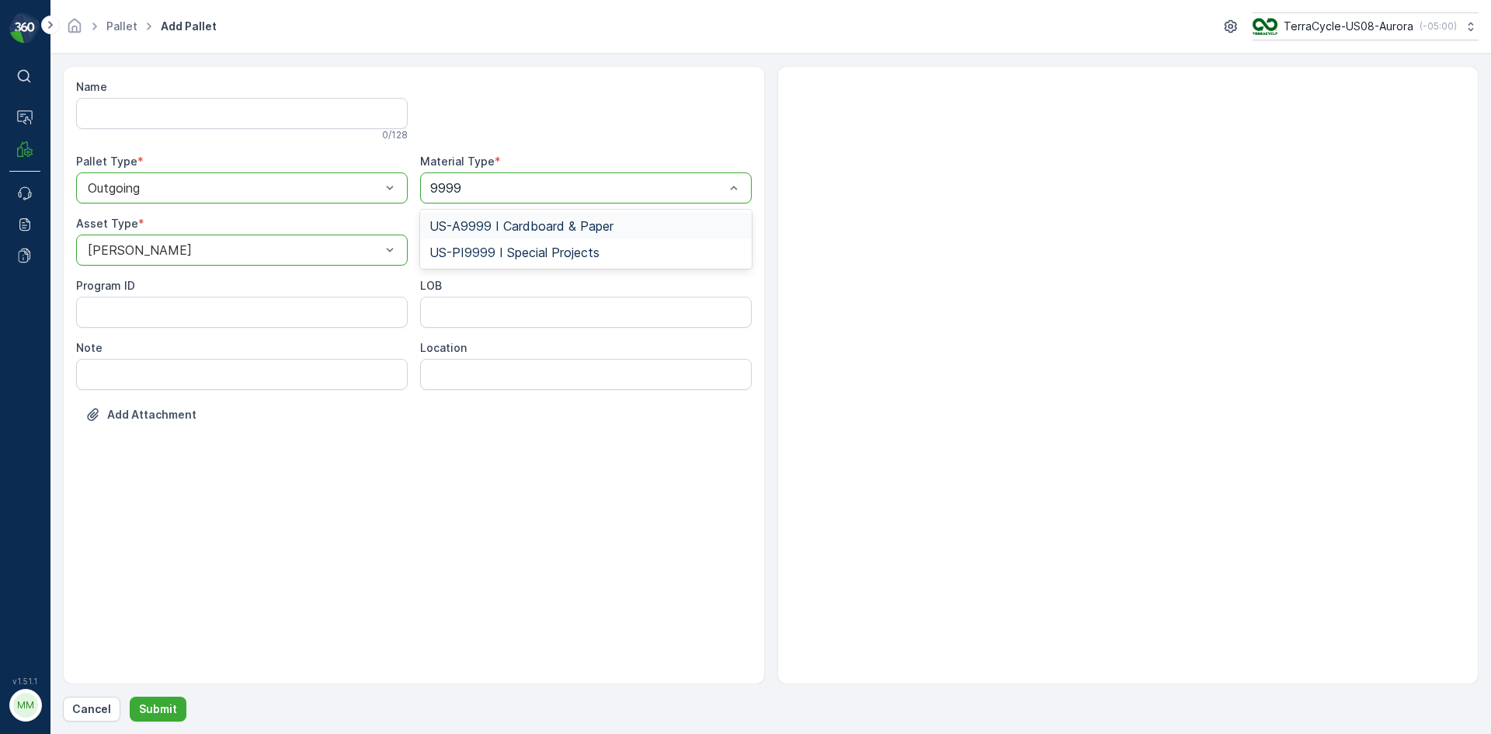
click at [573, 231] on span "US-A9999 I Cardboard & Paper" at bounding box center [522, 226] width 184 height 14
click at [165, 704] on p "Submit" at bounding box center [158, 709] width 38 height 16
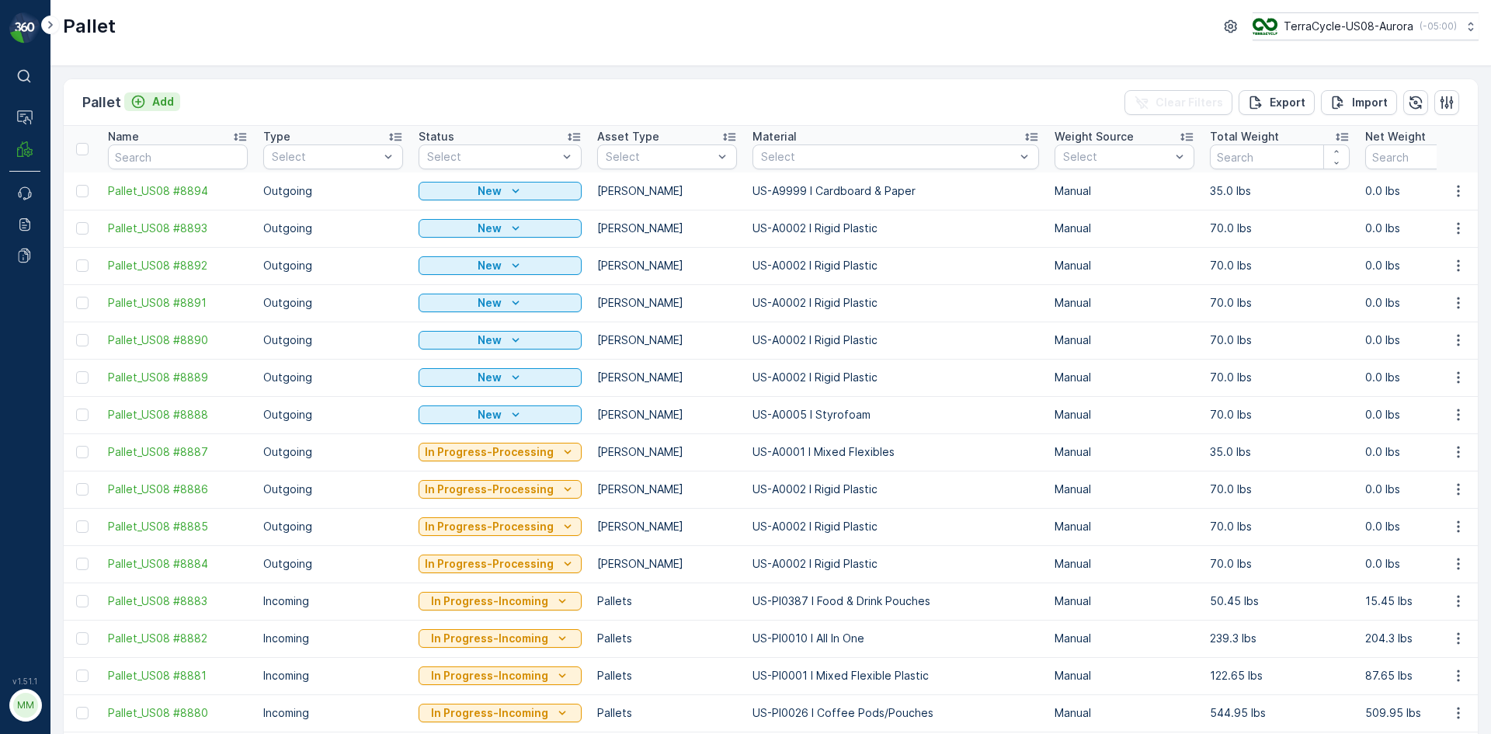
click at [168, 103] on p "Add" at bounding box center [163, 102] width 22 height 16
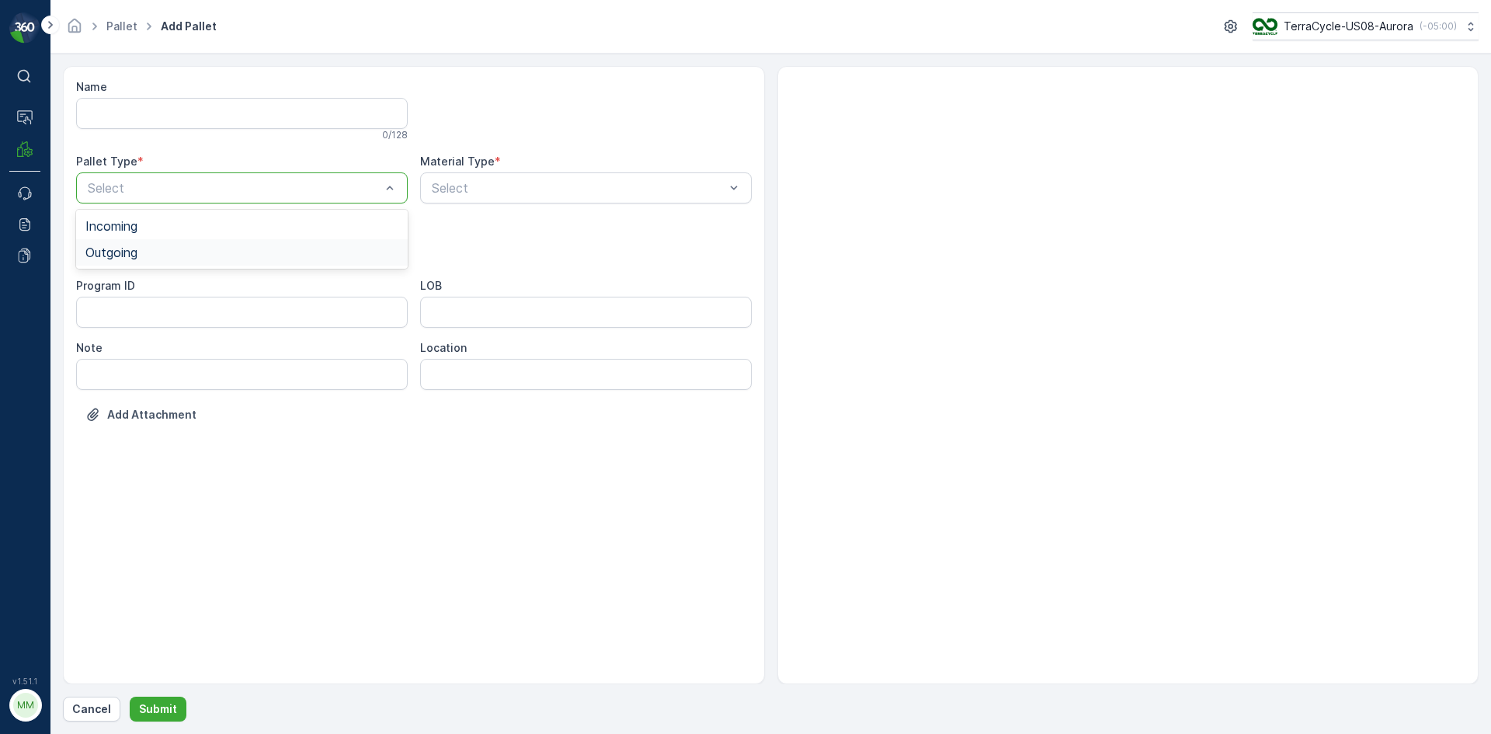
click at [149, 252] on div "Outgoing" at bounding box center [241, 252] width 313 height 14
click at [127, 312] on div "[PERSON_NAME]" at bounding box center [241, 315] width 313 height 14
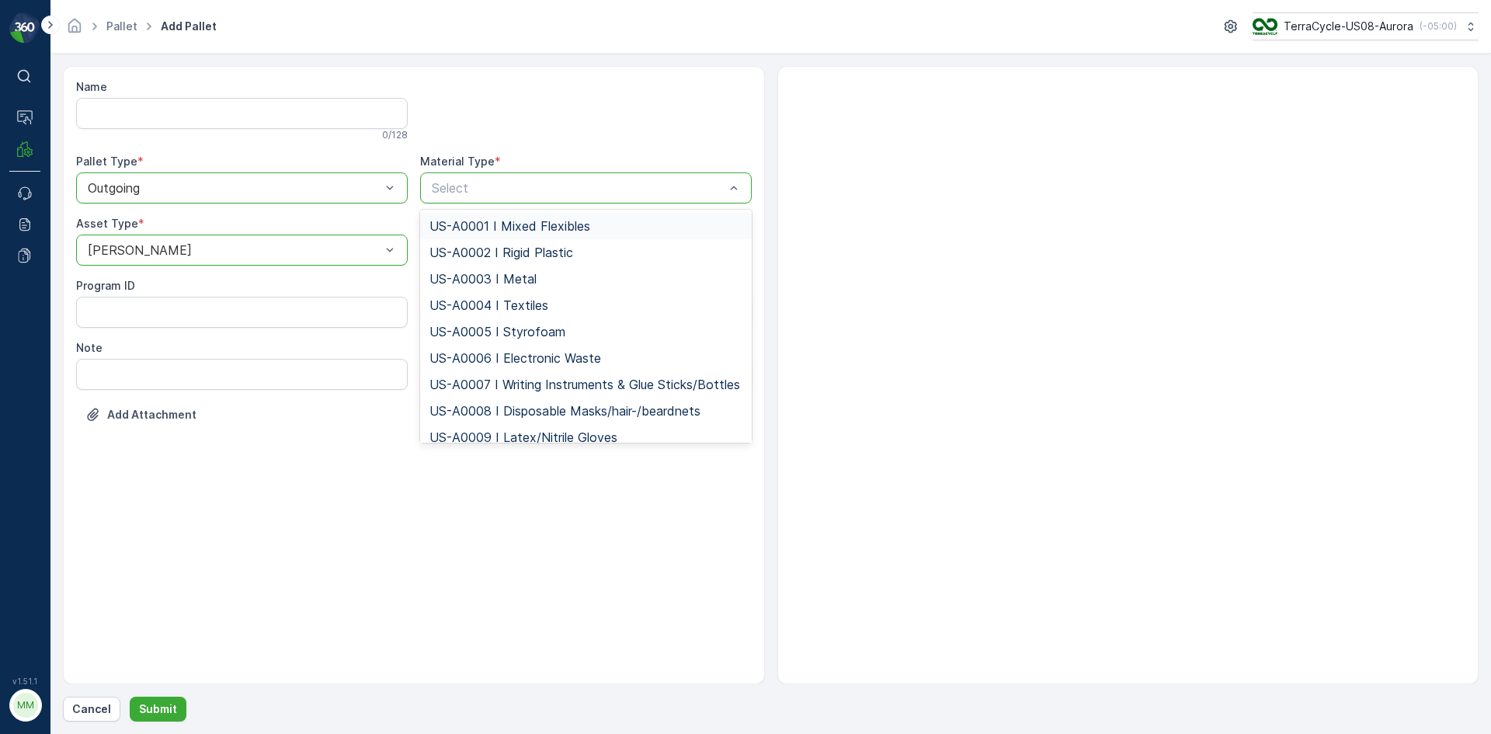
click at [551, 227] on span "US-A0001 I Mixed Flexibles" at bounding box center [510, 226] width 161 height 14
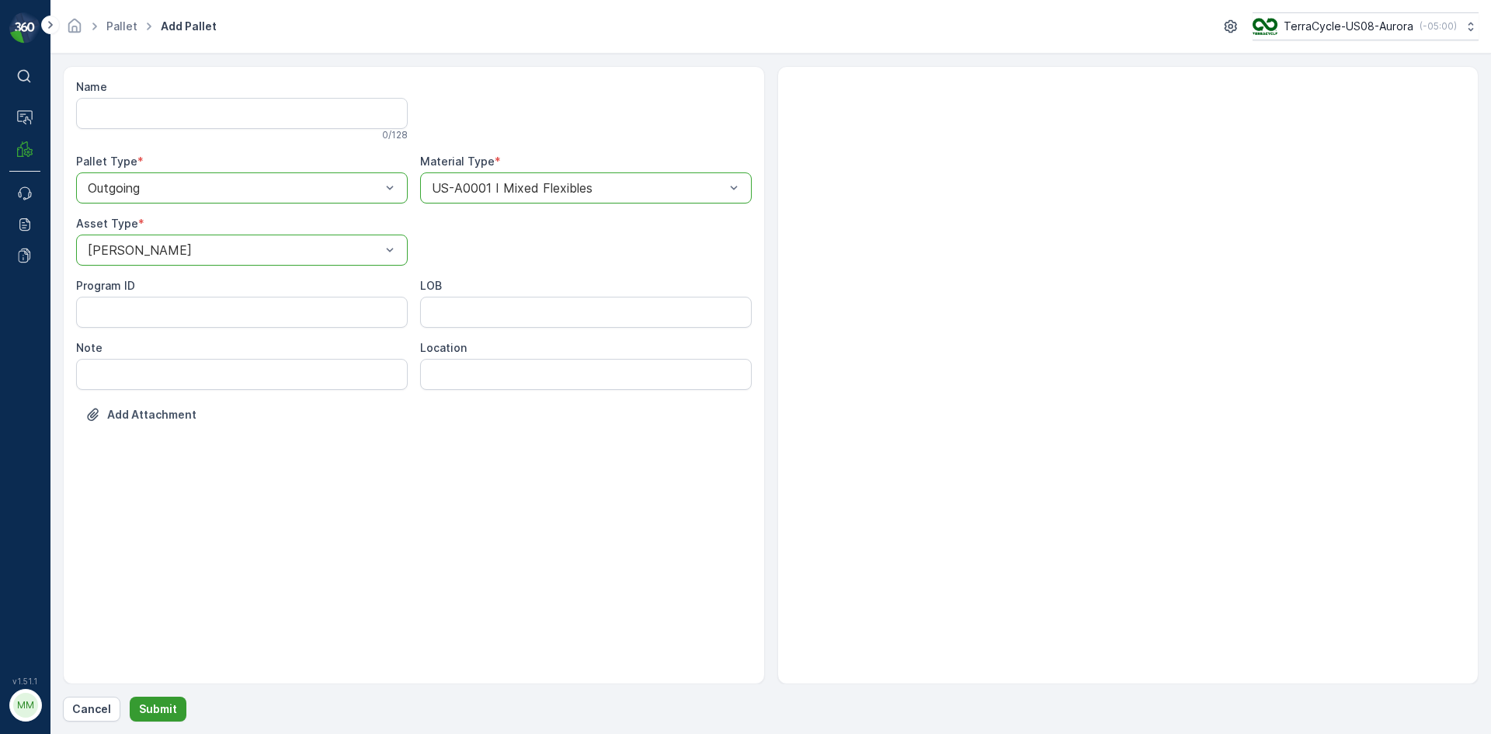
click at [164, 708] on p "Submit" at bounding box center [158, 709] width 38 height 16
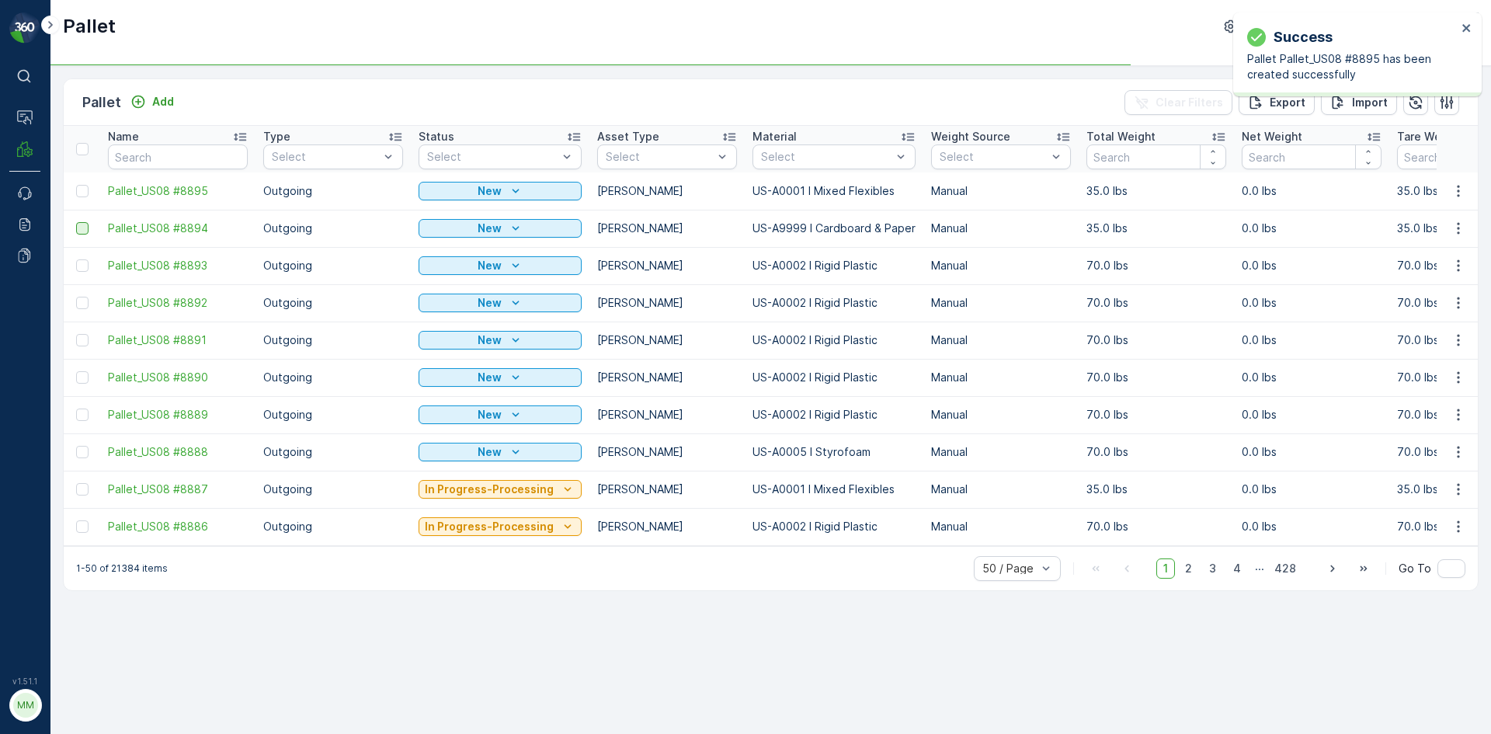
drag, startPoint x: 78, startPoint y: 191, endPoint x: 82, endPoint y: 223, distance: 32.2
click at [78, 190] on div at bounding box center [82, 191] width 12 height 12
click at [76, 185] on input "checkbox" at bounding box center [76, 185] width 0 height 0
click at [83, 233] on div at bounding box center [82, 228] width 12 height 12
click at [76, 222] on input "checkbox" at bounding box center [76, 222] width 0 height 0
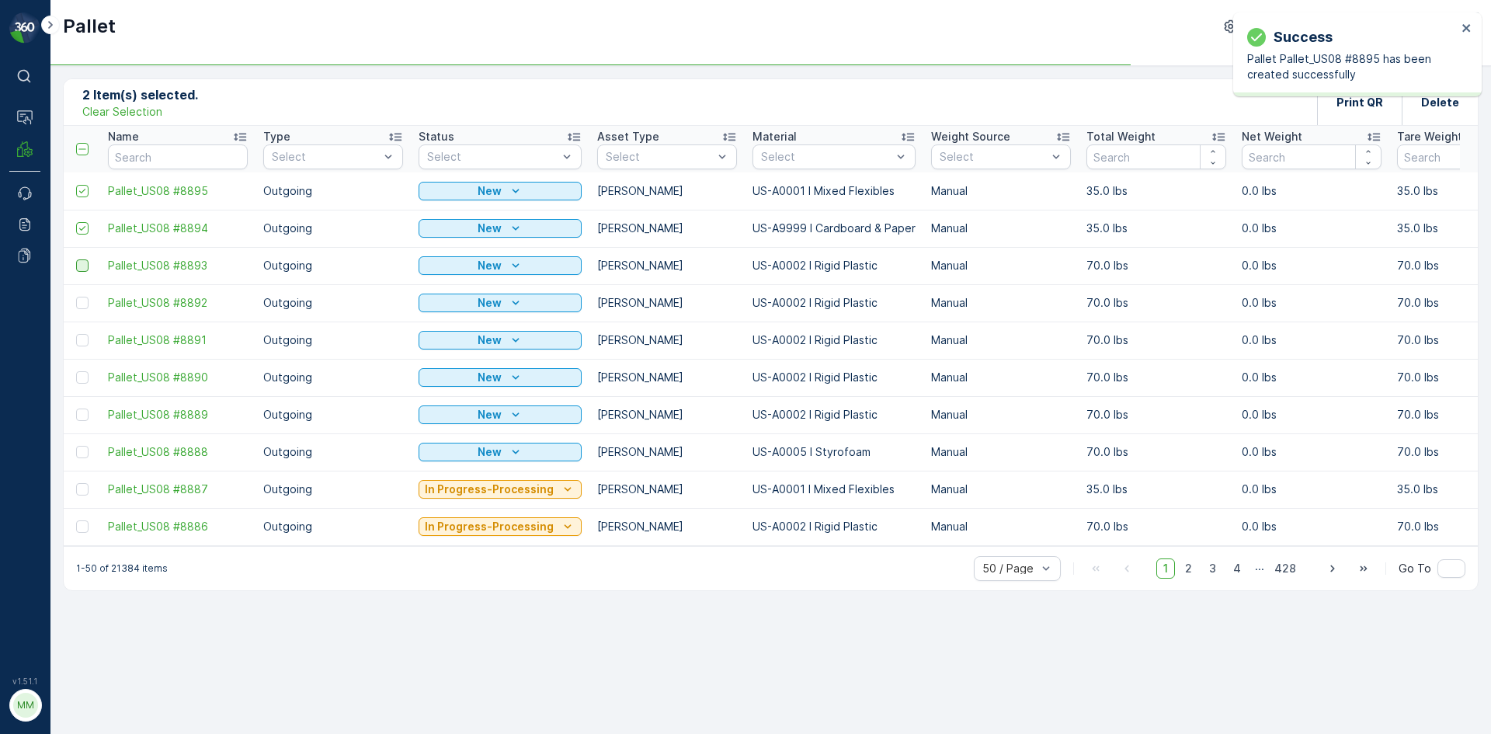
click at [81, 263] on div at bounding box center [82, 265] width 12 height 12
click at [76, 259] on input "checkbox" at bounding box center [76, 259] width 0 height 0
click at [86, 301] on div at bounding box center [82, 303] width 12 height 12
click at [76, 297] on input "checkbox" at bounding box center [76, 297] width 0 height 0
click at [82, 345] on div at bounding box center [82, 340] width 12 height 12
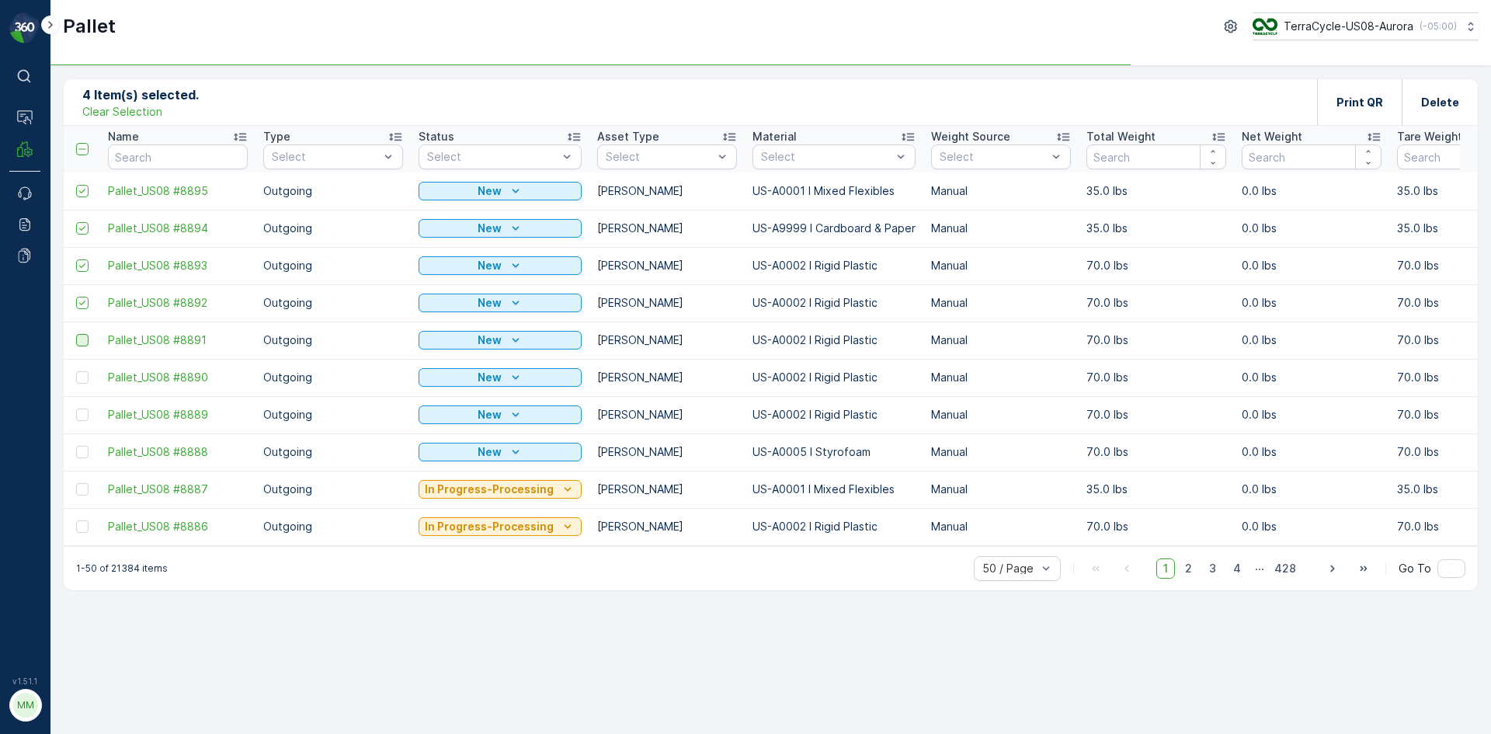
click at [76, 334] on input "checkbox" at bounding box center [76, 334] width 0 height 0
click at [87, 373] on div at bounding box center [82, 377] width 12 height 12
click at [76, 371] on input "checkbox" at bounding box center [76, 371] width 0 height 0
click at [77, 419] on div at bounding box center [82, 415] width 12 height 12
click at [76, 409] on input "checkbox" at bounding box center [76, 409] width 0 height 0
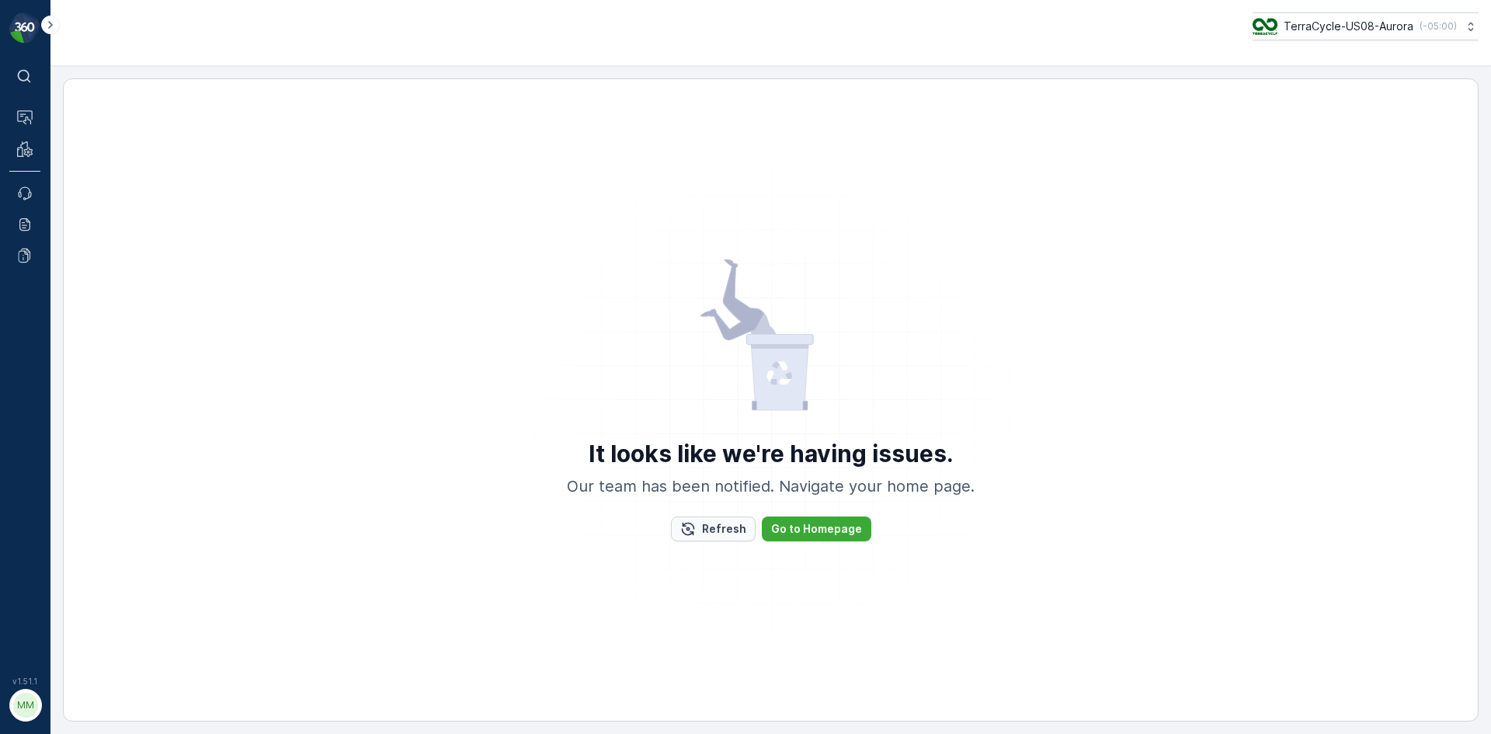
click at [730, 533] on p "Refresh" at bounding box center [724, 529] width 44 height 16
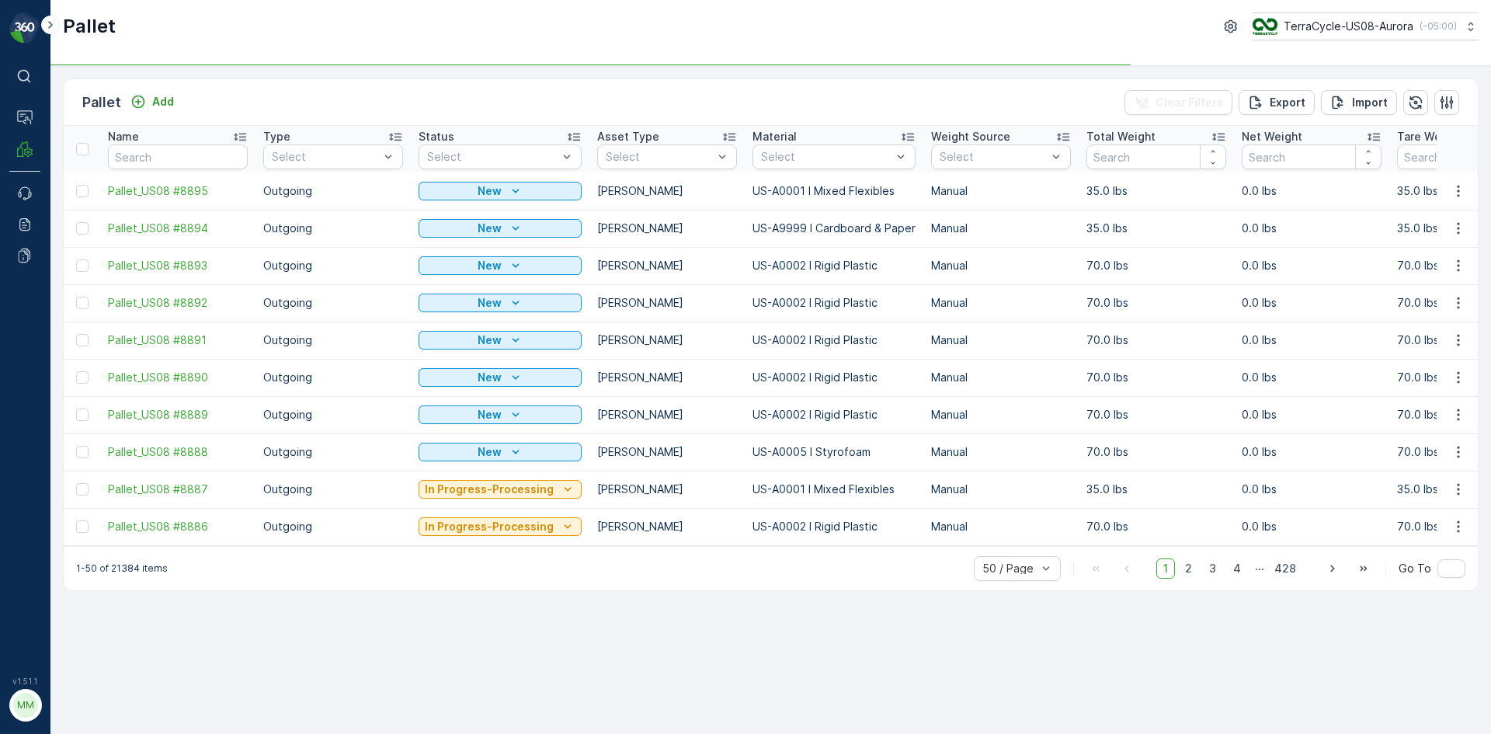
drag, startPoint x: 82, startPoint y: 193, endPoint x: 82, endPoint y: 213, distance: 19.4
click at [82, 193] on div at bounding box center [82, 191] width 12 height 12
click at [76, 185] on input "checkbox" at bounding box center [76, 185] width 0 height 0
click at [82, 232] on div at bounding box center [82, 228] width 12 height 12
click at [76, 222] on input "checkbox" at bounding box center [76, 222] width 0 height 0
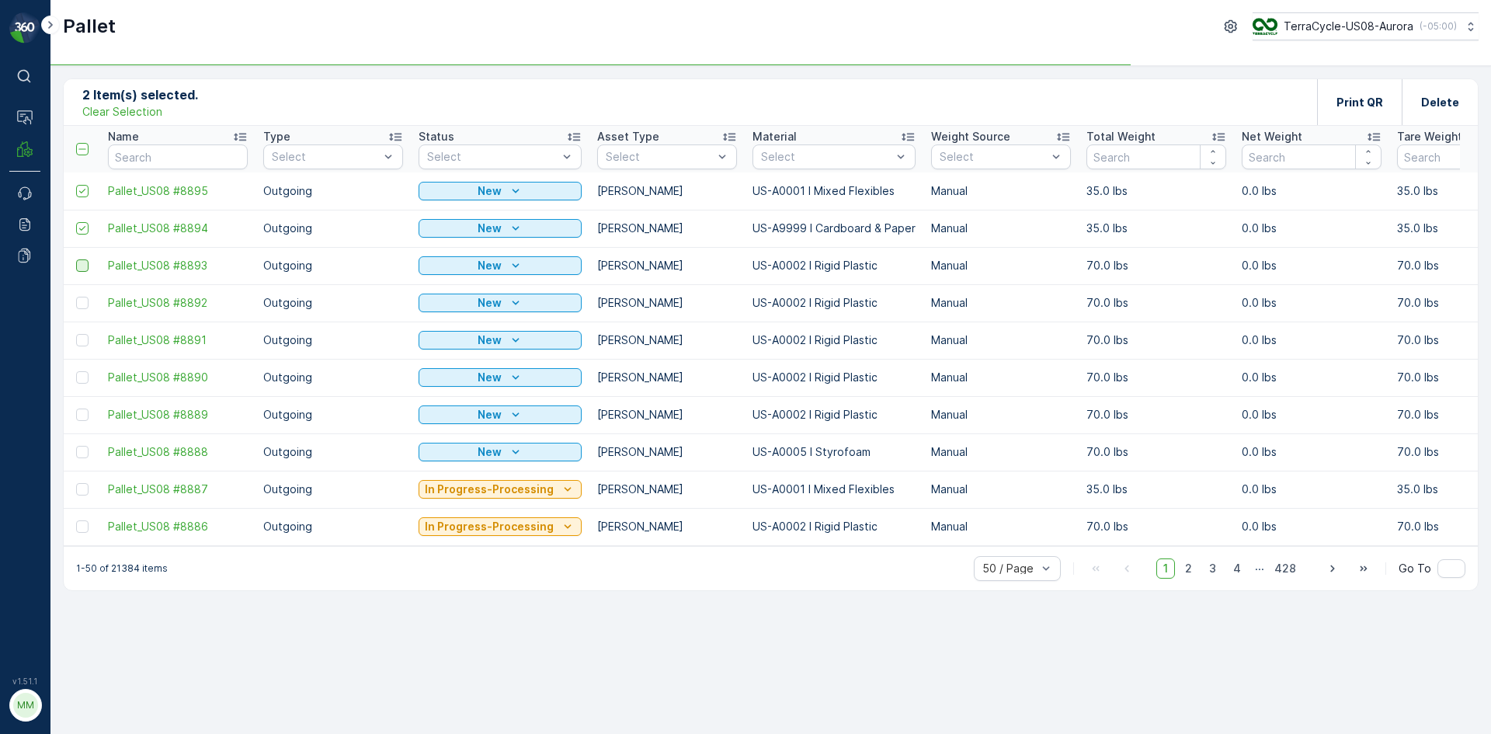
click at [84, 267] on div at bounding box center [82, 265] width 12 height 12
click at [76, 259] on input "checkbox" at bounding box center [76, 259] width 0 height 0
click at [86, 301] on div at bounding box center [82, 303] width 12 height 12
click at [76, 297] on input "checkbox" at bounding box center [76, 297] width 0 height 0
click at [78, 341] on div at bounding box center [82, 340] width 12 height 12
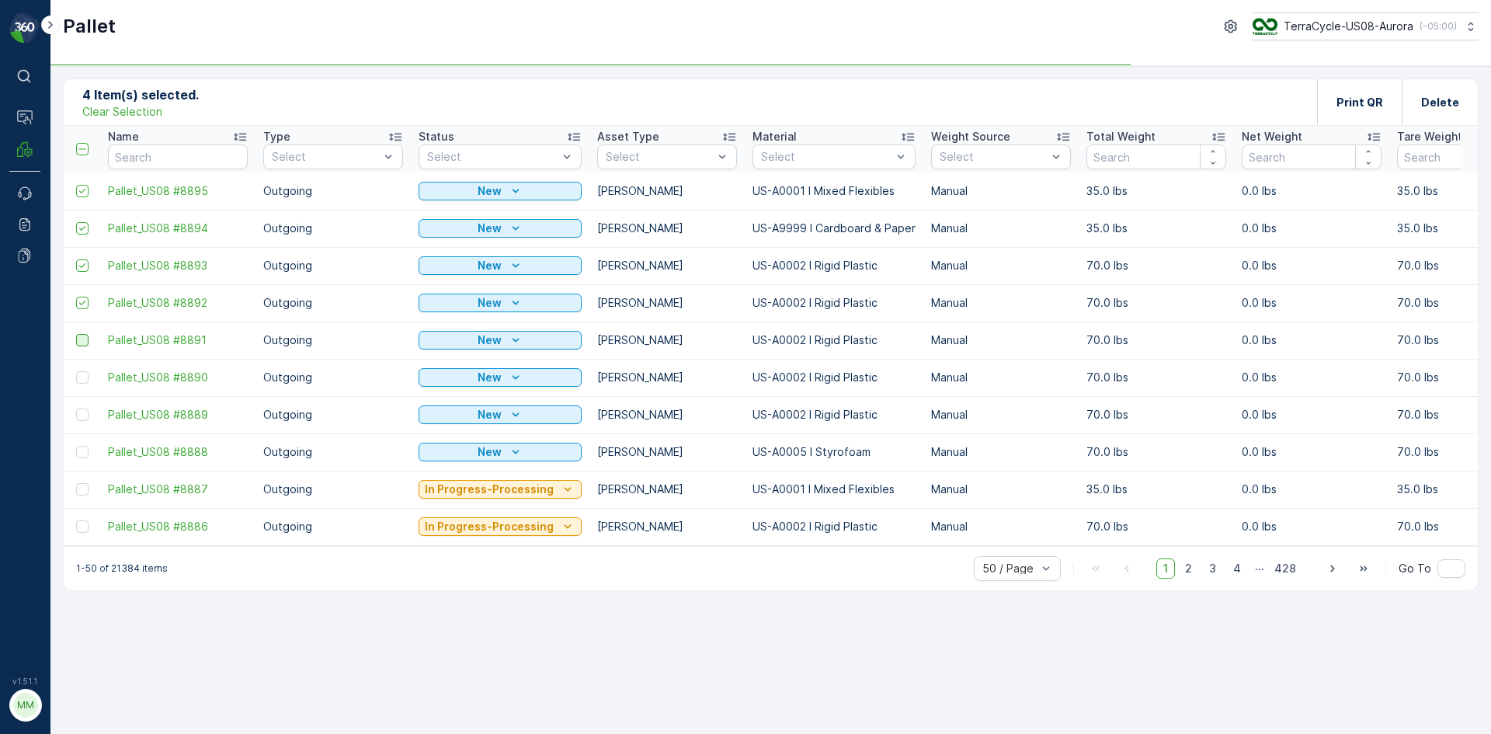
click at [76, 334] on input "checkbox" at bounding box center [76, 334] width 0 height 0
click at [86, 377] on div at bounding box center [82, 377] width 12 height 12
click at [76, 371] on input "checkbox" at bounding box center [76, 371] width 0 height 0
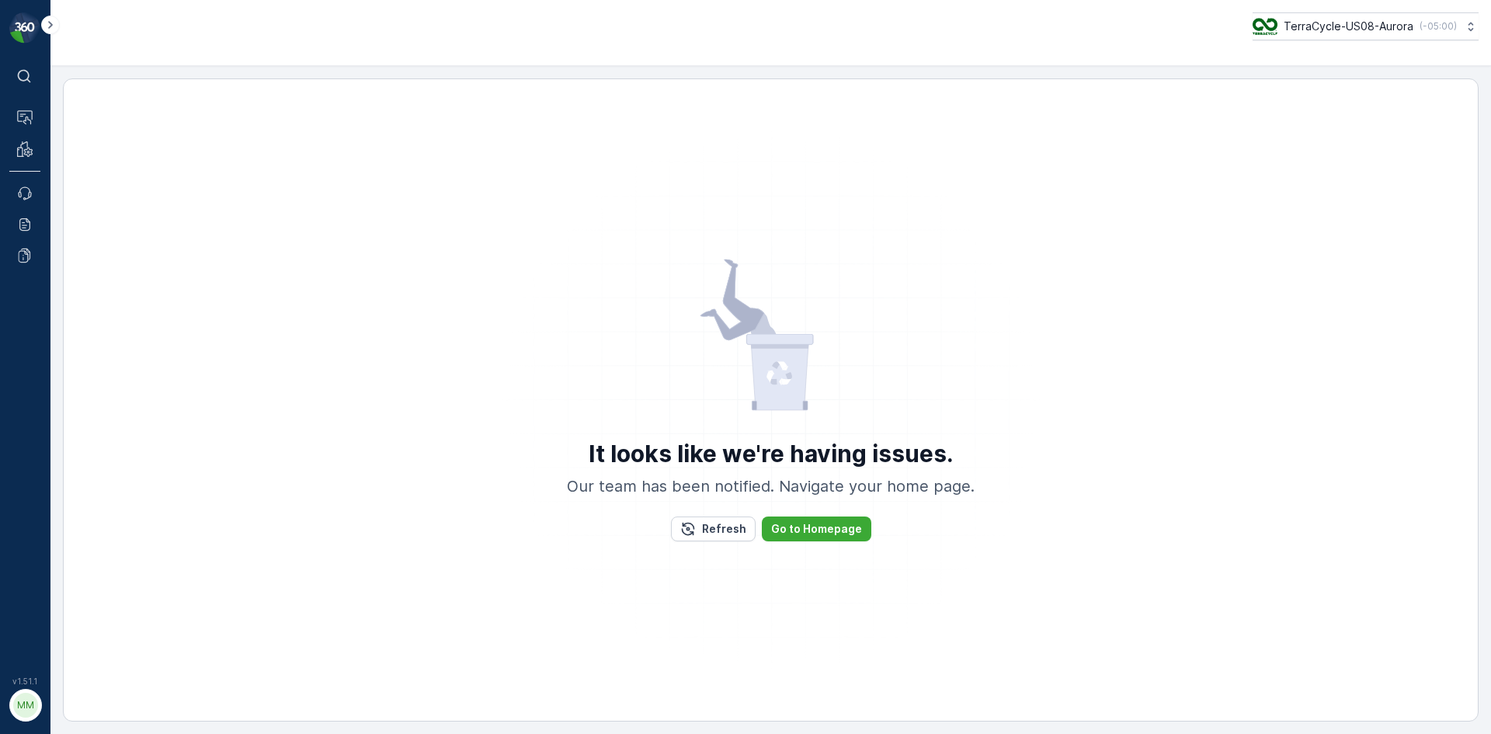
click at [85, 449] on div "It looks like we're having issues. Our team has been notified. Navigate your ho…" at bounding box center [770, 400] width 1377 height 610
click at [77, 413] on div "It looks like we're having issues. Our team has been notified. Navigate your ho…" at bounding box center [771, 399] width 1416 height 643
drag, startPoint x: 88, startPoint y: 419, endPoint x: 353, endPoint y: 560, distance: 300.2
click at [346, 565] on div "It looks like we're having issues. Our team has been notified. Navigate your ho…" at bounding box center [770, 400] width 1377 height 610
click at [718, 537] on button "Refresh" at bounding box center [713, 529] width 85 height 25
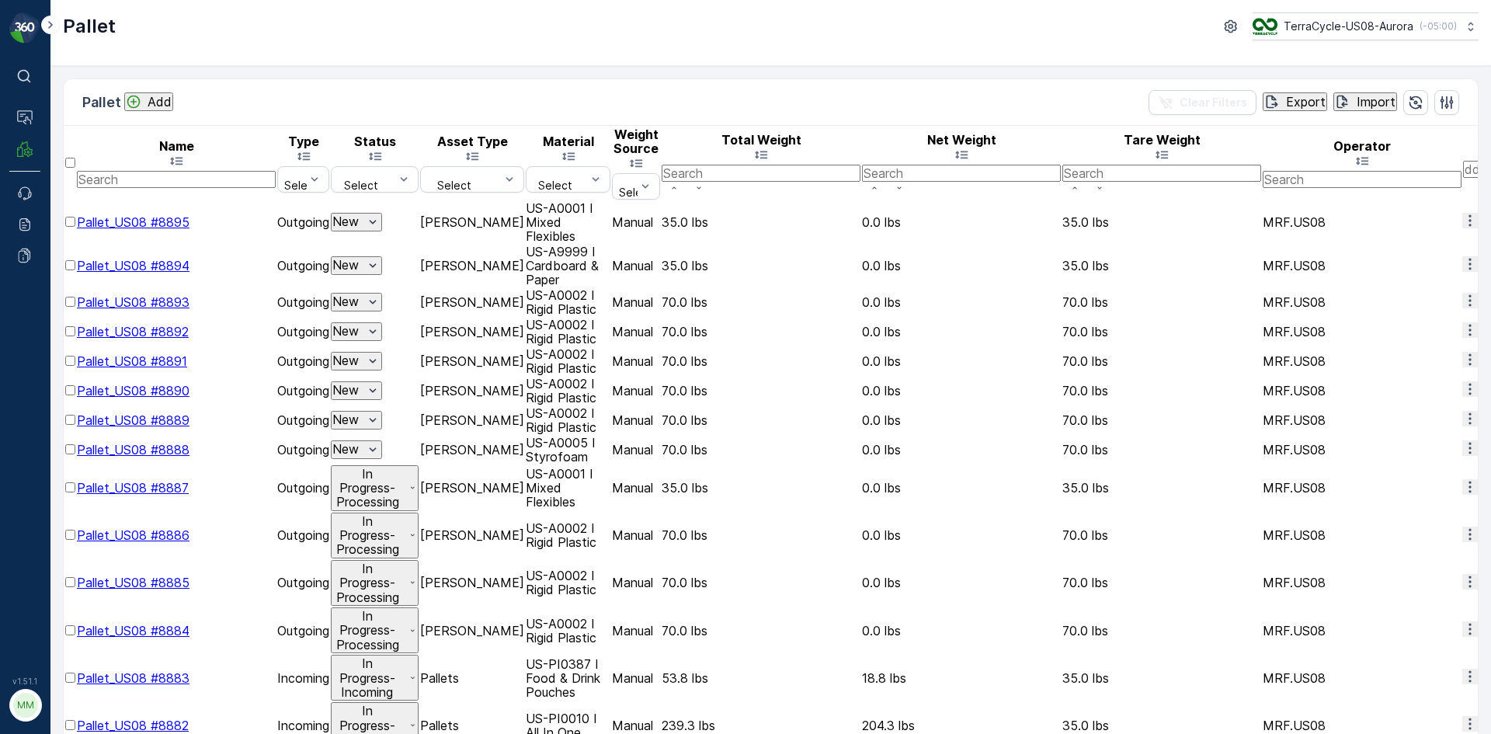
drag, startPoint x: 80, startPoint y: 187, endPoint x: 82, endPoint y: 215, distance: 28.0
click at [75, 229] on div at bounding box center [70, 229] width 10 height 0
click at [75, 217] on input "checkbox" at bounding box center [70, 222] width 10 height 10
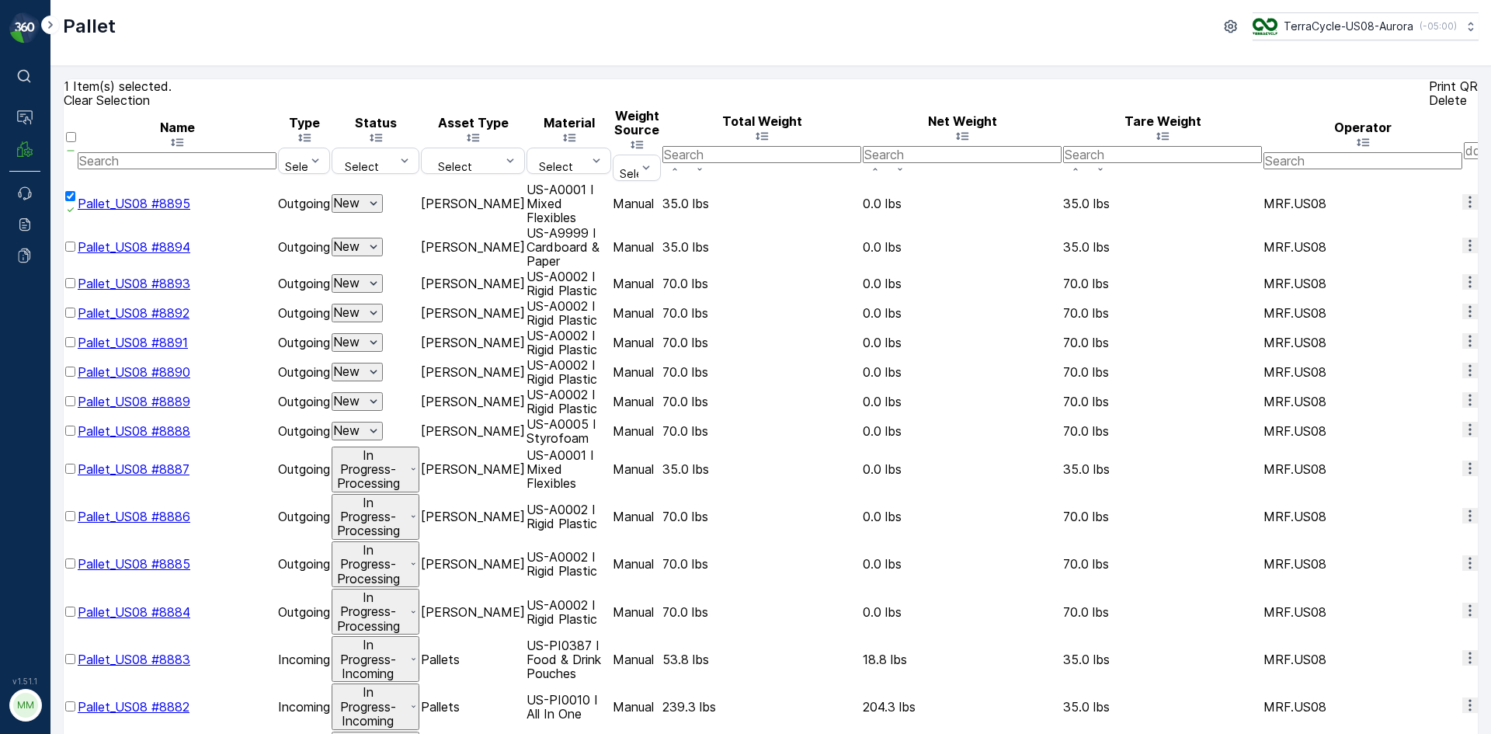
click at [76, 254] on div at bounding box center [70, 254] width 11 height 0
click at [75, 242] on input "checkbox" at bounding box center [70, 247] width 10 height 10
click at [76, 272] on td at bounding box center [70, 284] width 11 height 28
click at [76, 290] on div at bounding box center [70, 290] width 11 height 0
click at [75, 278] on input "checkbox" at bounding box center [70, 283] width 10 height 10
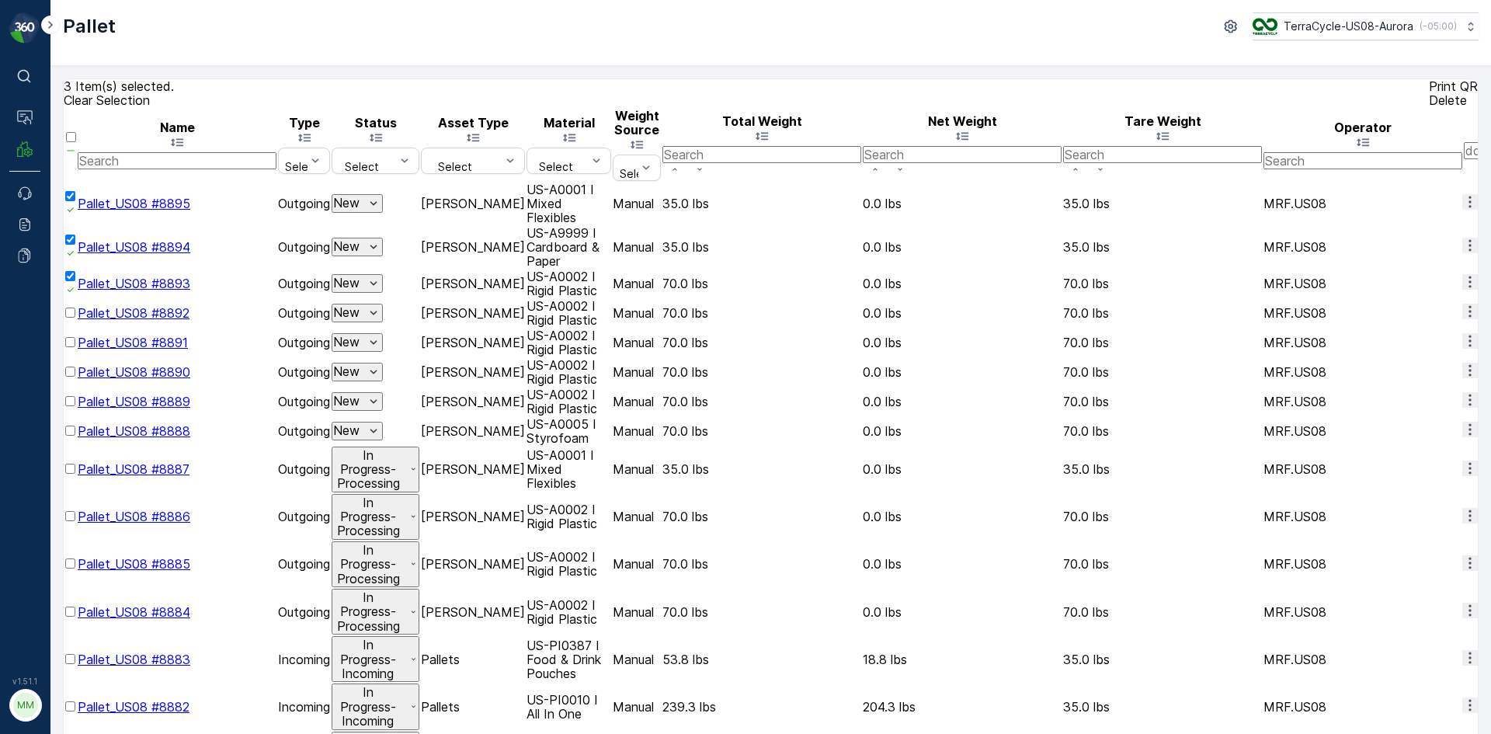
click at [76, 320] on div at bounding box center [70, 320] width 11 height 0
click at [75, 308] on input "checkbox" at bounding box center [70, 313] width 10 height 10
click at [76, 350] on div at bounding box center [70, 350] width 11 height 0
click at [75, 339] on input "checkbox" at bounding box center [70, 342] width 10 height 10
drag, startPoint x: 82, startPoint y: 374, endPoint x: 86, endPoint y: 402, distance: 28.2
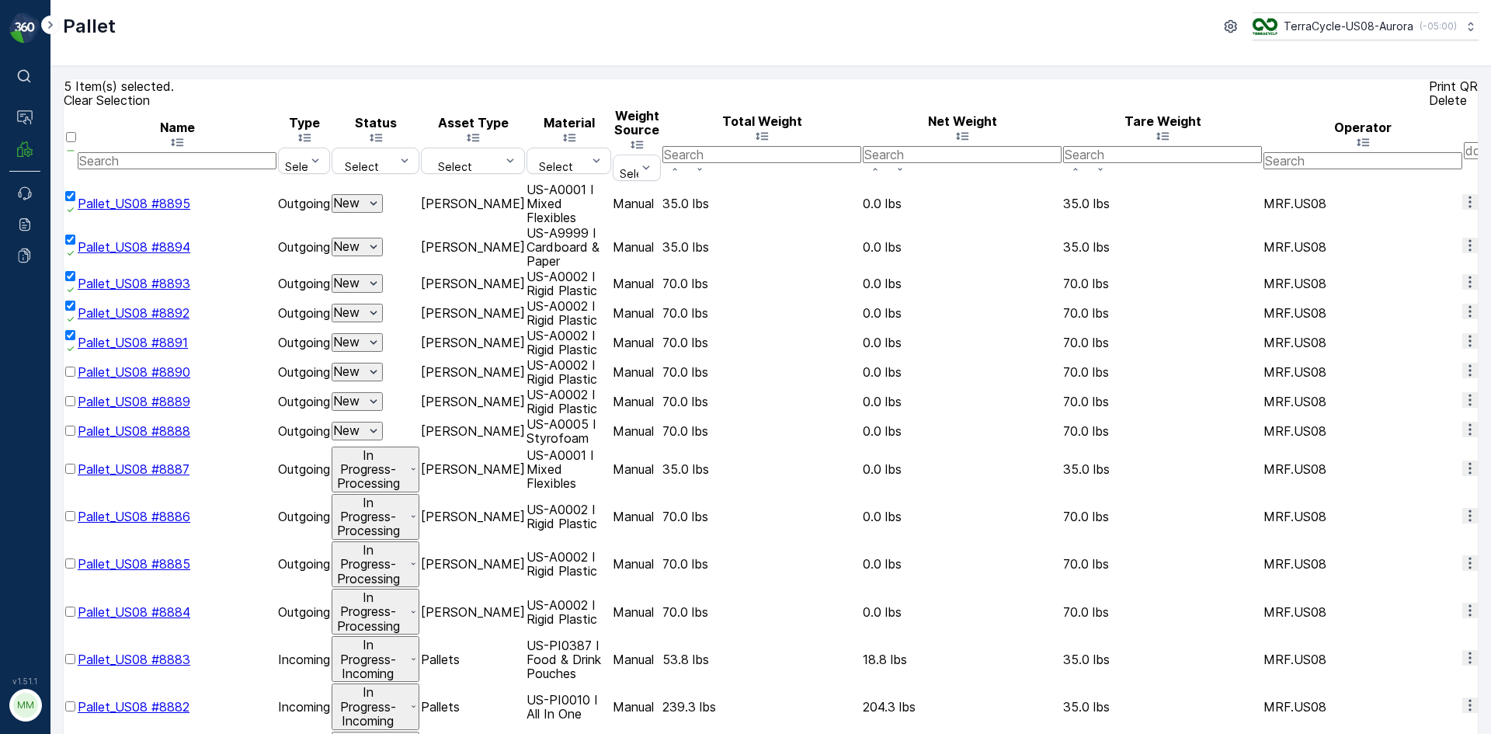
click at [76, 379] on div at bounding box center [70, 379] width 11 height 0
click at [75, 374] on input "checkbox" at bounding box center [70, 372] width 10 height 10
click at [76, 409] on div at bounding box center [70, 409] width 11 height 0
click at [75, 406] on input "checkbox" at bounding box center [70, 401] width 10 height 10
click at [76, 438] on div at bounding box center [70, 438] width 11 height 0
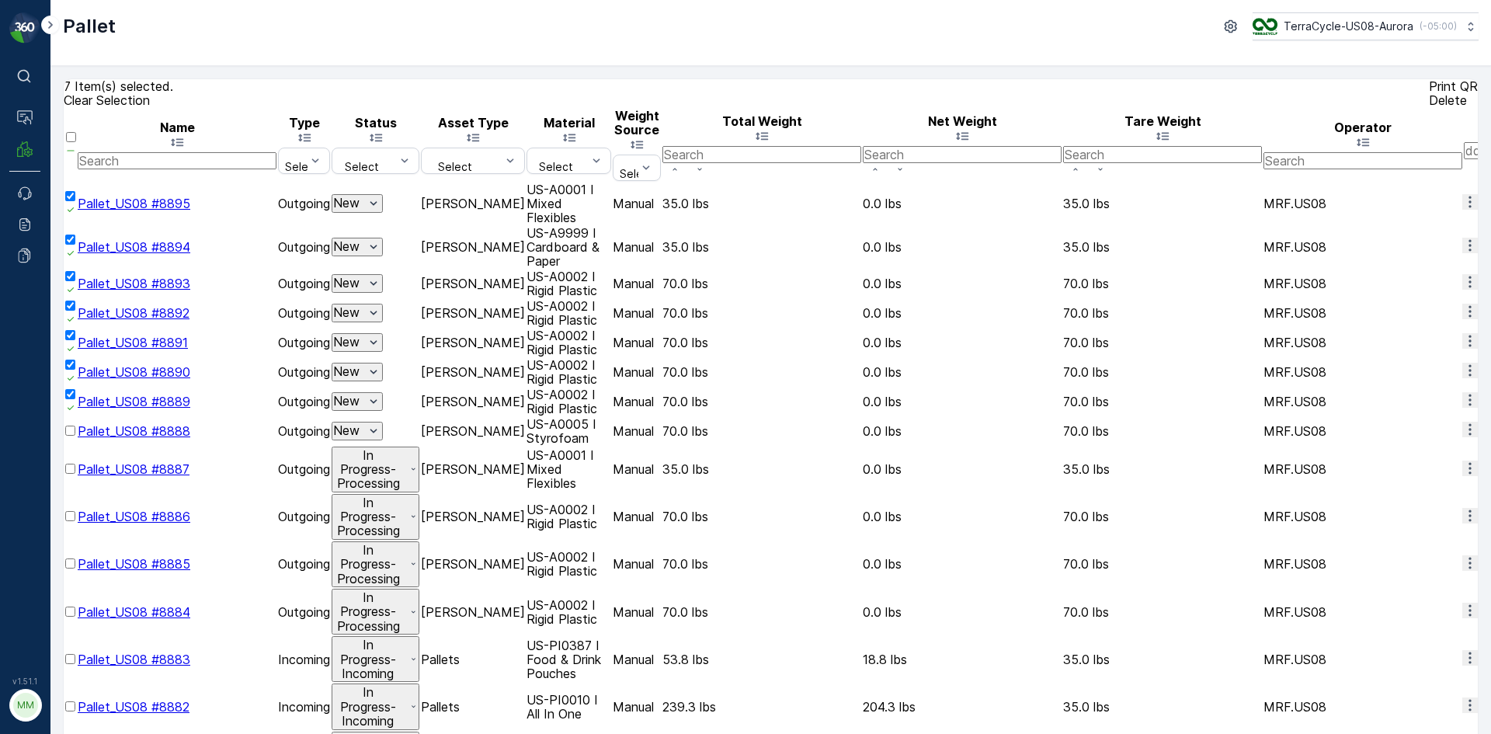
click at [75, 436] on input "checkbox" at bounding box center [70, 431] width 10 height 10
click at [1429, 93] on p "Print QR" at bounding box center [1453, 86] width 49 height 14
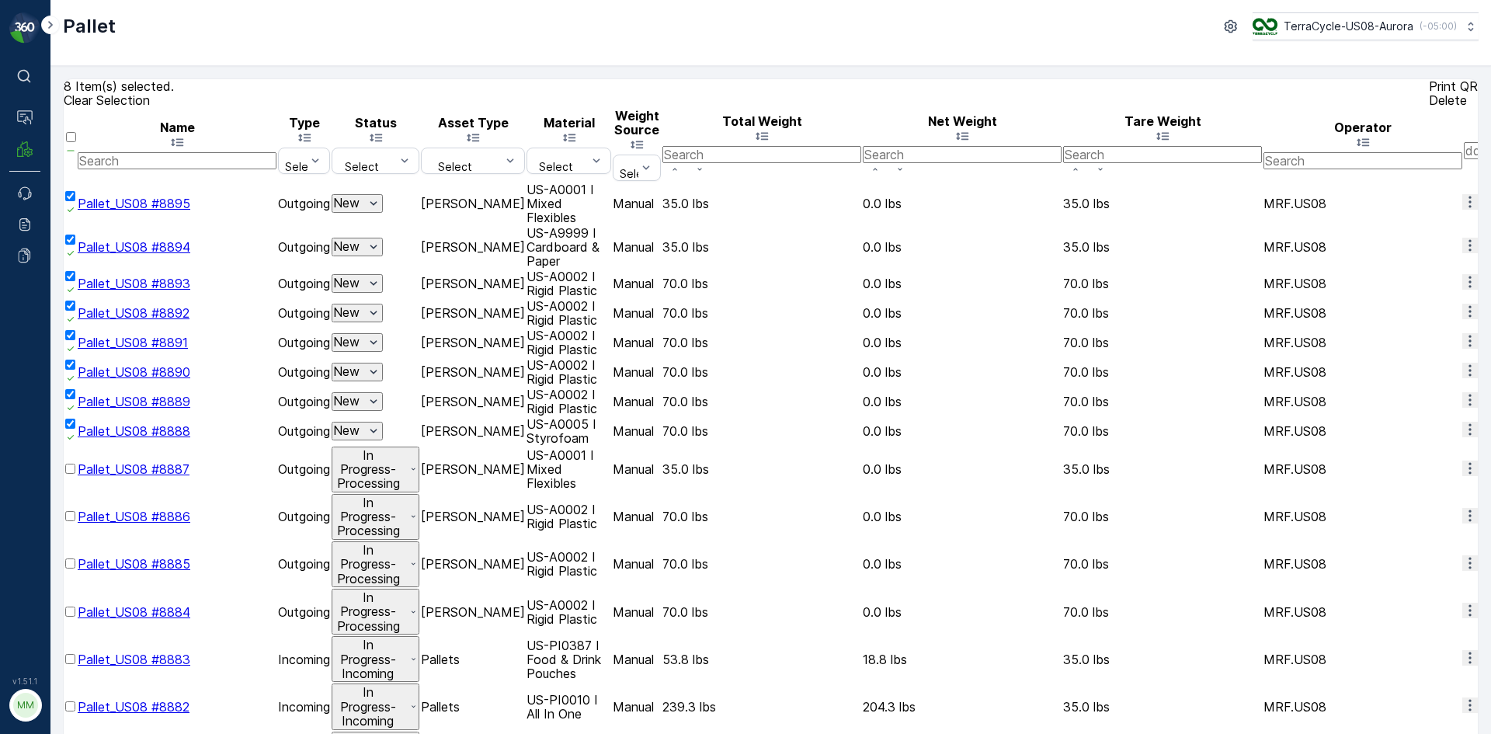
click at [120, 107] on p "Clear Selection" at bounding box center [107, 100] width 86 height 14
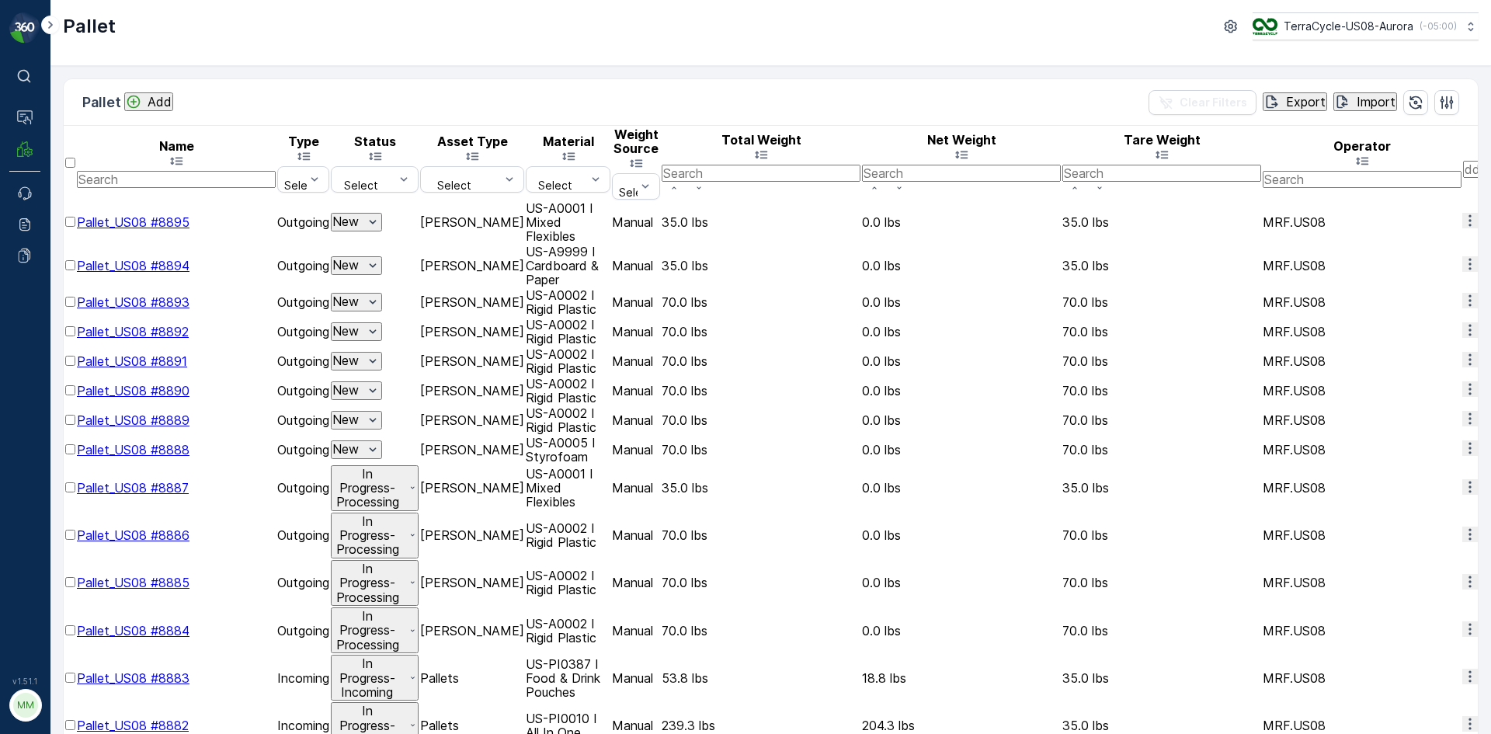
click at [169, 171] on input "text" at bounding box center [176, 179] width 199 height 17
type input "88"
drag, startPoint x: 179, startPoint y: 149, endPoint x: 103, endPoint y: 133, distance: 77.1
click at [103, 133] on th "Name 88" at bounding box center [176, 163] width 199 height 72
click at [158, 102] on p "Add" at bounding box center [160, 102] width 24 height 14
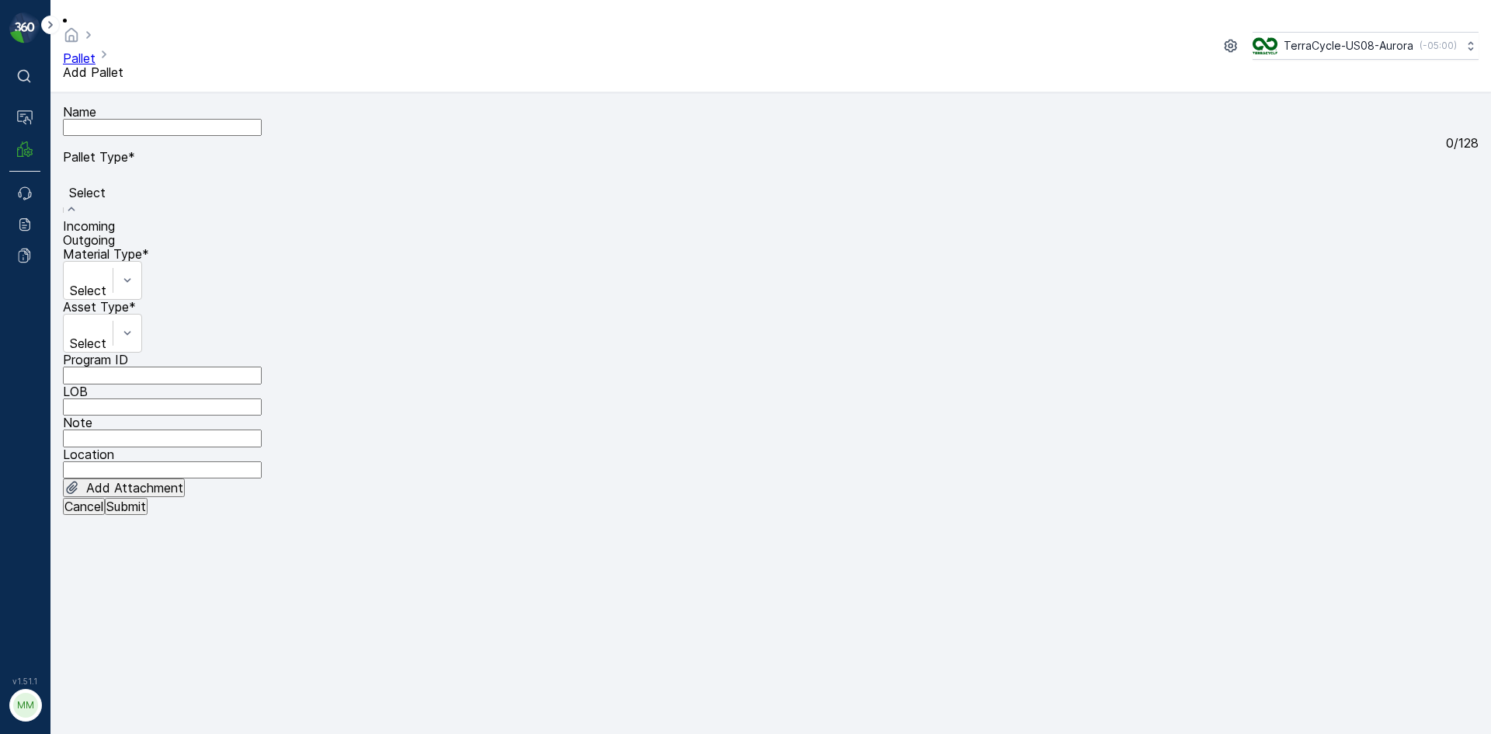
click at [115, 247] on div "Outgoing" at bounding box center [89, 240] width 52 height 14
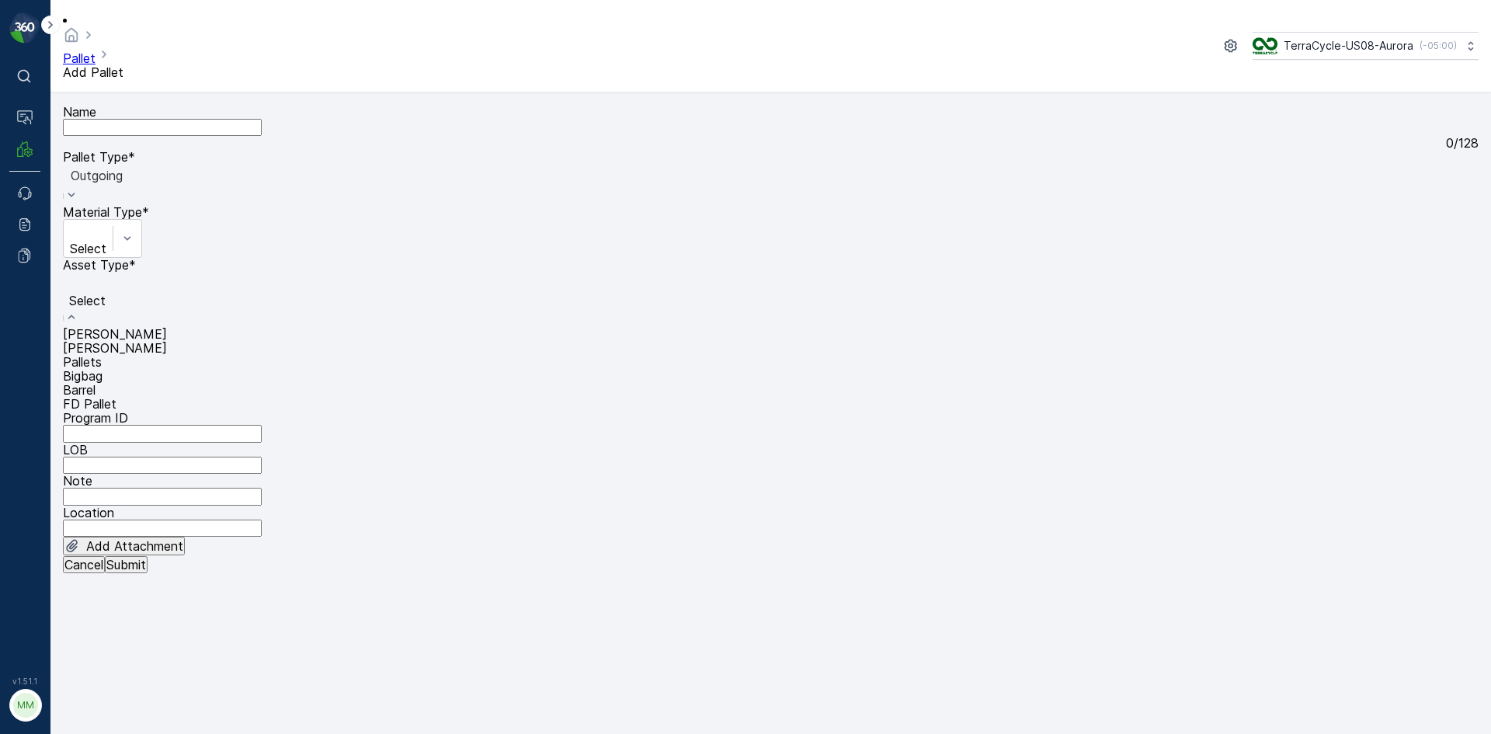
click at [136, 327] on div "[PERSON_NAME]" at bounding box center [115, 334] width 104 height 14
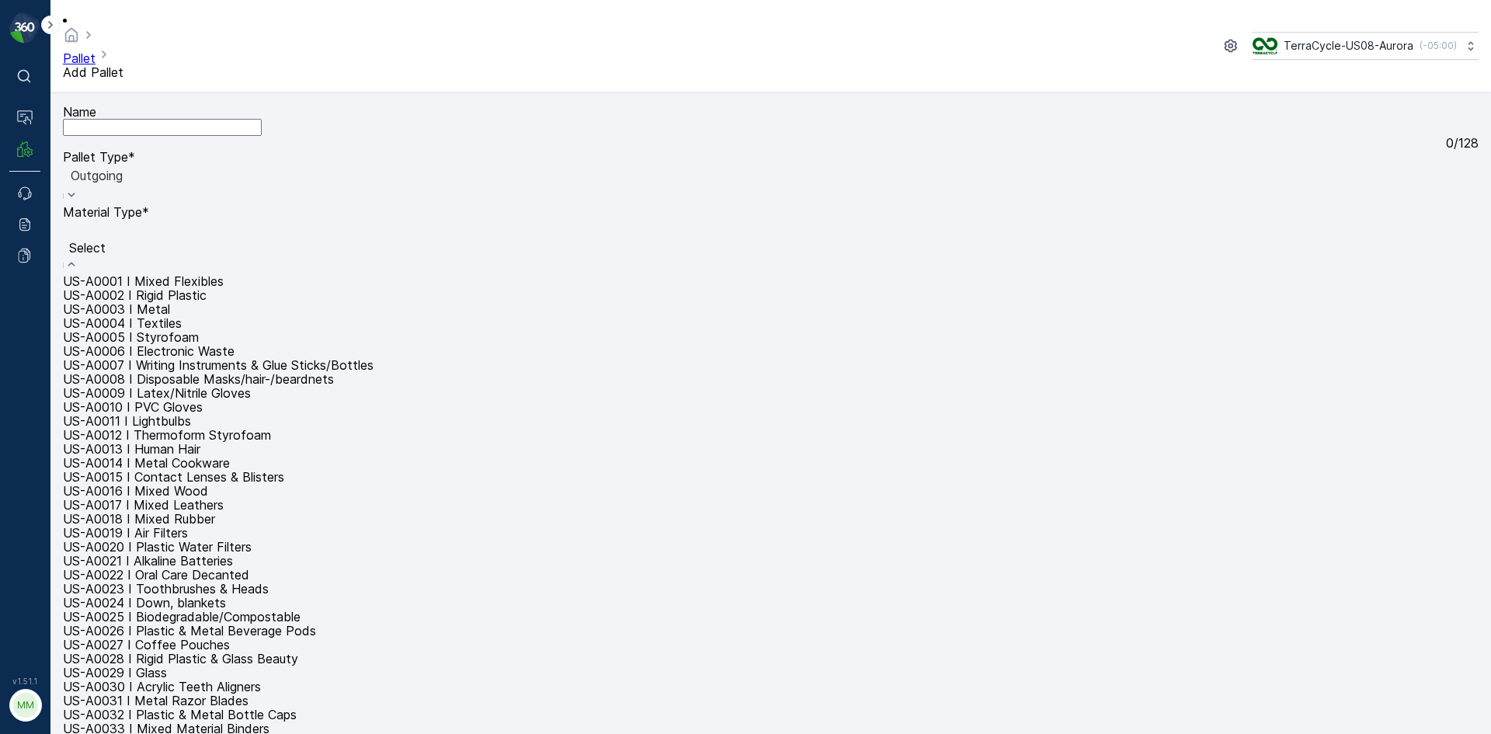
click at [511, 222] on div at bounding box center [291, 230] width 440 height 17
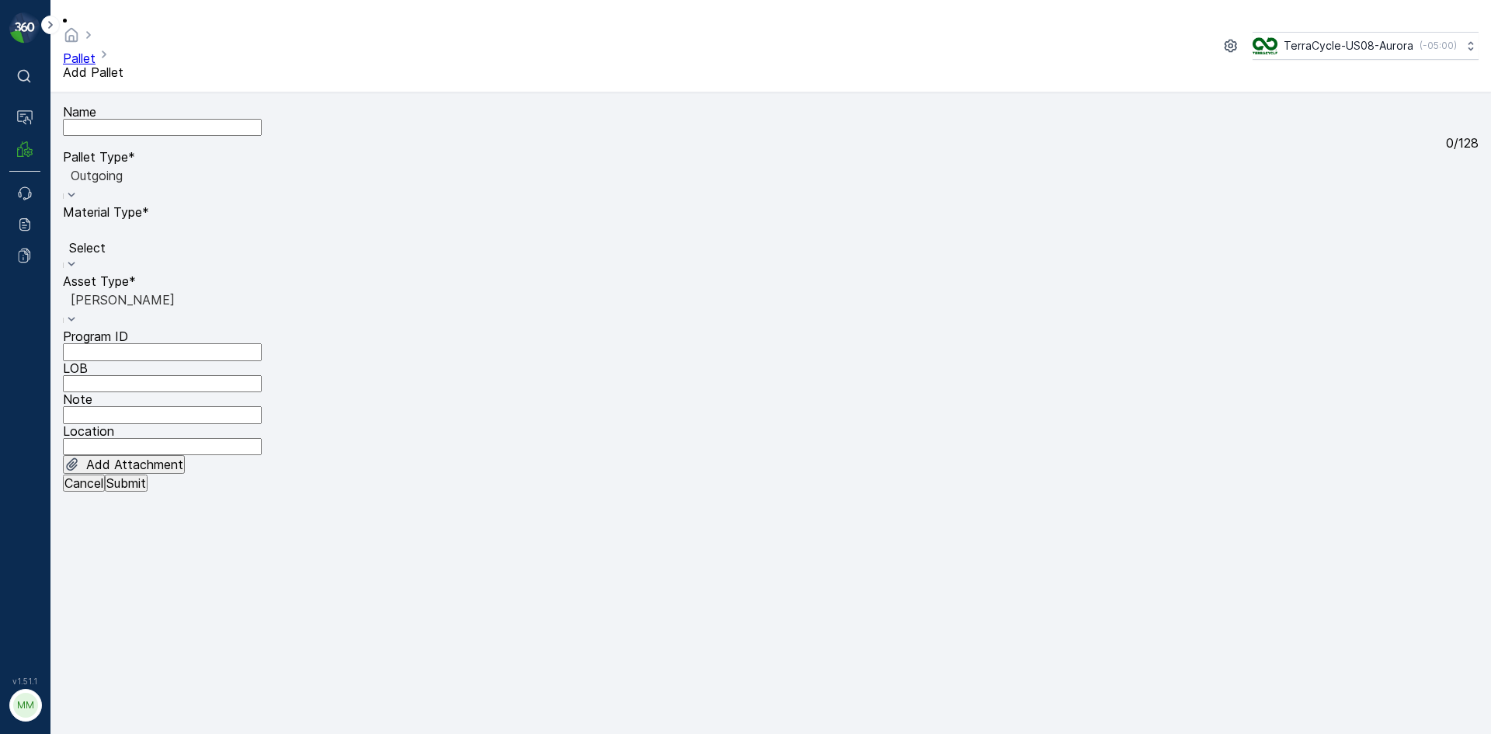
click at [104, 222] on div at bounding box center [87, 230] width 33 height 17
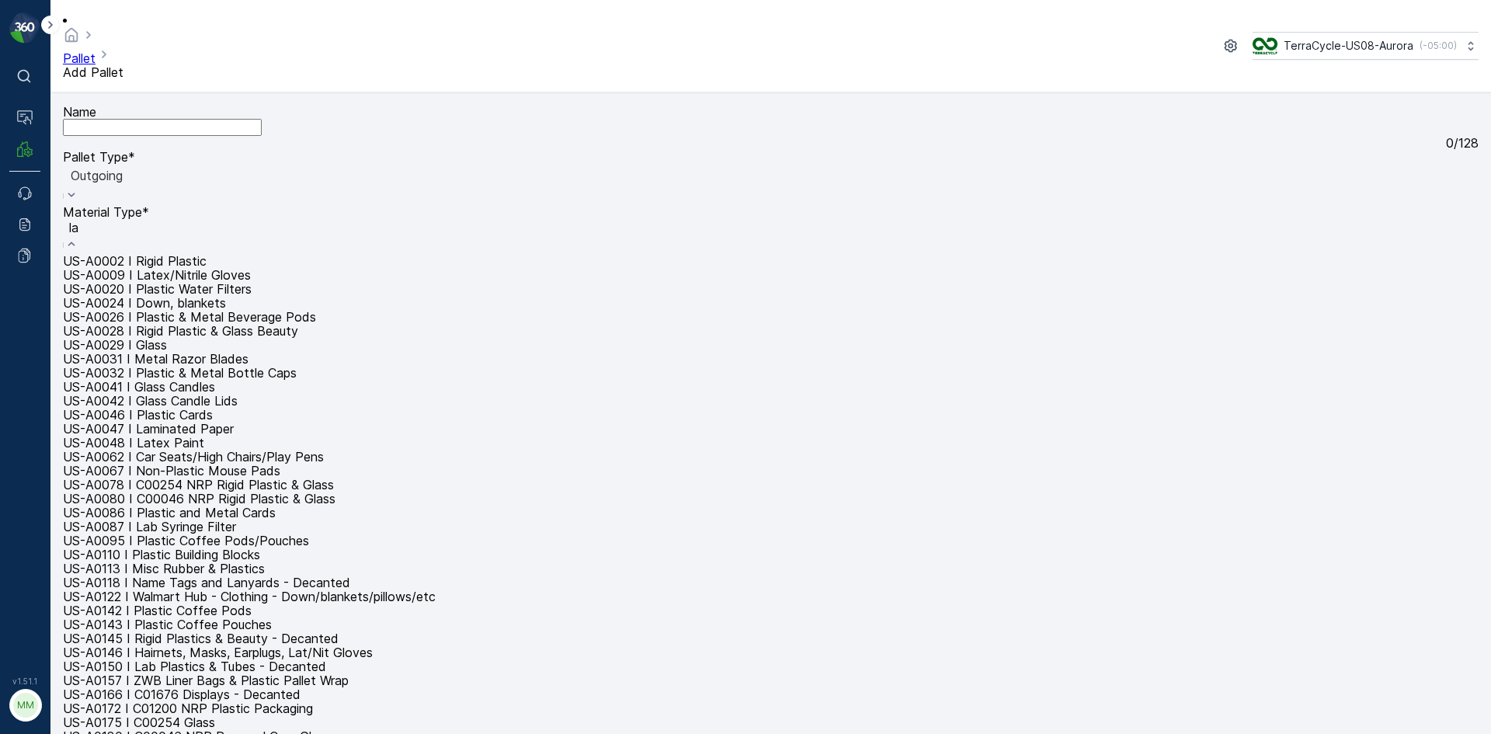
type input "lab"
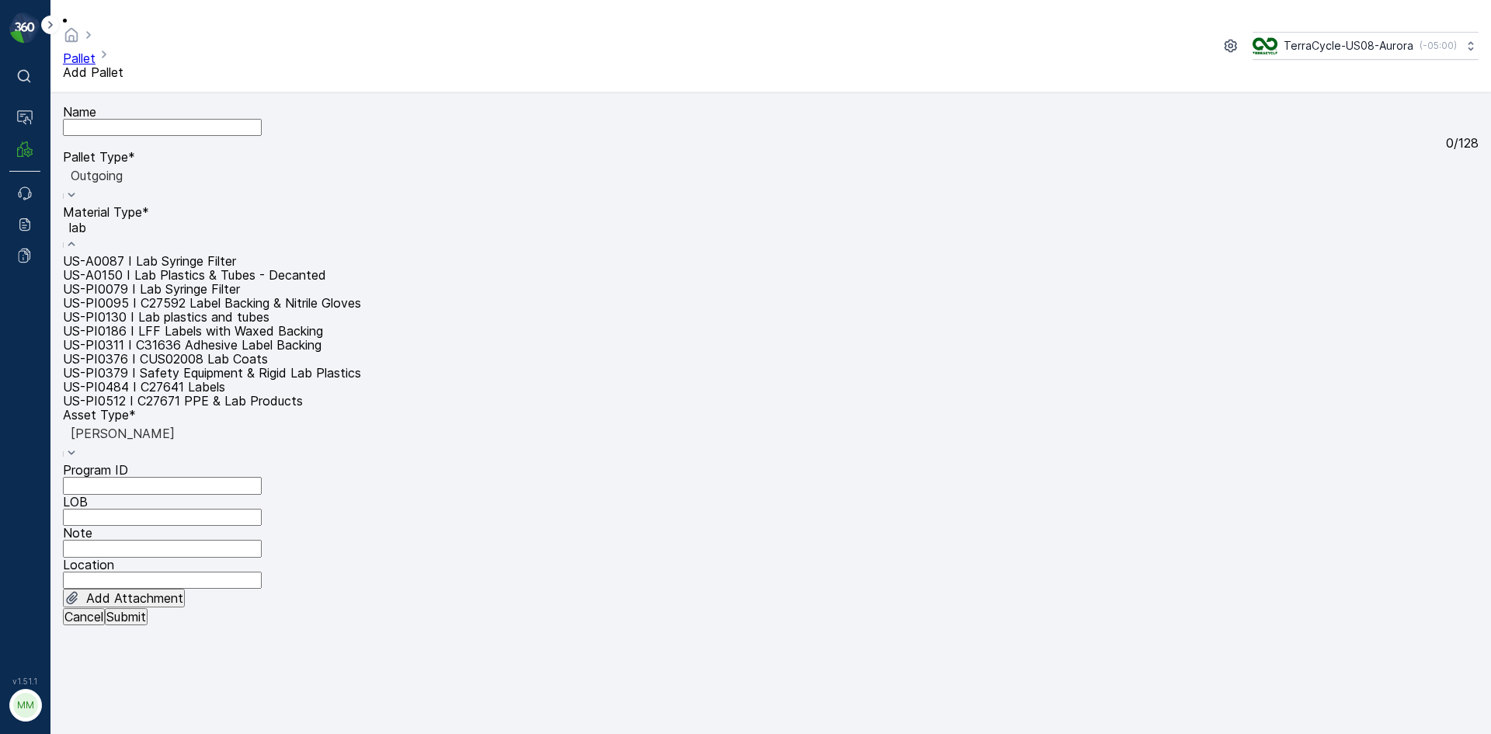
click at [326, 267] on span "US-A0150 I Lab Plastics & Tubes - Decanted" at bounding box center [194, 275] width 263 height 16
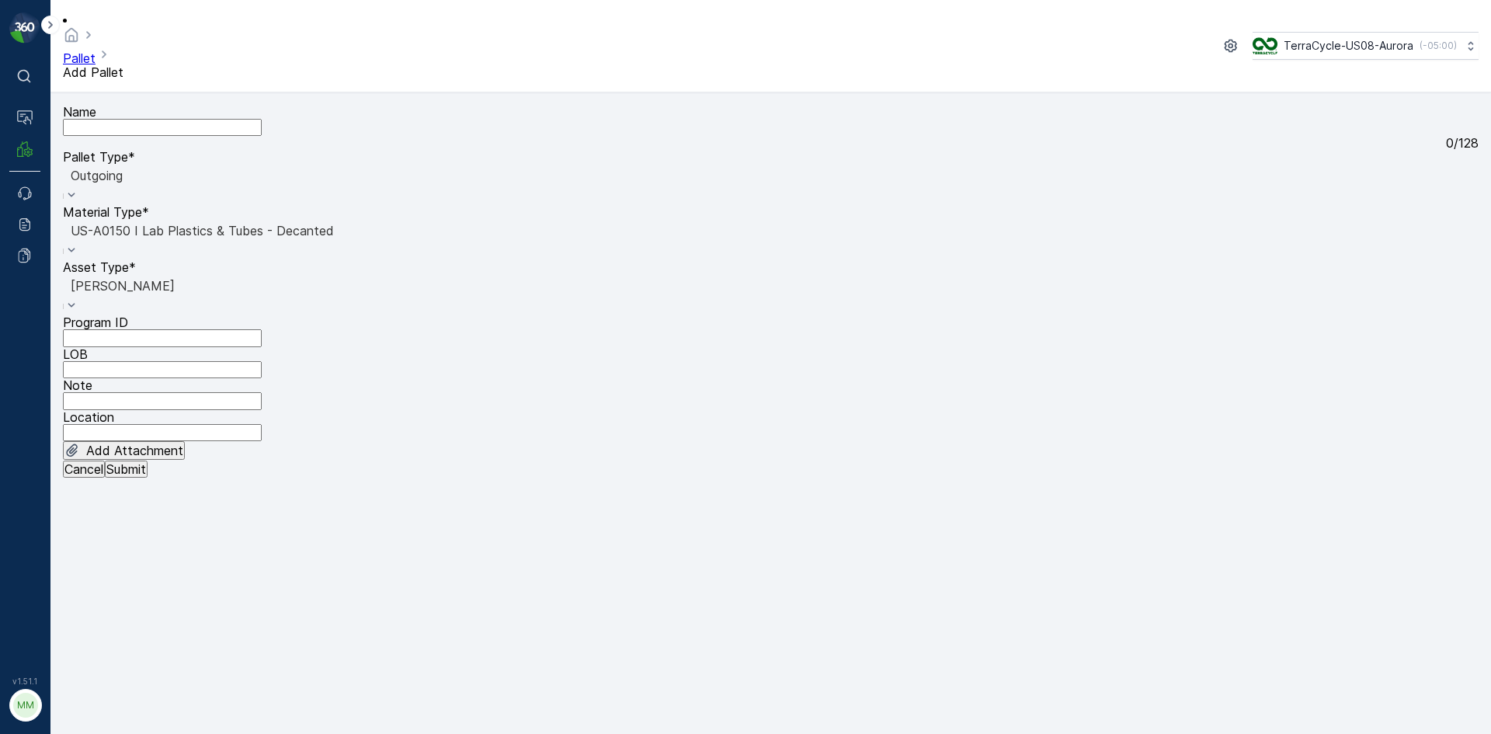
click at [146, 476] on p "Submit" at bounding box center [126, 469] width 40 height 14
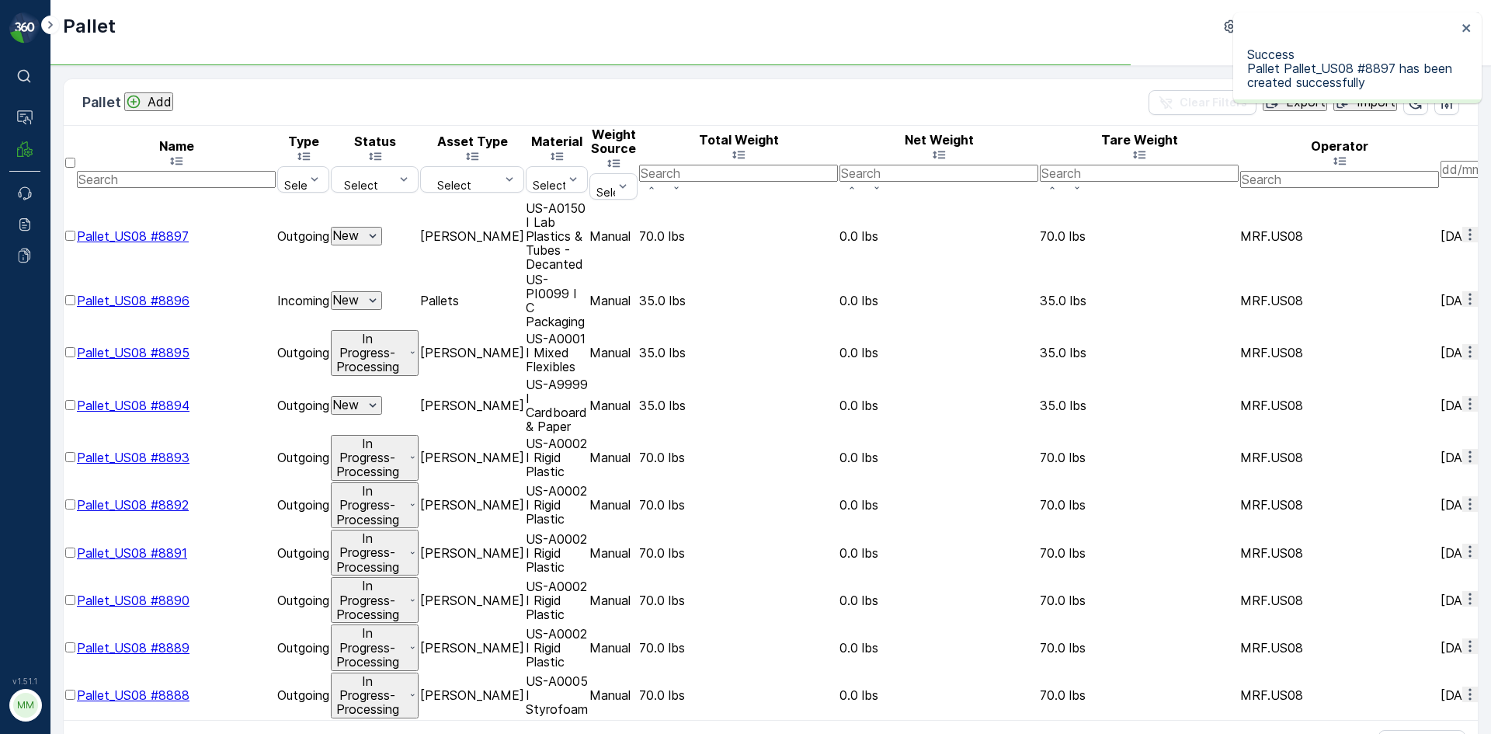
click at [75, 243] on div at bounding box center [70, 243] width 10 height 0
click at [75, 231] on input "checkbox" at bounding box center [70, 236] width 10 height 10
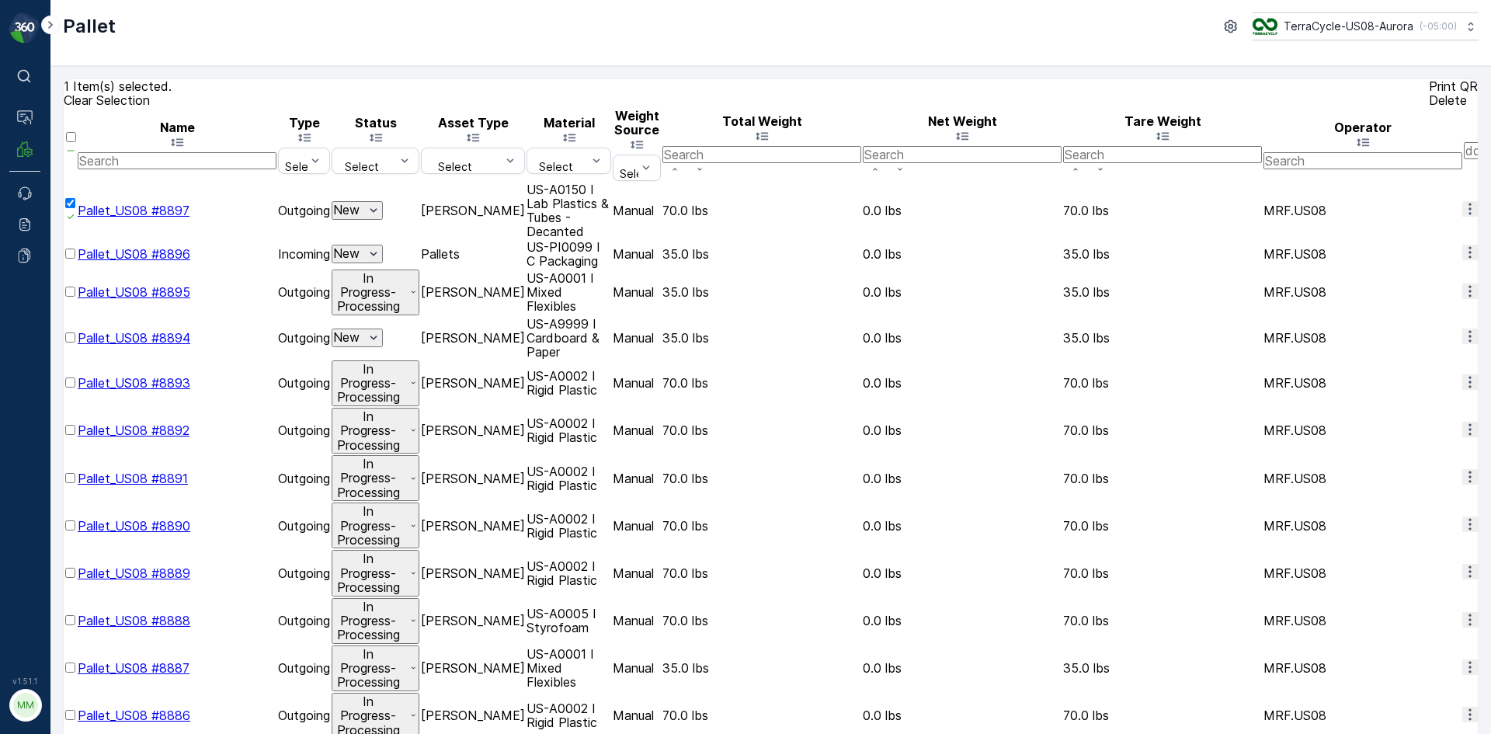
click at [1429, 93] on div "Print QR" at bounding box center [1453, 86] width 49 height 14
